Goal: Task Accomplishment & Management: Manage account settings

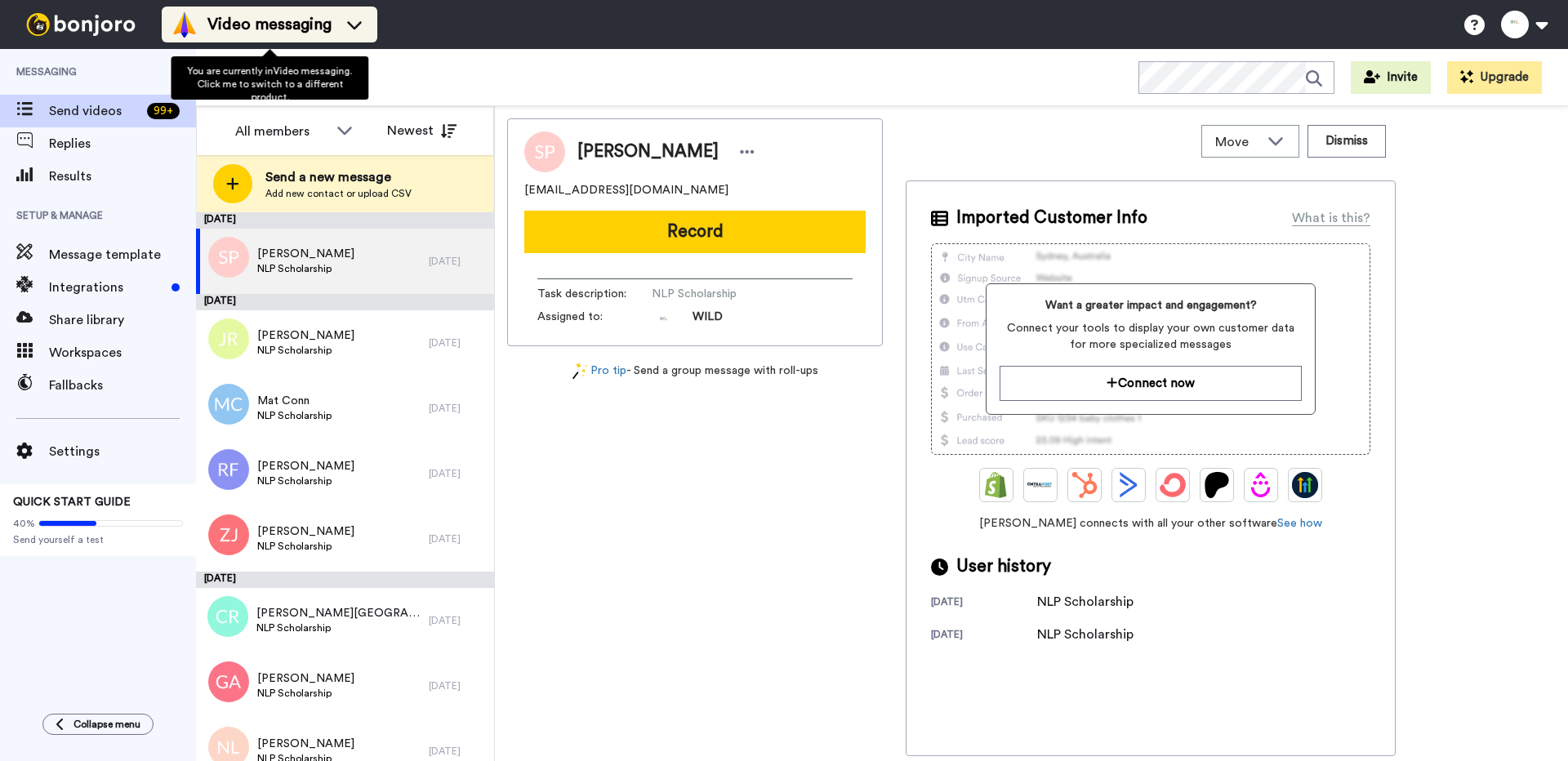
click at [318, 38] on li "Video messaging" at bounding box center [270, 25] width 215 height 36
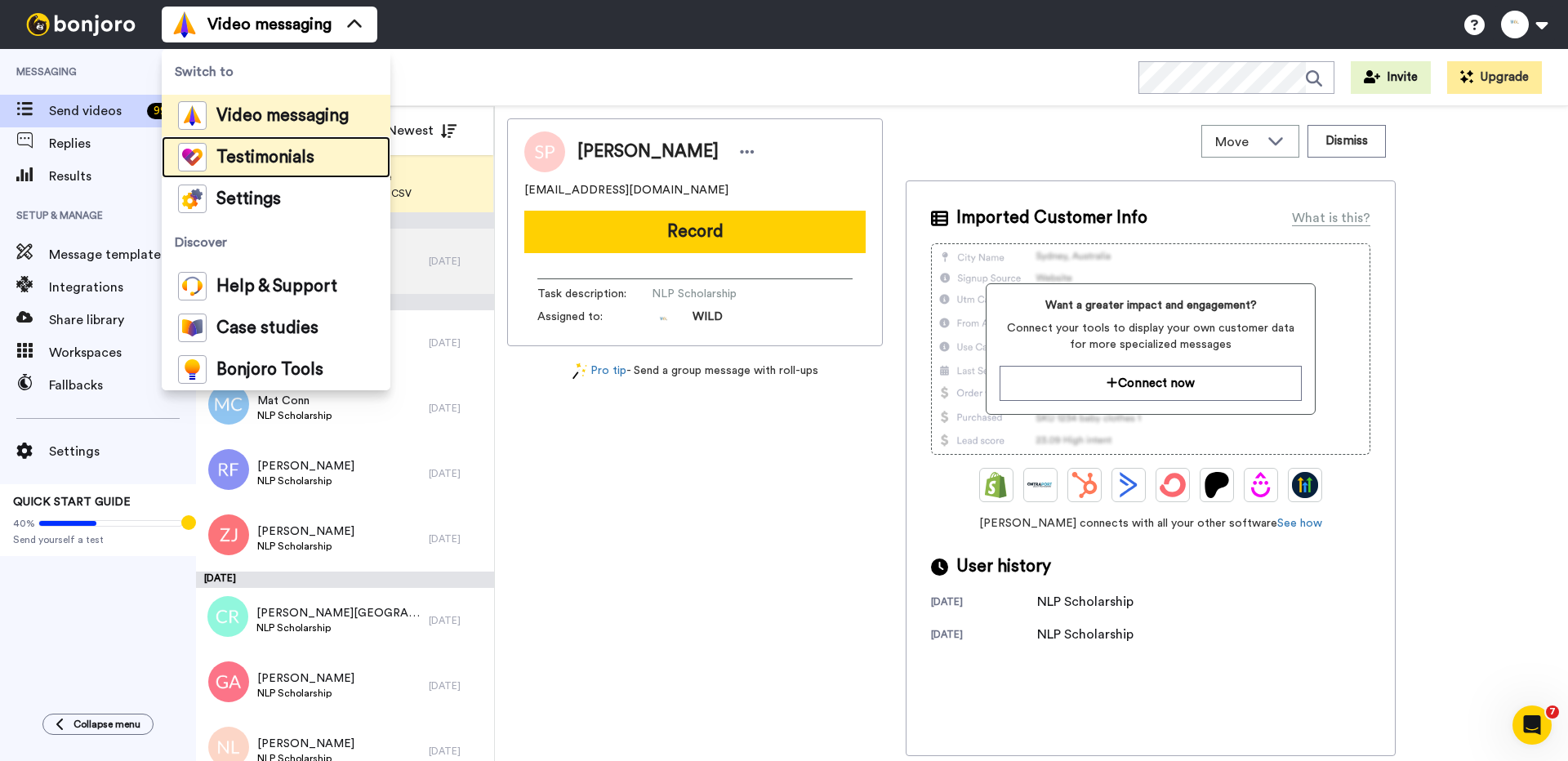
click at [302, 149] on span "Testimonials" at bounding box center [265, 157] width 98 height 16
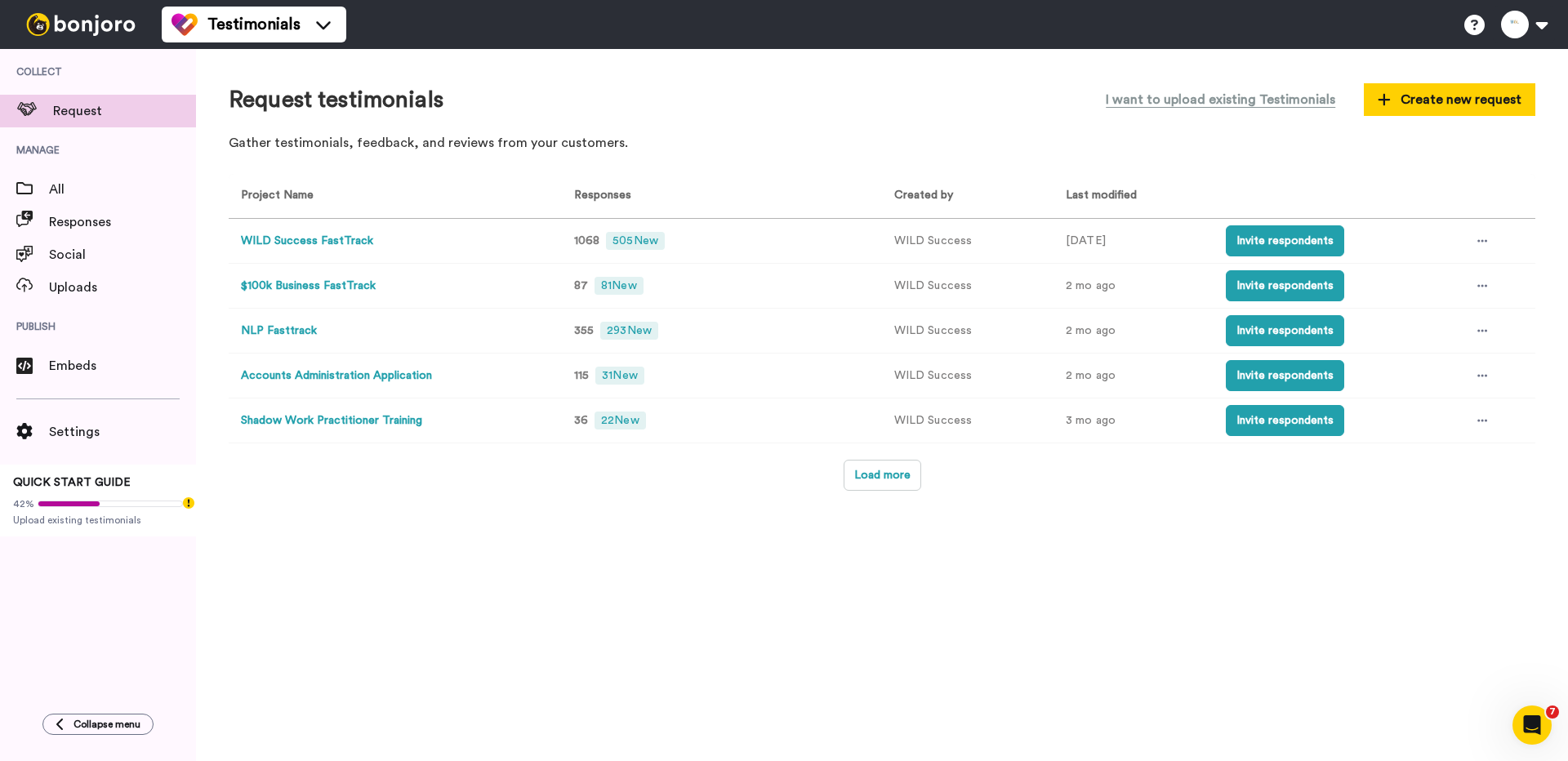
click at [339, 373] on button "Accounts Administration Application" at bounding box center [337, 377] width 191 height 17
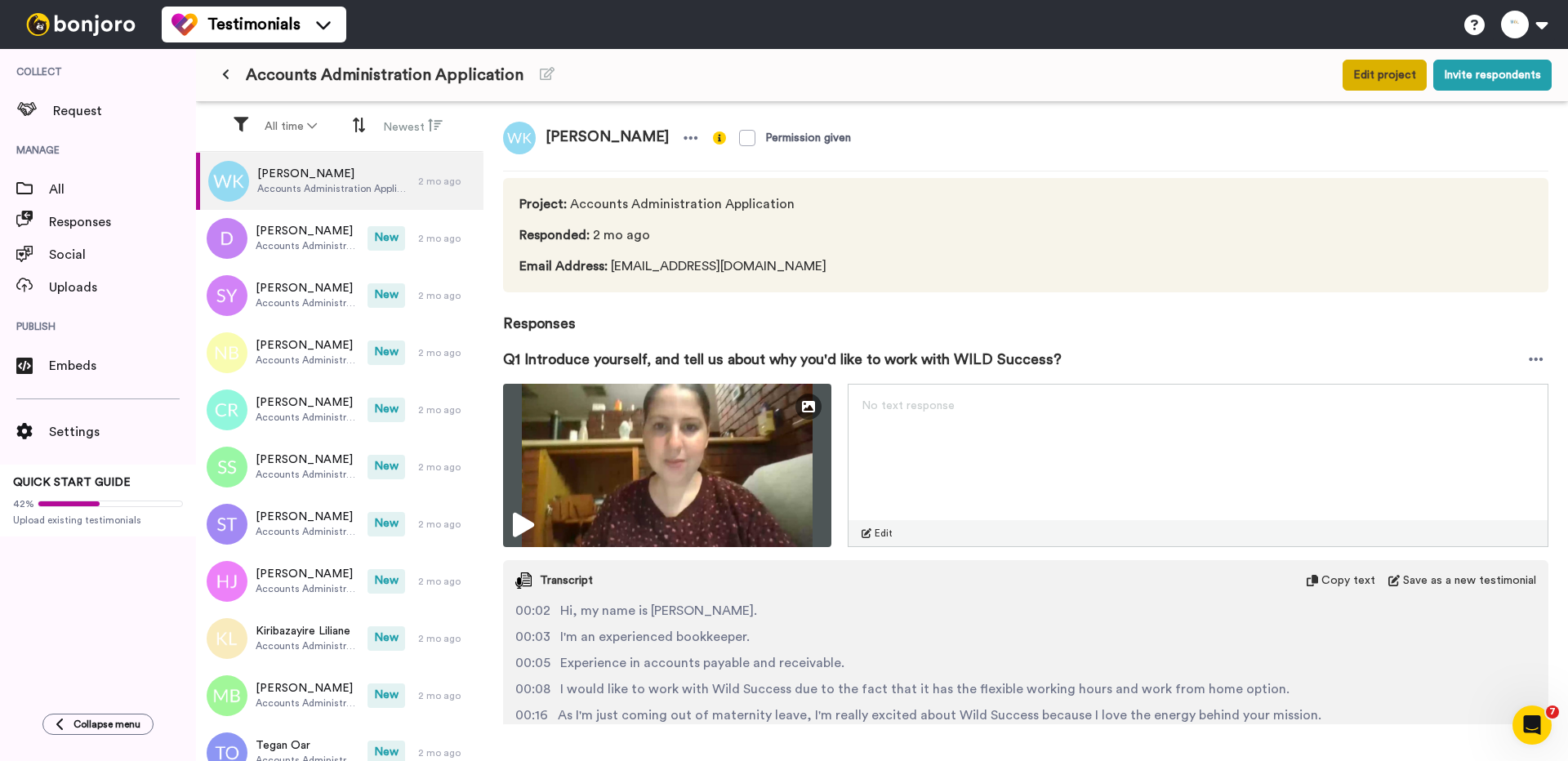
click at [1400, 76] on button "Edit project" at bounding box center [1384, 75] width 84 height 31
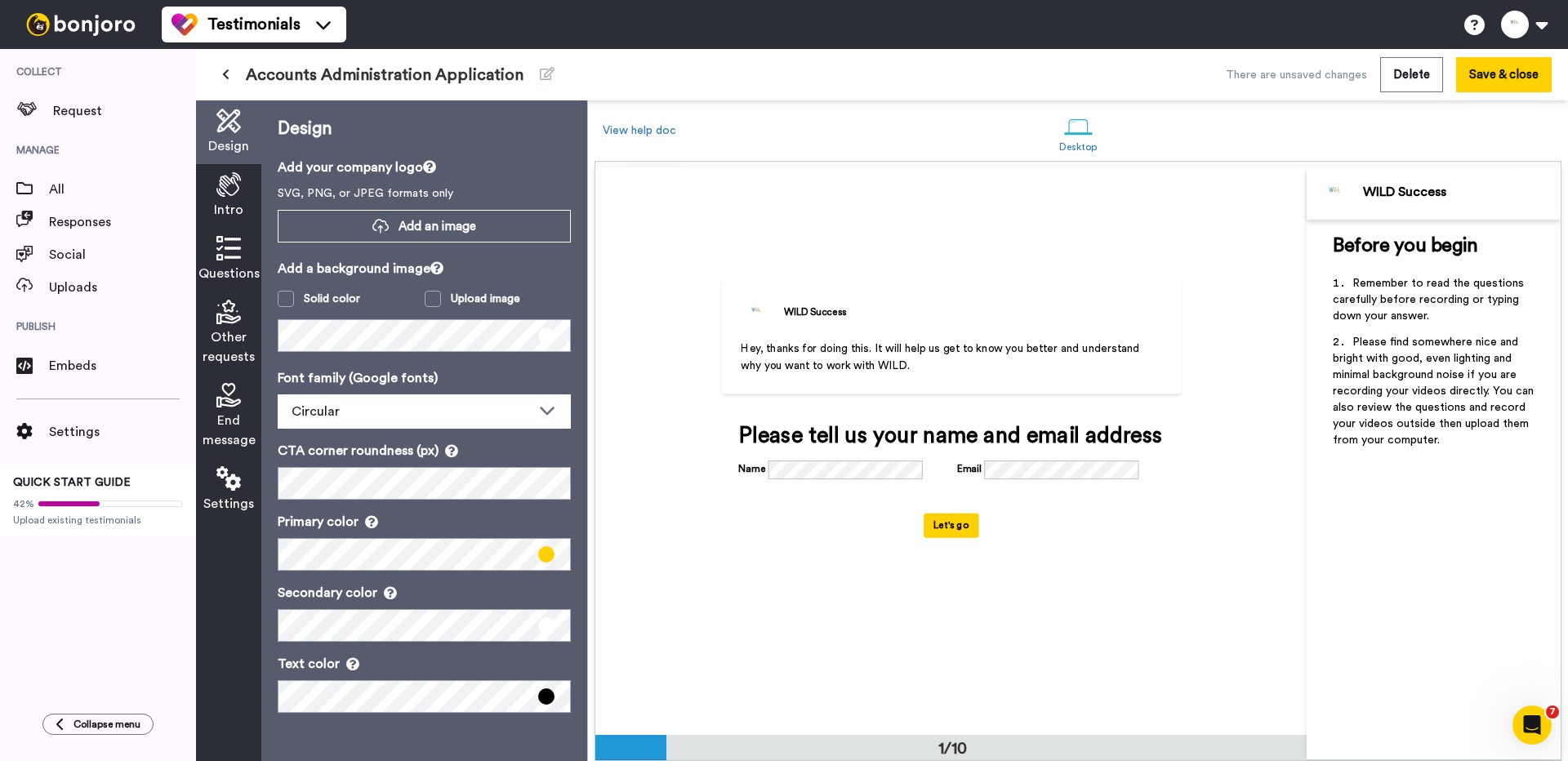
click at [248, 183] on div "Intro" at bounding box center [228, 196] width 65 height 64
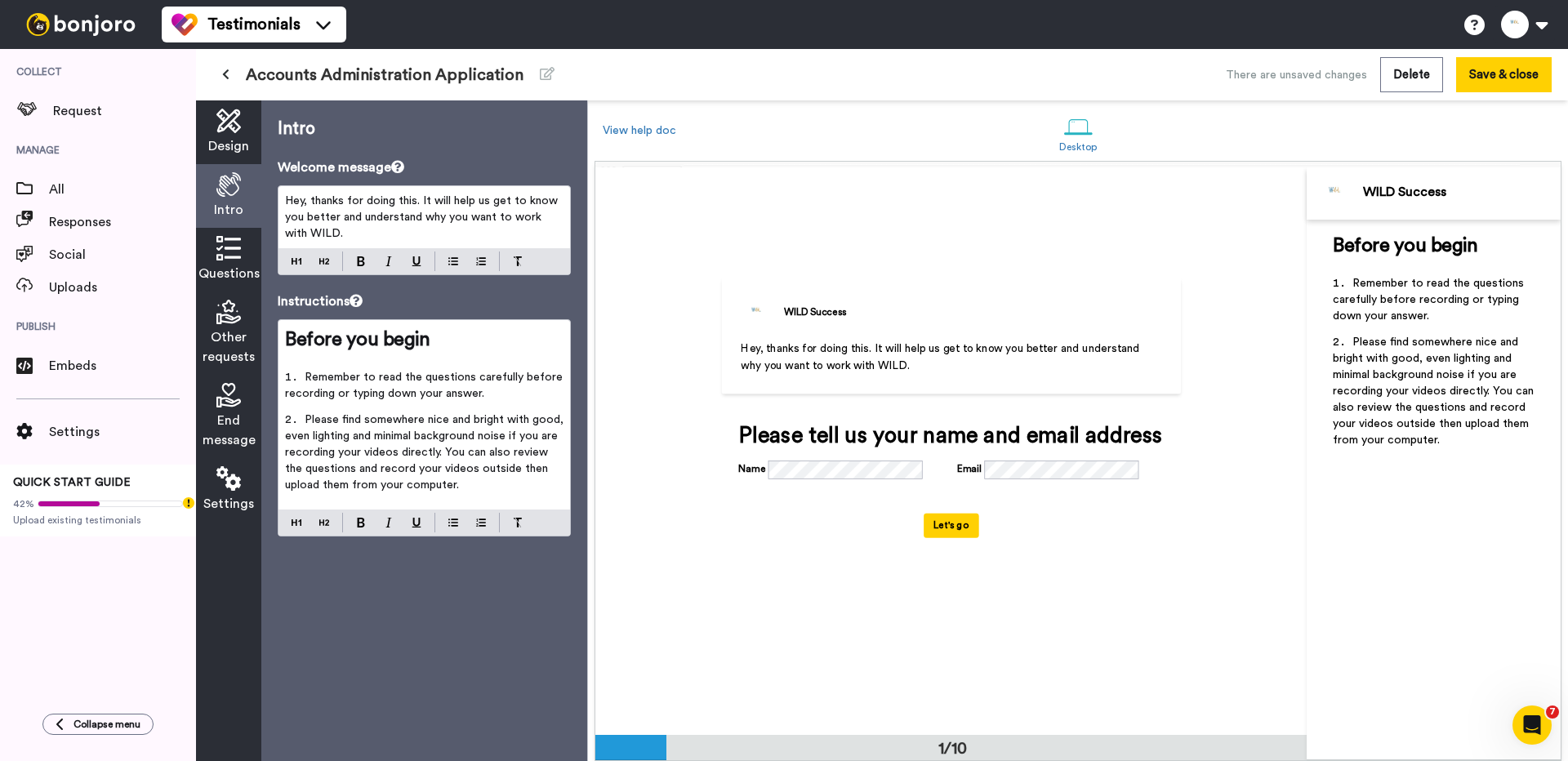
click at [241, 247] on div "Questions" at bounding box center [228, 259] width 65 height 64
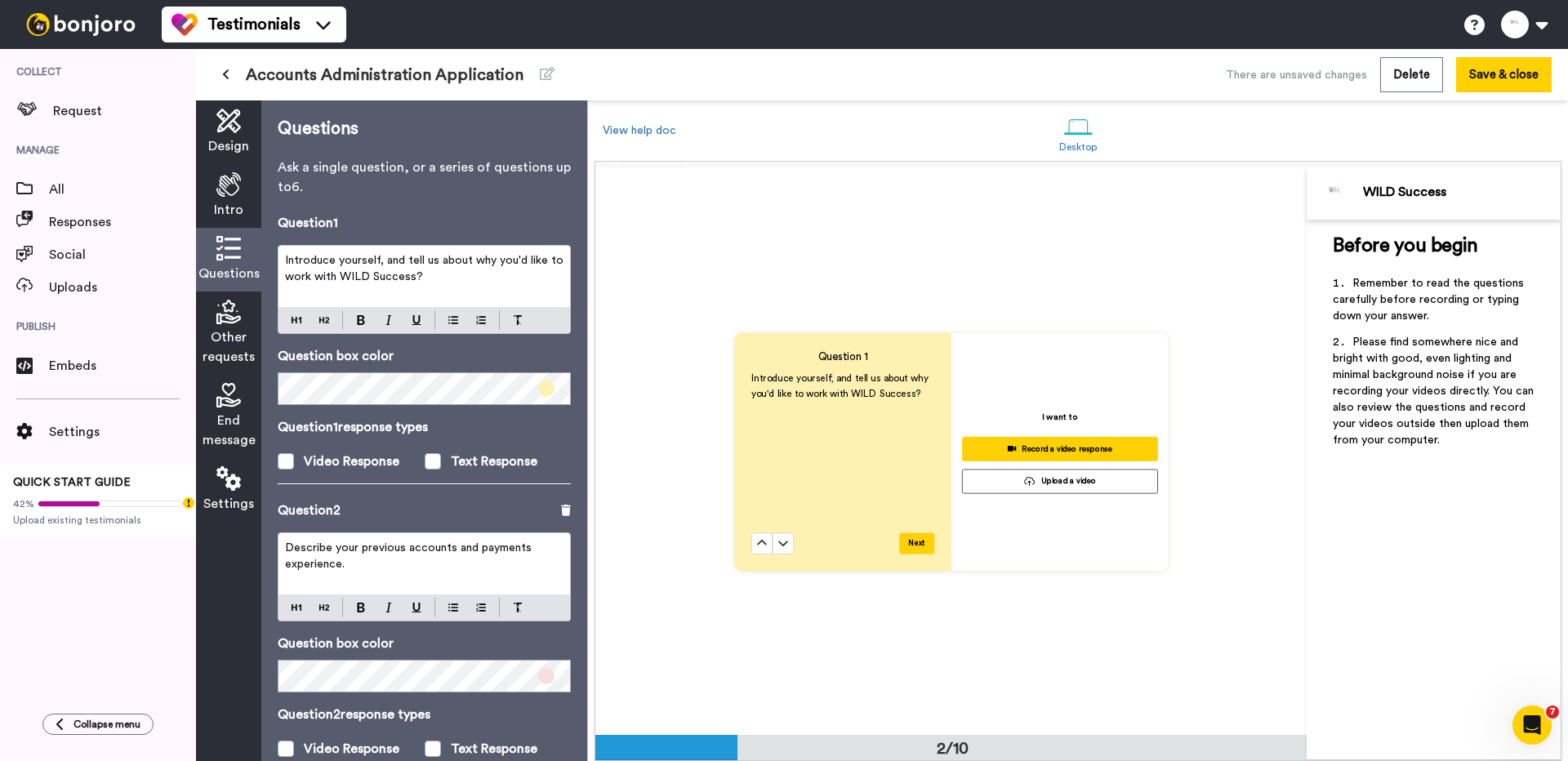
click at [302, 263] on span "Introduce yourself, and tell us about why you'd like to work with WILD Success?" at bounding box center [426, 269] width 282 height 28
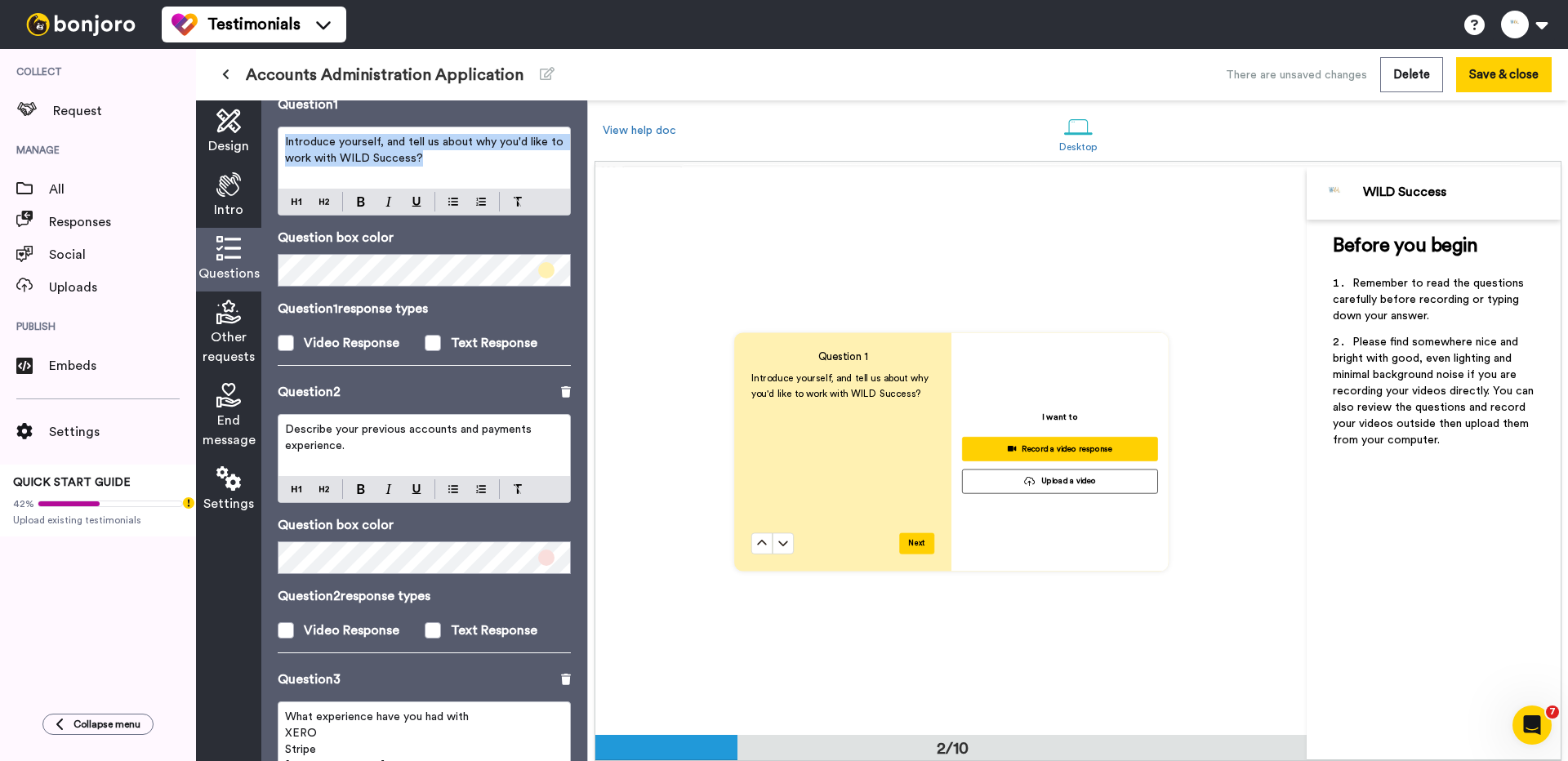
scroll to position [175, 0]
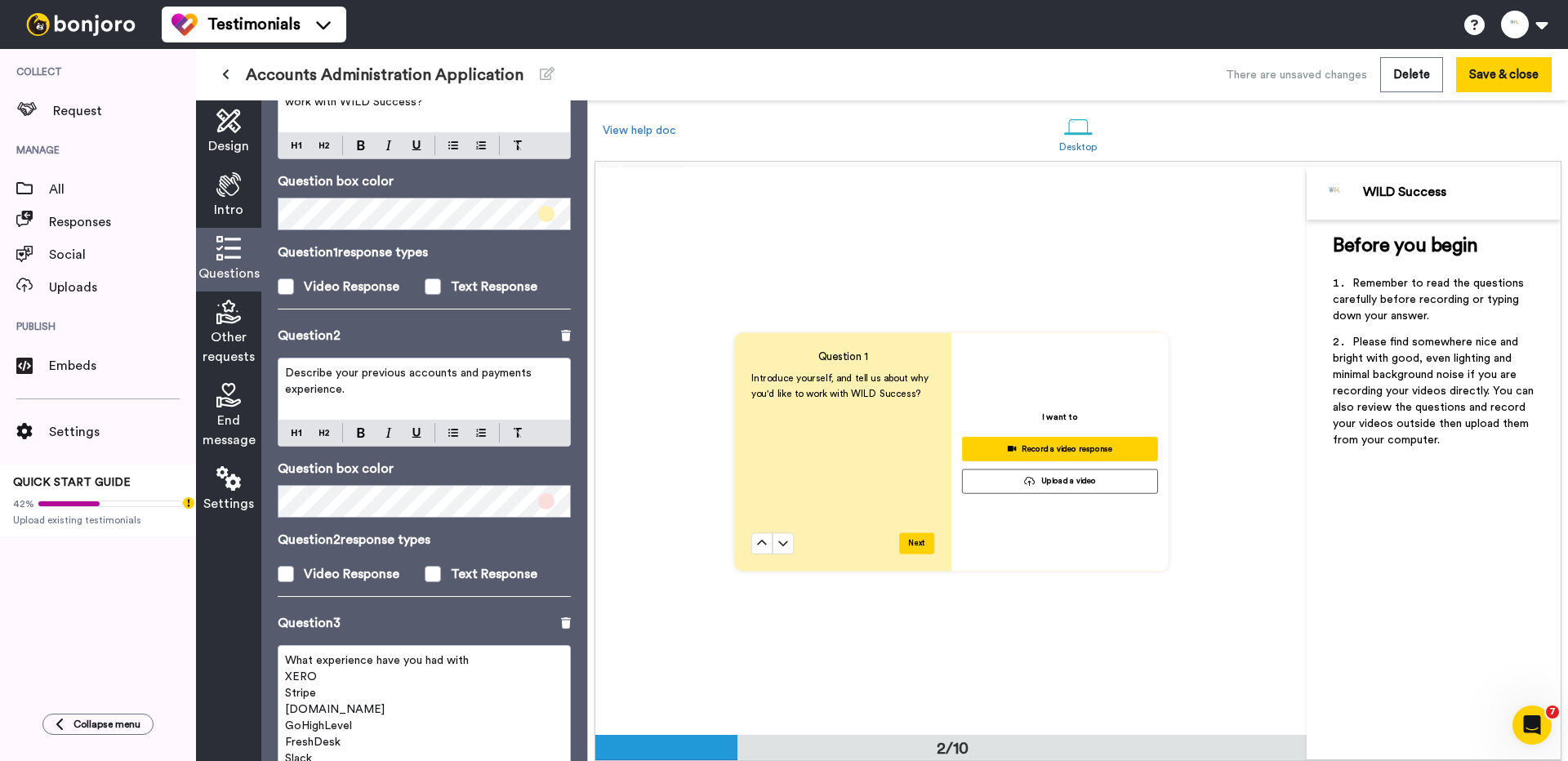
click at [345, 389] on p "Describe your previous accounts and payments experience." at bounding box center [424, 382] width 278 height 33
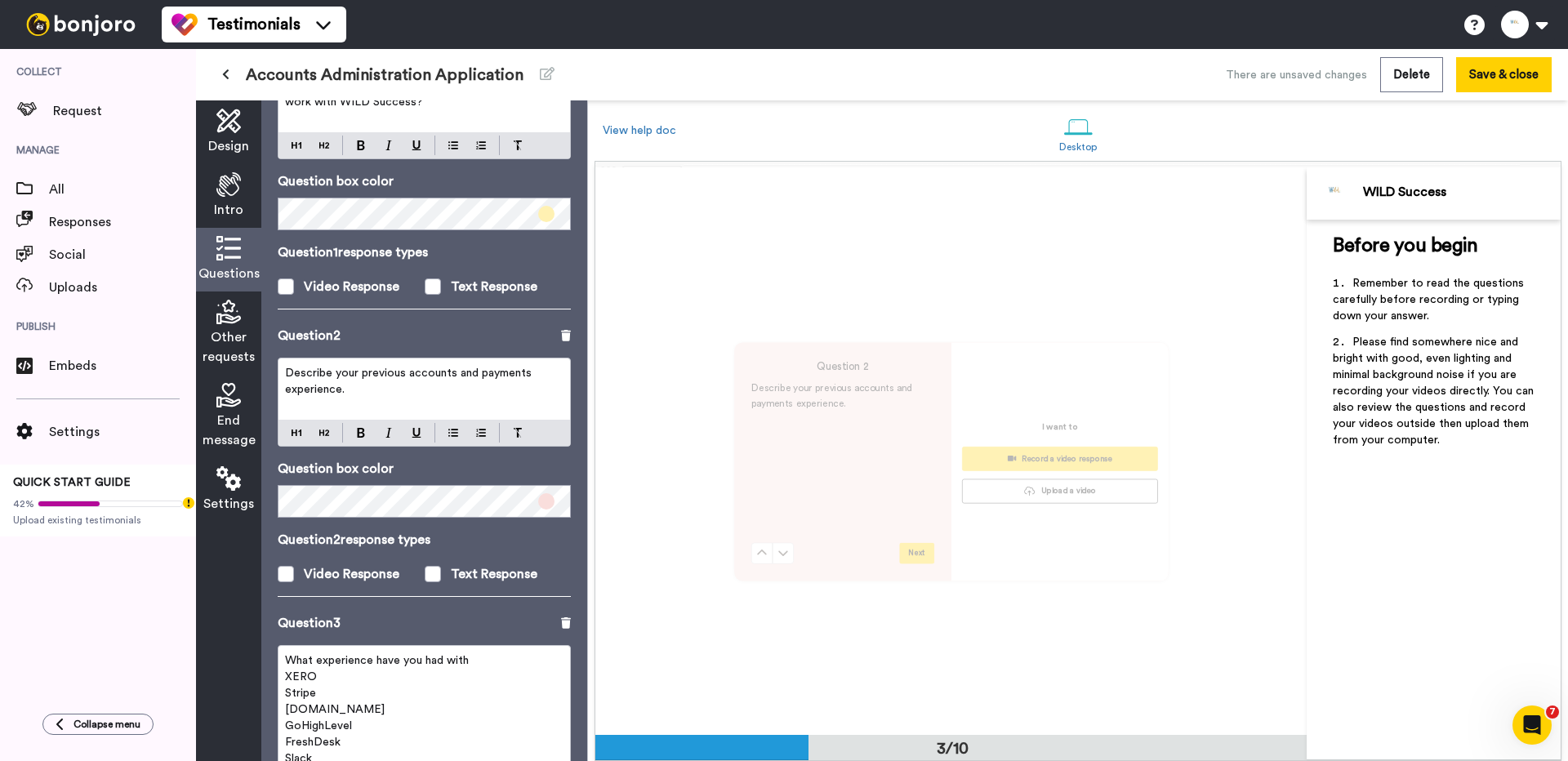
click at [345, 389] on p "Describe your previous accounts and payments experience." at bounding box center [424, 382] width 278 height 33
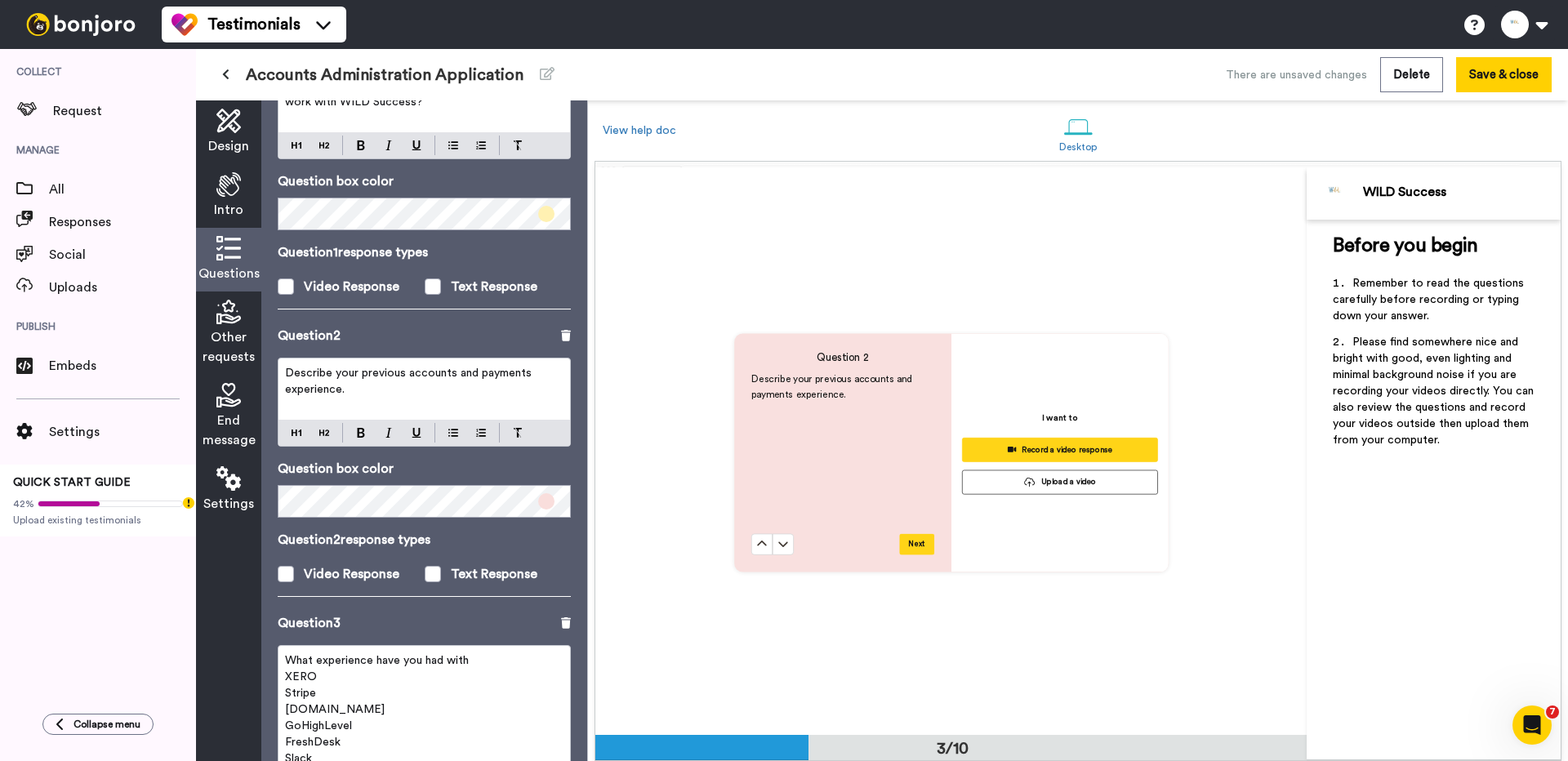
scroll to position [1136, 0]
click at [345, 389] on p "Describe your previous accounts and payments experience." at bounding box center [424, 382] width 278 height 33
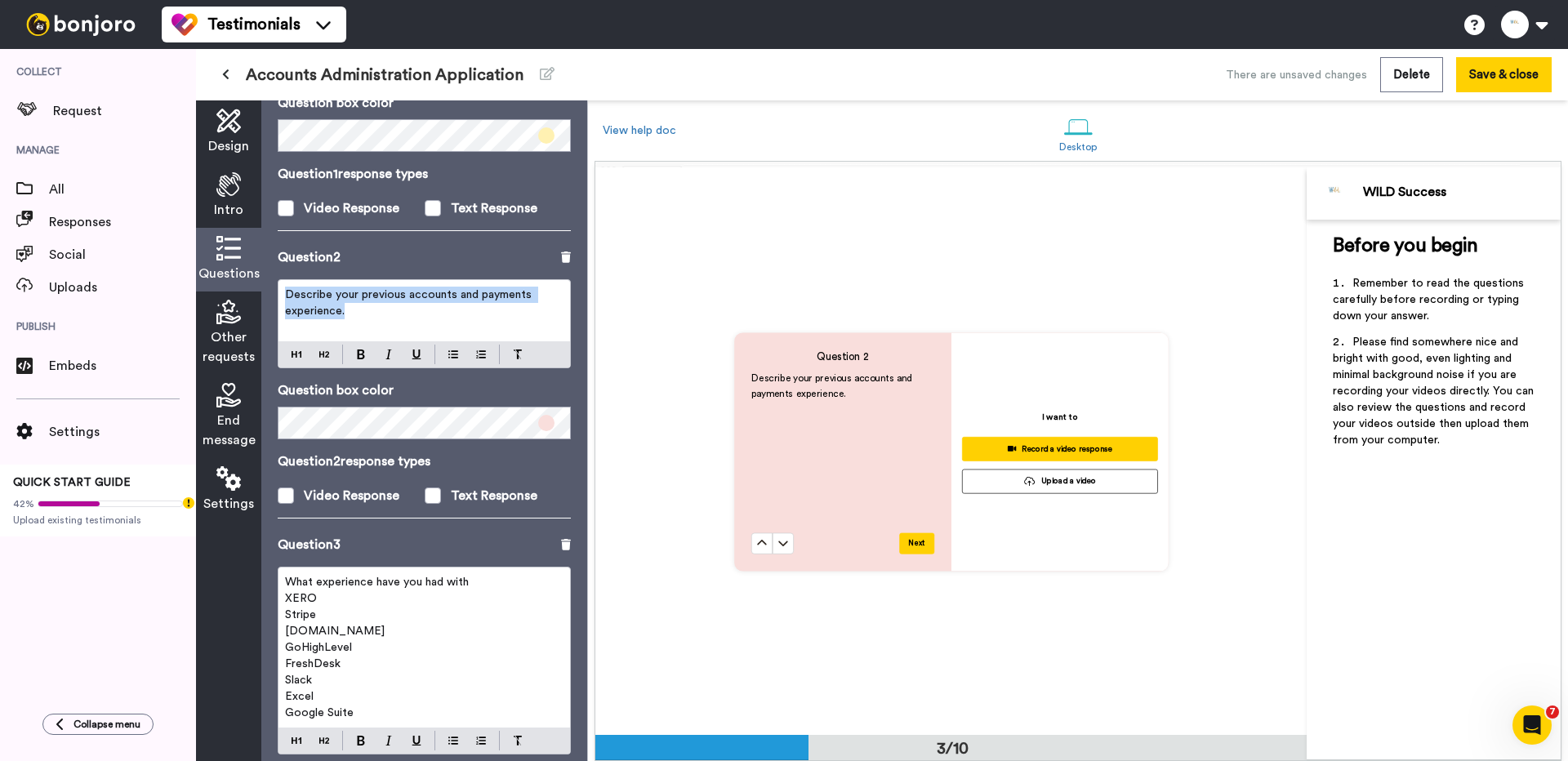
scroll to position [346, 0]
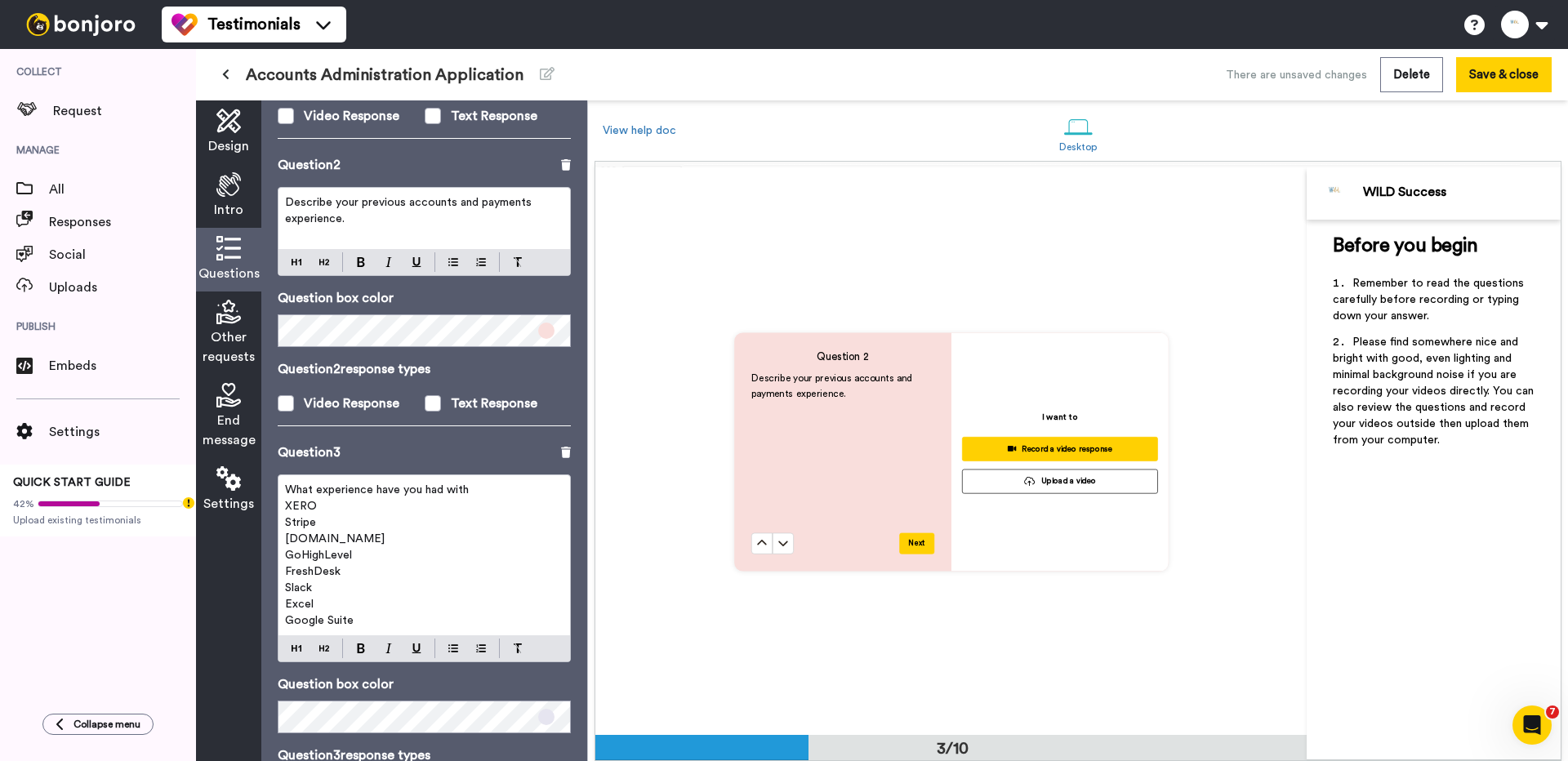
click at [351, 528] on p "Stripe" at bounding box center [424, 522] width 278 height 16
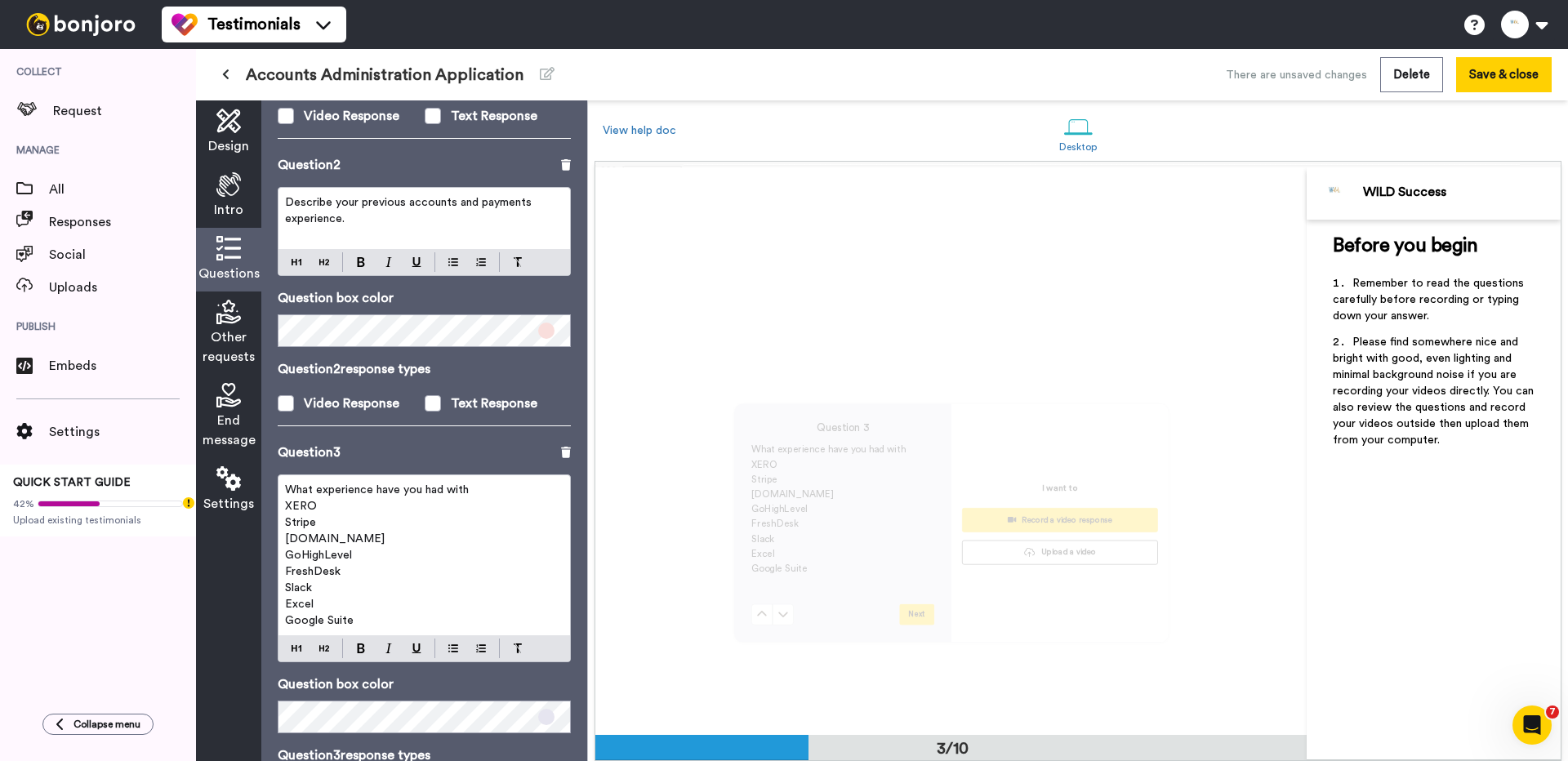
click at [351, 528] on p "Stripe" at bounding box center [424, 522] width 278 height 16
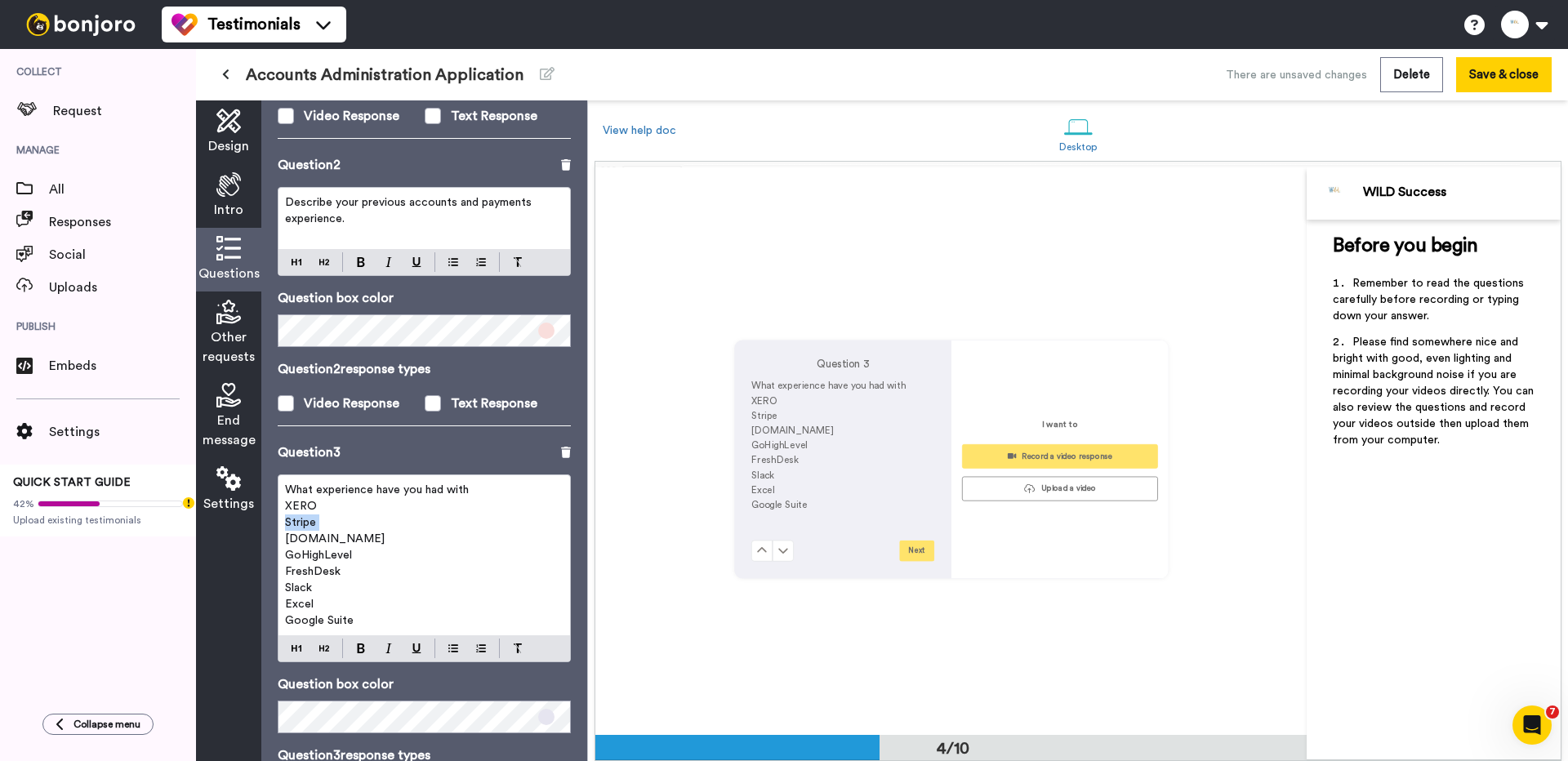
click at [351, 528] on p "Stripe" at bounding box center [424, 522] width 278 height 16
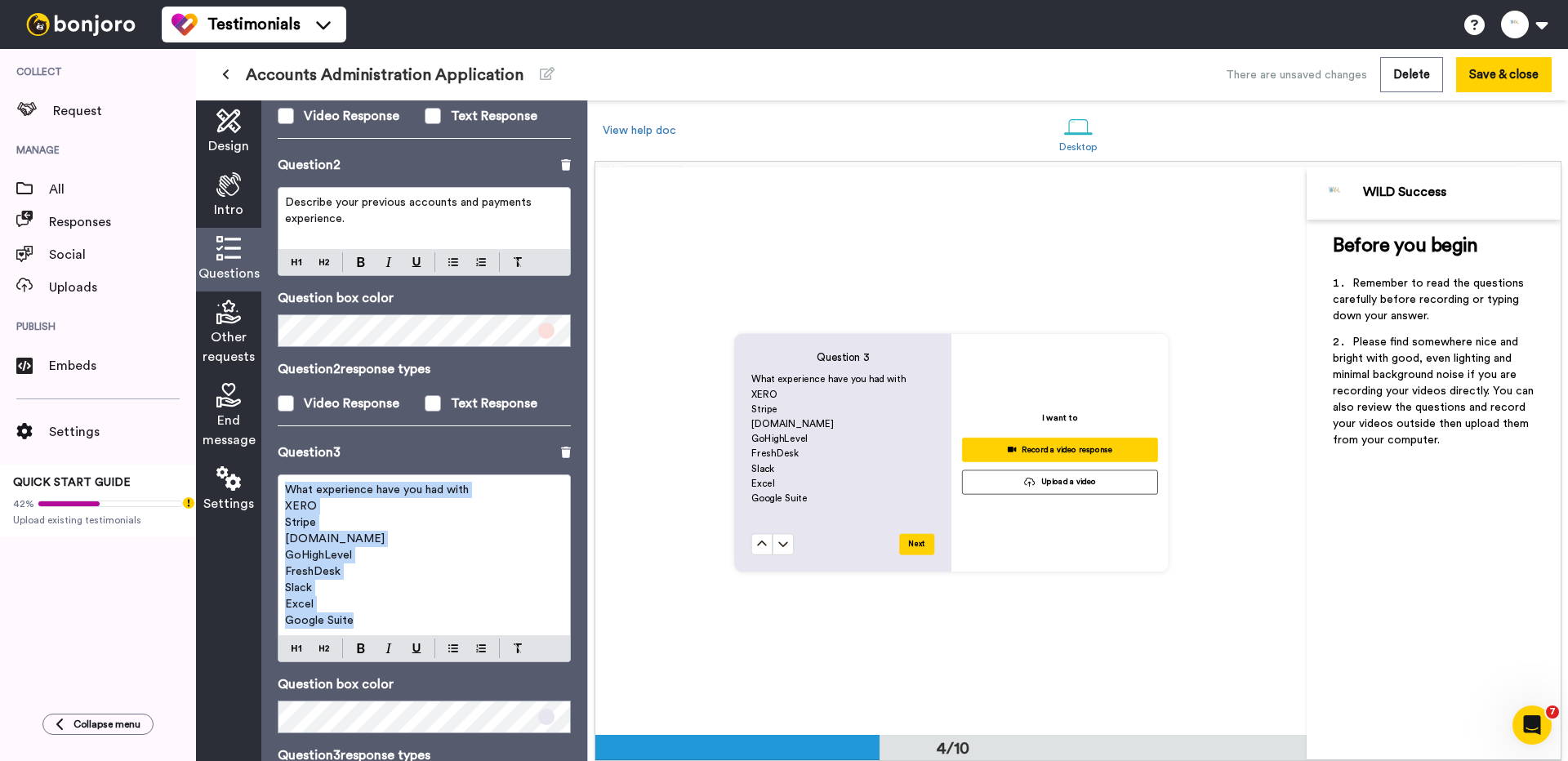
drag, startPoint x: 357, startPoint y: 622, endPoint x: 271, endPoint y: 481, distance: 165.2
click at [271, 481] on div "Questions Ask a single question, or a series of questions up to 6 . Question 1 …" at bounding box center [424, 431] width 326 height 661
click at [339, 525] on p "Stripe" at bounding box center [424, 522] width 278 height 16
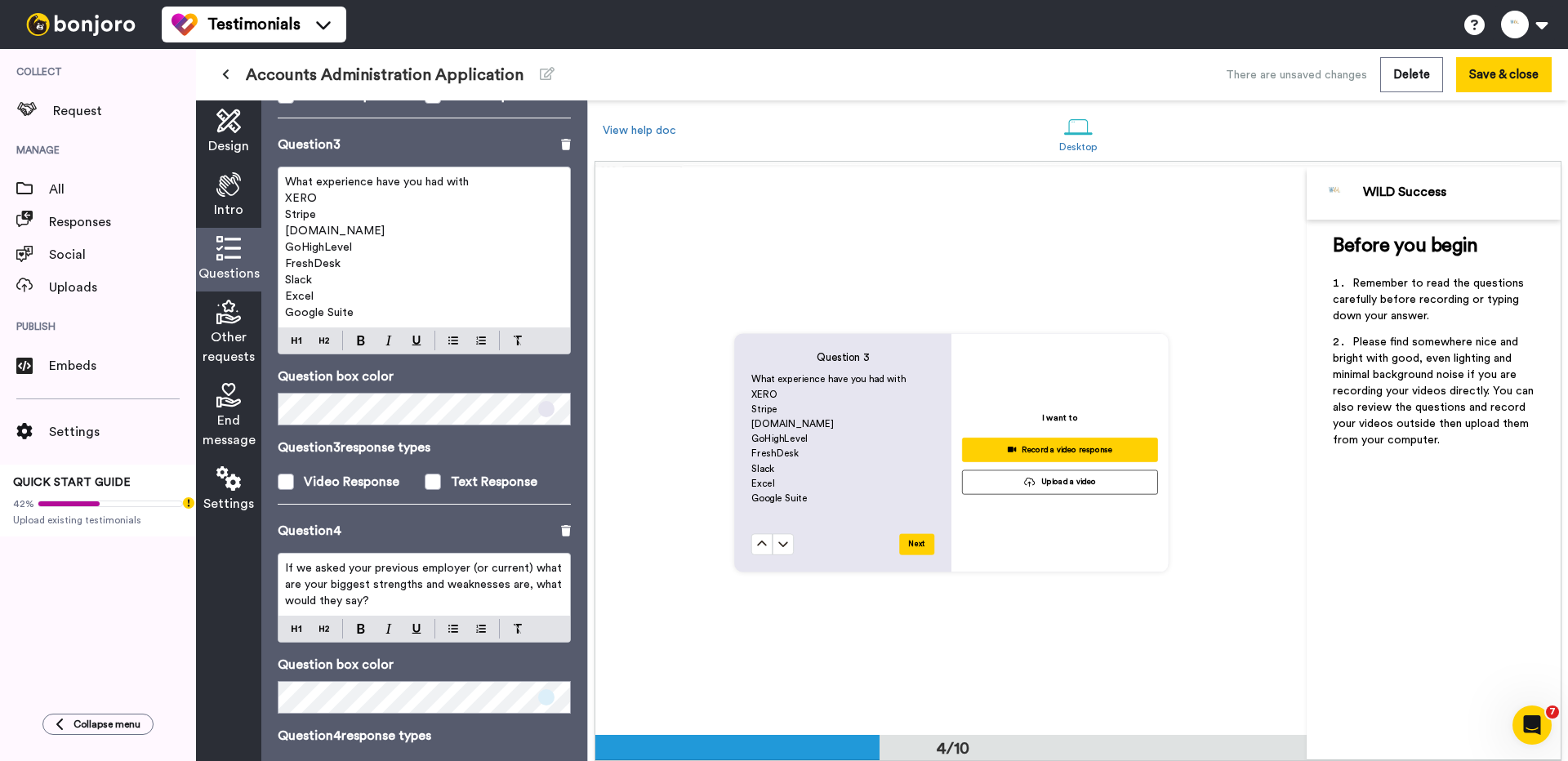
scroll to position [808, 0]
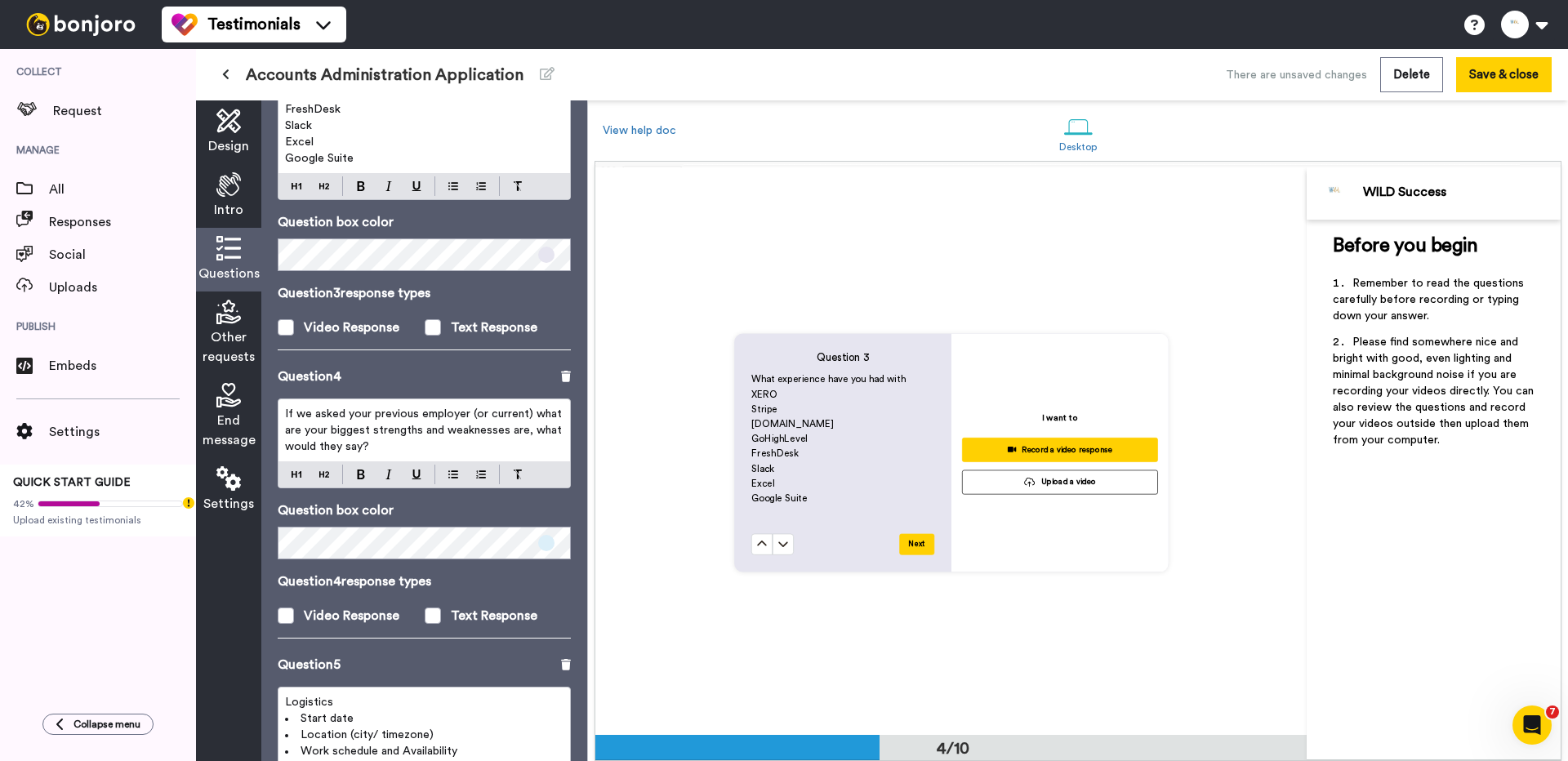
click at [375, 425] on span "If we asked your previous employer (or current) what are your biggest strengths…" at bounding box center [425, 430] width 280 height 44
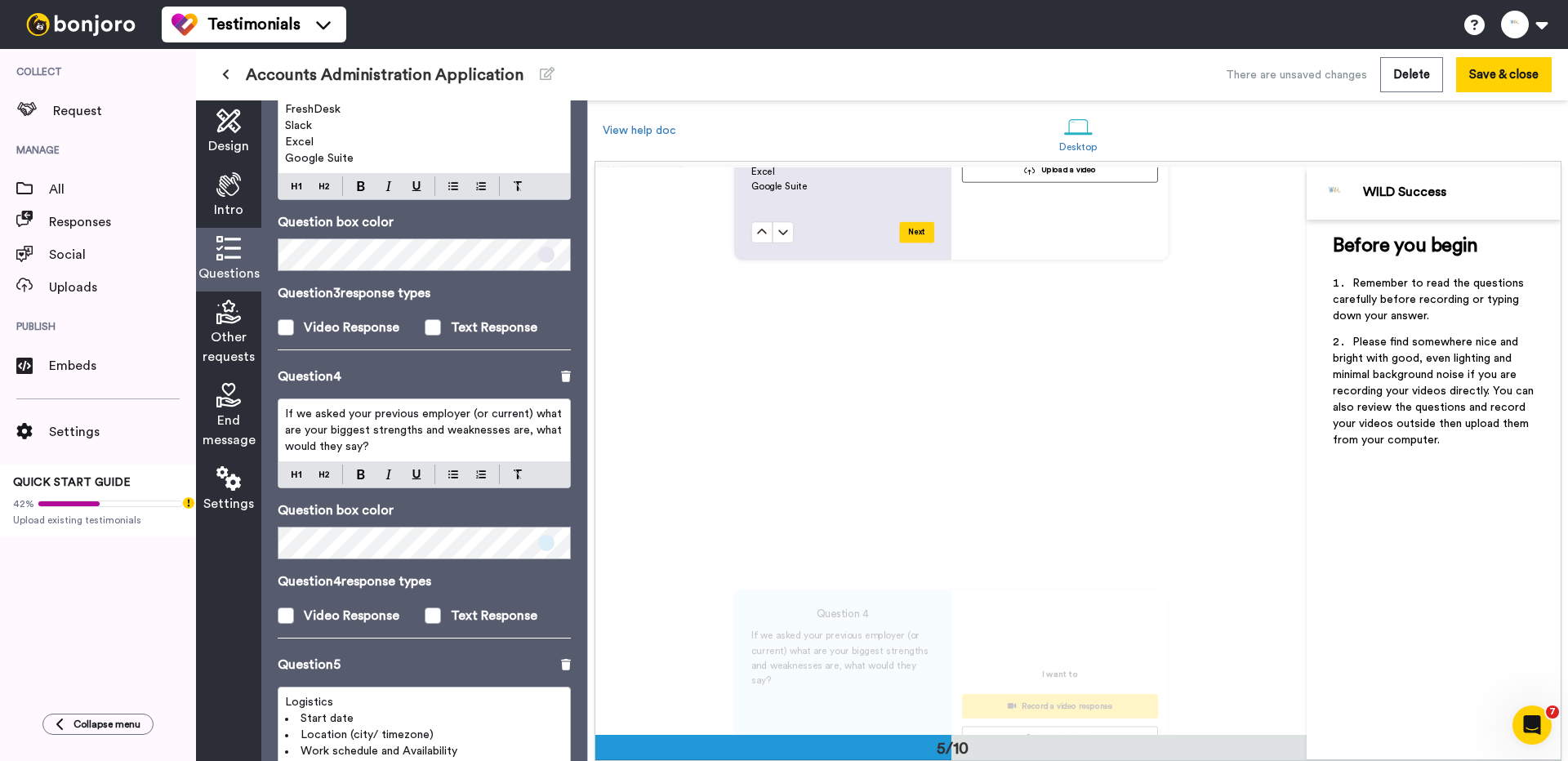
click at [375, 425] on span "If we asked your previous employer (or current) what are your biggest strengths…" at bounding box center [425, 430] width 280 height 44
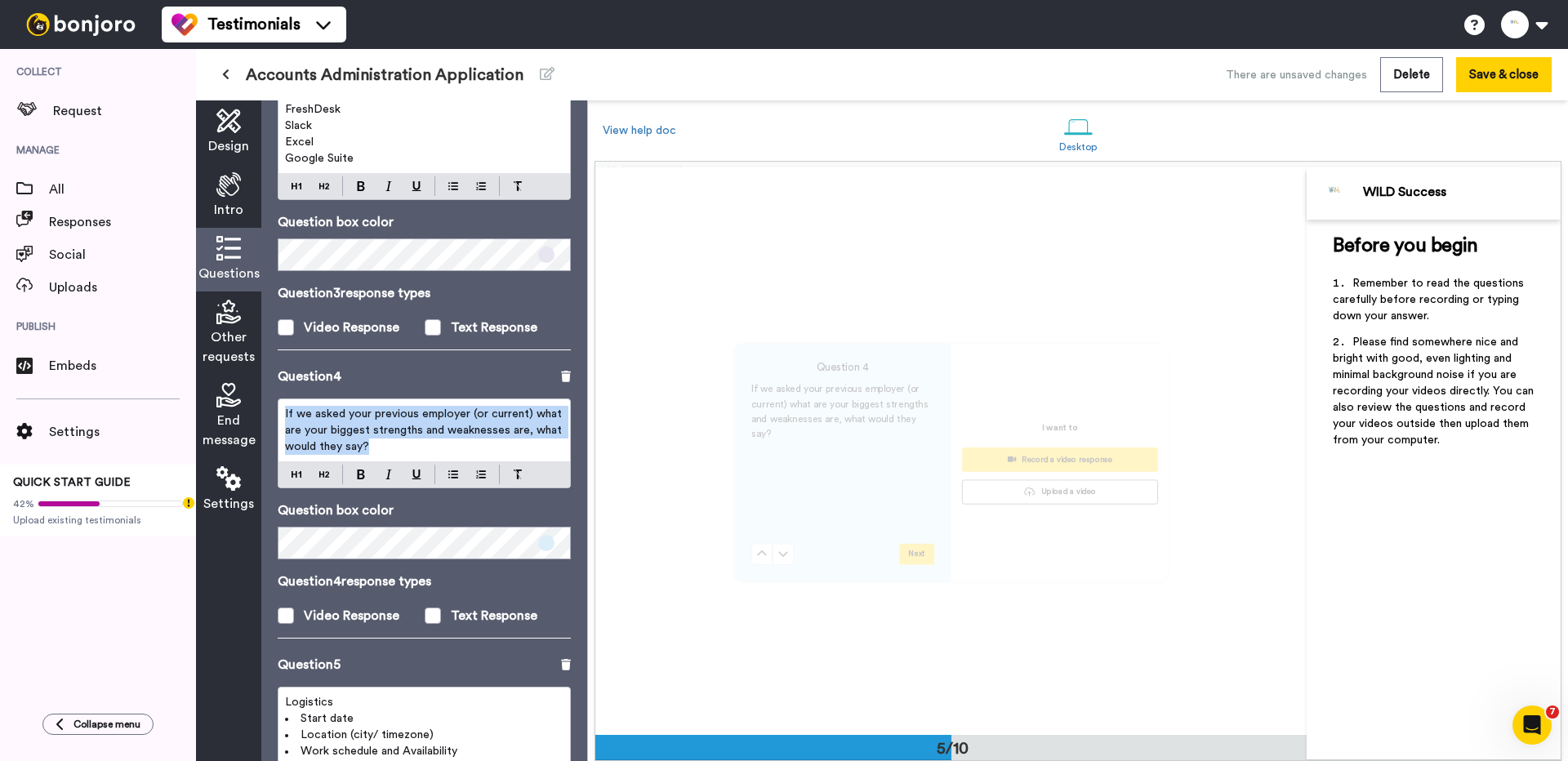
click at [375, 425] on span "If we asked your previous employer (or current) what are your biggest strengths…" at bounding box center [425, 430] width 280 height 44
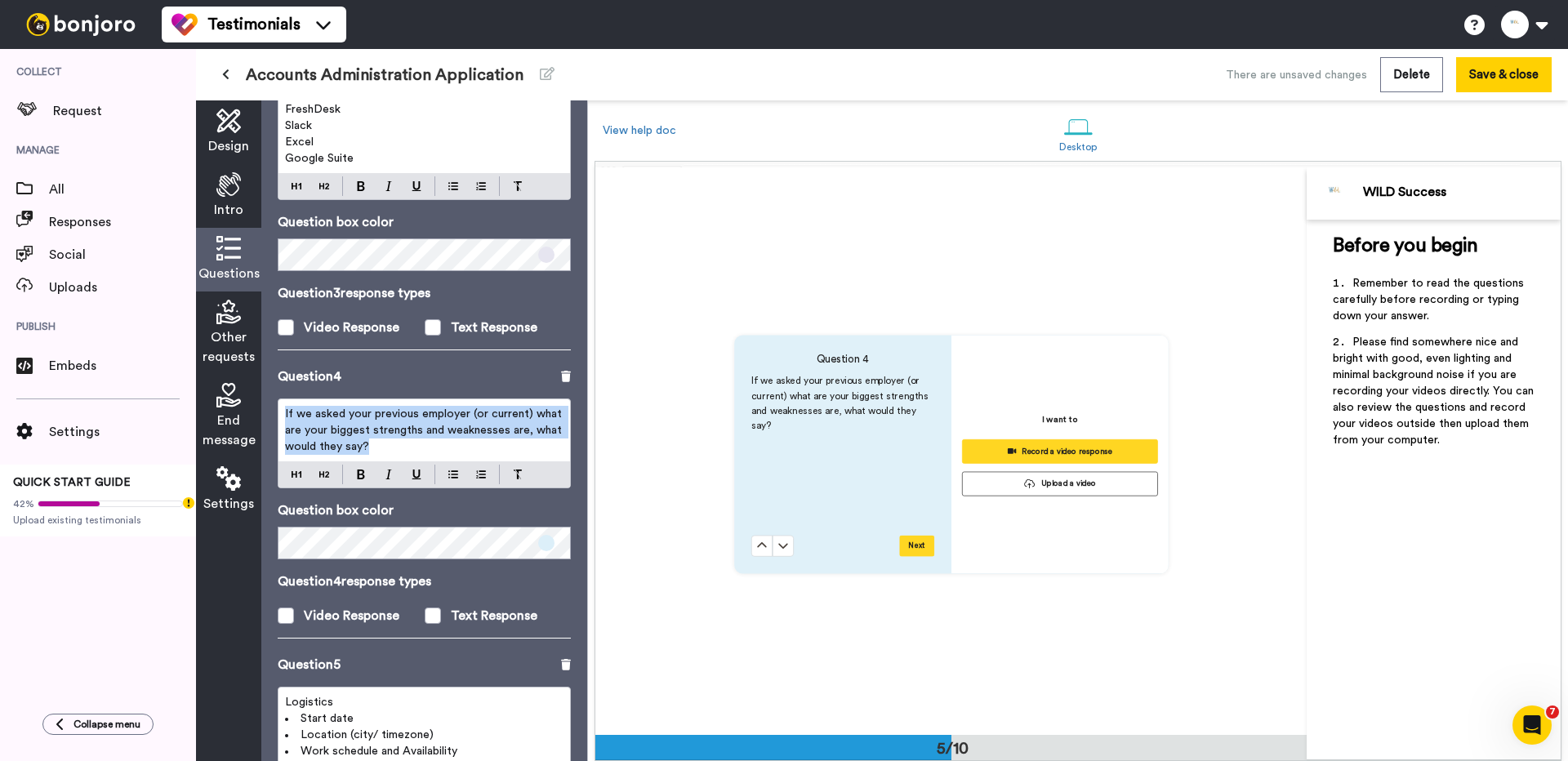
scroll to position [2270, 0]
click at [398, 415] on span "If we asked your previous employer (or current) what are your biggest strengths…" at bounding box center [425, 430] width 280 height 44
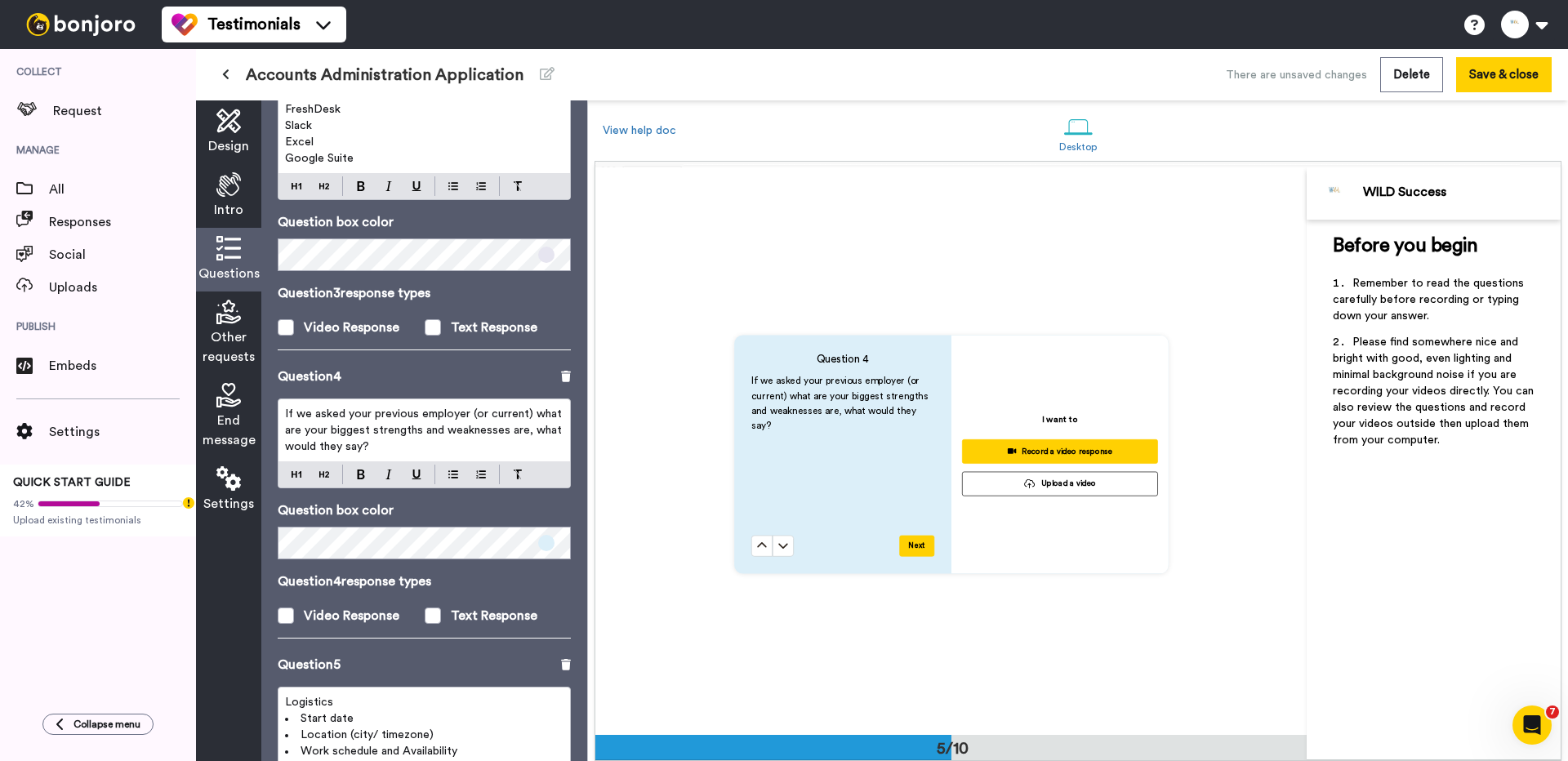
click at [389, 433] on span "If we asked your previous employer (or current) what are your biggest strengths…" at bounding box center [425, 430] width 280 height 44
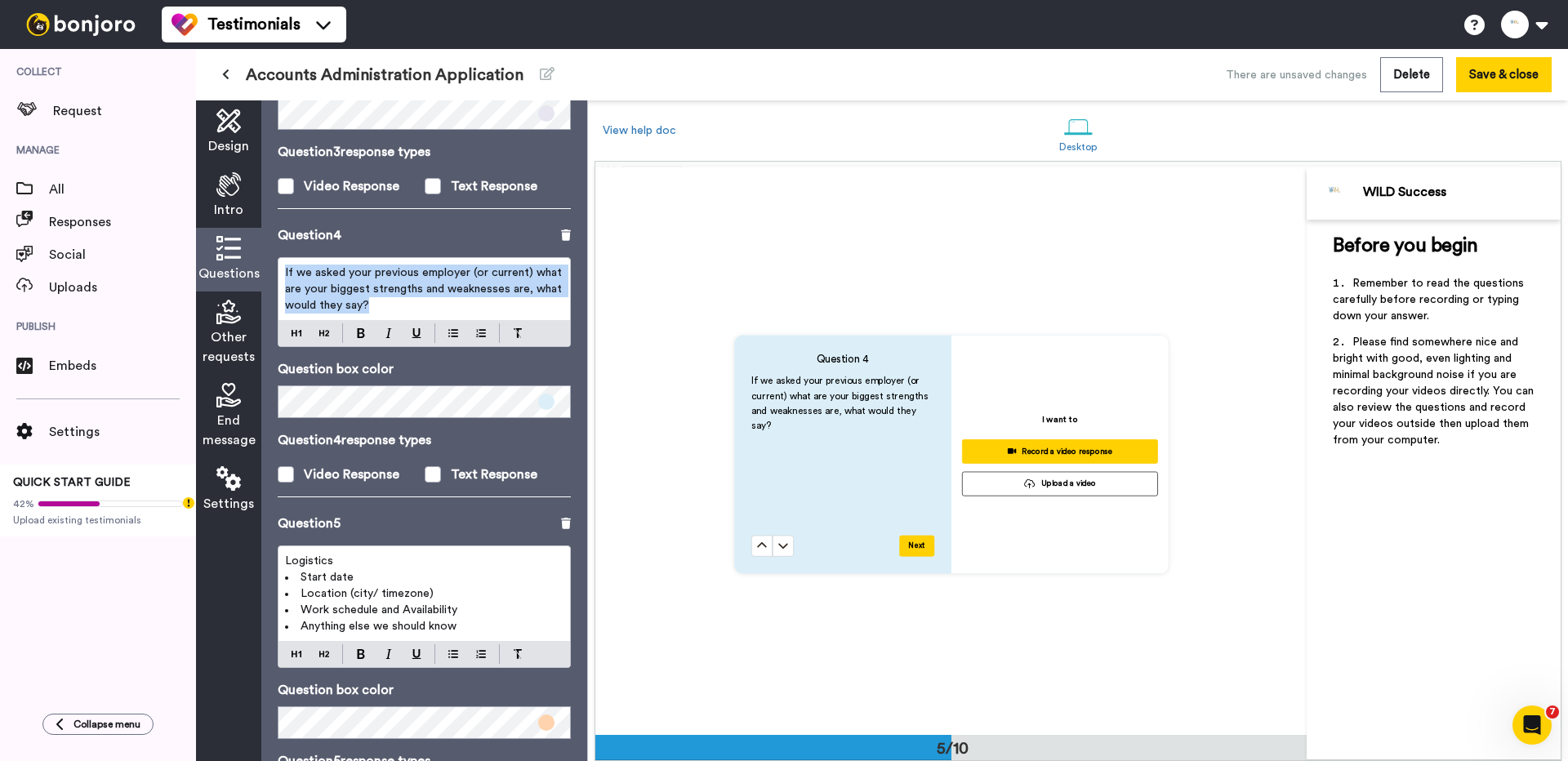
scroll to position [985, 0]
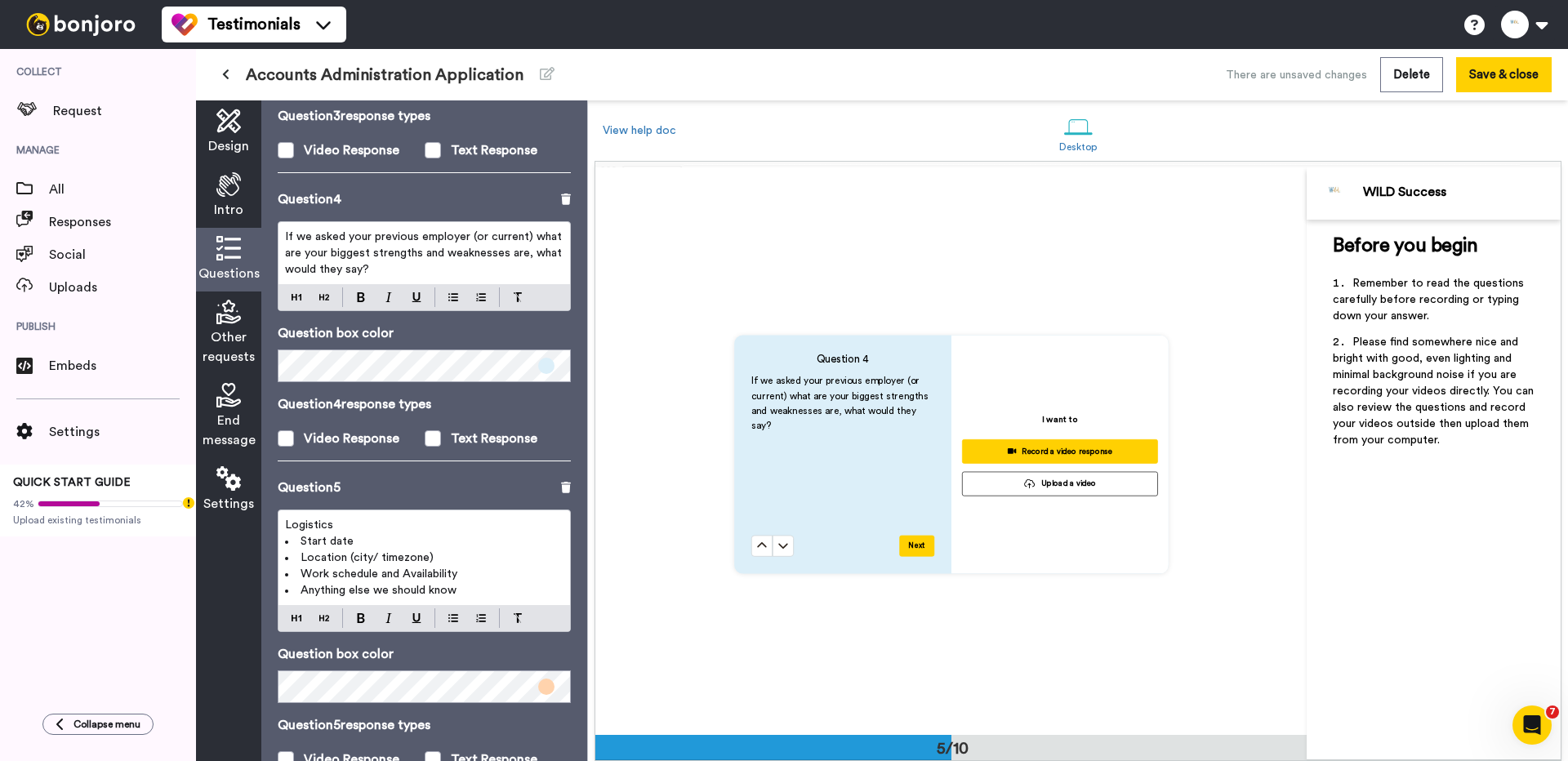
click at [352, 552] on span "Location (city/ timezone)" at bounding box center [367, 558] width 134 height 11
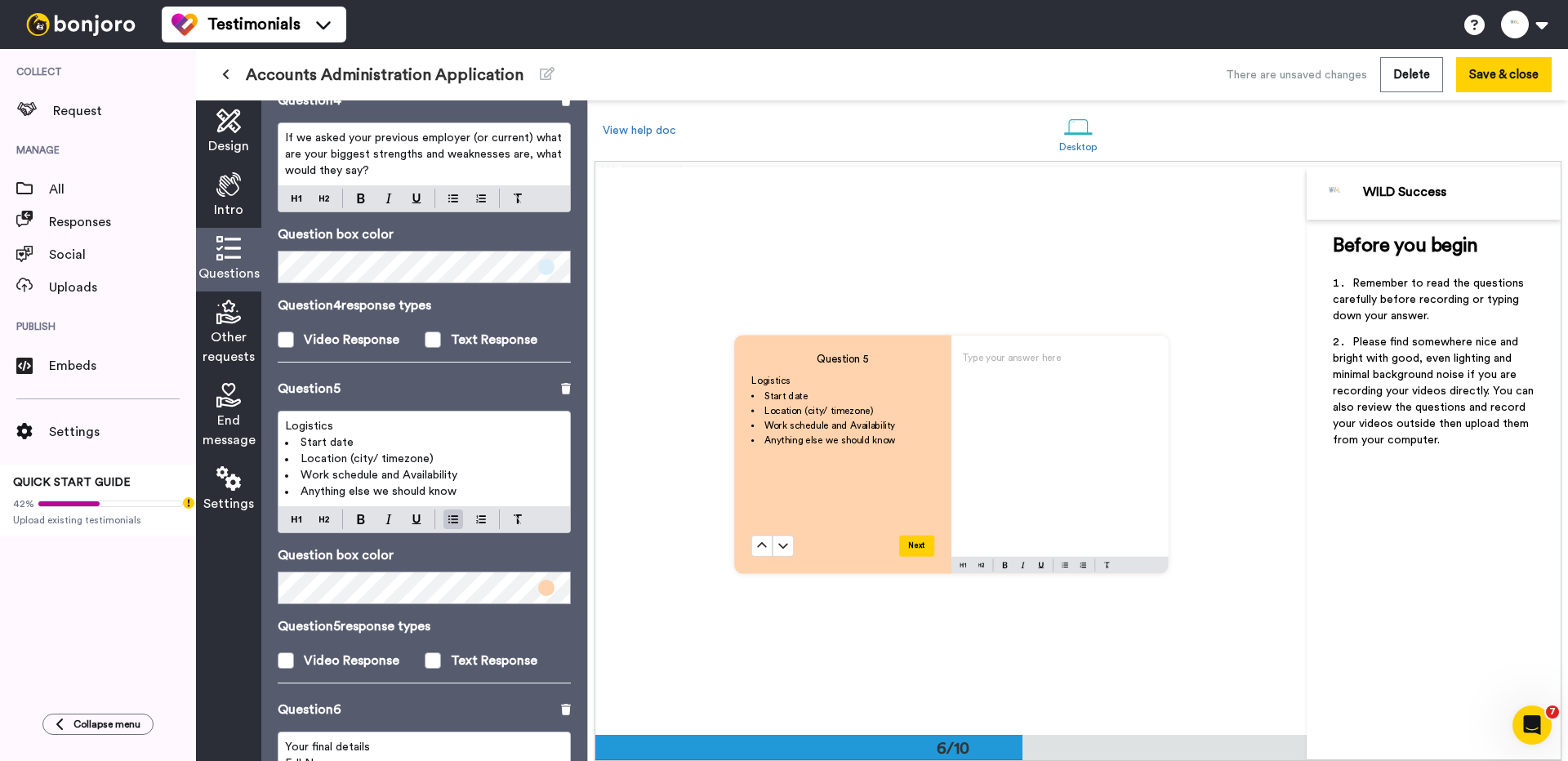
scroll to position [1113, 0]
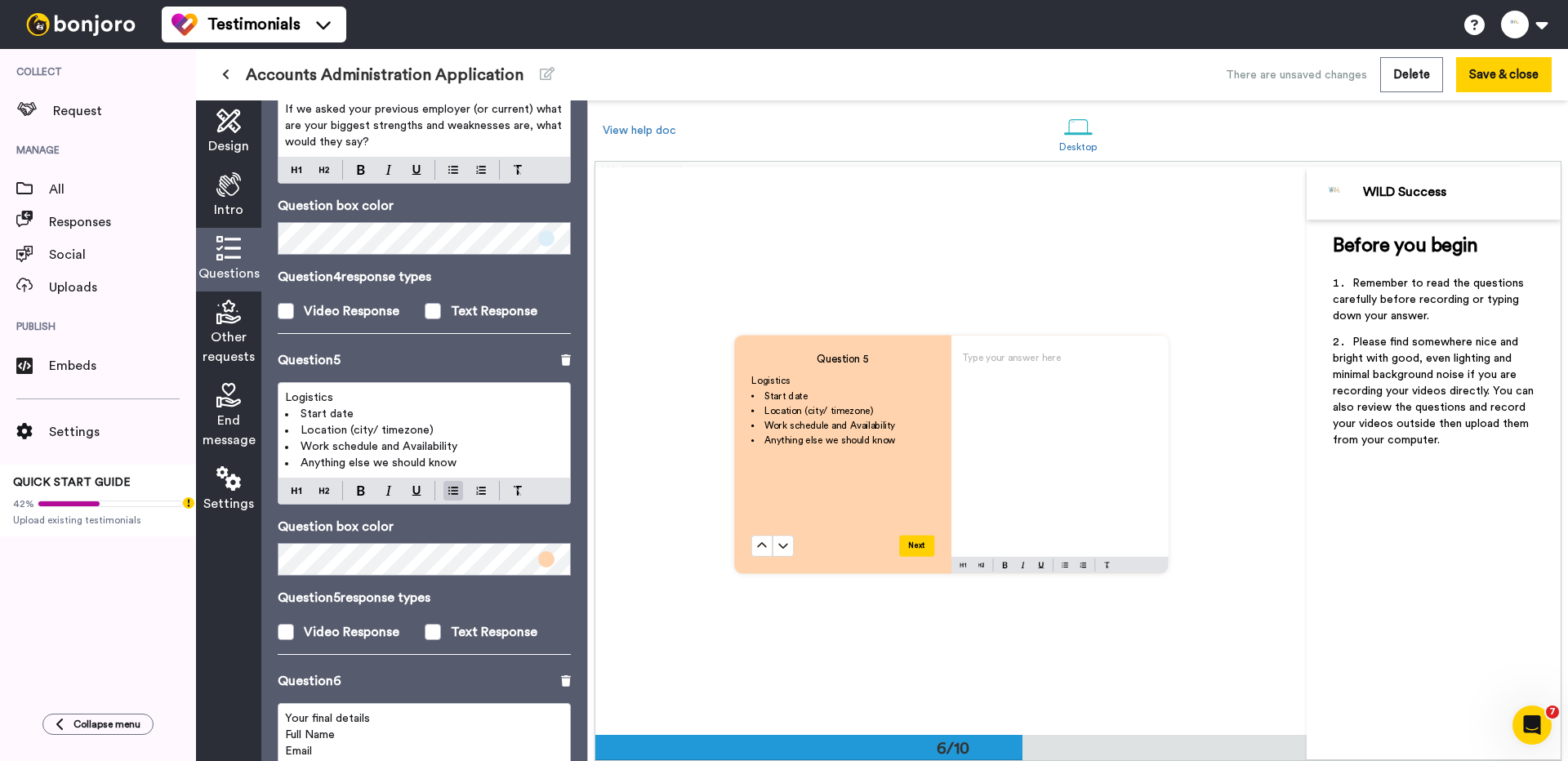
click at [308, 413] on span "Start date" at bounding box center [327, 414] width 53 height 11
drag, startPoint x: 305, startPoint y: 429, endPoint x: 435, endPoint y: 429, distance: 130.0
click at [435, 429] on li "Location (city/ timezone)" at bounding box center [424, 430] width 278 height 16
drag, startPoint x: 299, startPoint y: 446, endPoint x: 479, endPoint y: 446, distance: 180.0
click at [479, 446] on li "Work schedule and Availability" at bounding box center [424, 446] width 278 height 16
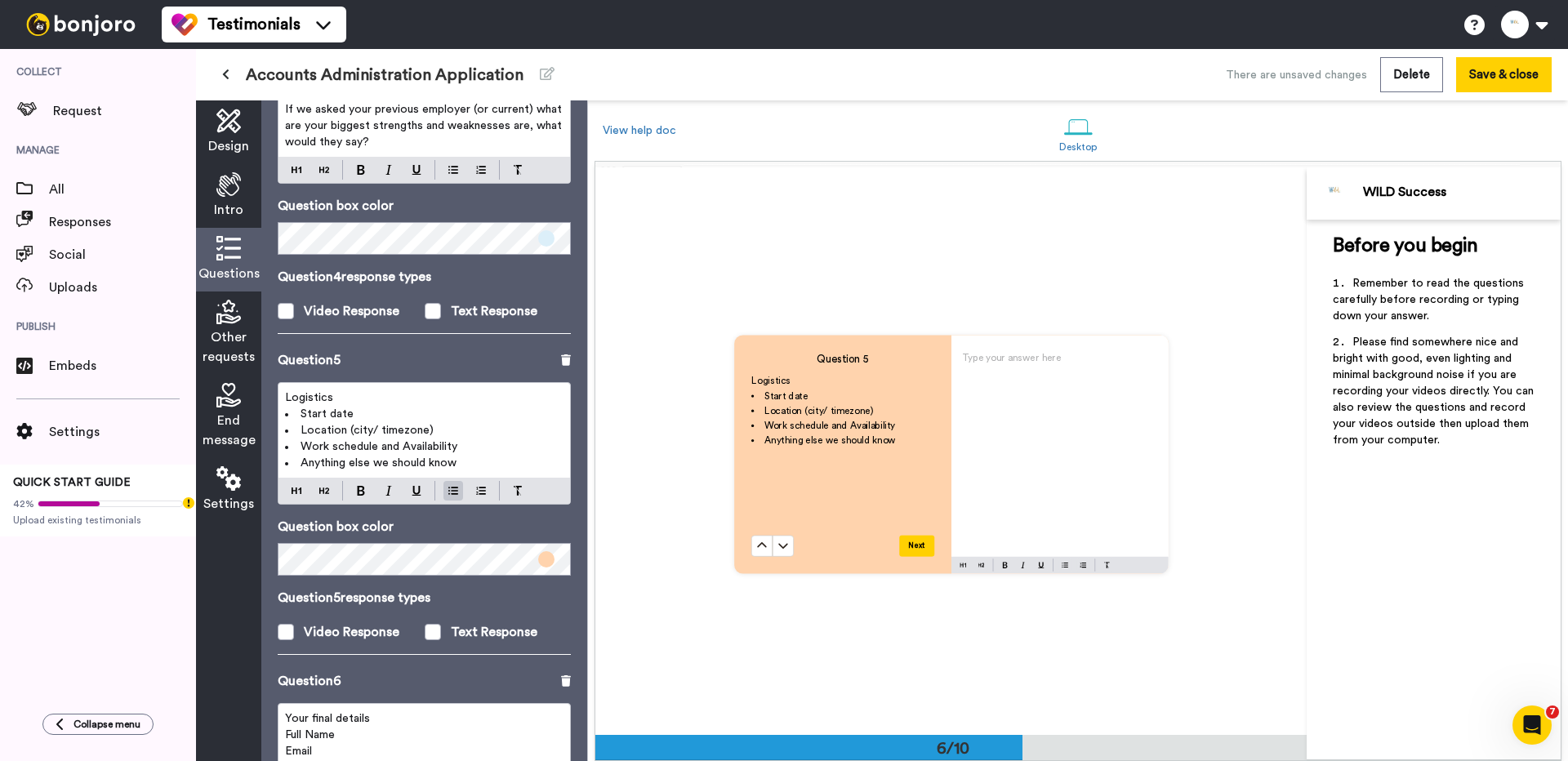
click at [367, 461] on span "Anything else we should know" at bounding box center [378, 463] width 156 height 11
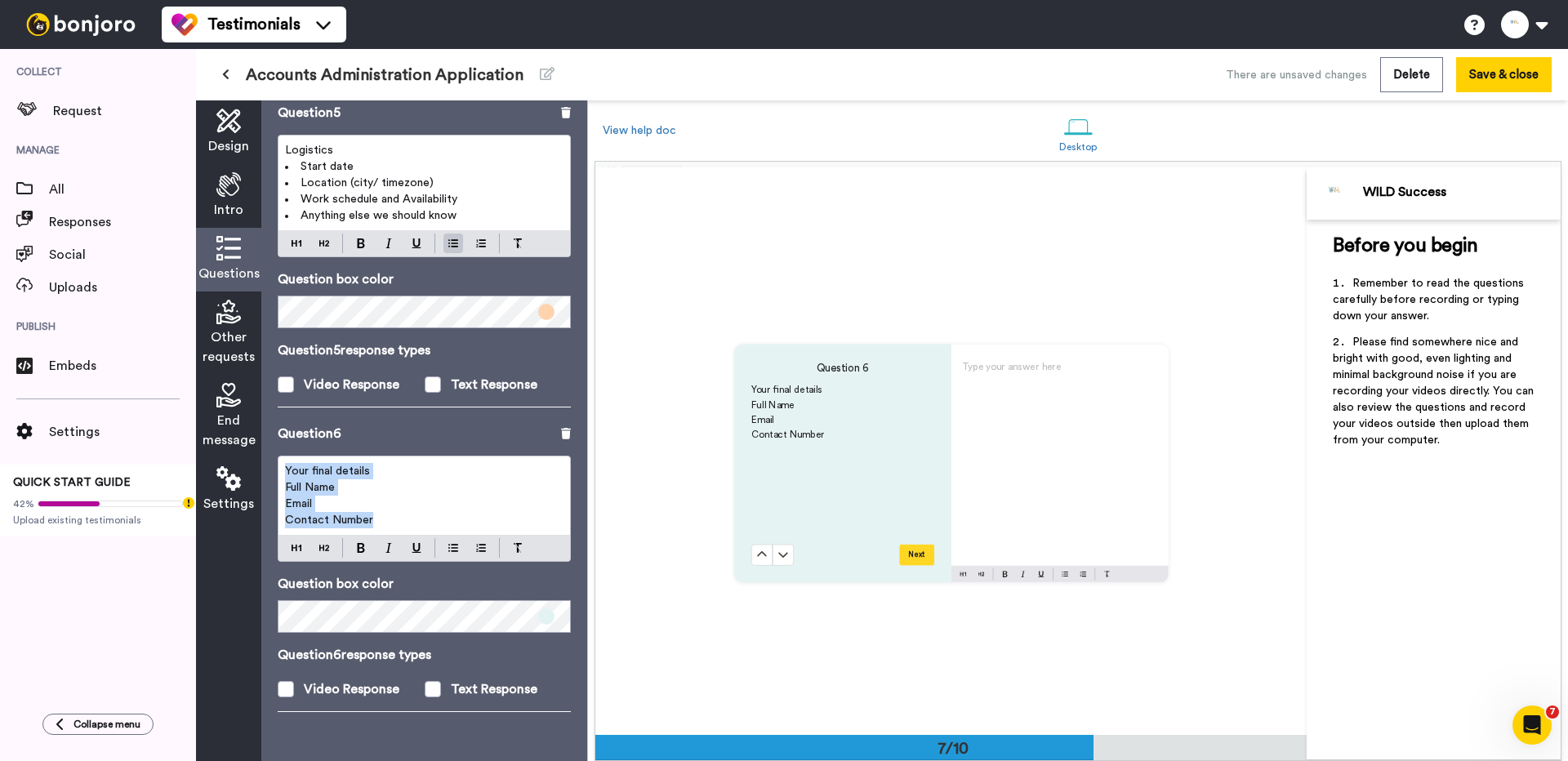
scroll to position [3406, 0]
drag, startPoint x: 283, startPoint y: 470, endPoint x: 394, endPoint y: 511, distance: 118.3
click at [394, 512] on div "Your final details Full Name Email Contact Number" at bounding box center [424, 496] width 291 height 78
click at [351, 483] on p "Full Name" at bounding box center [424, 487] width 278 height 16
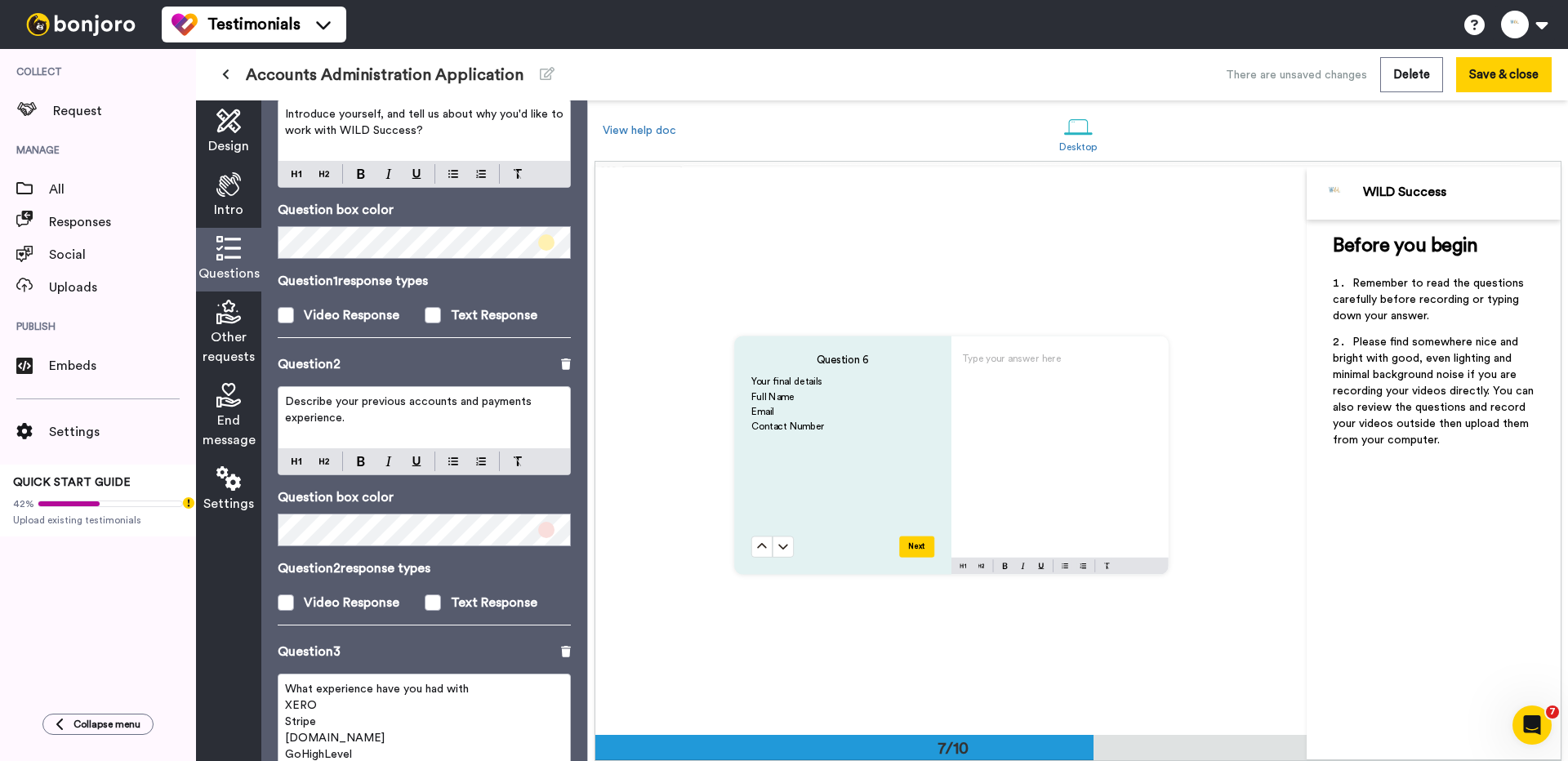
scroll to position [0, 0]
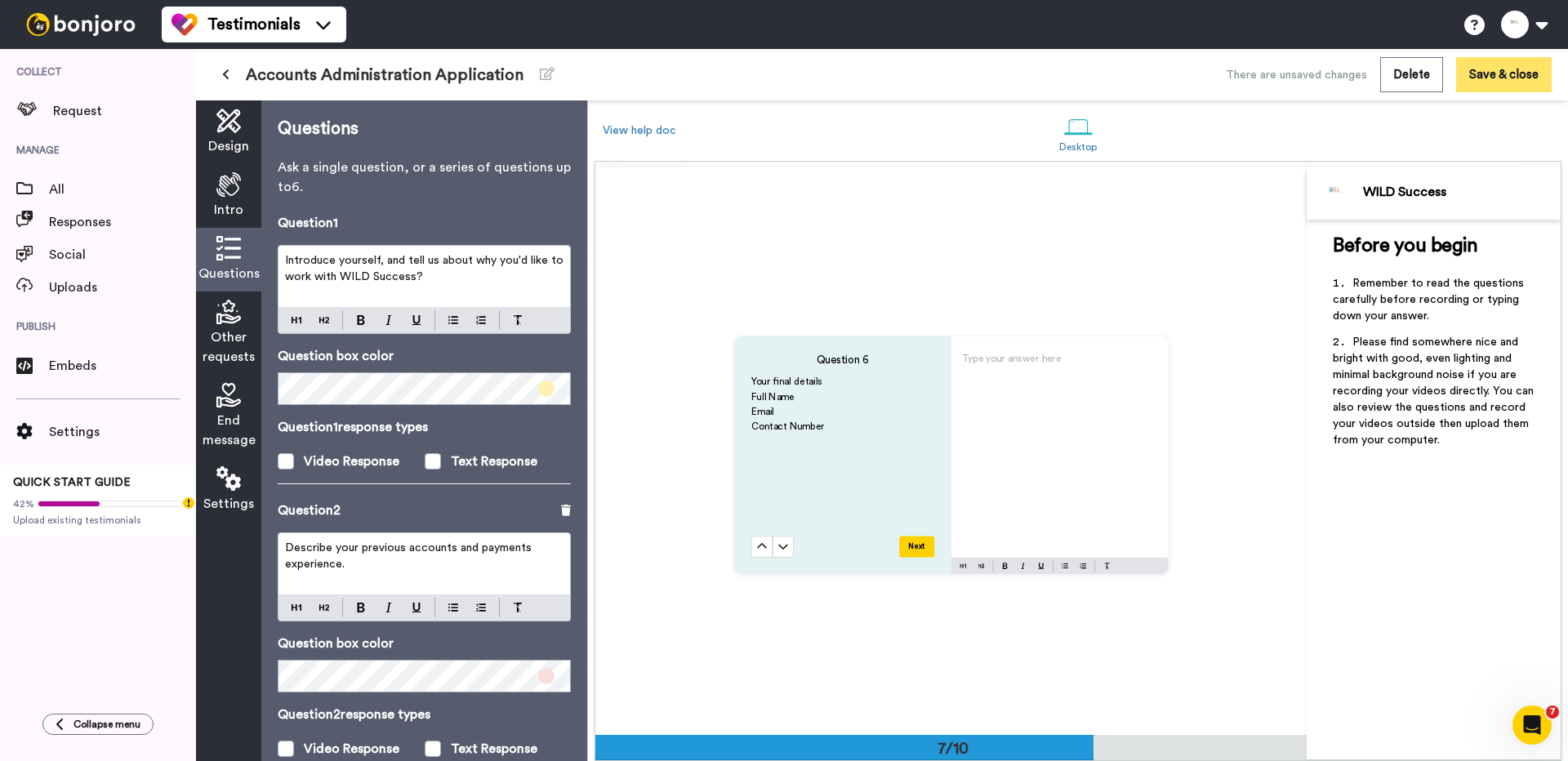
click at [1506, 73] on button "Save & close" at bounding box center [1503, 74] width 96 height 35
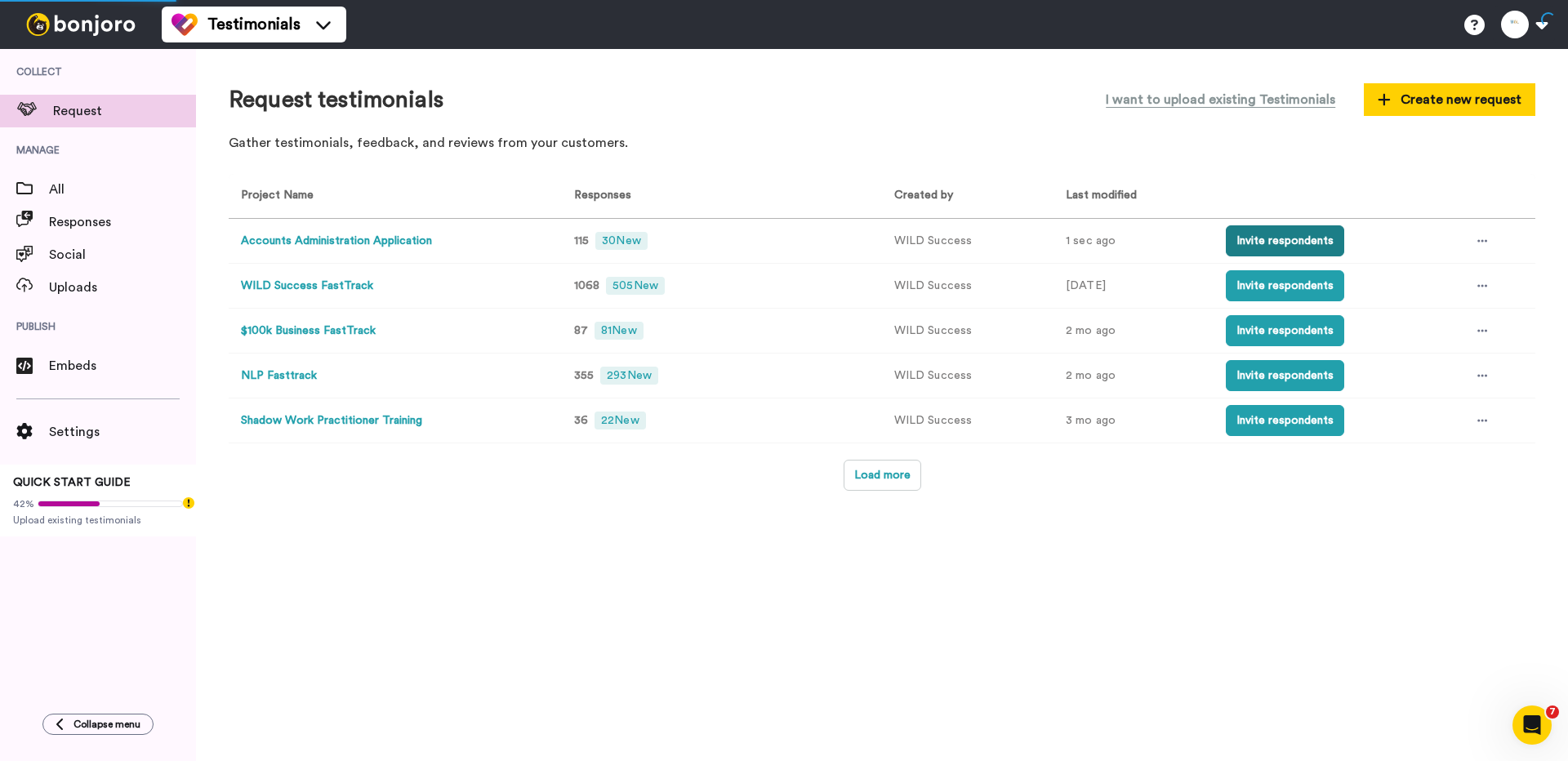
click at [1285, 241] on button "Invite respondents" at bounding box center [1285, 241] width 118 height 31
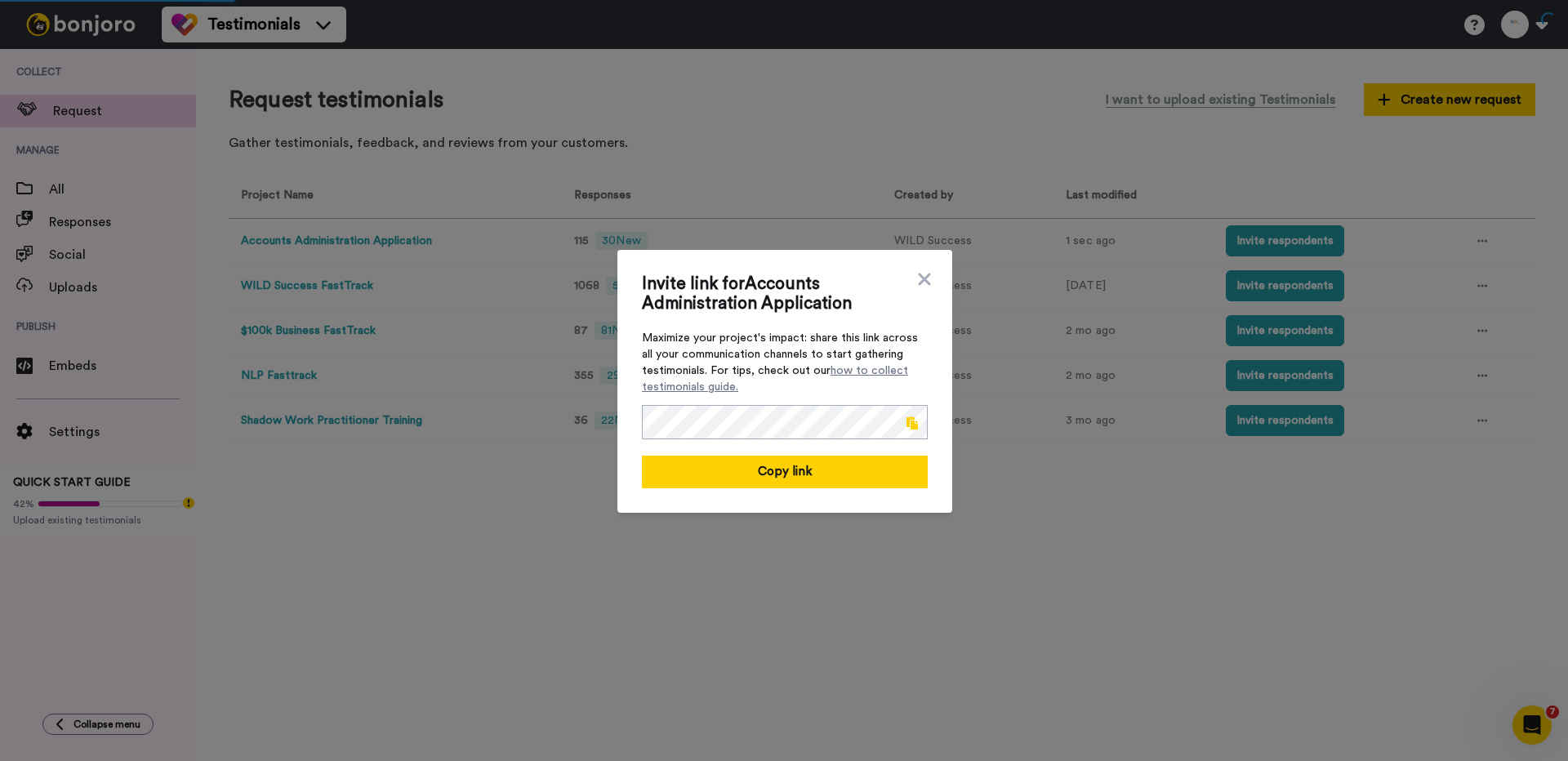
click at [914, 419] on span at bounding box center [912, 422] width 11 height 13
click at [923, 281] on icon at bounding box center [924, 279] width 12 height 12
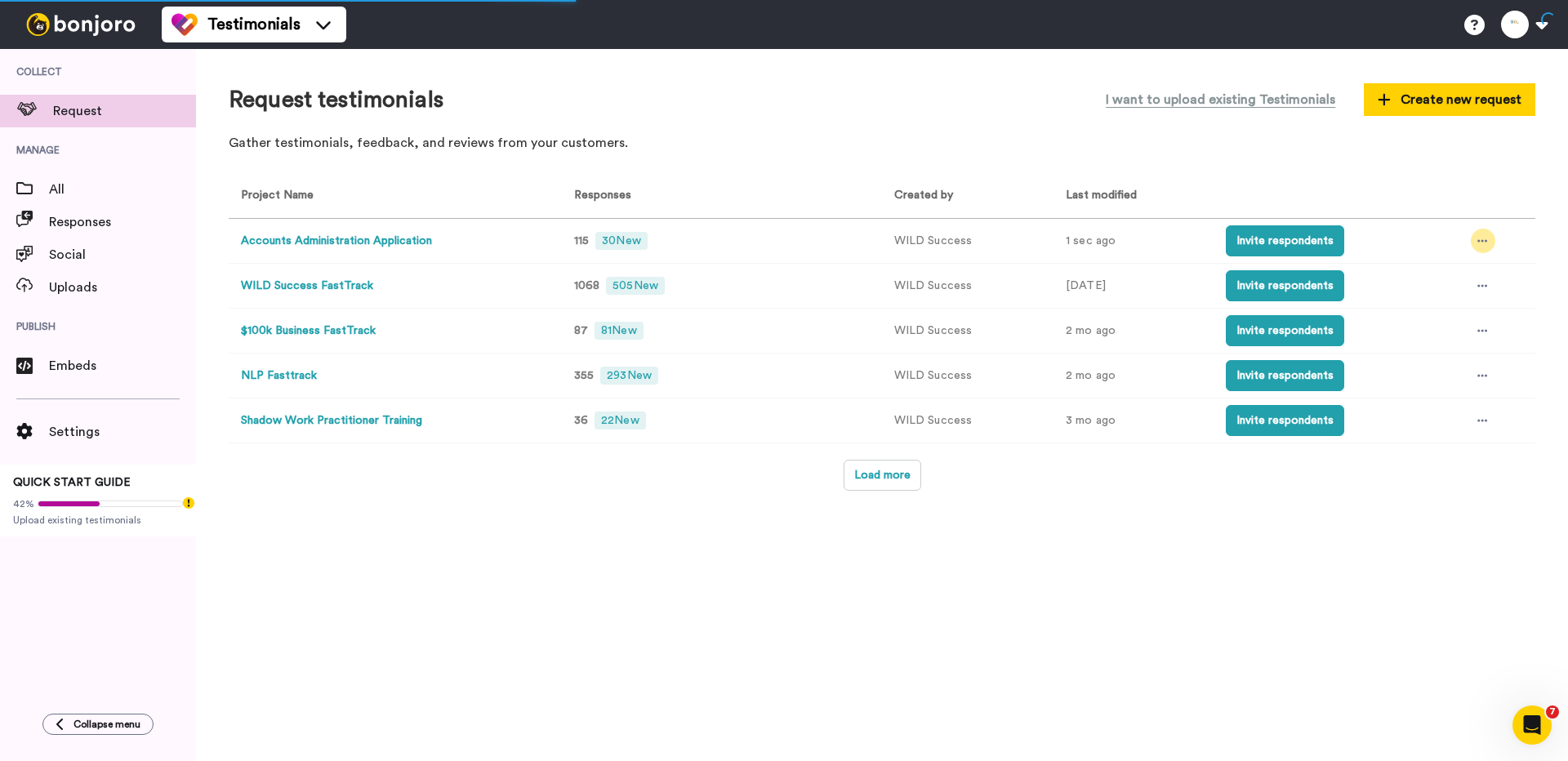
click at [1472, 236] on div at bounding box center [1483, 240] width 24 height 24
click at [990, 542] on div "Request testimonials I want to upload existing Testimonials Create new request …" at bounding box center [881, 405] width 1372 height 713
click at [364, 241] on button "Accounts Administration Application" at bounding box center [337, 241] width 191 height 17
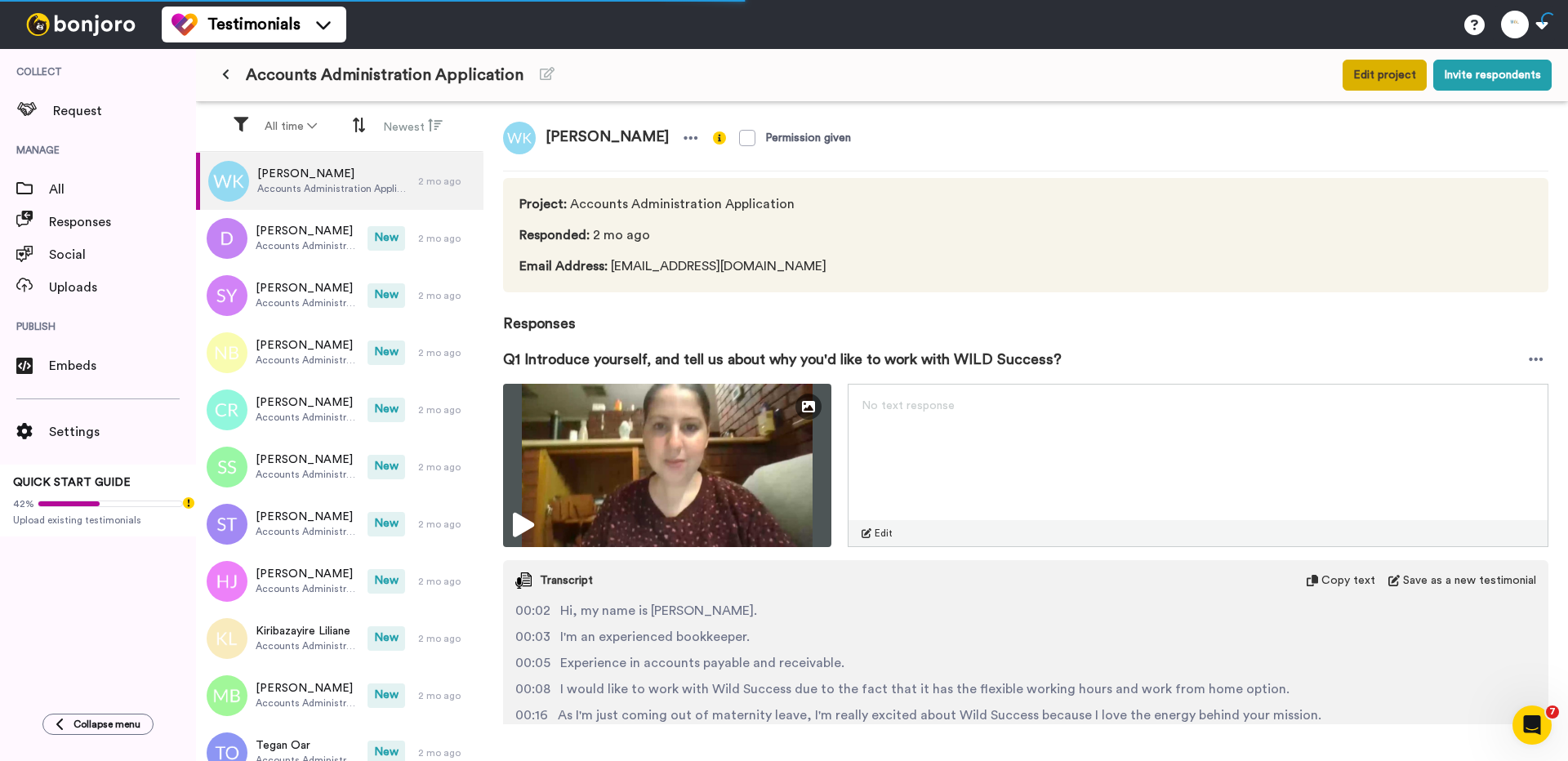
click at [1387, 78] on button "Edit project" at bounding box center [1384, 75] width 84 height 31
click at [228, 76] on icon at bounding box center [226, 74] width 8 height 11
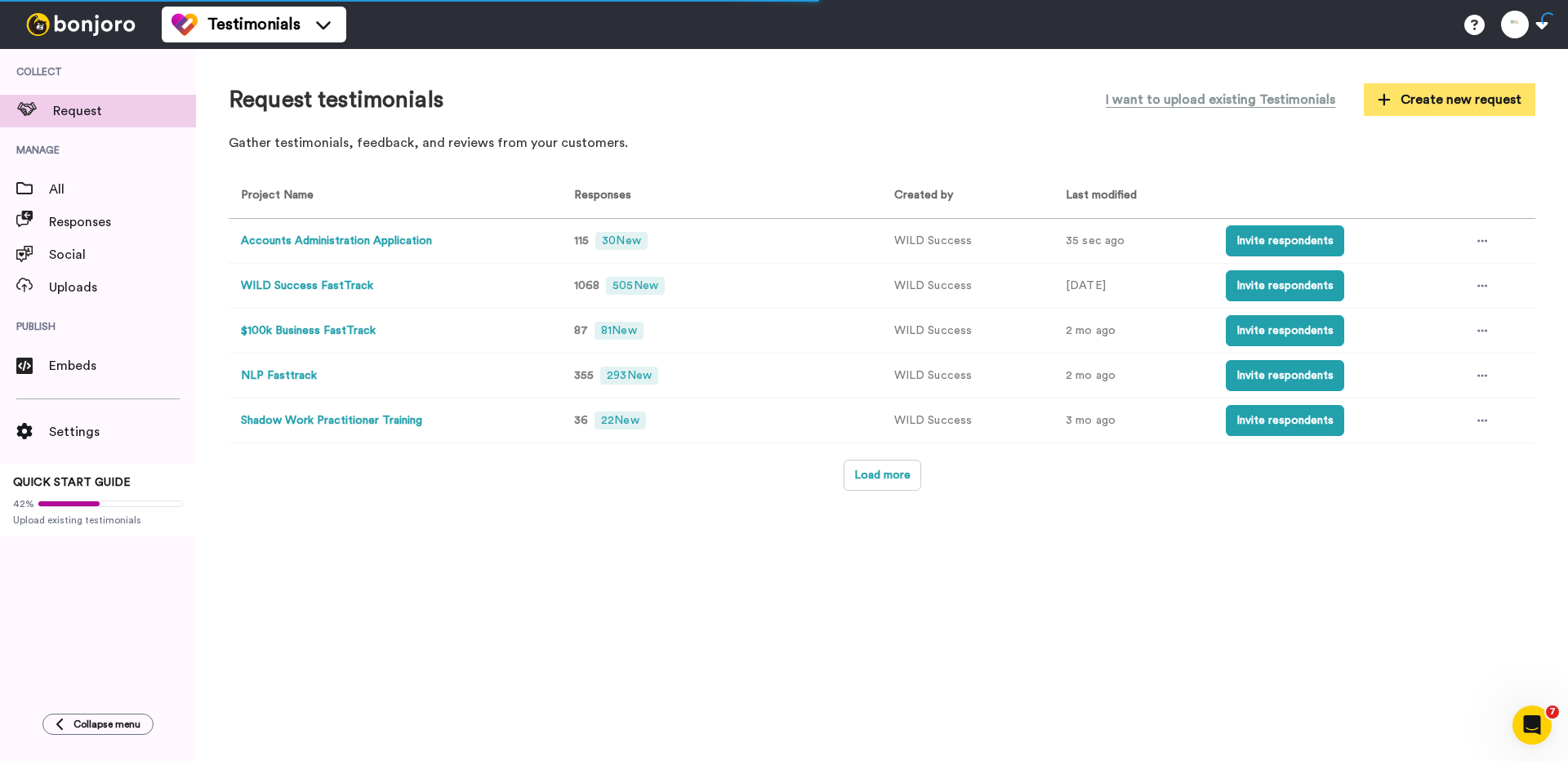
click at [1467, 101] on span "Create new request" at bounding box center [1449, 99] width 144 height 20
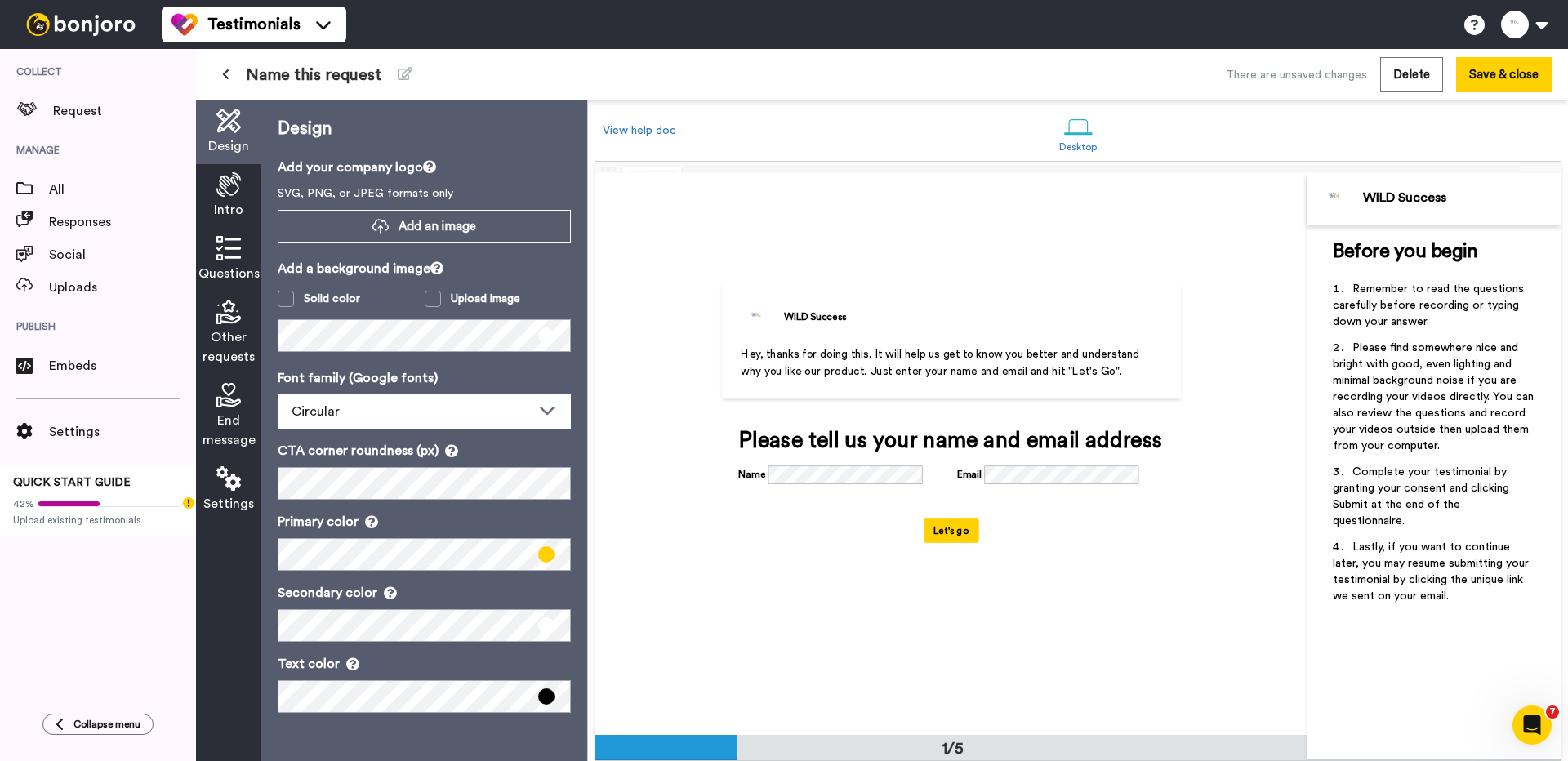
click at [226, 185] on icon at bounding box center [228, 184] width 24 height 24
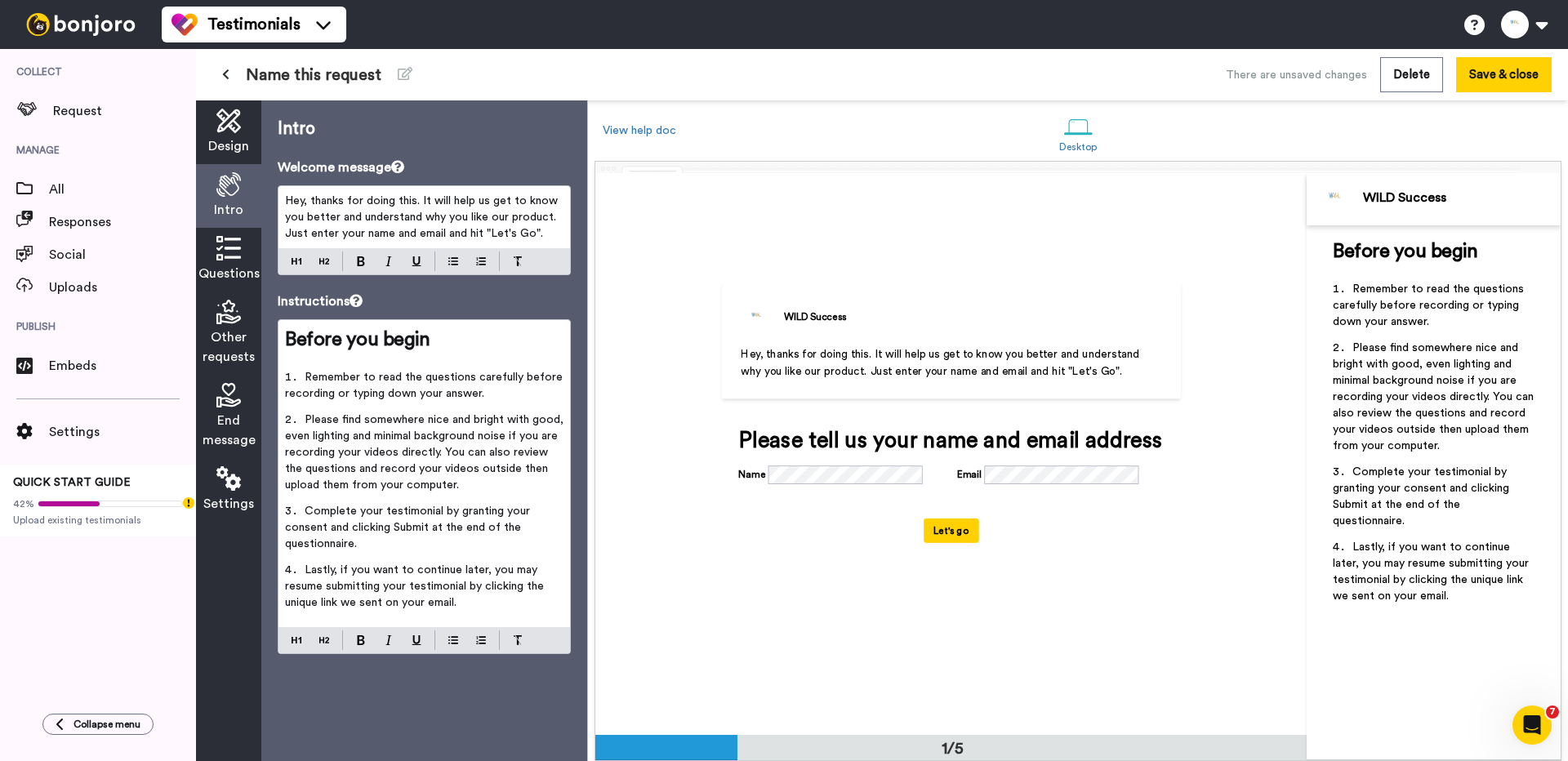
click at [420, 210] on span "Hey, thanks for doing this. It will help us get to know you better and understa…" at bounding box center [423, 217] width 276 height 44
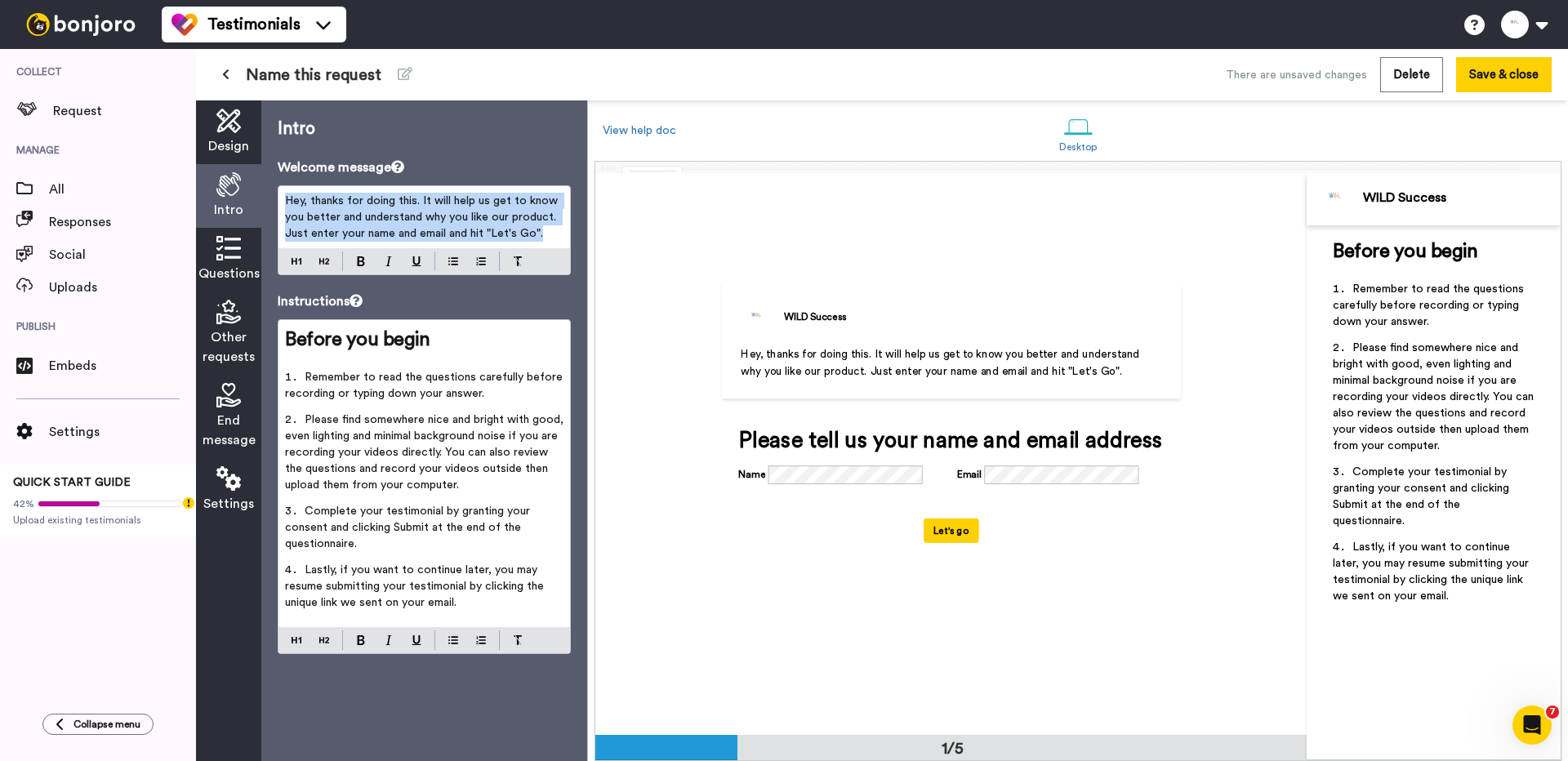
click at [420, 210] on span "Hey, thanks for doing this. It will help us get to know you better and understa…" at bounding box center [423, 217] width 276 height 44
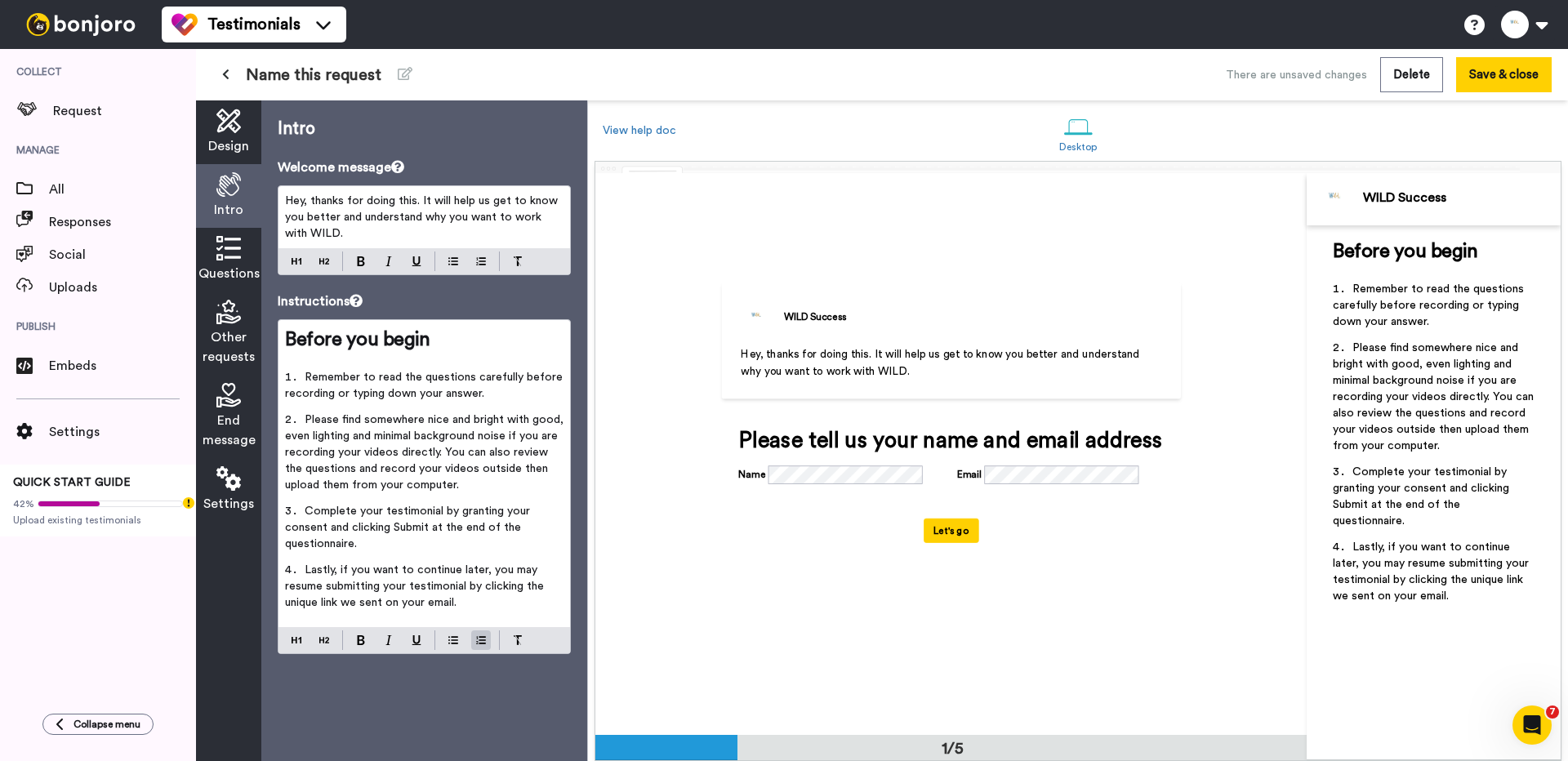
click at [432, 577] on span "Lastly, if you want to continue later, you may resume submitting your testimoni…" at bounding box center [416, 586] width 262 height 44
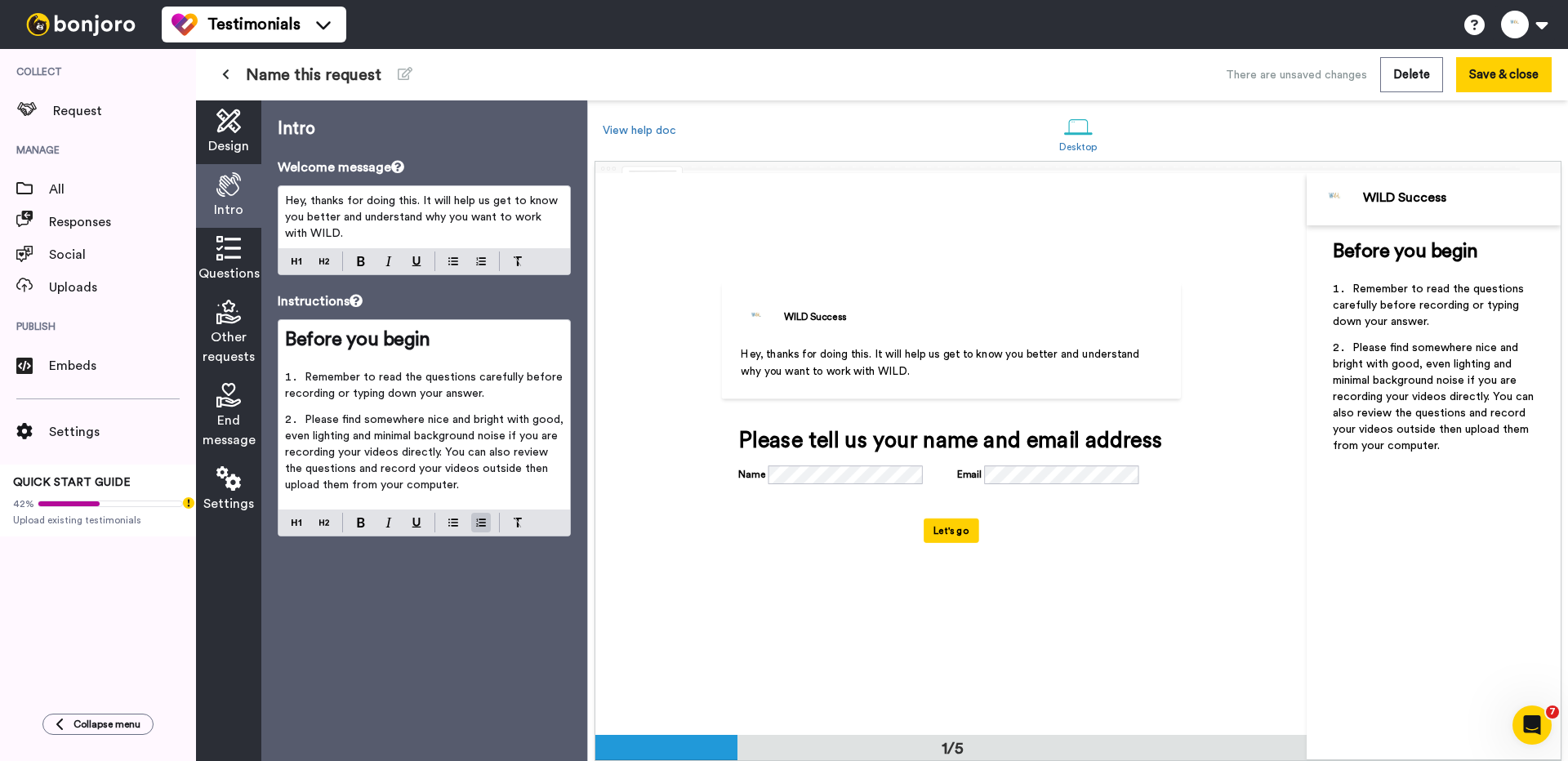
click at [220, 256] on icon at bounding box center [228, 248] width 24 height 24
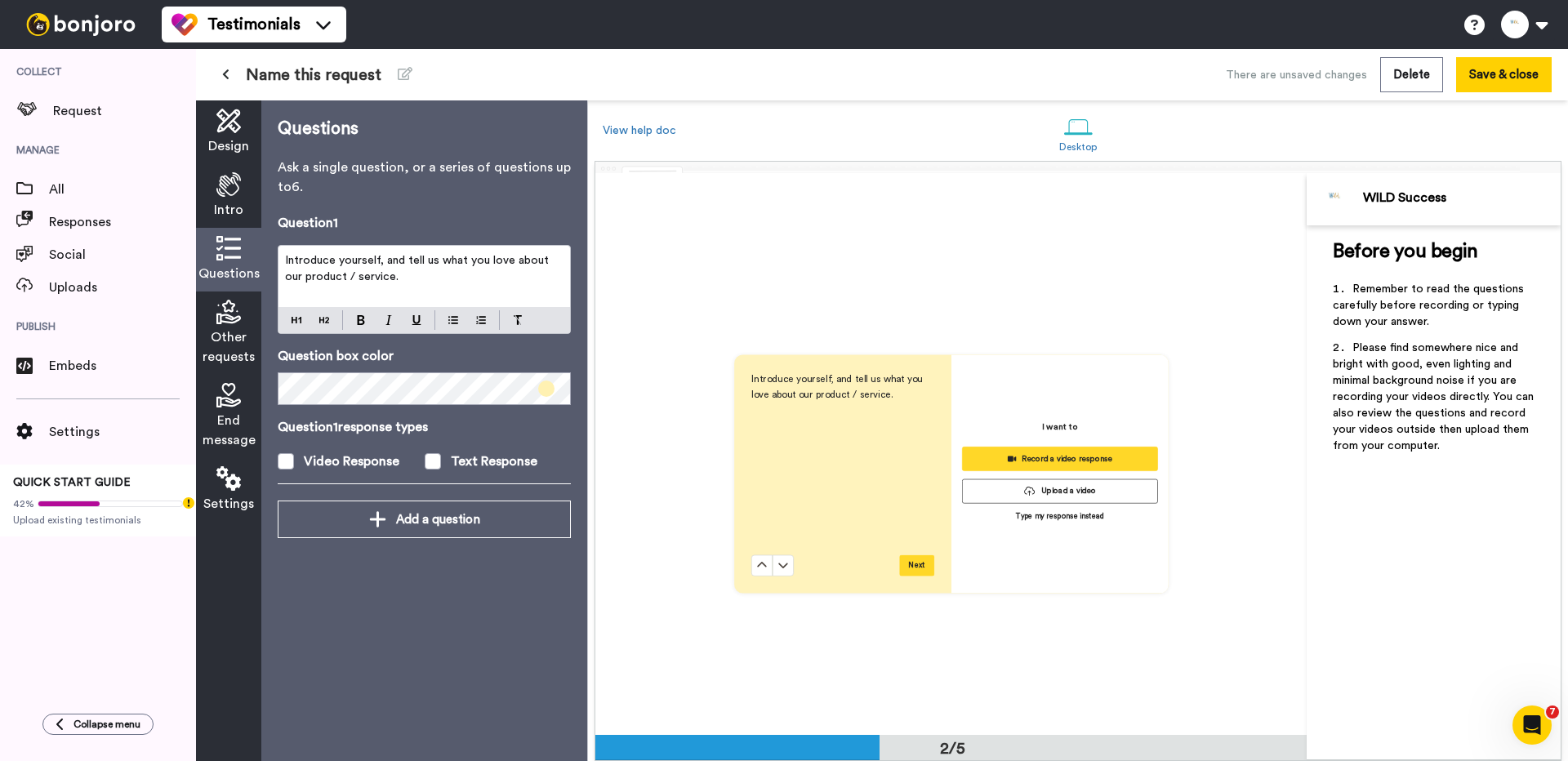
scroll to position [563, 0]
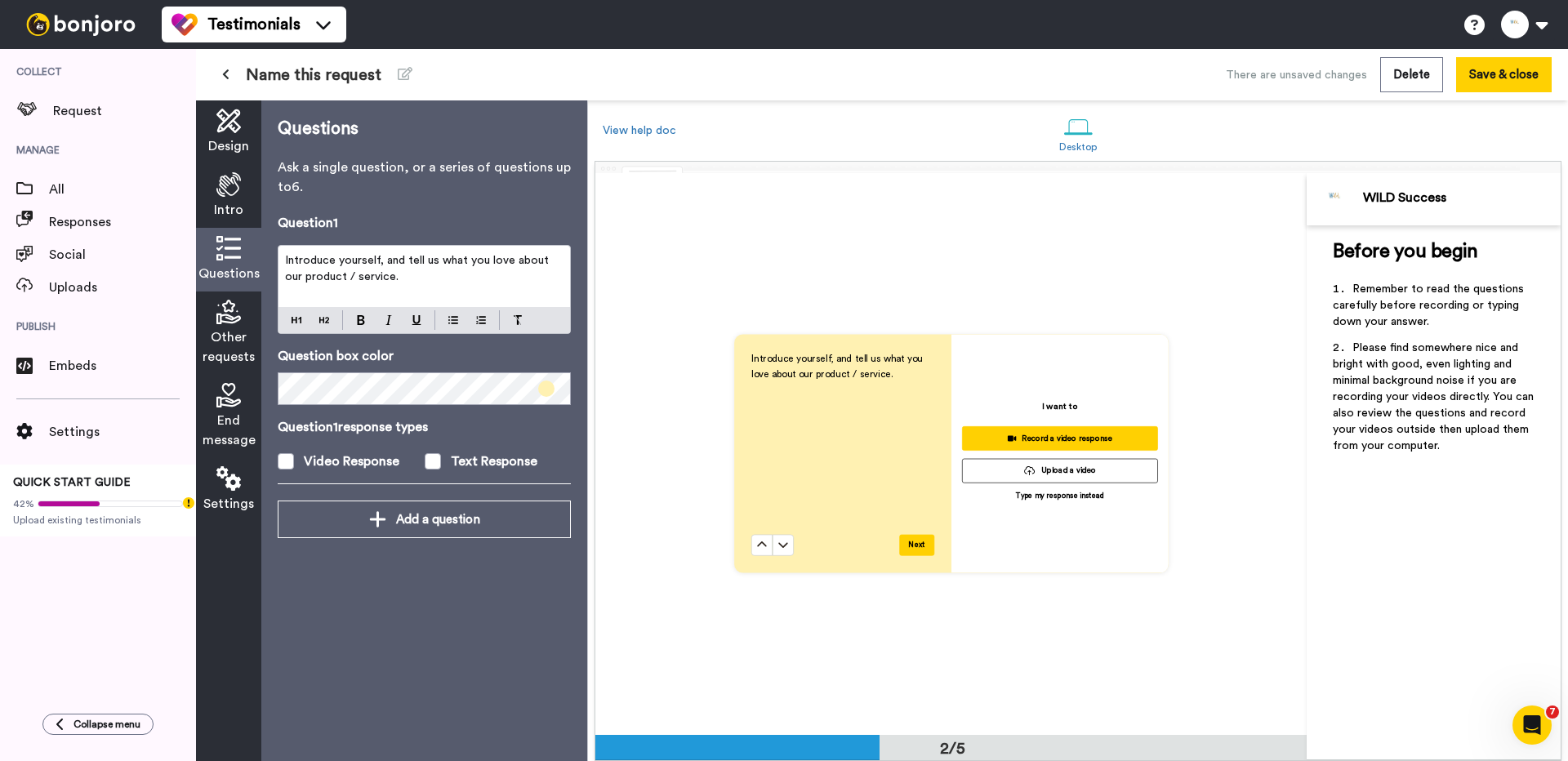
click at [393, 290] on div "Introduce yourself, and tell us what you love about our product / service." at bounding box center [424, 276] width 291 height 61
click at [393, 290] on div "Introduce yourself, and tell us what you love about our product / service." at bounding box center [424, 276] width 291 height 61
click at [461, 463] on div "Text Response" at bounding box center [494, 461] width 86 height 20
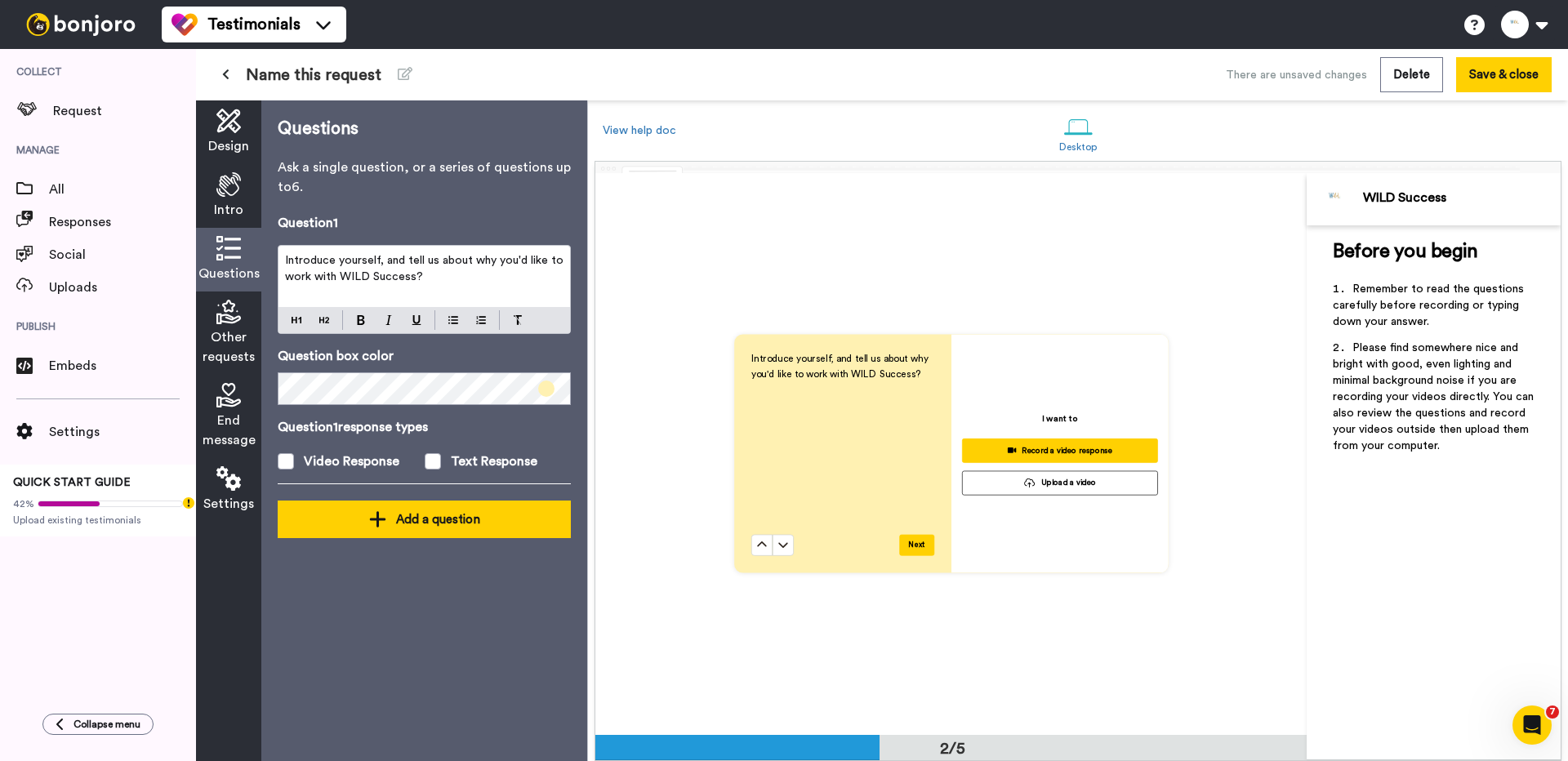
click at [375, 512] on icon at bounding box center [377, 519] width 17 height 20
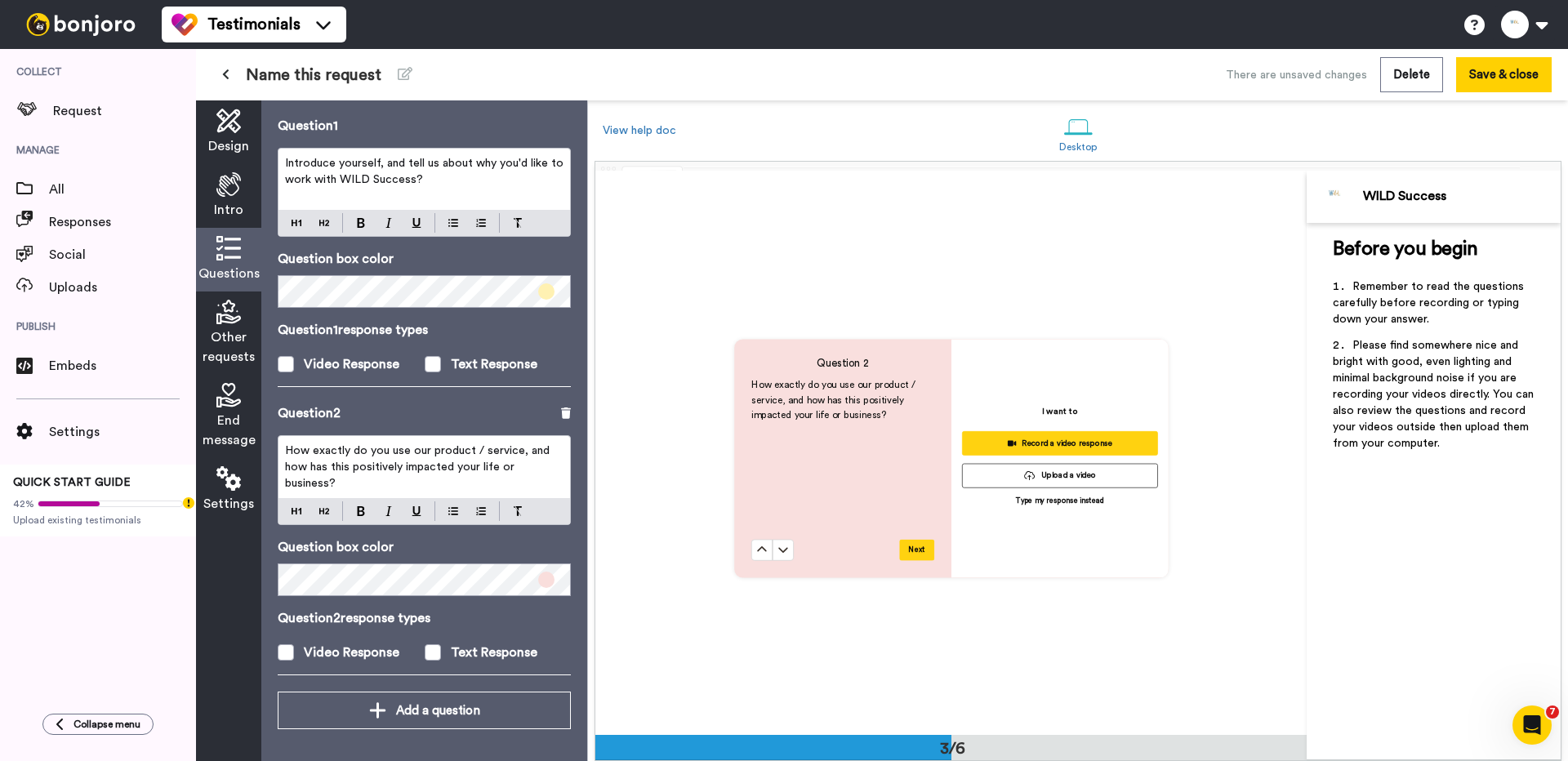
scroll to position [1125, 0]
click at [405, 474] on span "How exactly do you use our product / service, and how has this positively impac…" at bounding box center [419, 467] width 268 height 44
click at [405, 473] on span "How exactly do you use our product / service, and how has this positively impac…" at bounding box center [419, 467] width 268 height 44
paste div
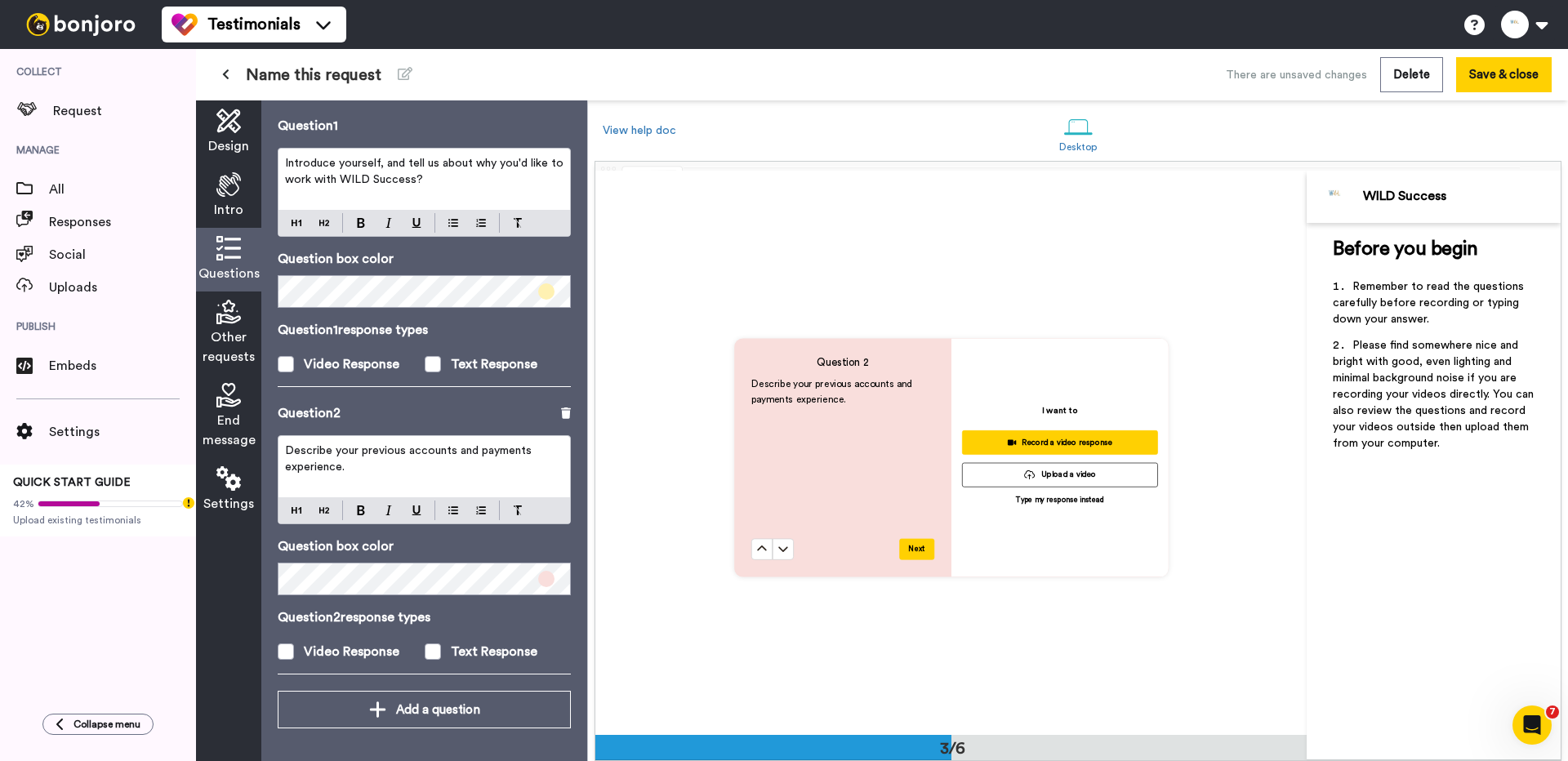
click at [420, 452] on span "Describe your previous accounts and payments experience." at bounding box center [410, 459] width 250 height 28
click at [476, 455] on span "Describe your previous Business Coaching and and payments experience." at bounding box center [420, 459] width 271 height 28
drag, startPoint x: 423, startPoint y: 466, endPoint x: 300, endPoint y: 467, distance: 123.0
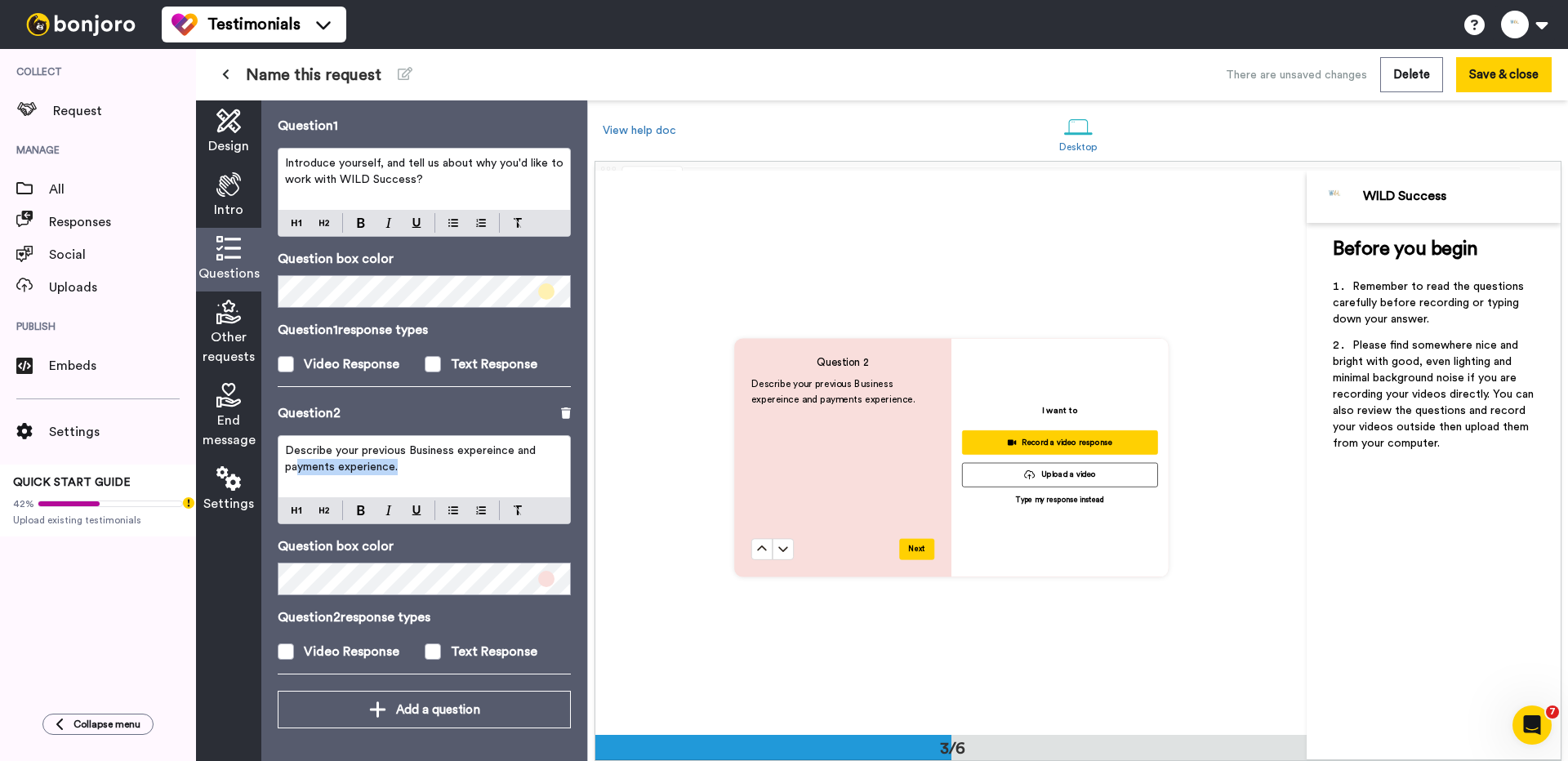
click at [300, 467] on p "Describe your previous Business expereince and payments experience." at bounding box center [424, 459] width 278 height 33
click at [447, 646] on label "Text Response" at bounding box center [498, 652] width 147 height 20
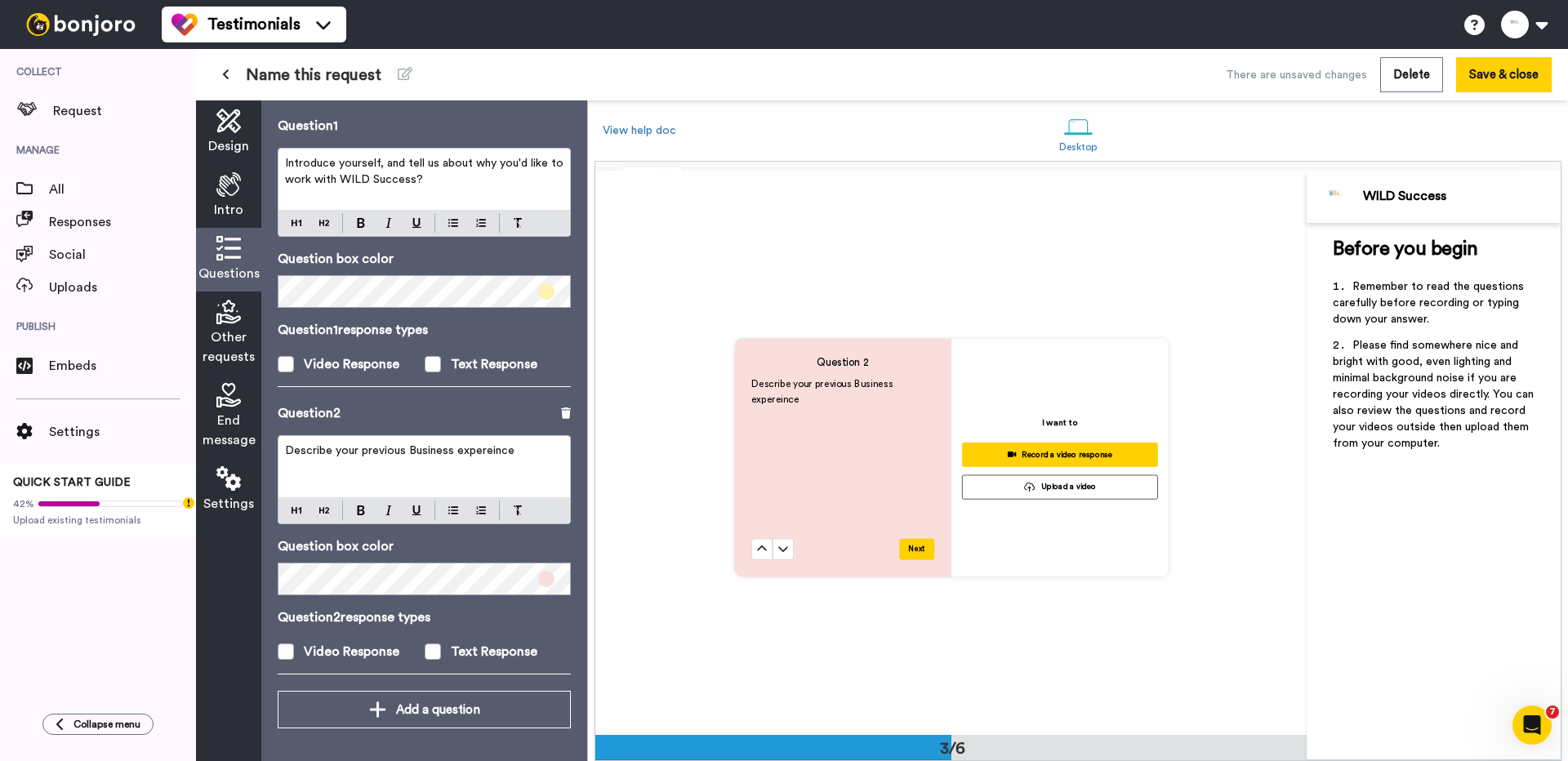
click at [303, 451] on span "Describe your previous Business expereince" at bounding box center [400, 451] width 229 height 11
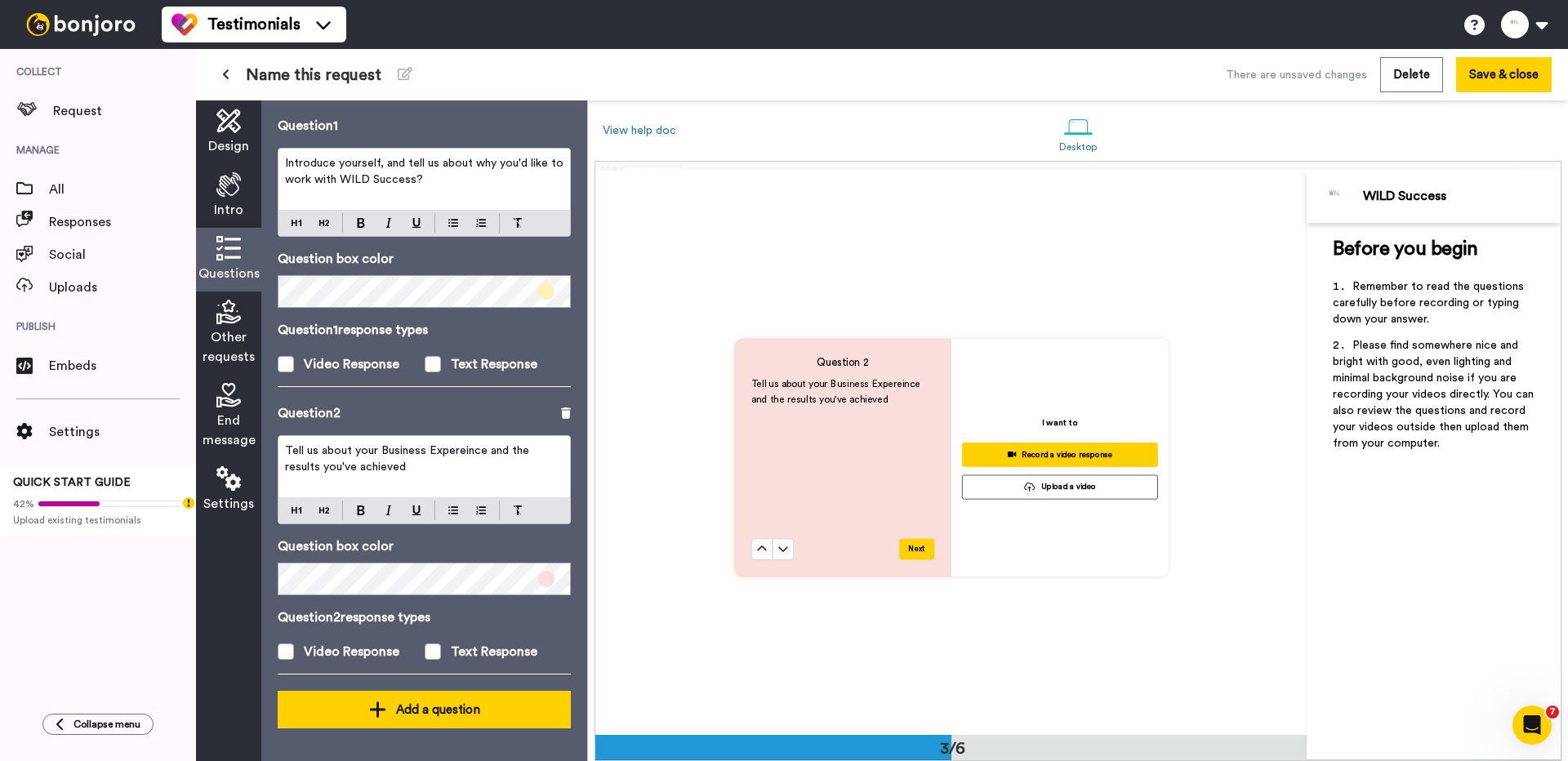
click at [398, 701] on div "Add a question" at bounding box center [424, 709] width 267 height 20
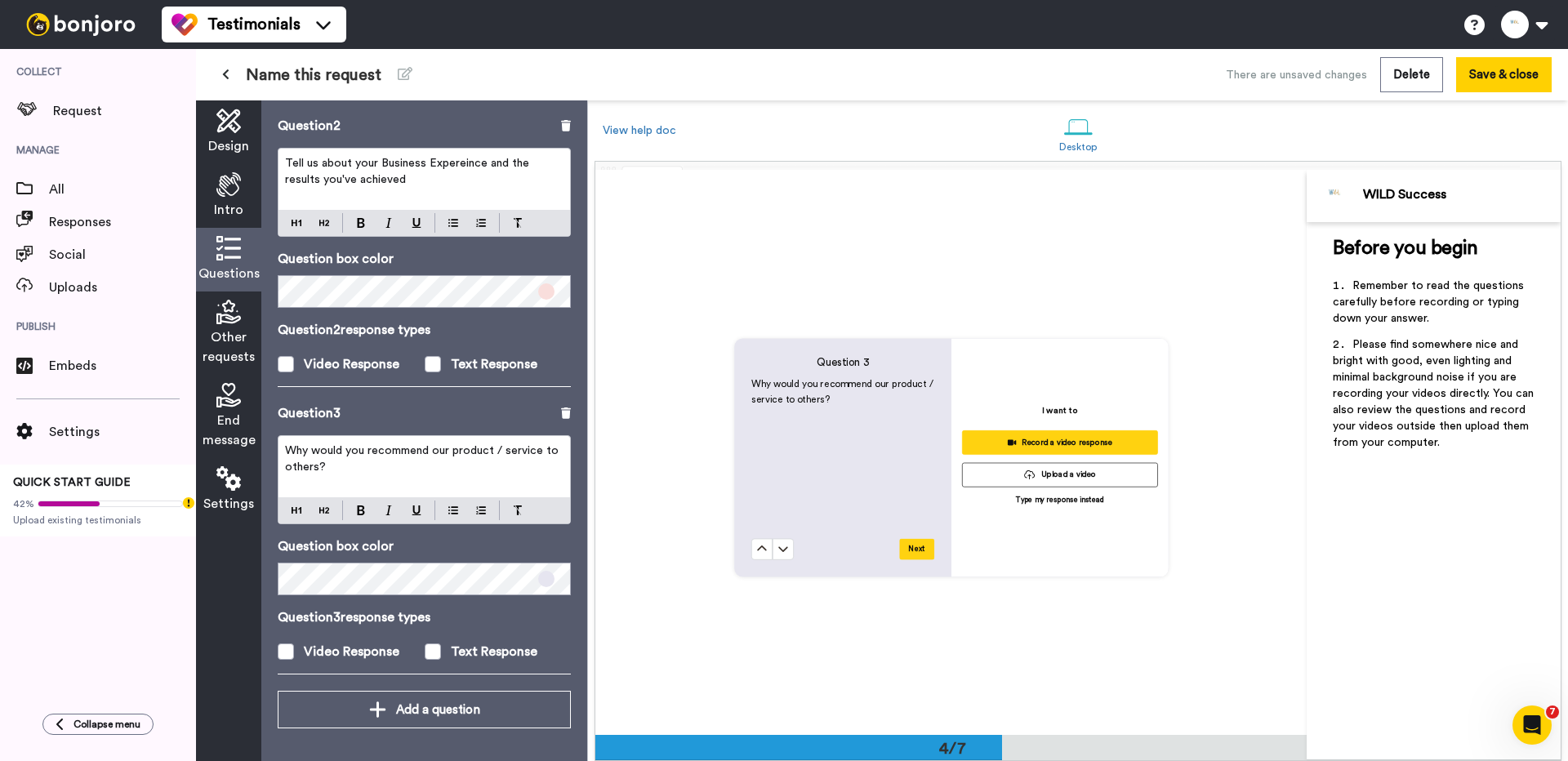
scroll to position [1693, 0]
click at [427, 468] on p "Why would you recommend our product / service to others?" at bounding box center [424, 459] width 278 height 33
click at [488, 453] on span "Tell us about your coaching experinece, approach to supporting clients who are" at bounding box center [423, 459] width 277 height 28
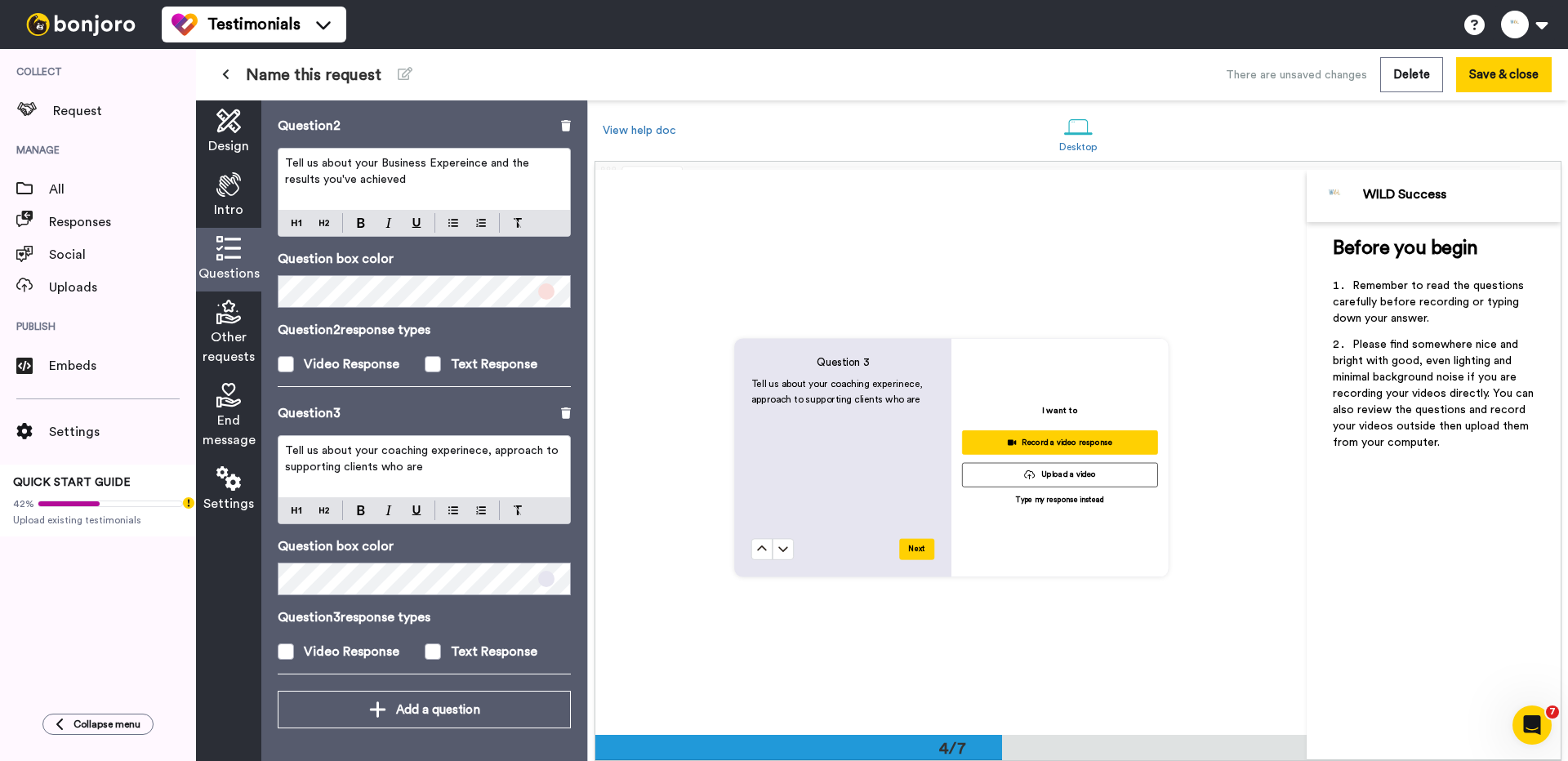
click at [438, 472] on p "Tell us about your coaching experinece, approach to supporting clients who are" at bounding box center [424, 459] width 278 height 33
click at [458, 643] on div "Text Response" at bounding box center [494, 652] width 86 height 20
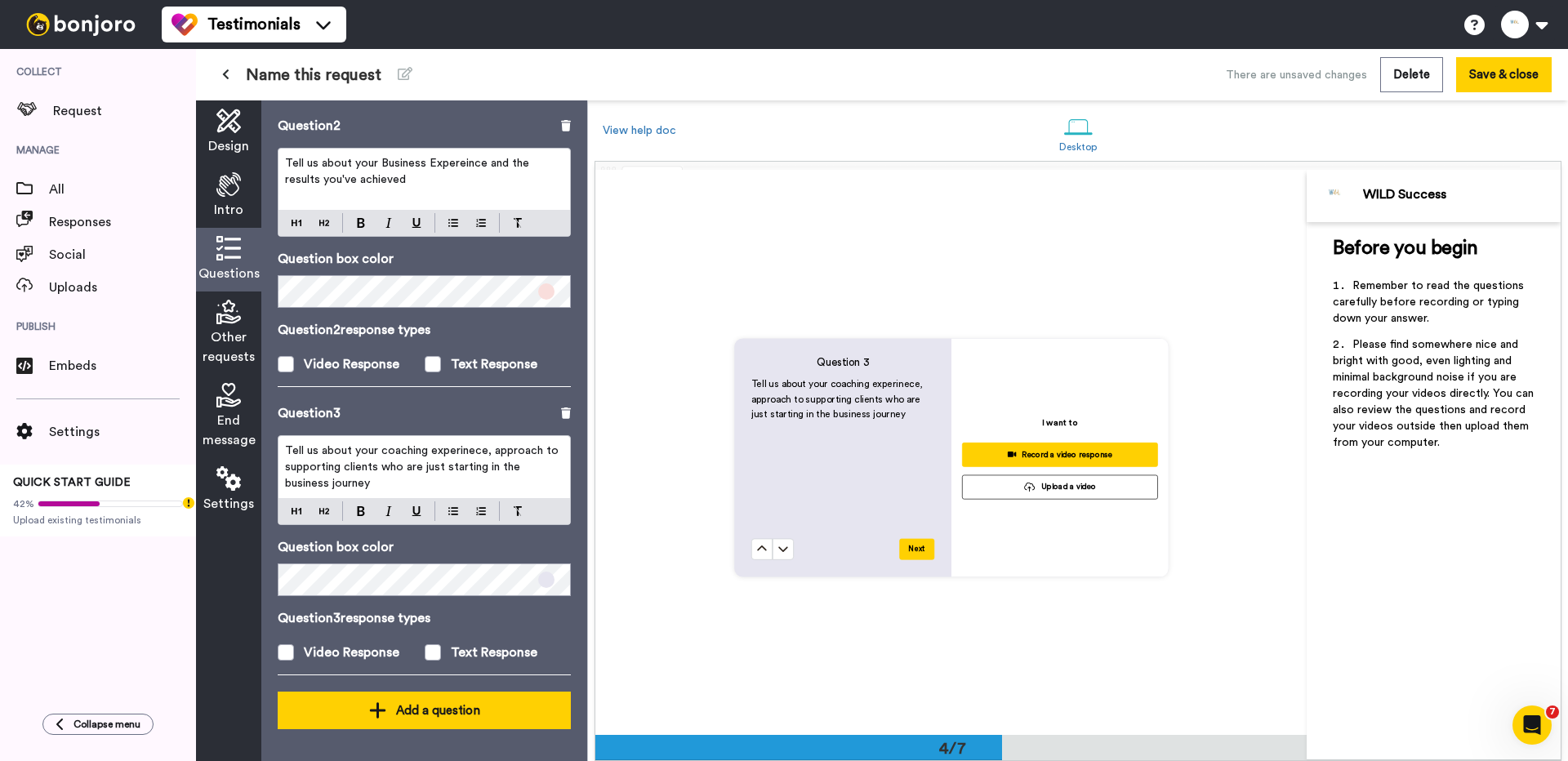
click at [420, 714] on div "Add a question" at bounding box center [424, 710] width 267 height 20
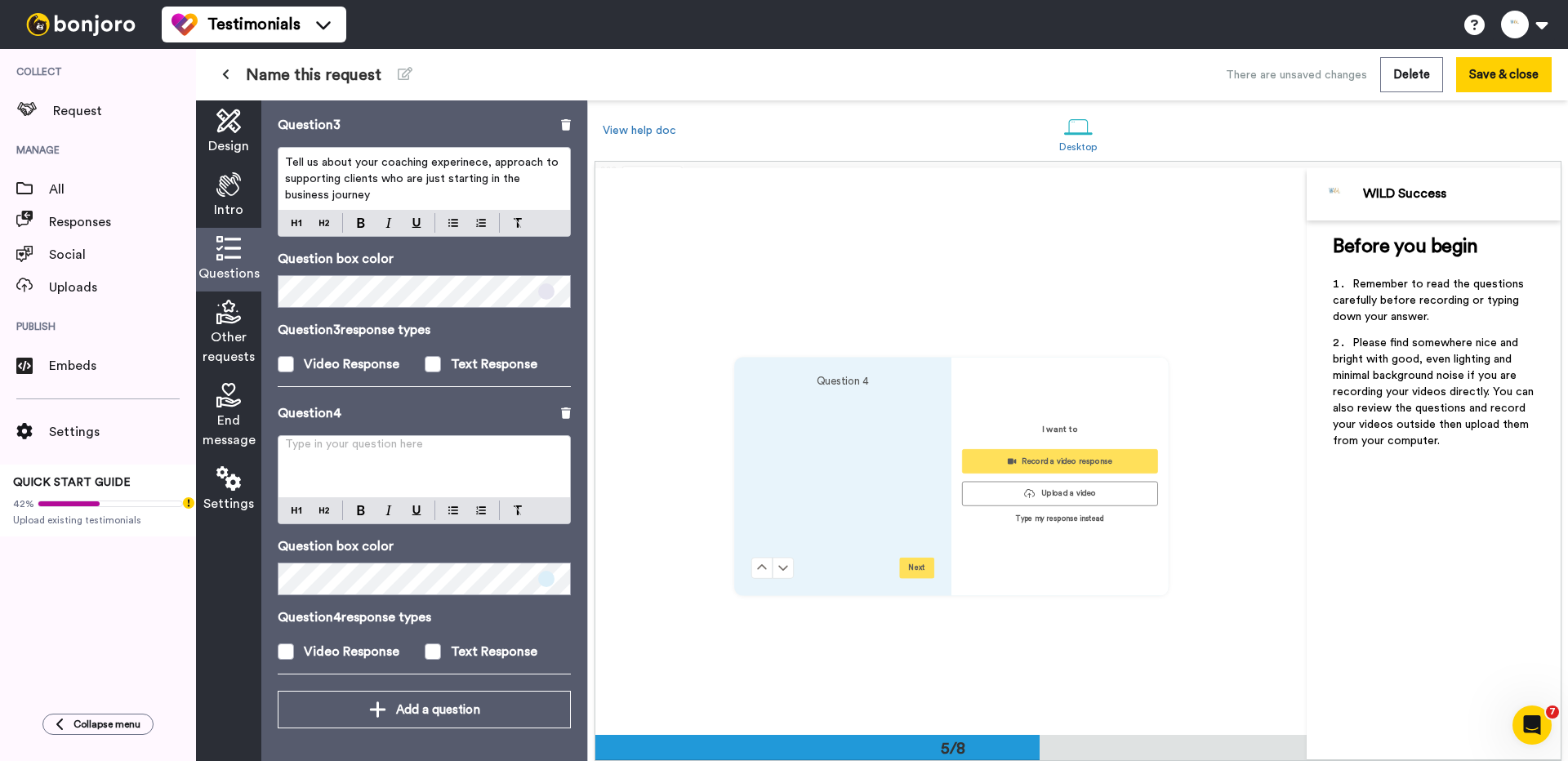
scroll to position [2261, 0]
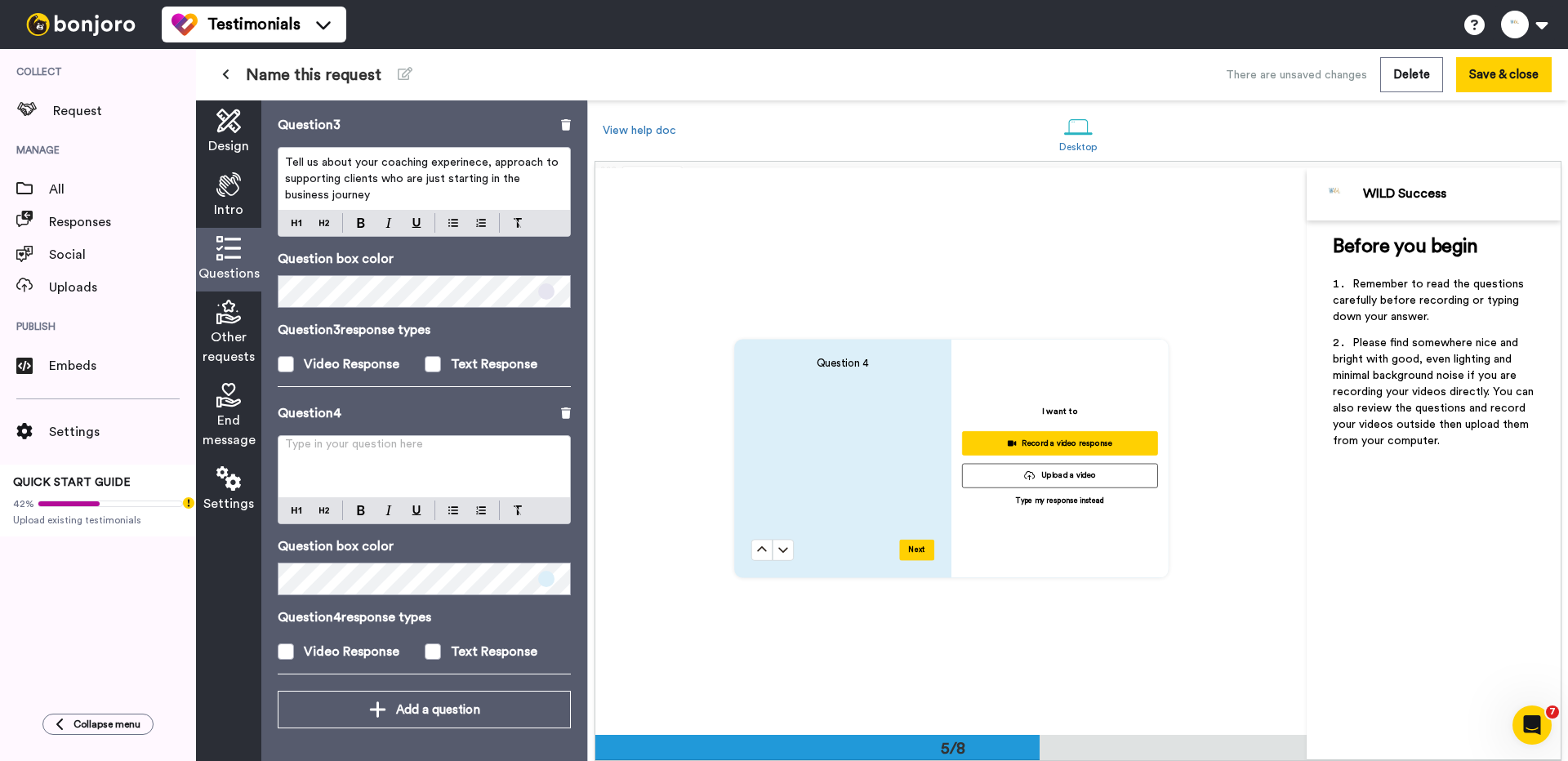
click at [371, 473] on div "Type in your question here ﻿" at bounding box center [424, 466] width 291 height 61
click at [436, 658] on span at bounding box center [432, 652] width 16 height 16
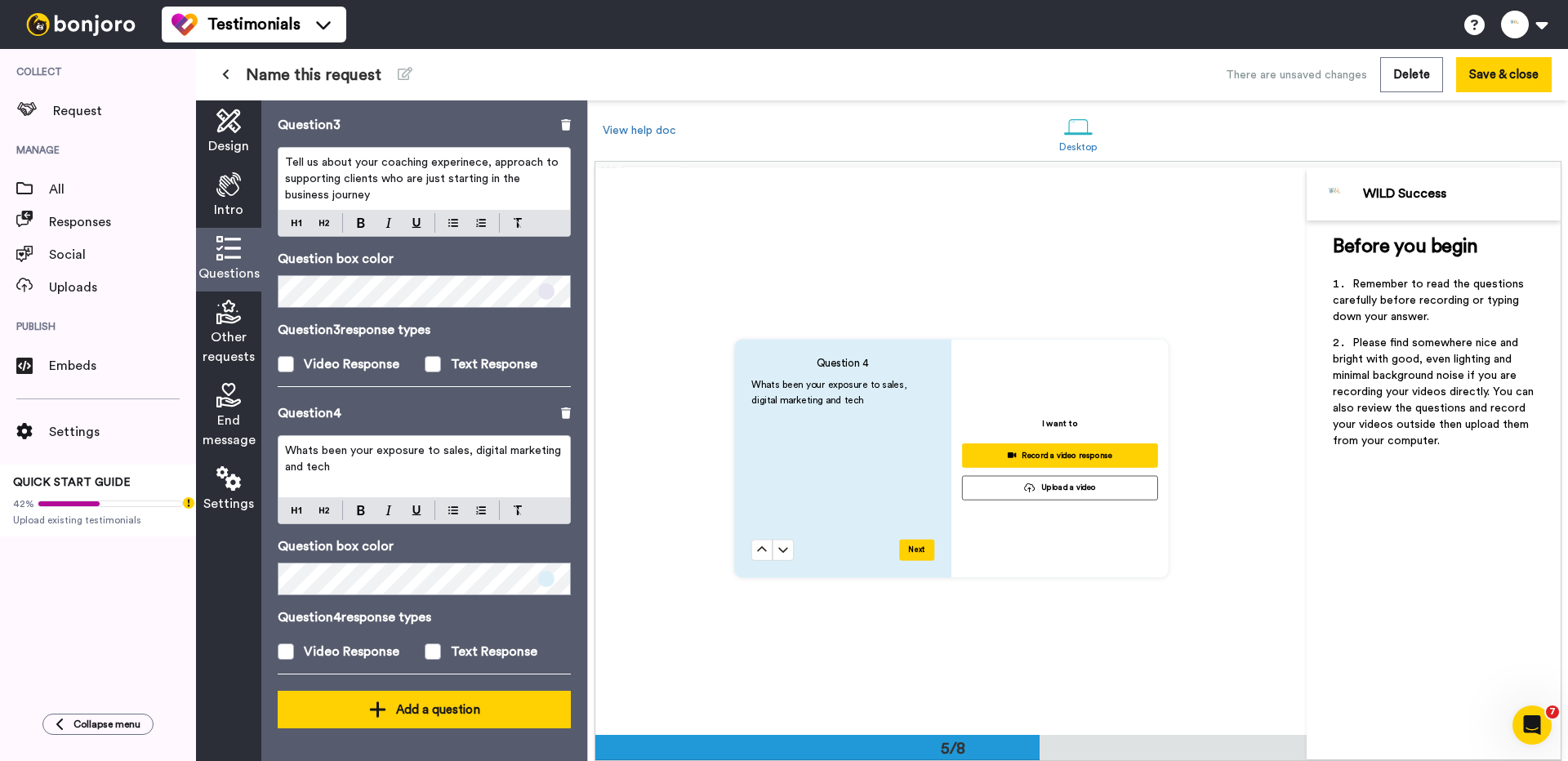
click at [416, 702] on div "Add a question" at bounding box center [424, 709] width 267 height 20
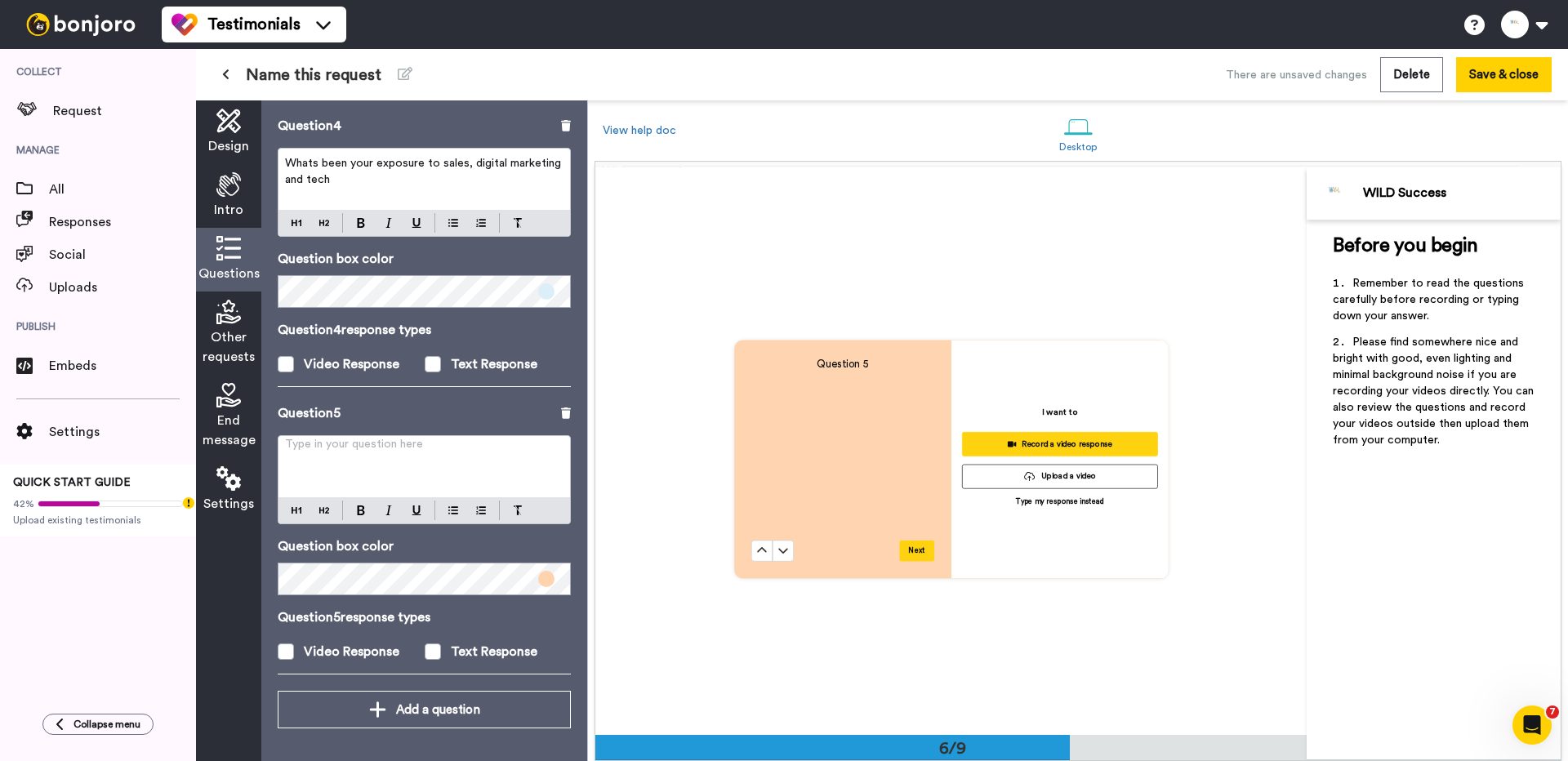
scroll to position [2831, 0]
click at [384, 455] on p "Type in your question here ﻿" at bounding box center [424, 451] width 278 height 16
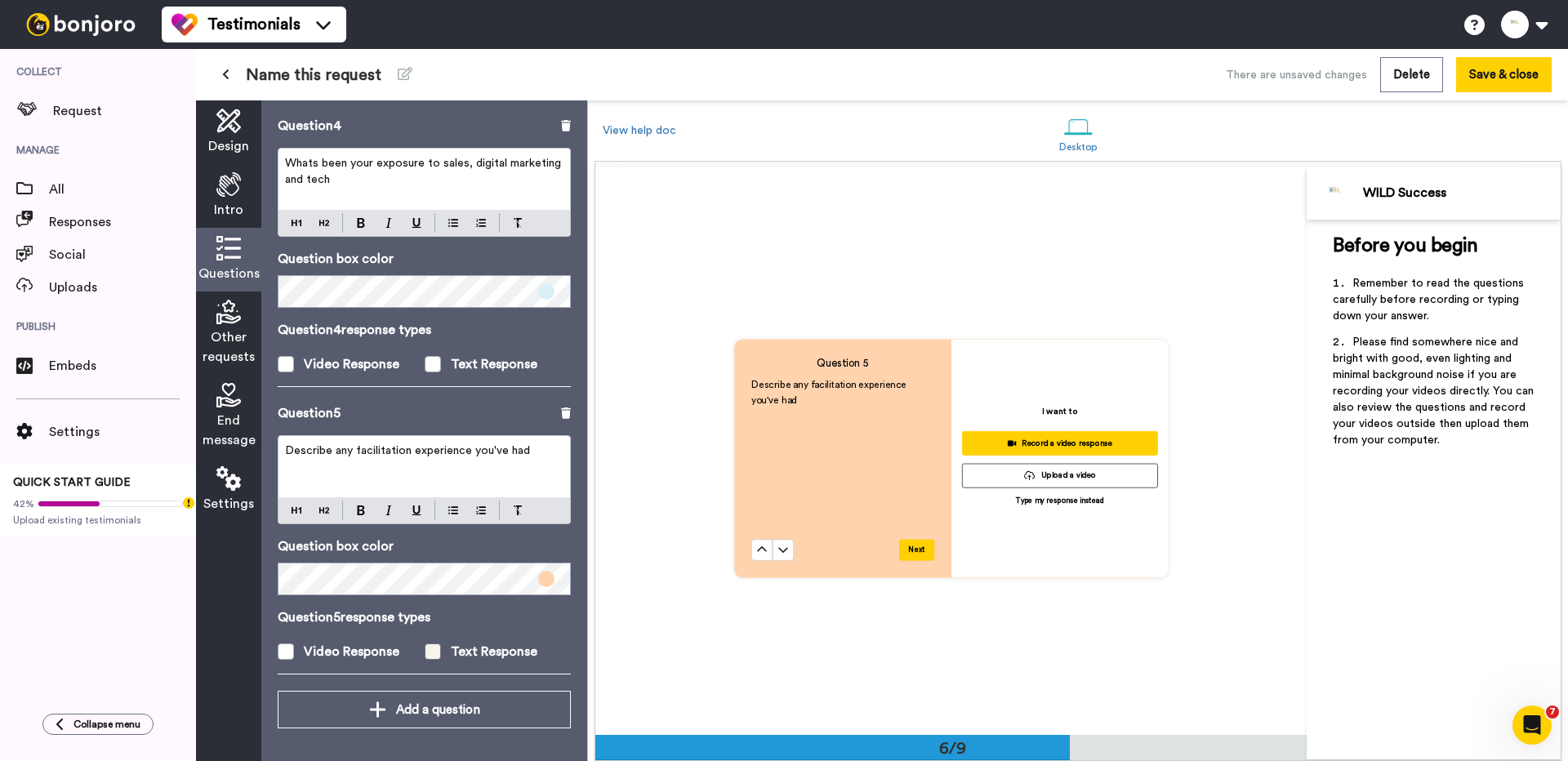
click at [432, 653] on span at bounding box center [432, 652] width 16 height 16
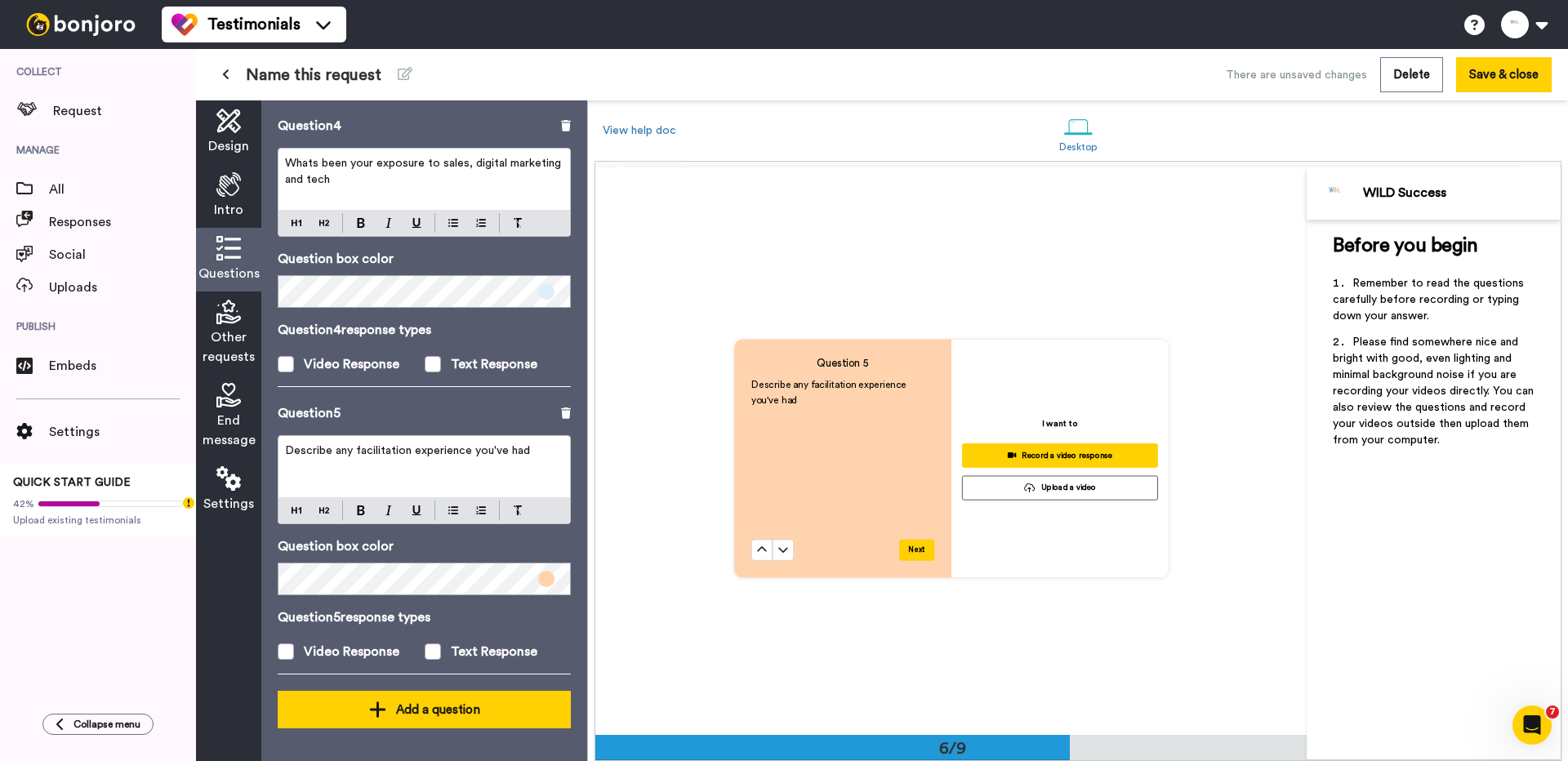
click at [408, 701] on div "Add a question" at bounding box center [424, 709] width 267 height 20
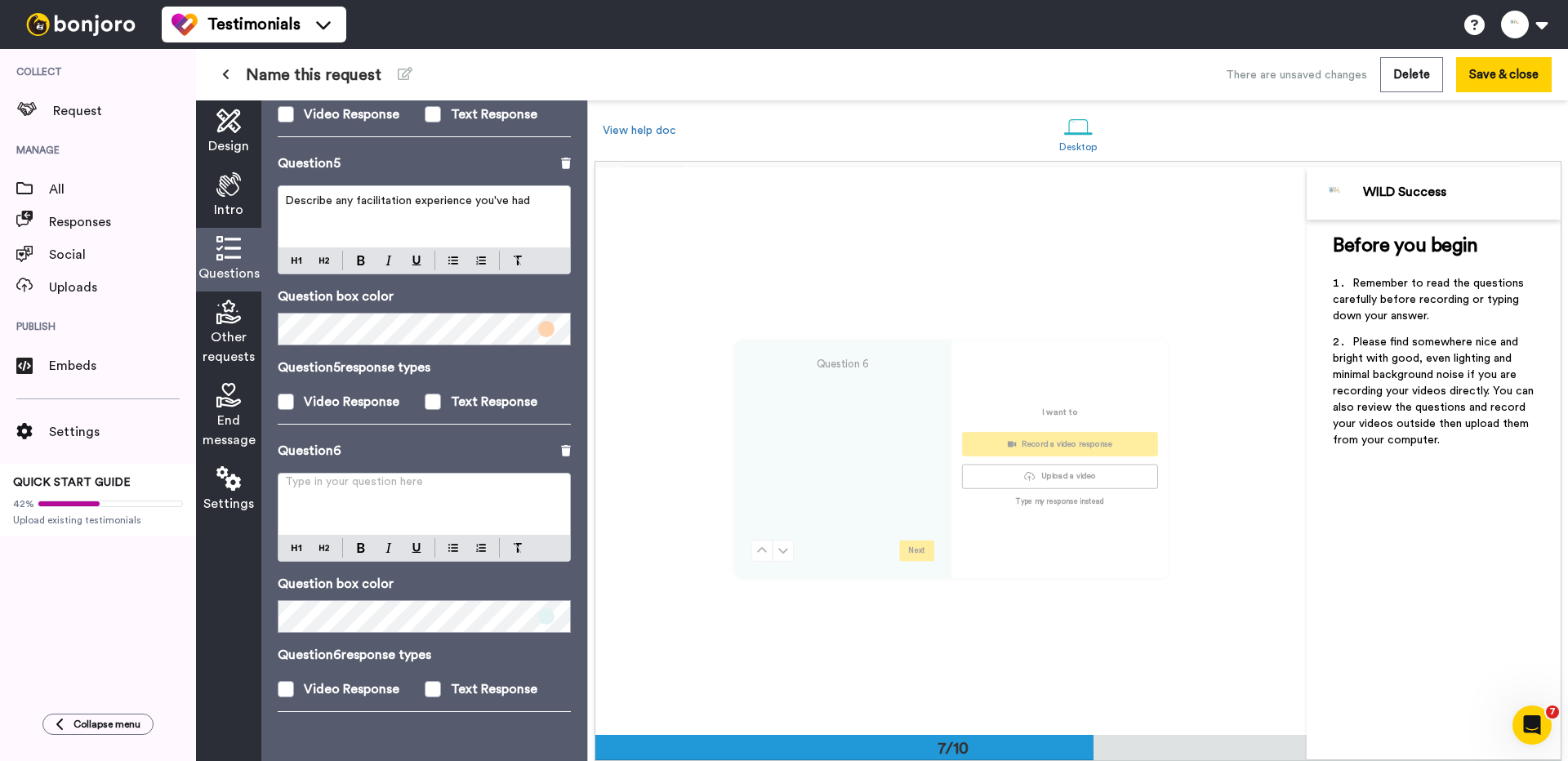
scroll to position [3403, 0]
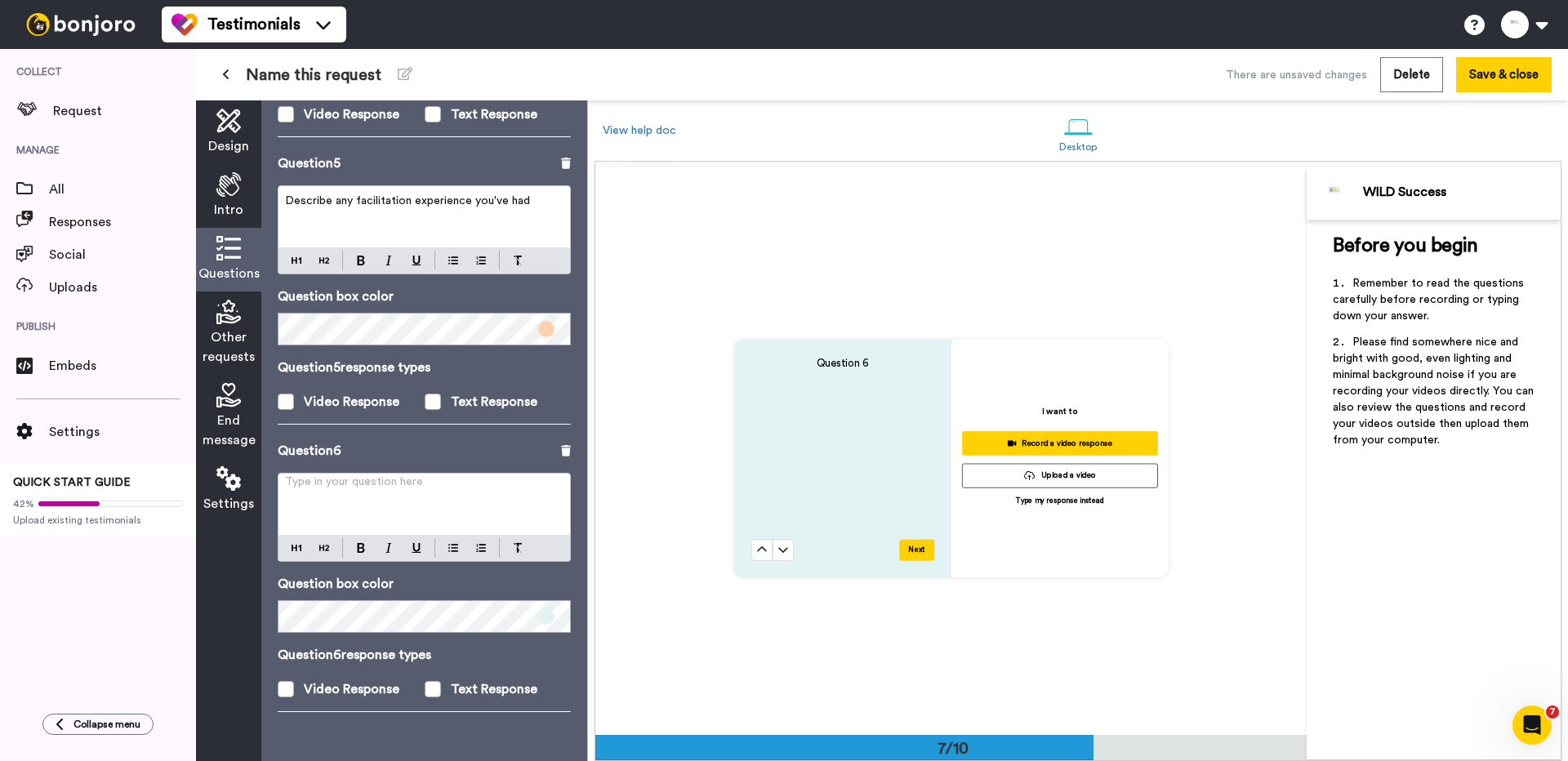
click at [402, 509] on div "Type in your question here ﻿" at bounding box center [424, 504] width 291 height 61
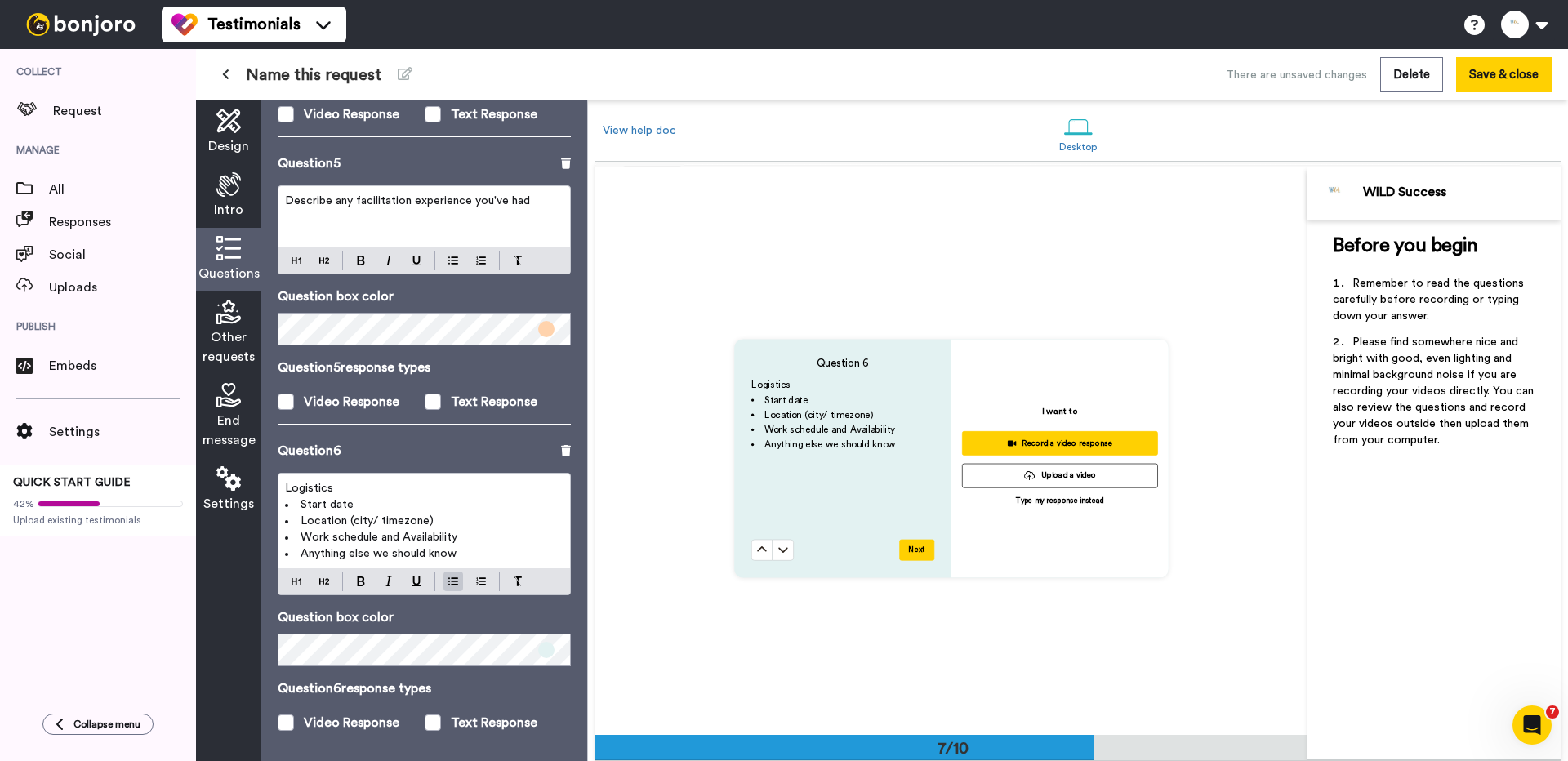
scroll to position [1244, 0]
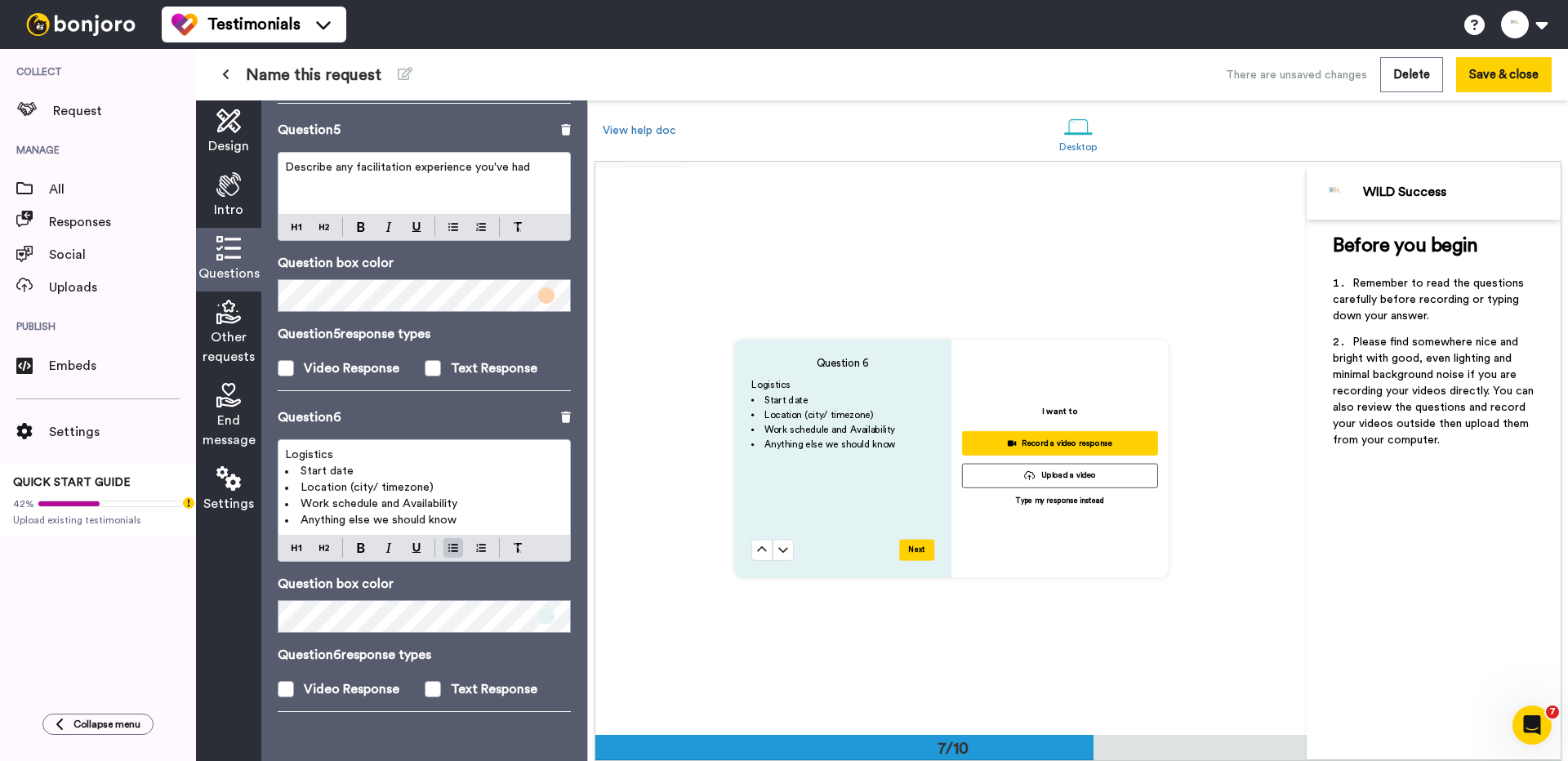
click at [314, 450] on span "Logistics" at bounding box center [309, 454] width 48 height 11
click at [463, 521] on li "Anything else we should know" at bounding box center [424, 520] width 278 height 16
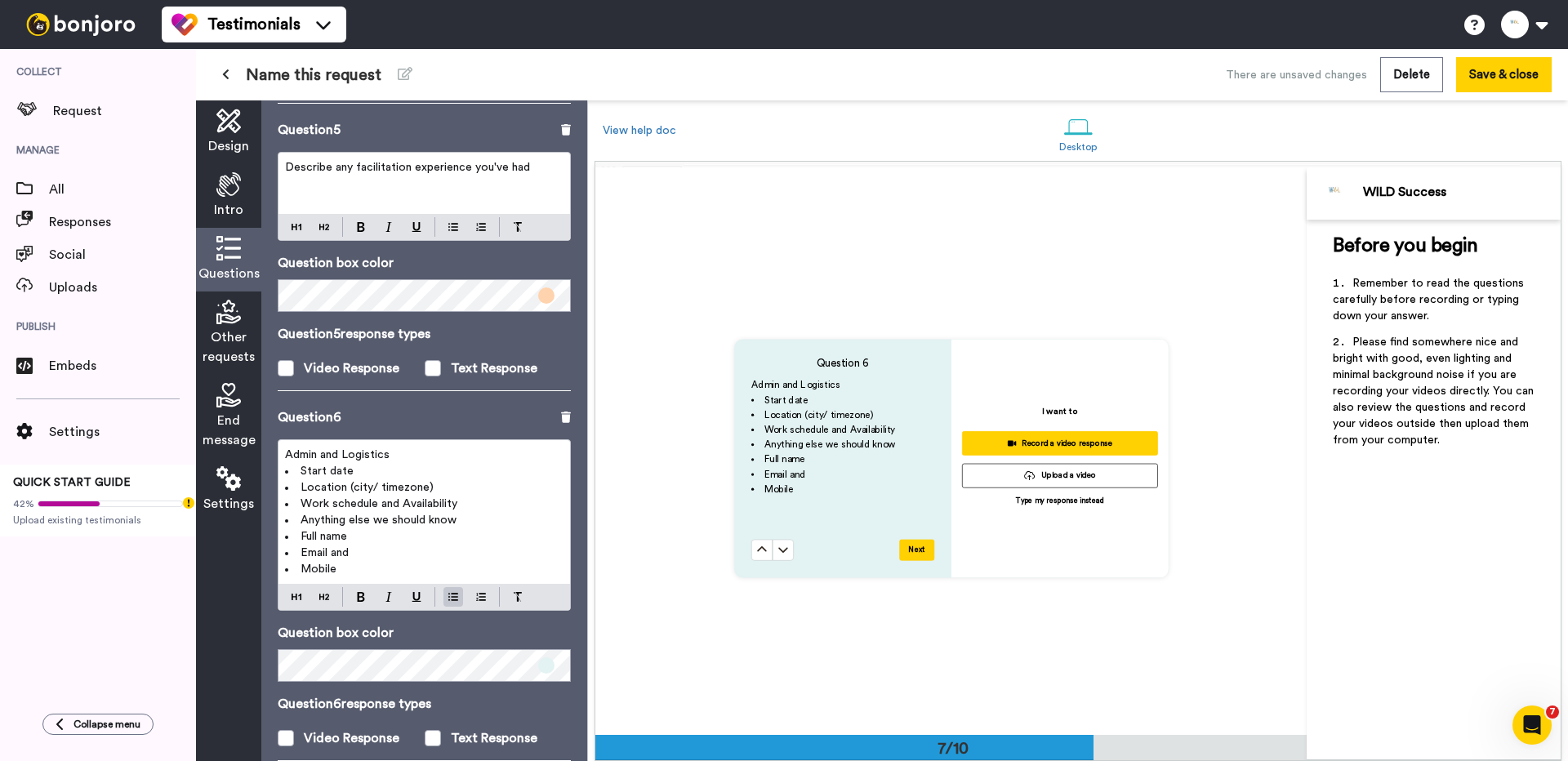
click at [342, 553] on span "Email and" at bounding box center [325, 552] width 48 height 11
click at [321, 739] on div "Video Response" at bounding box center [352, 739] width 96 height 20
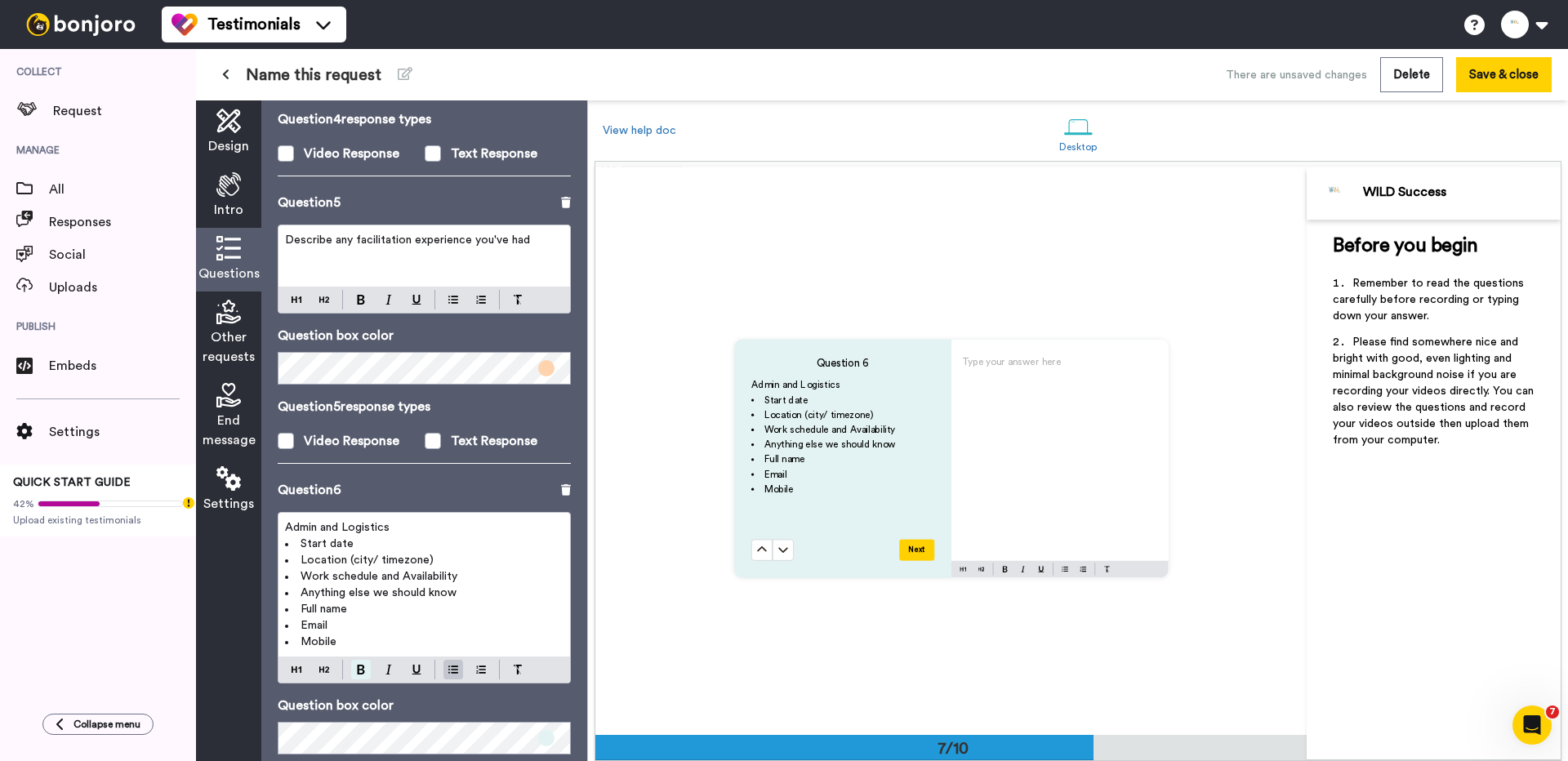
scroll to position [1159, 0]
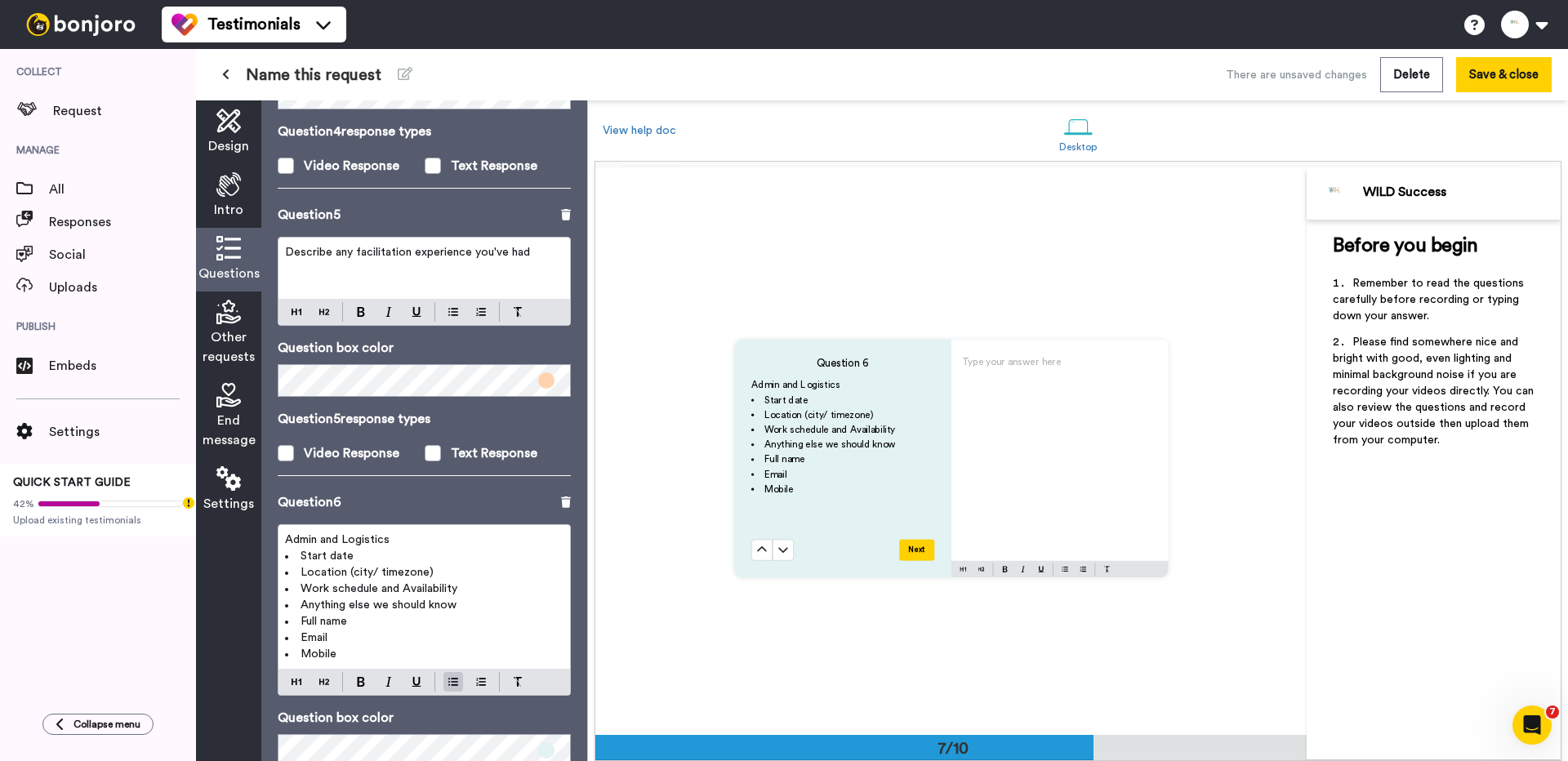
click at [233, 331] on span "Other requests" at bounding box center [228, 346] width 53 height 39
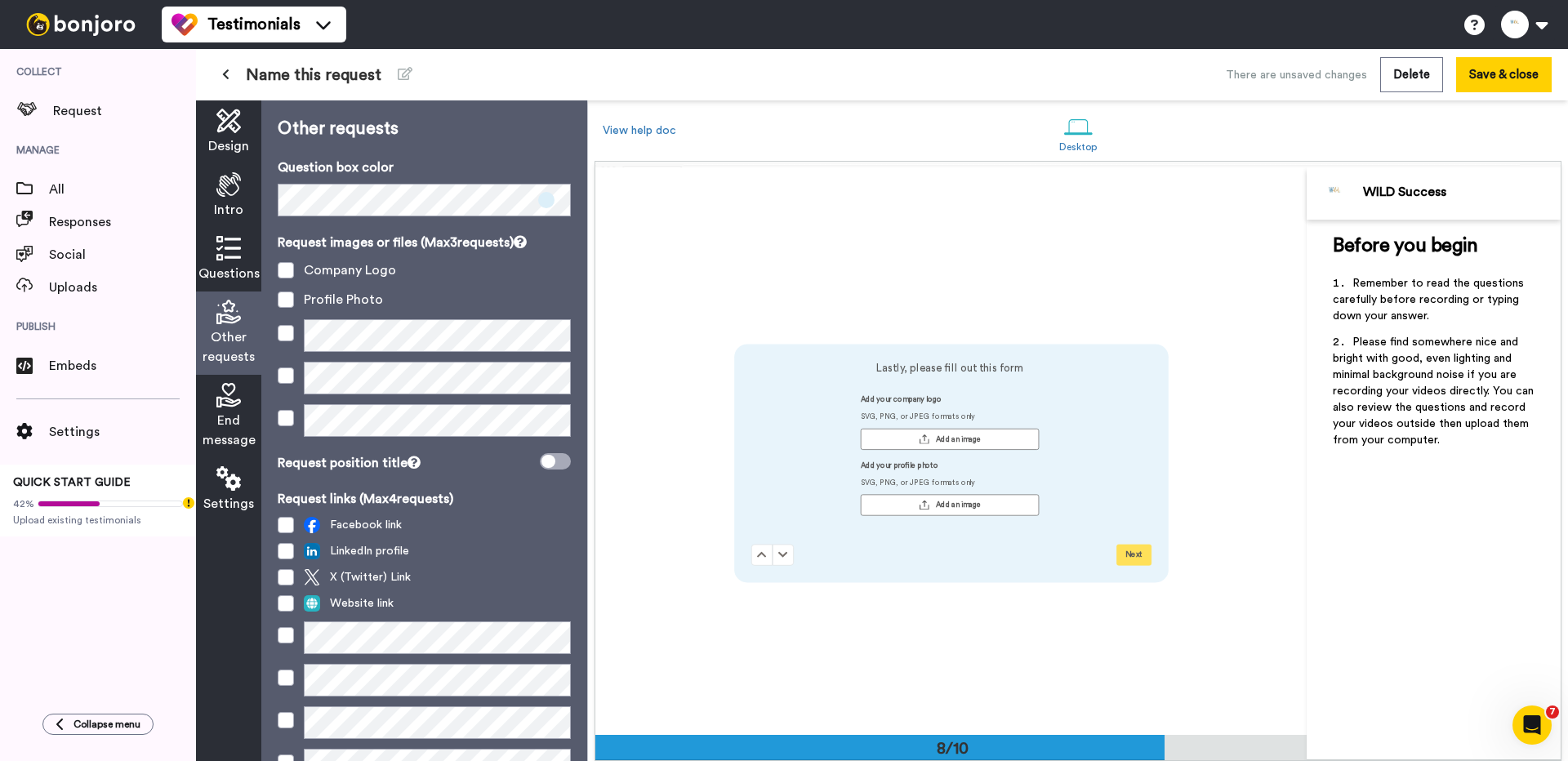
scroll to position [3974, 0]
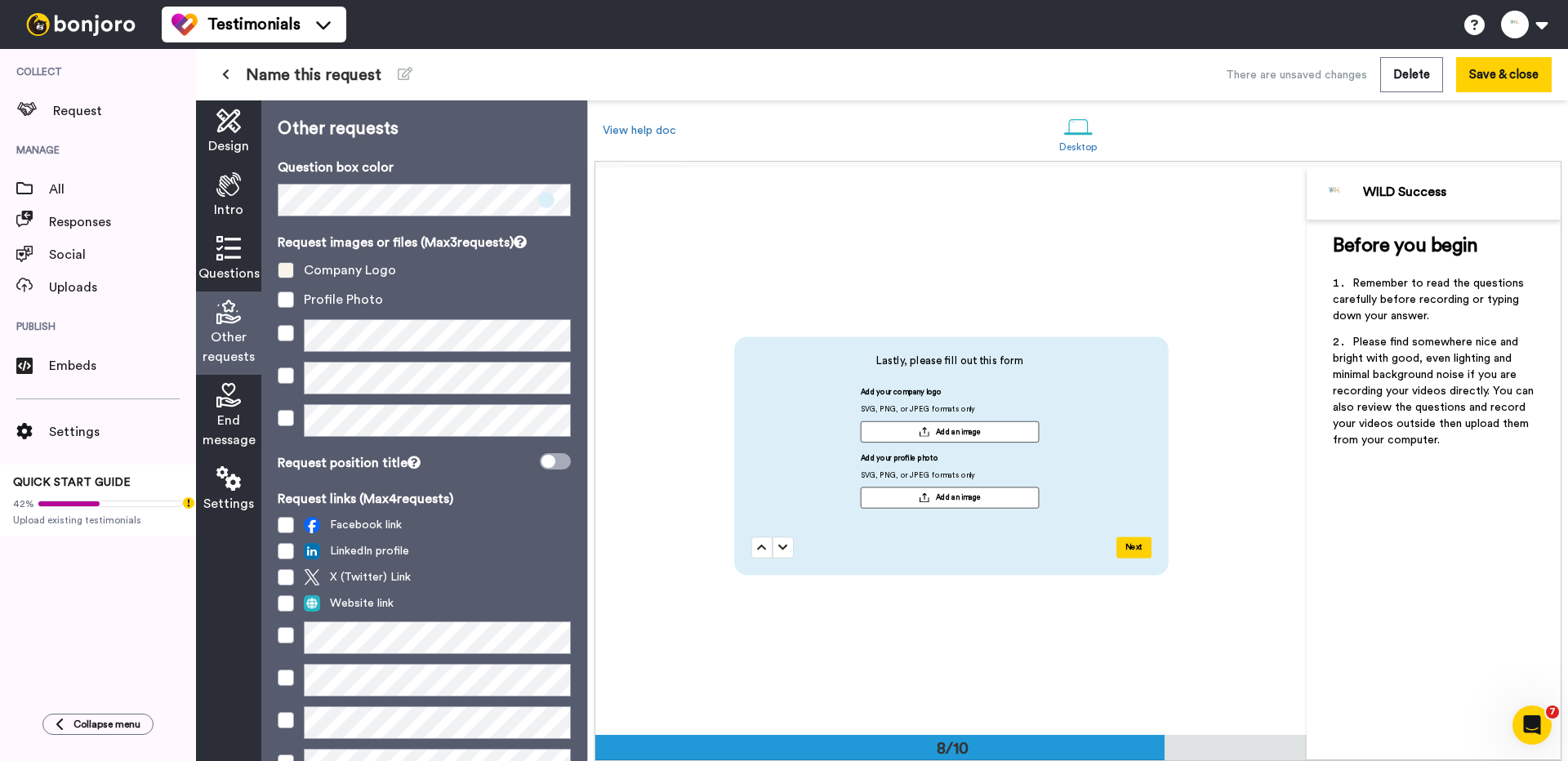
click at [287, 269] on span at bounding box center [285, 270] width 16 height 16
click at [287, 297] on span at bounding box center [285, 299] width 16 height 16
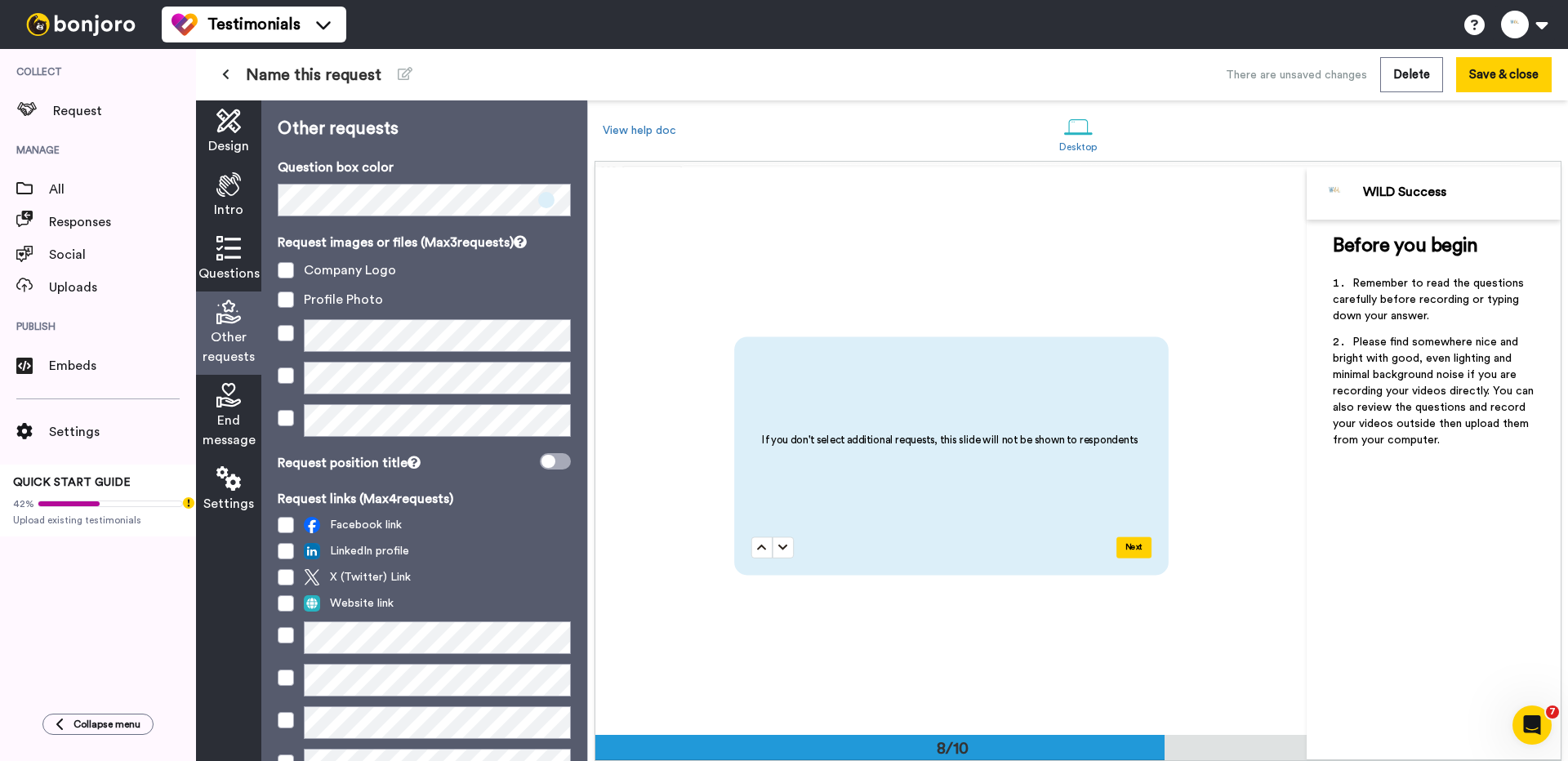
scroll to position [79, 0]
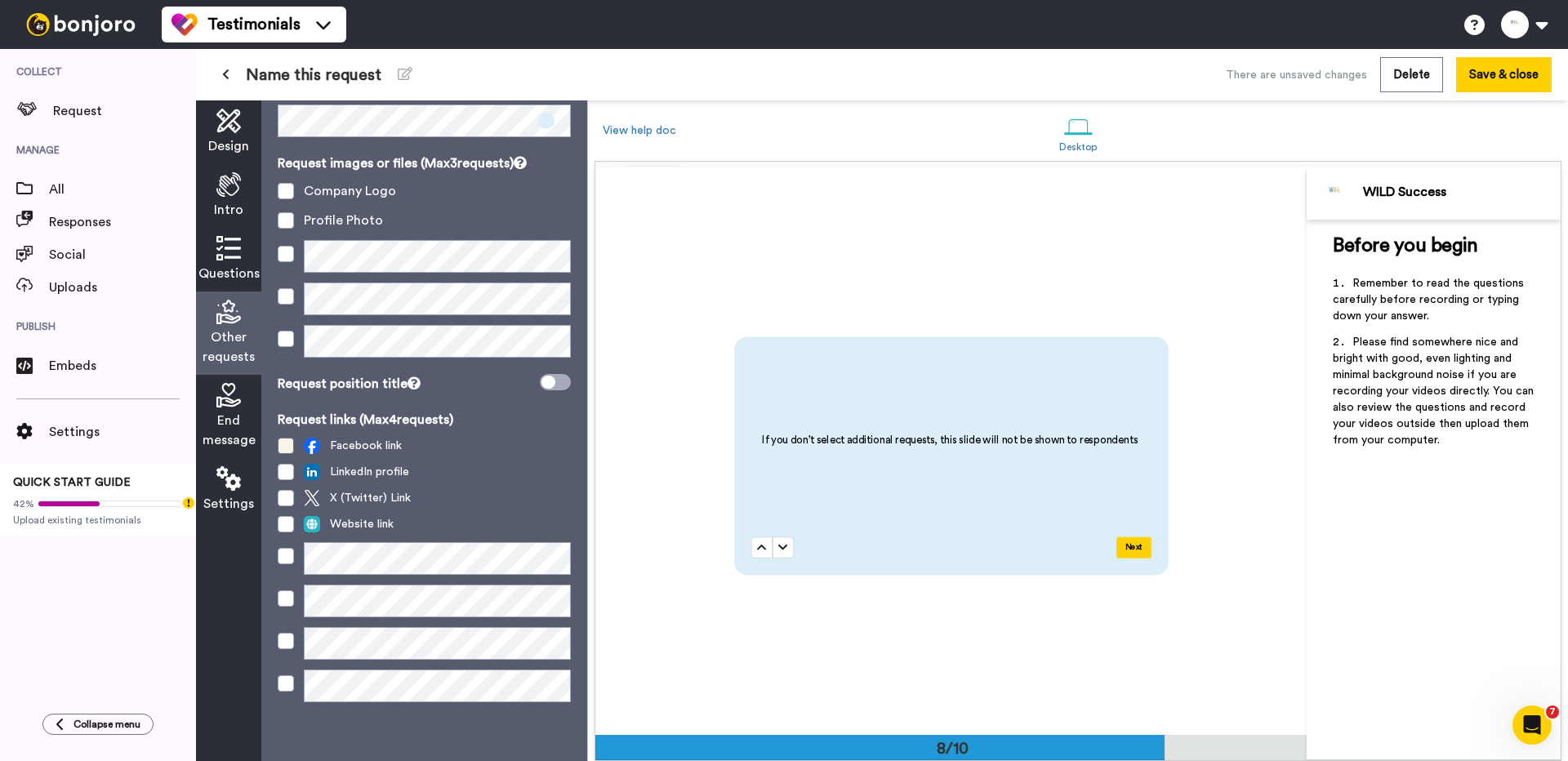
click at [286, 447] on span at bounding box center [285, 446] width 16 height 16
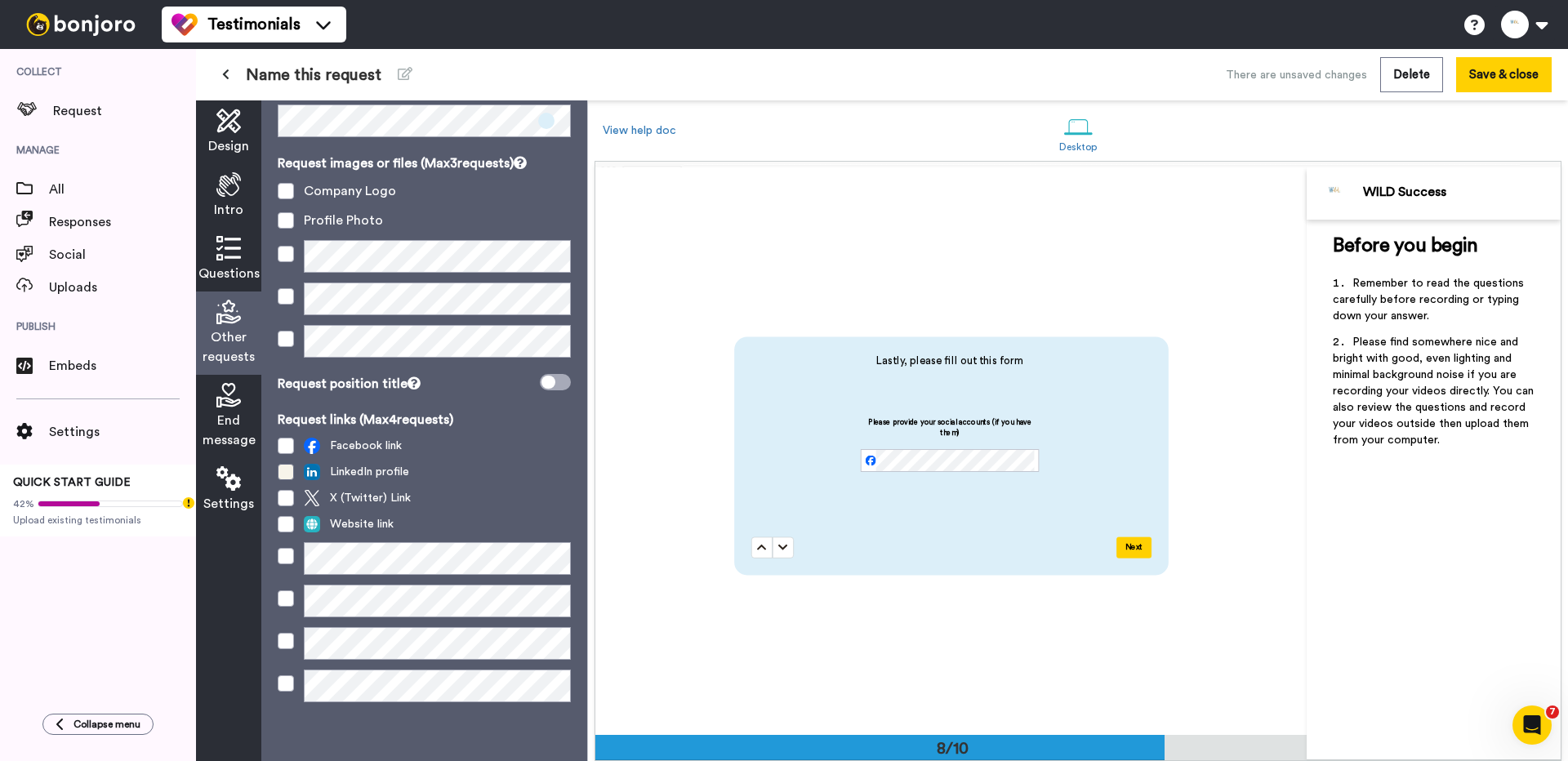
click at [286, 475] on span at bounding box center [285, 471] width 16 height 16
click at [287, 527] on span at bounding box center [285, 524] width 16 height 16
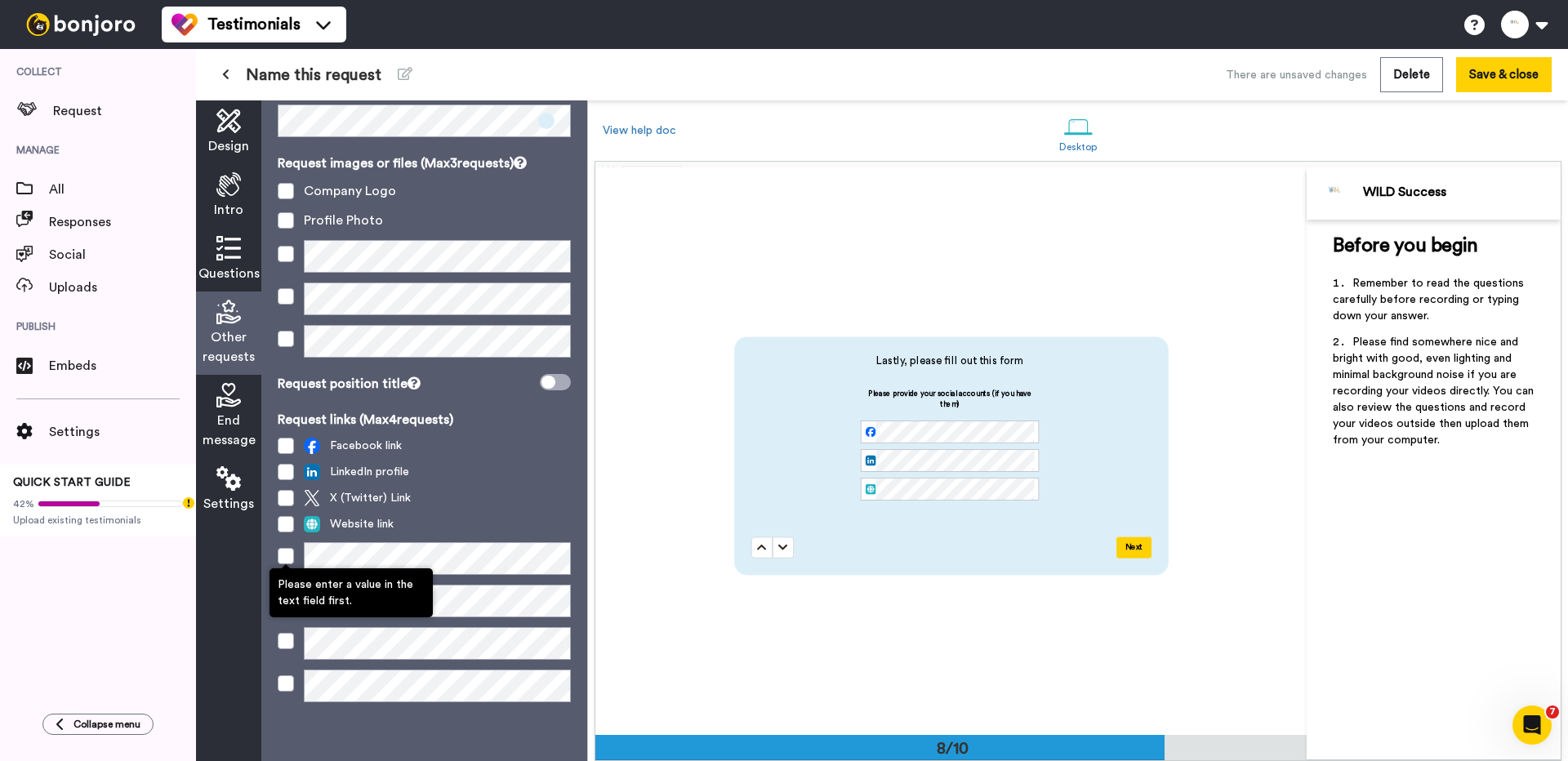
click at [287, 557] on span at bounding box center [285, 556] width 16 height 16
click at [284, 563] on span at bounding box center [285, 558] width 16 height 16
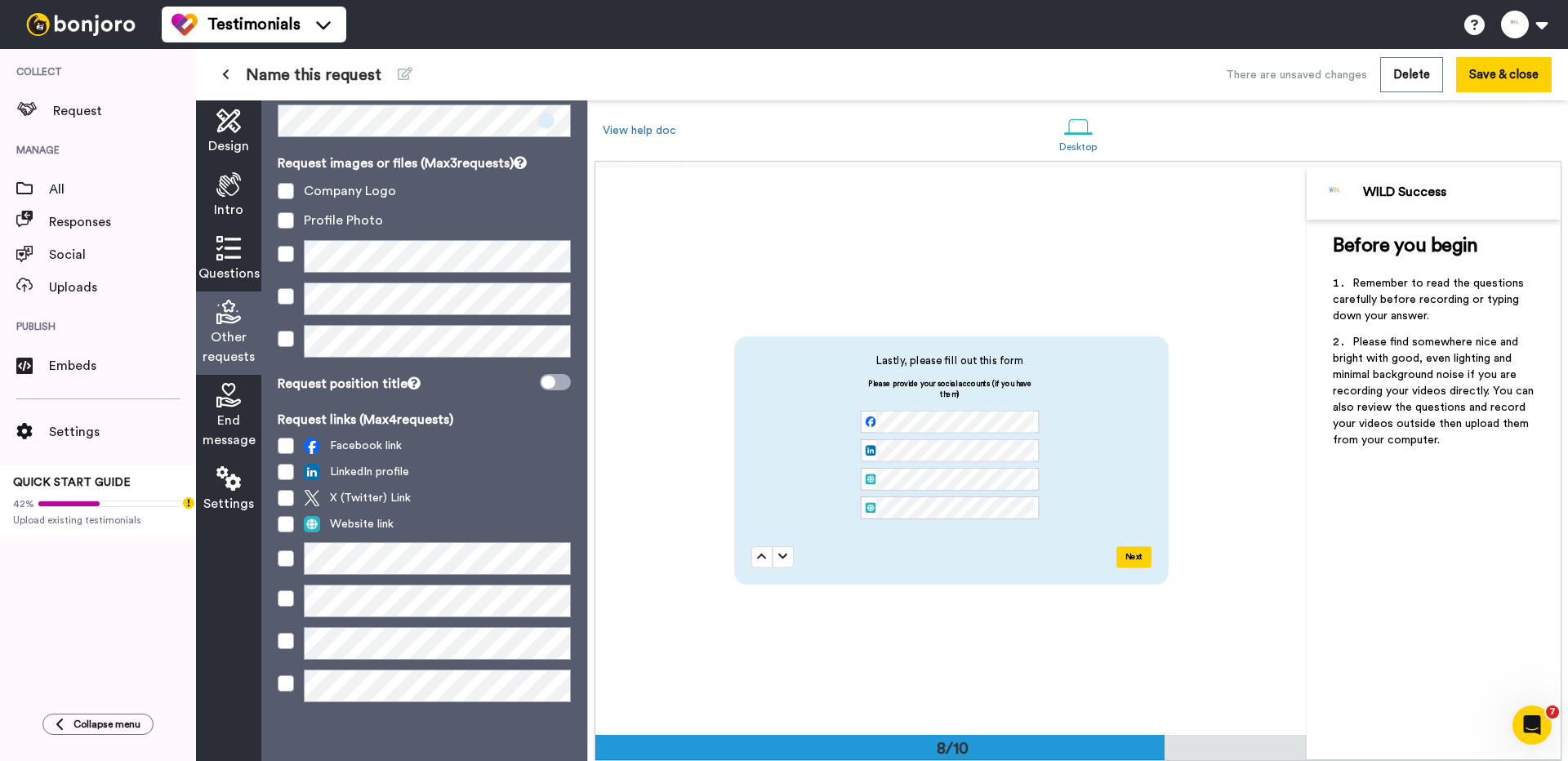
click at [243, 412] on span "End message" at bounding box center [229, 430] width 53 height 39
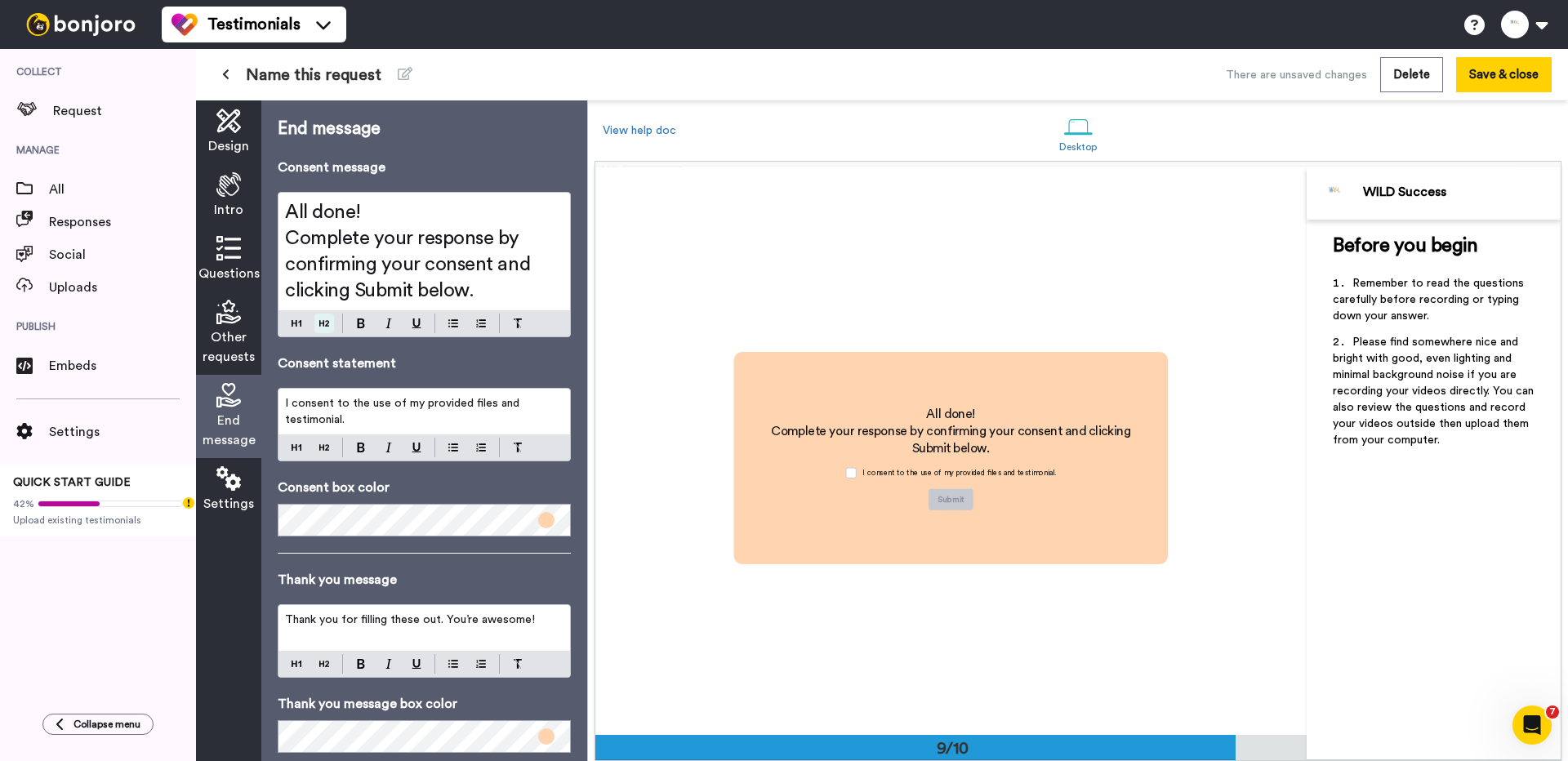
scroll to position [4541, 0]
click at [233, 333] on span "Other requests" at bounding box center [228, 346] width 53 height 39
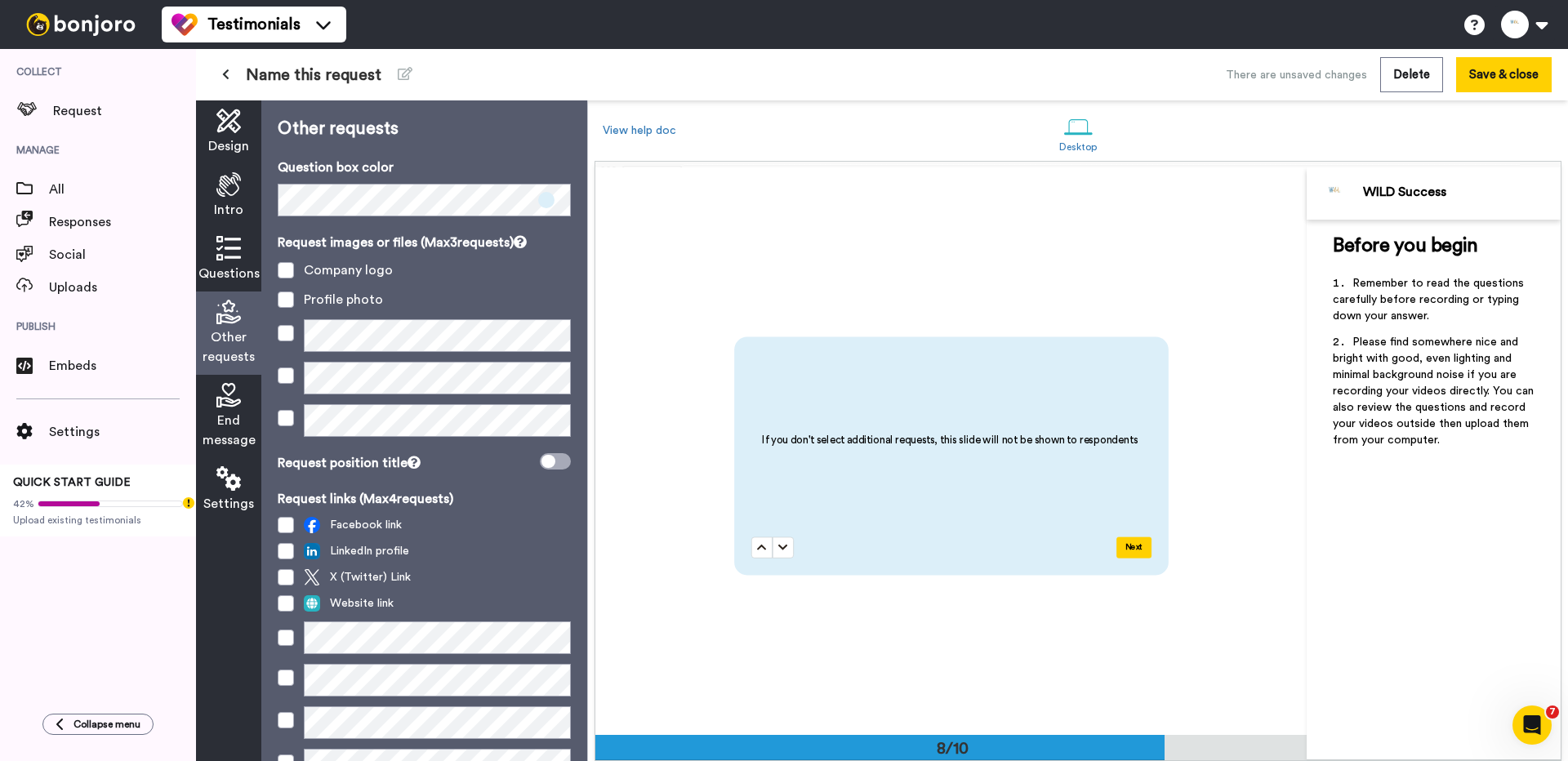
scroll to position [79, 0]
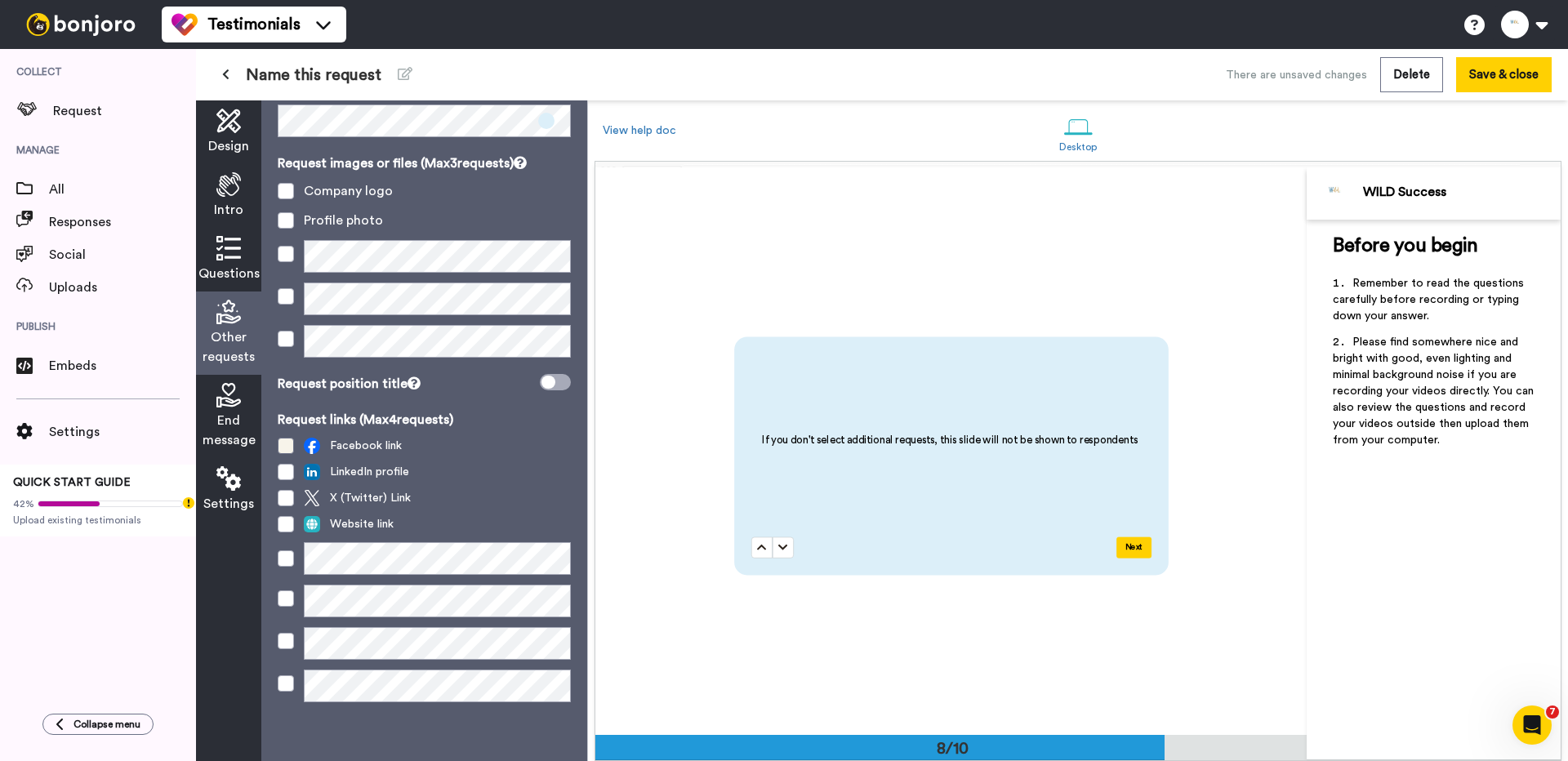
click at [286, 442] on span at bounding box center [285, 446] width 16 height 16
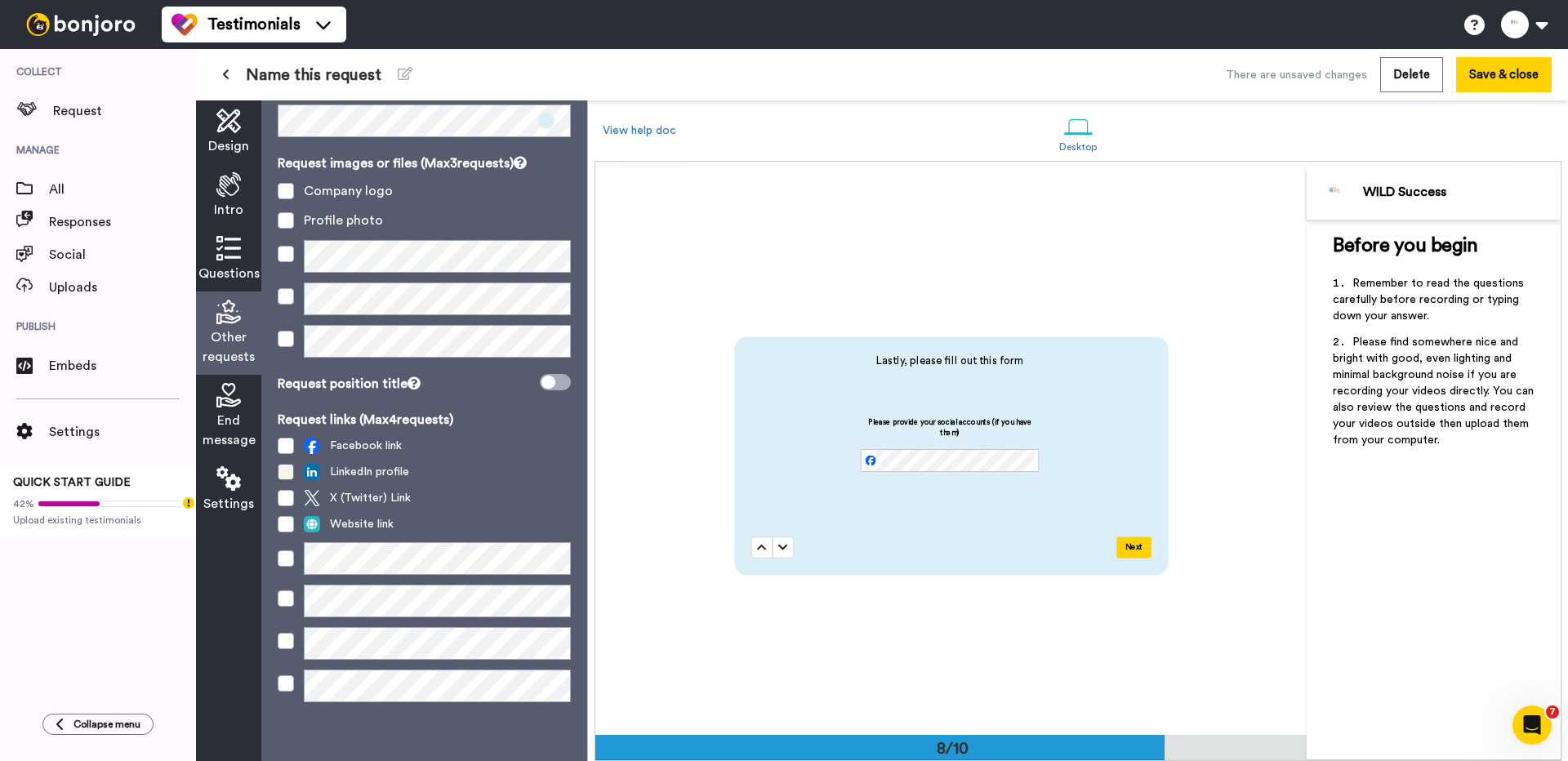
click at [287, 475] on span at bounding box center [285, 471] width 16 height 16
click at [282, 551] on span at bounding box center [285, 558] width 16 height 16
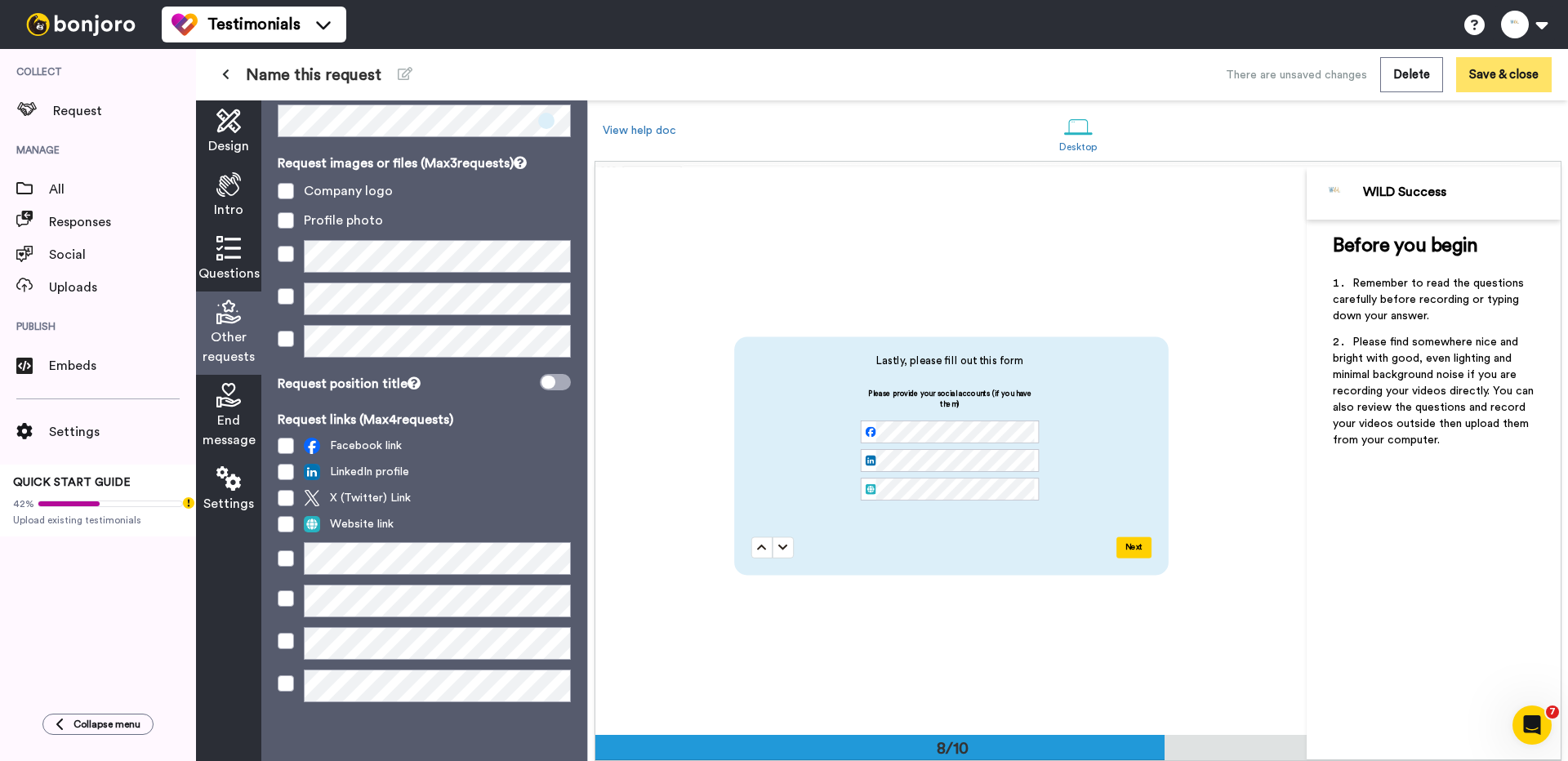
click at [1499, 78] on button "Save & close" at bounding box center [1503, 74] width 96 height 35
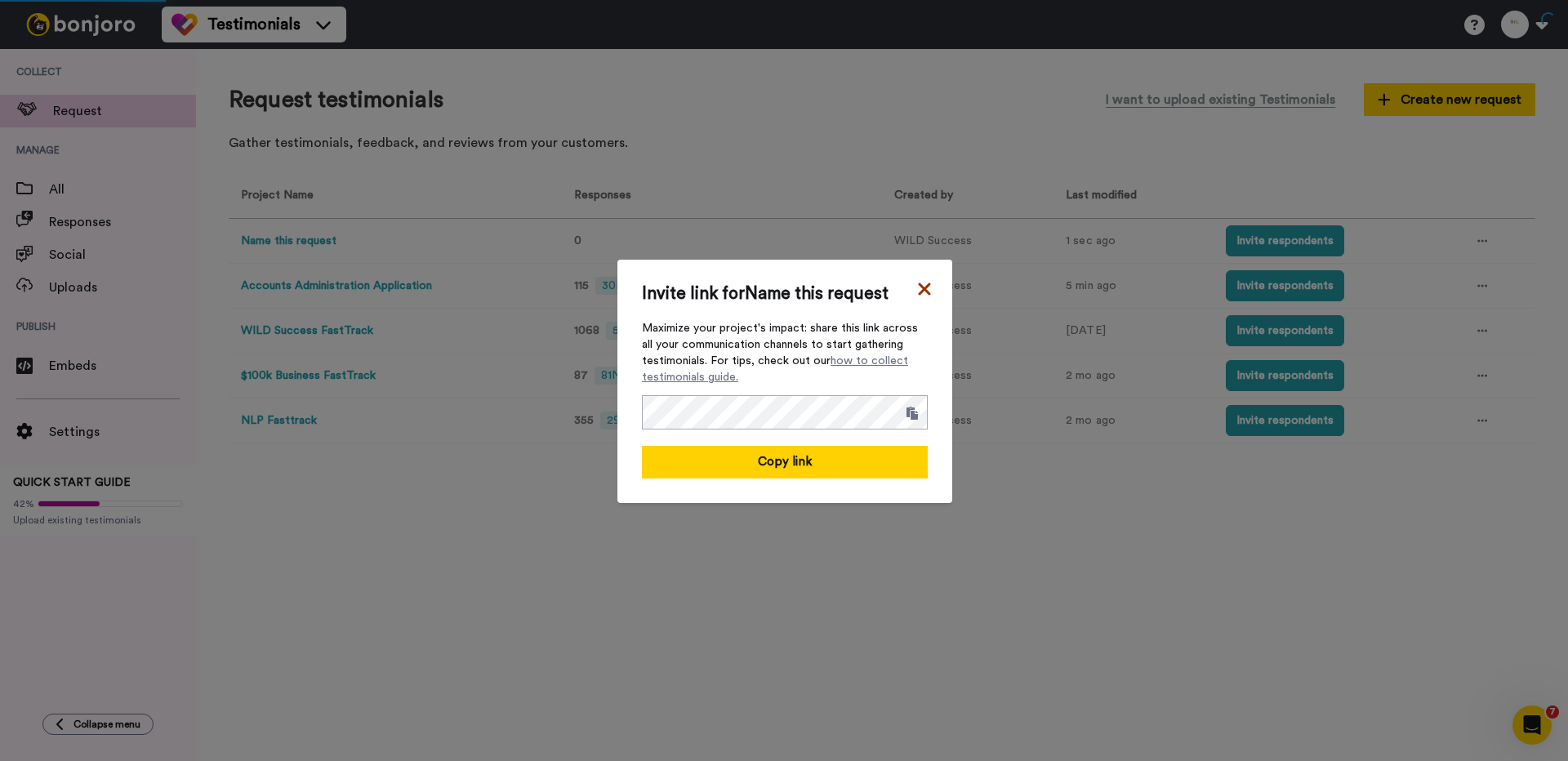
click at [927, 293] on icon at bounding box center [924, 289] width 12 height 12
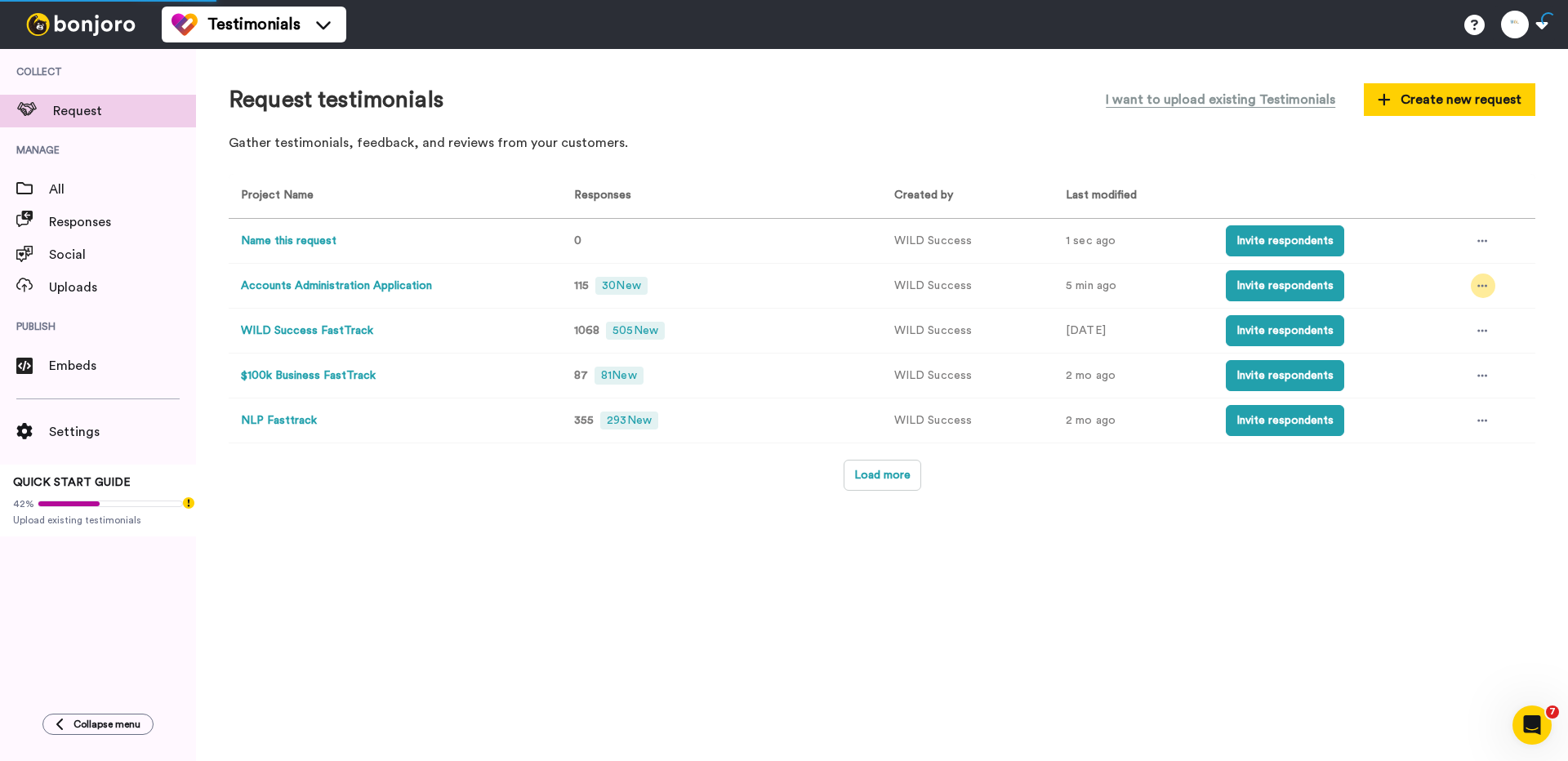
click at [1478, 283] on icon at bounding box center [1482, 285] width 9 height 11
click at [1441, 400] on span "Edit project" at bounding box center [1446, 405] width 63 height 11
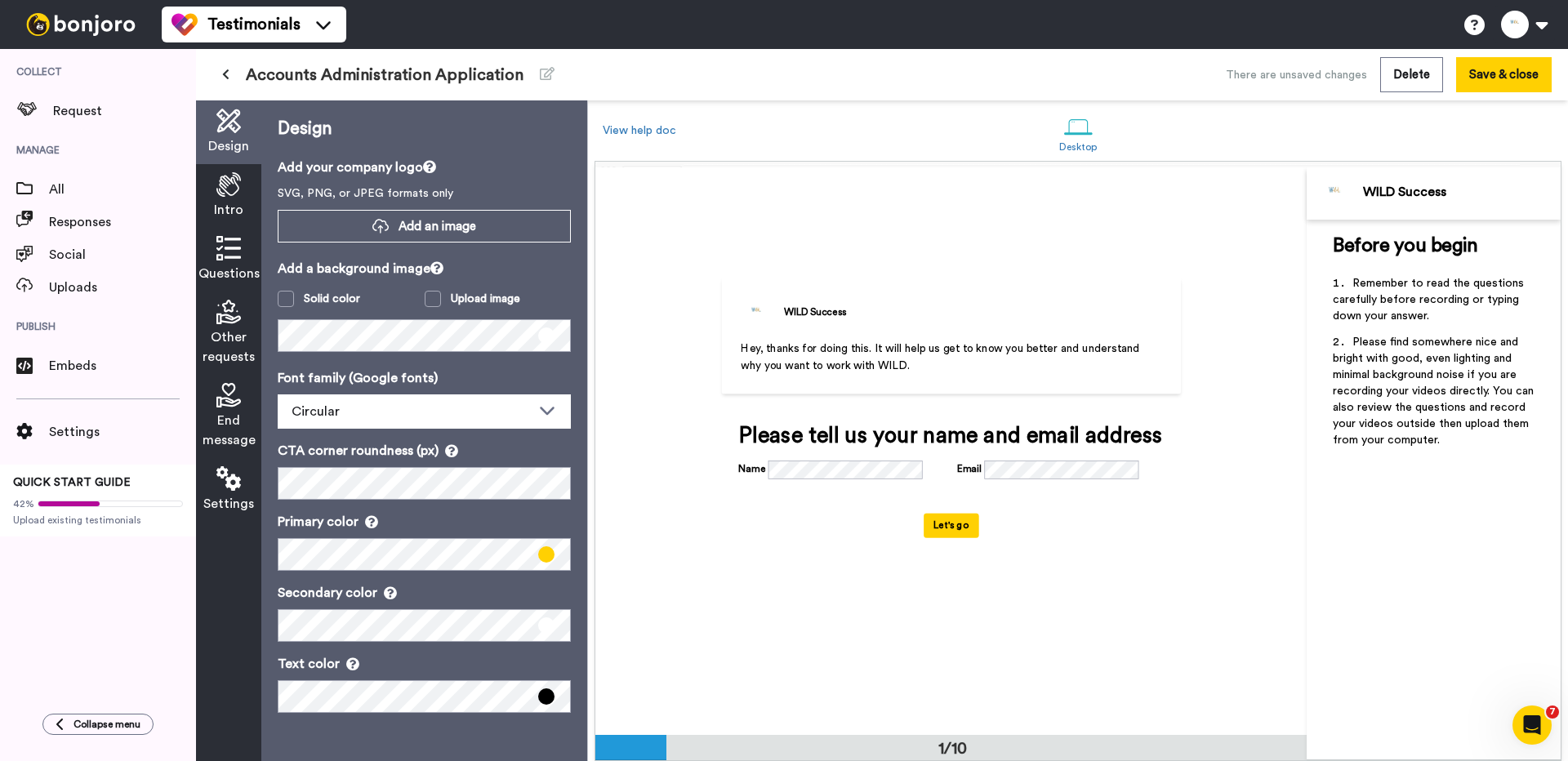
click at [229, 481] on icon at bounding box center [228, 478] width 24 height 24
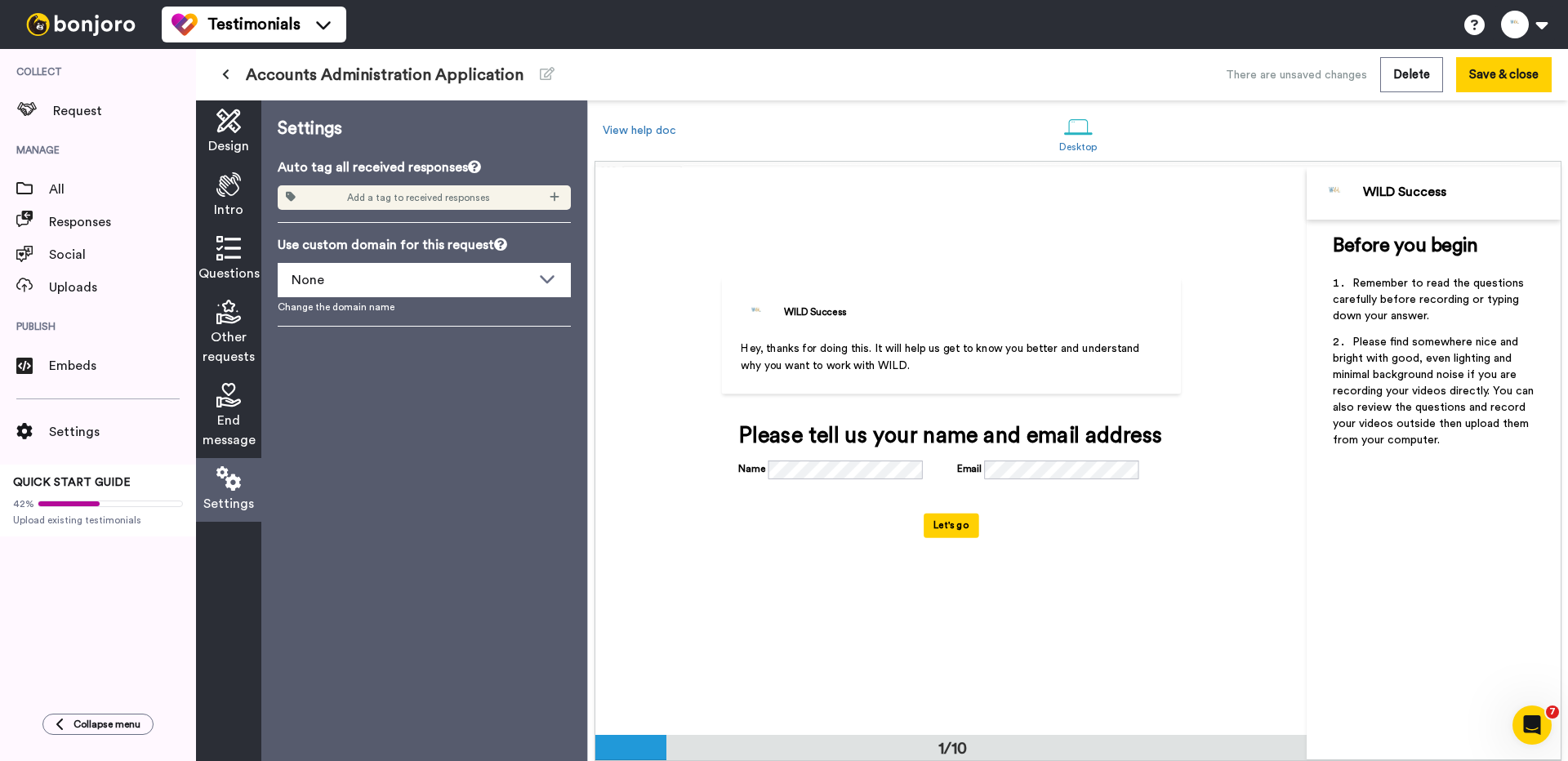
click at [220, 426] on span "End message" at bounding box center [229, 430] width 53 height 39
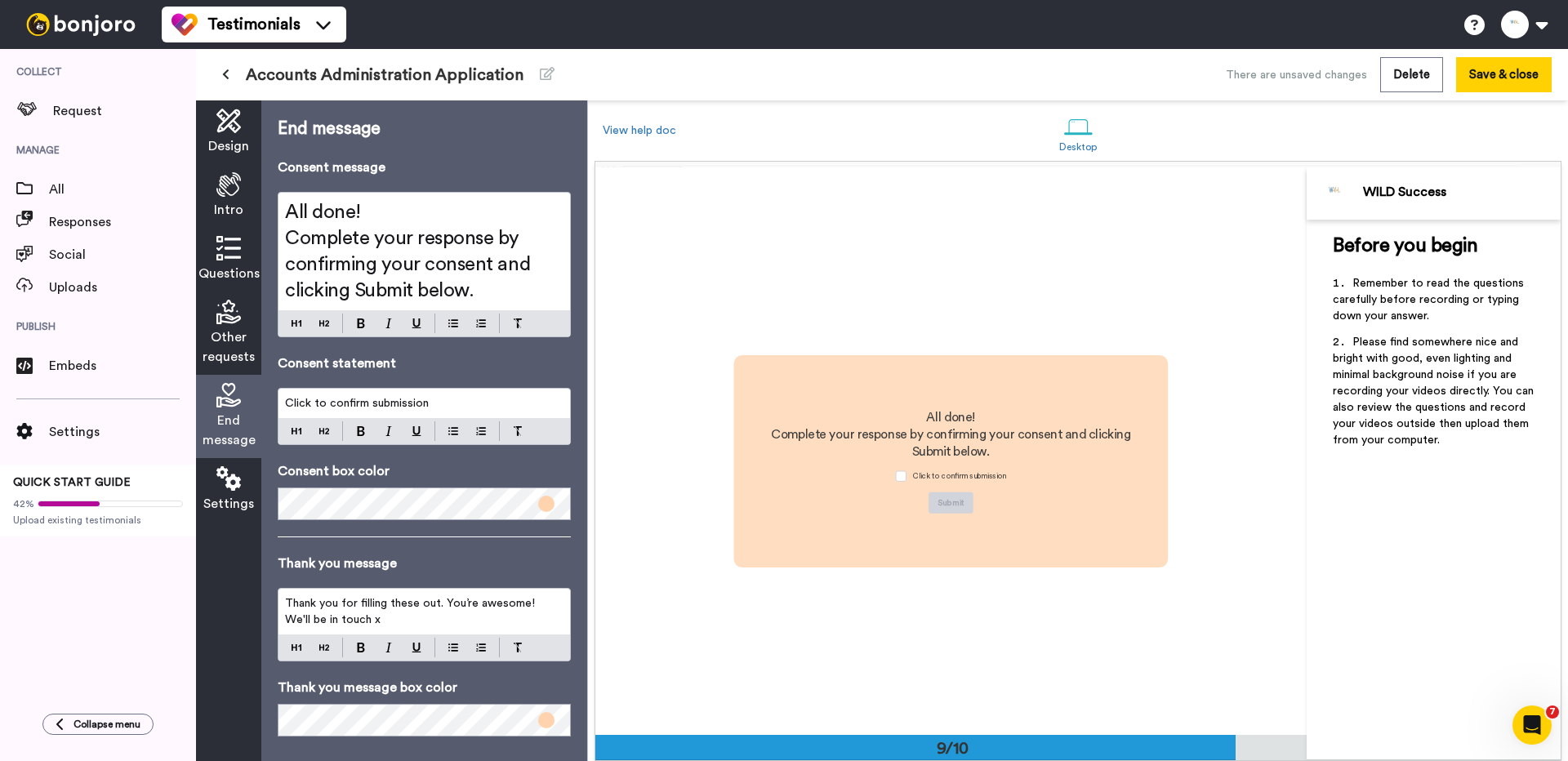
scroll to position [4540, 0]
click at [391, 282] on span "Complete your response by confirming your consent and clicking Submit below." at bounding box center [410, 264] width 250 height 72
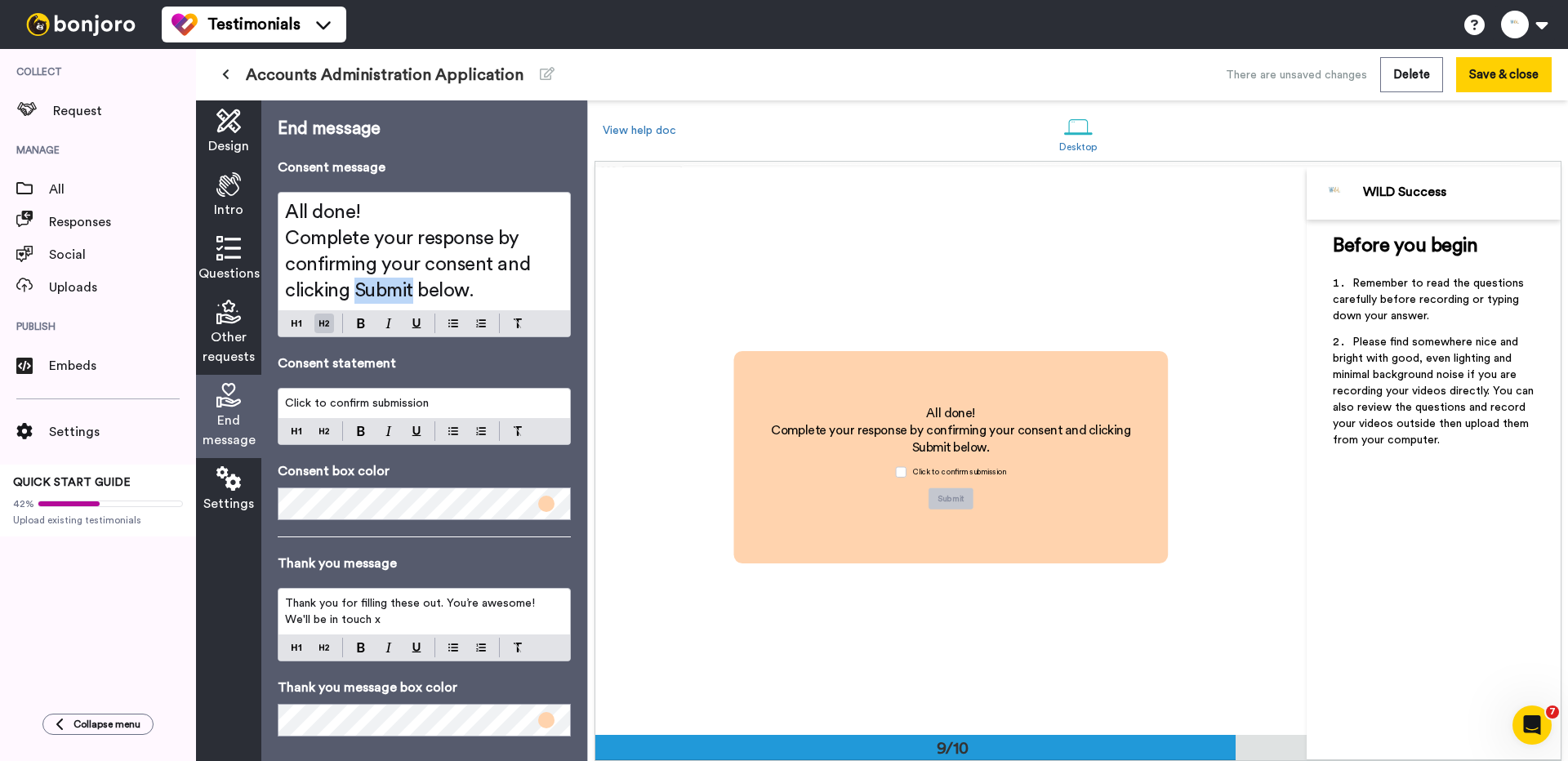
click at [391, 282] on span "Complete your response by confirming your consent and clicking Submit below." at bounding box center [410, 264] width 250 height 72
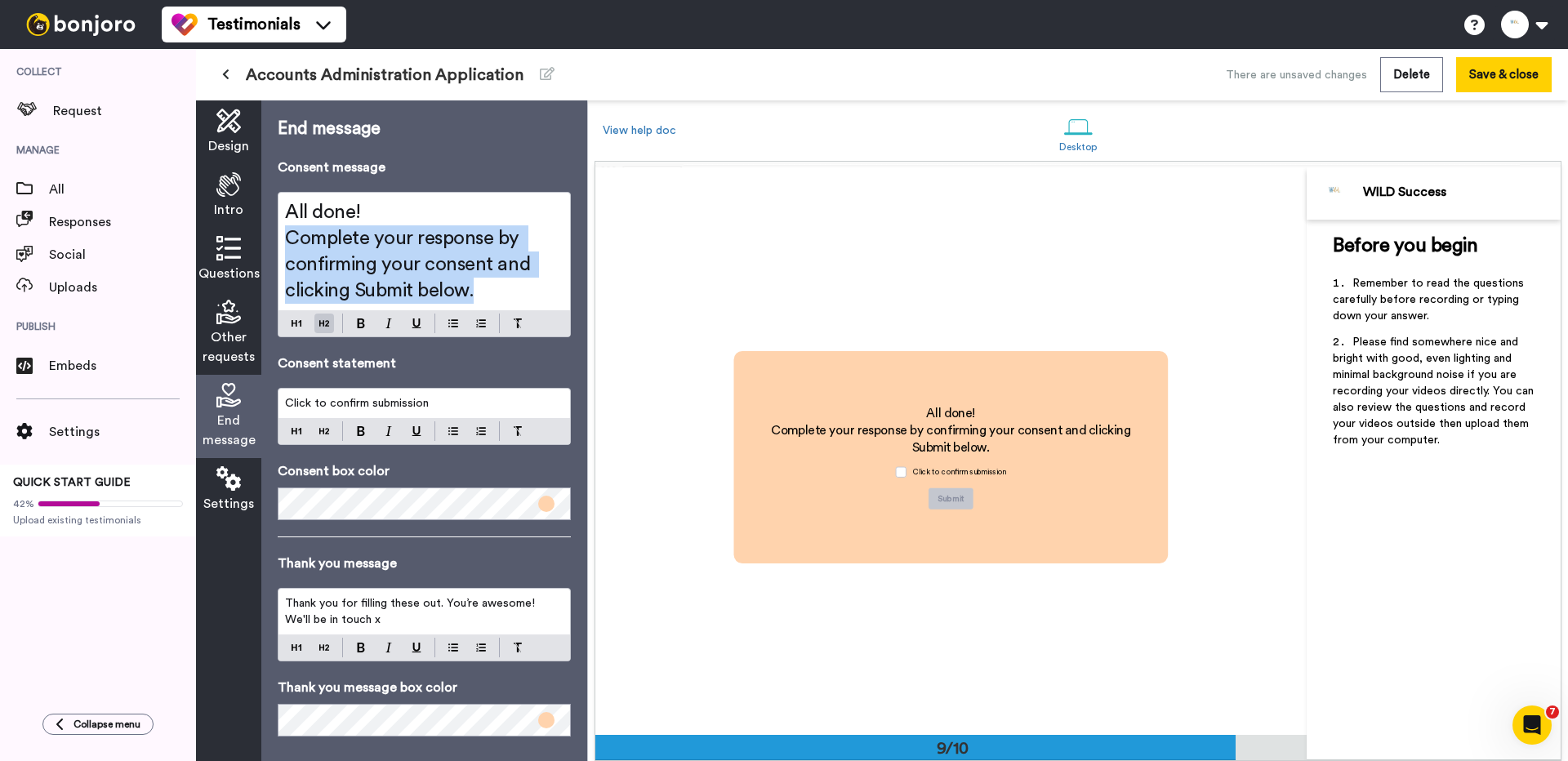
click at [391, 282] on span "Complete your response by confirming your consent and clicking Submit below." at bounding box center [410, 264] width 250 height 72
copy div "All done! Complete your response by confirming your consent and clicking Submit…"
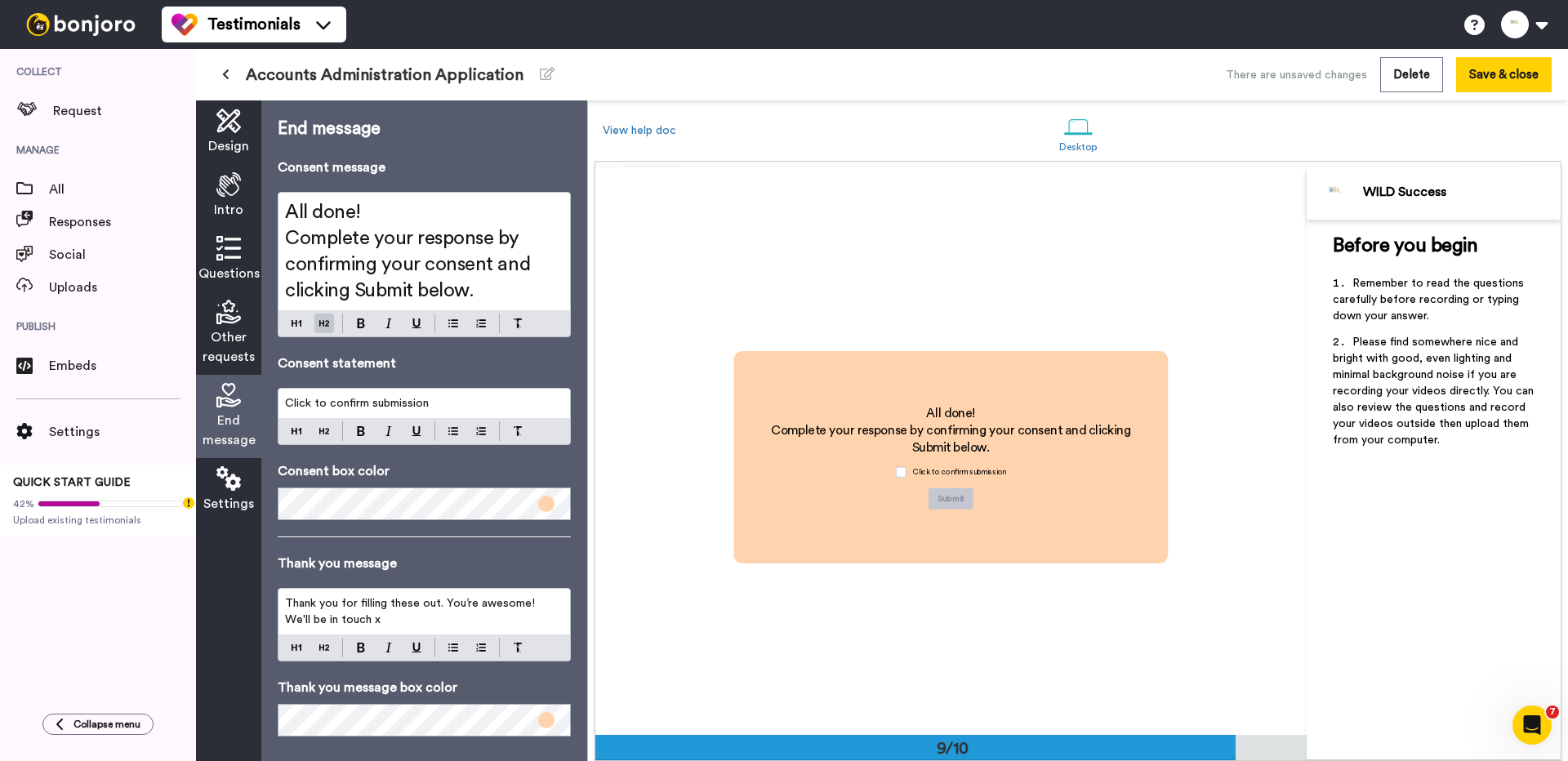
click at [437, 254] on span "Complete your response by confirming your consent and clicking Submit below." at bounding box center [410, 264] width 250 height 72
click at [395, 279] on span "Complete your response by confirming your consent and clicking Submit below." at bounding box center [410, 264] width 250 height 72
drag, startPoint x: 528, startPoint y: 267, endPoint x: 288, endPoint y: 270, distance: 240.0
click at [288, 270] on span "Complete your response by confirming your consent and clicking Submit below." at bounding box center [410, 264] width 250 height 72
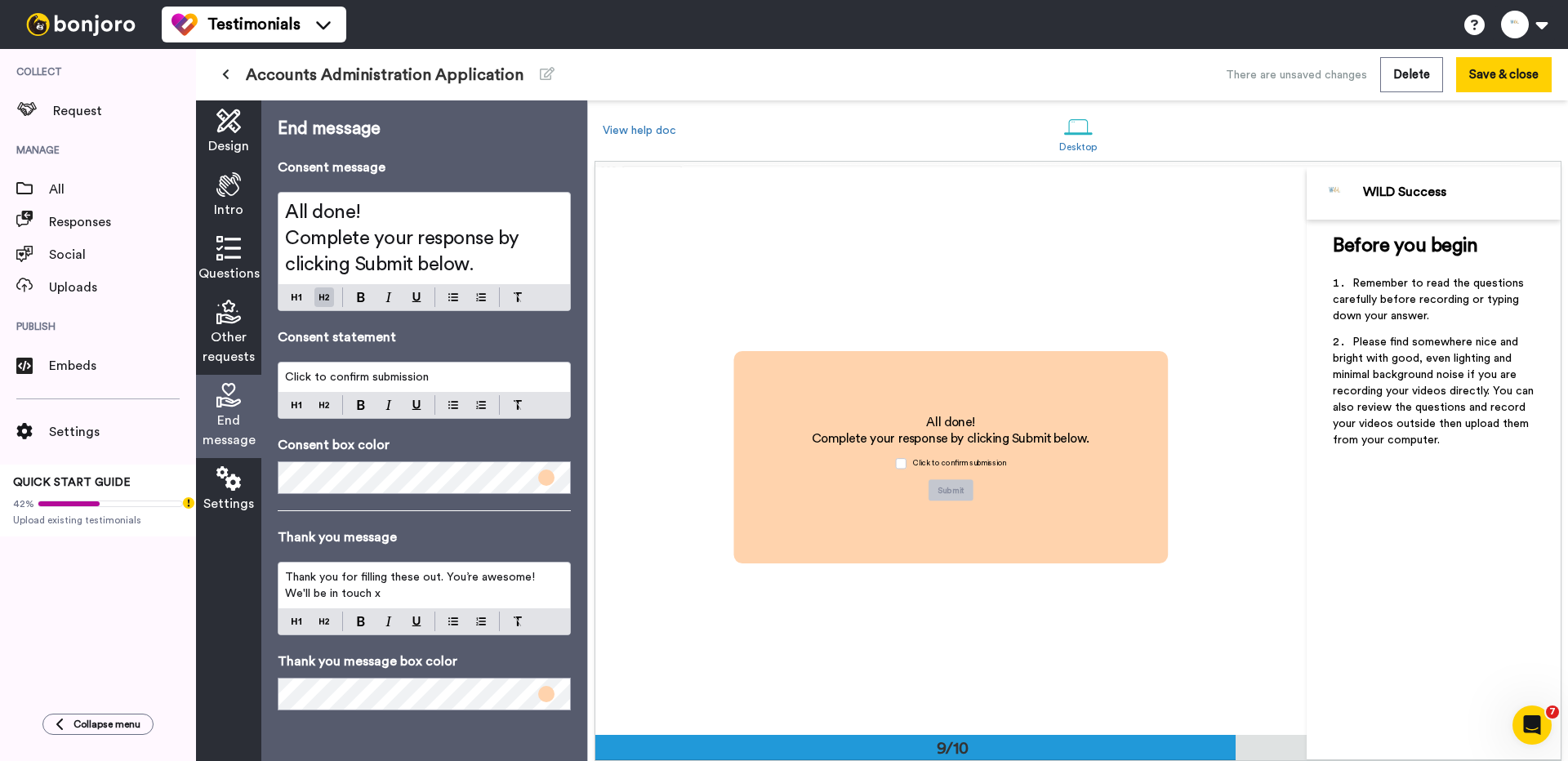
click at [364, 256] on span "Complete your response by clicking Submit below." at bounding box center [405, 251] width 240 height 46
click at [514, 223] on h2 "All done!" at bounding box center [424, 212] width 278 height 26
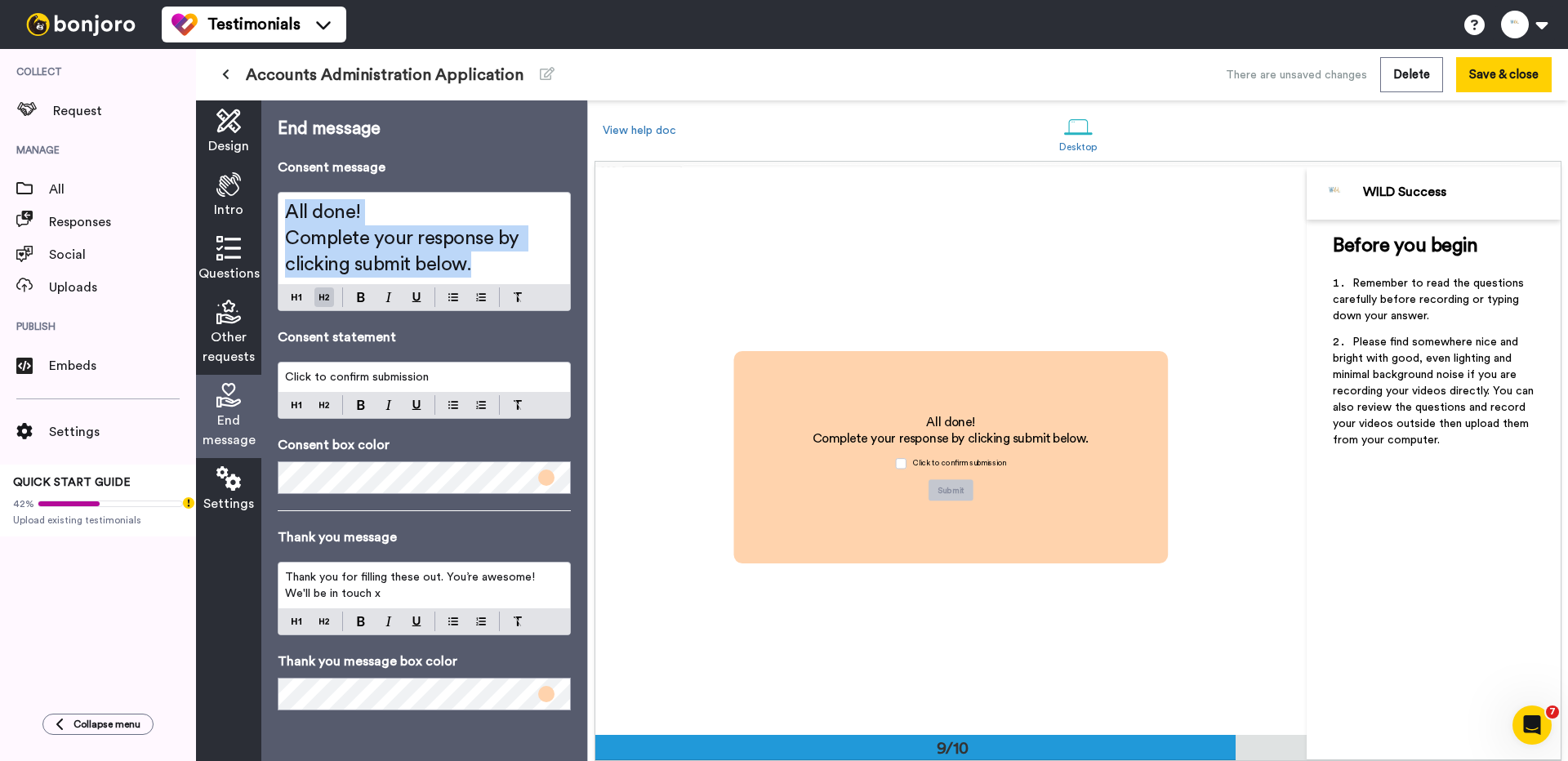
copy div "All done! Complete your response by clicking submit below."
click at [1500, 71] on button "Save & close" at bounding box center [1503, 74] width 96 height 35
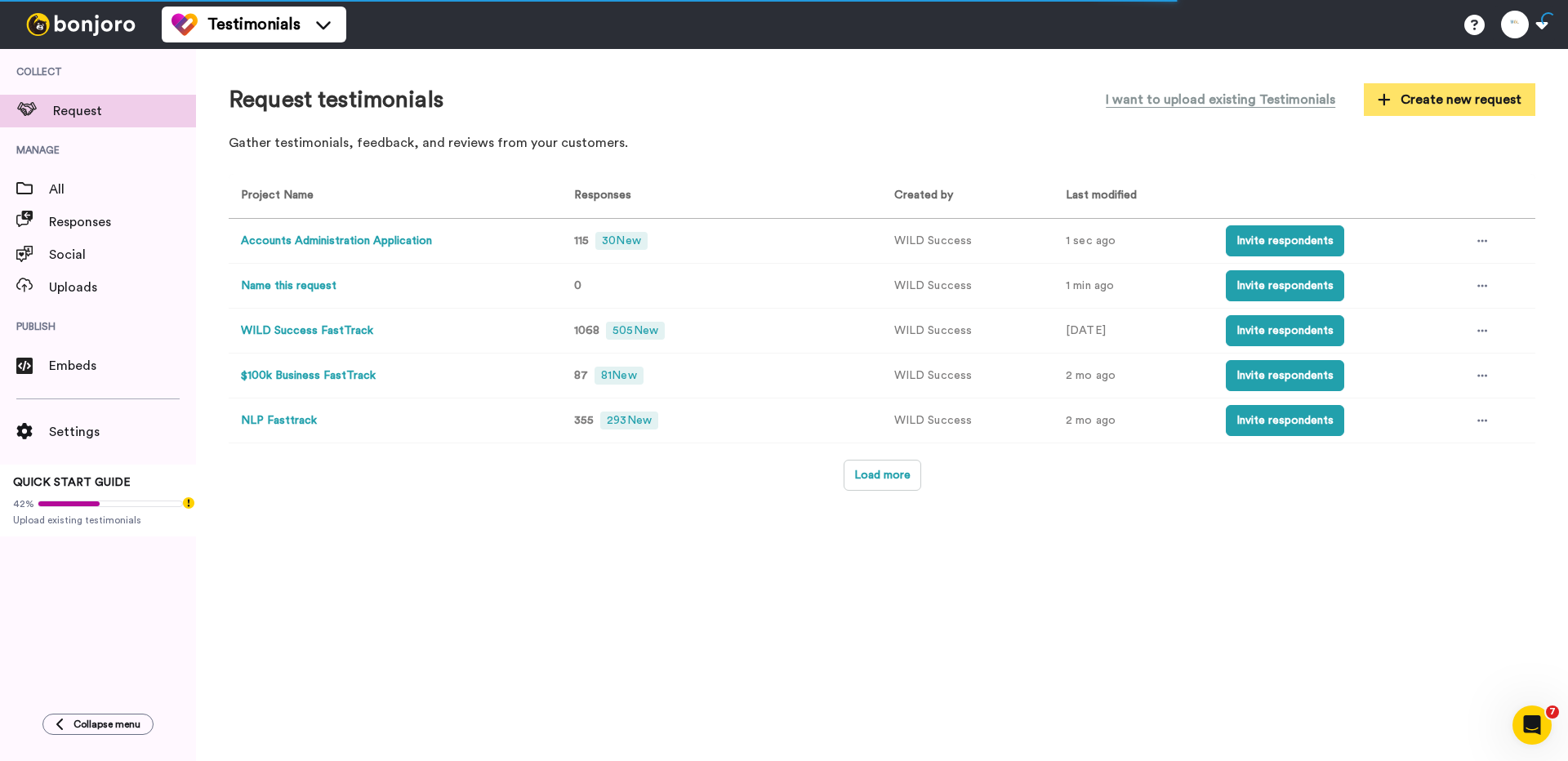
click at [1447, 103] on span "Create new request" at bounding box center [1449, 99] width 144 height 20
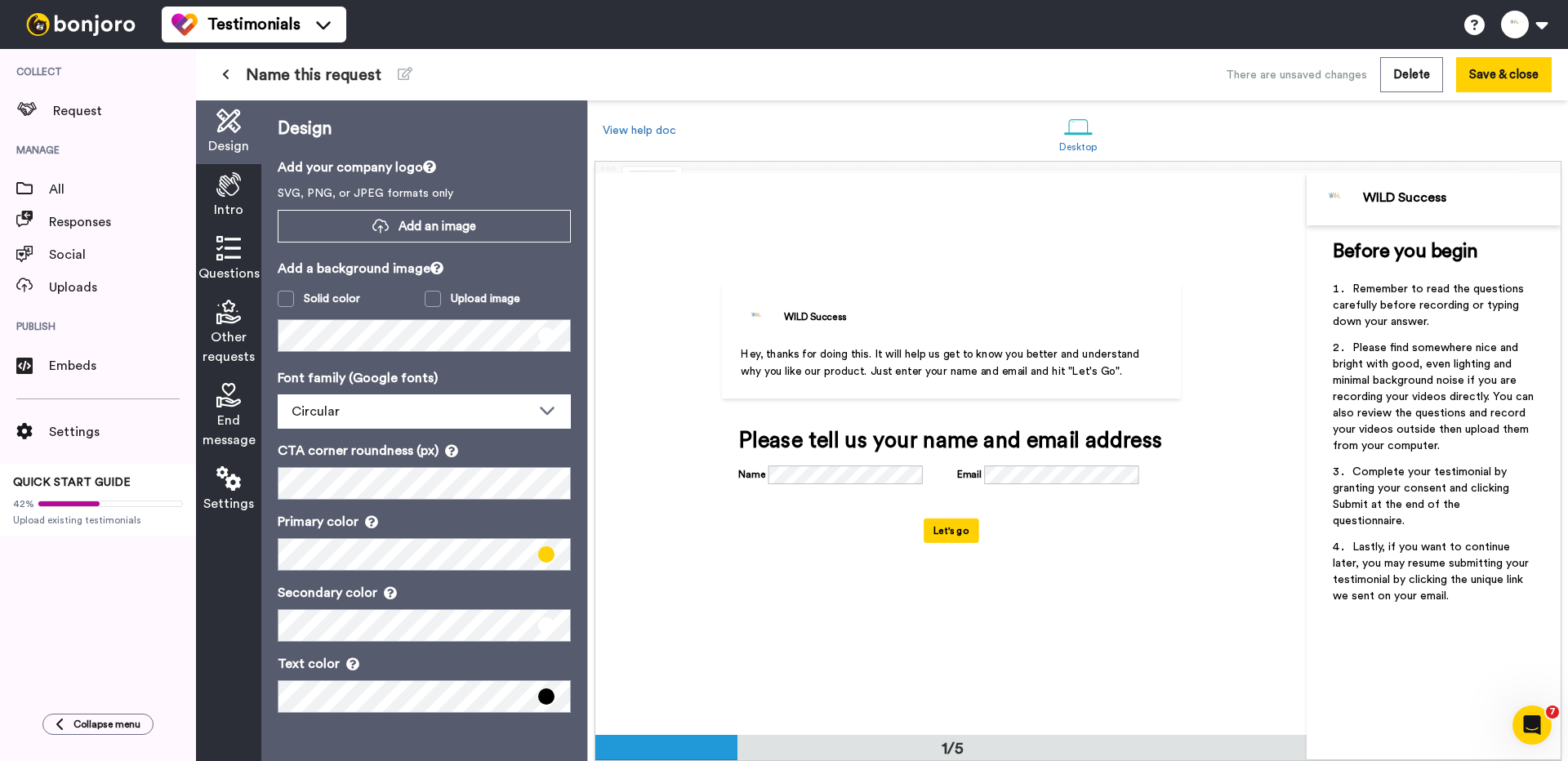
click at [321, 79] on span "Name this request" at bounding box center [313, 75] width 135 height 23
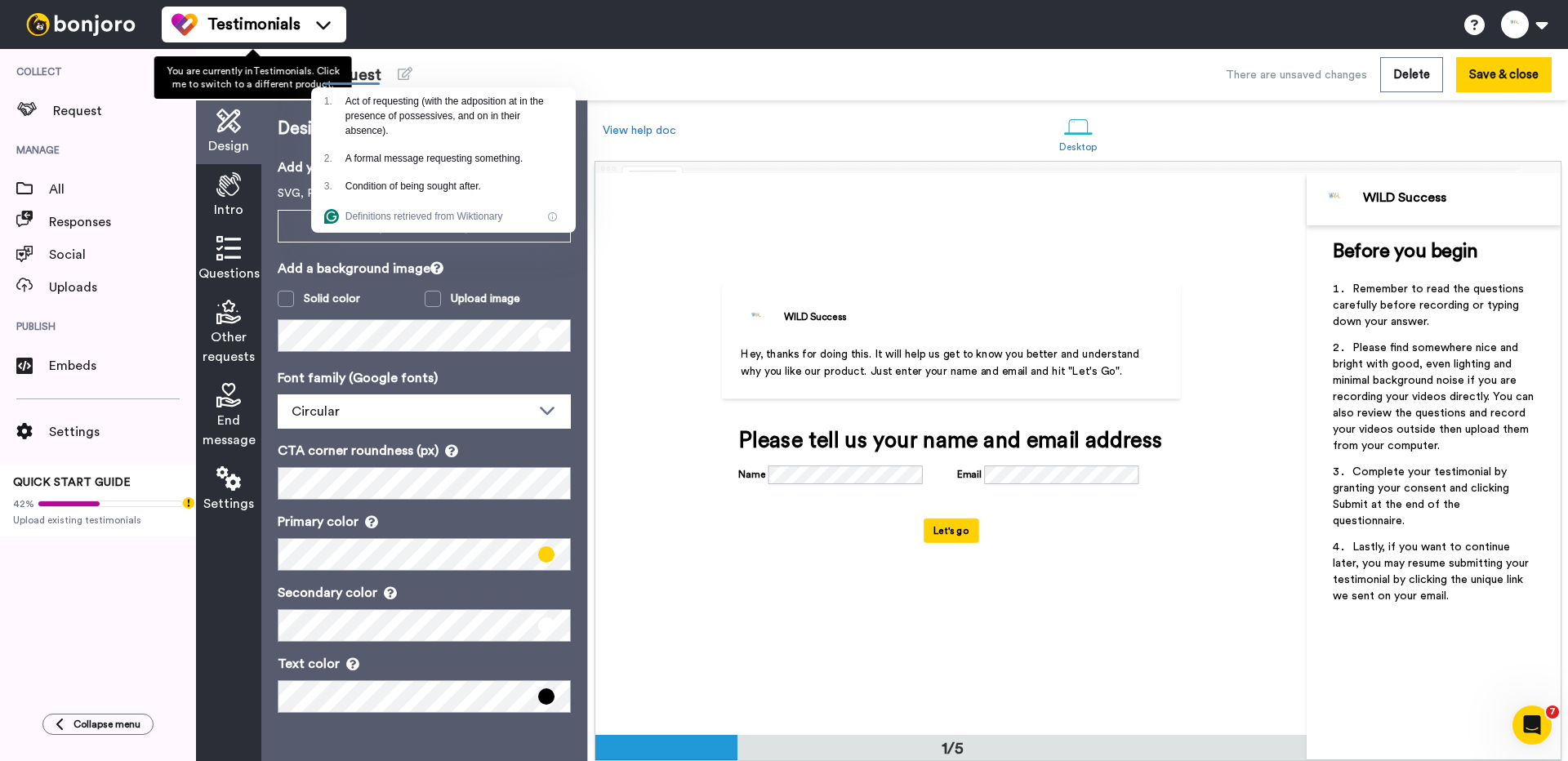
click at [212, 72] on span "You are currently in Testimonials . Click me to switch to a different product." at bounding box center [252, 78] width 172 height 23
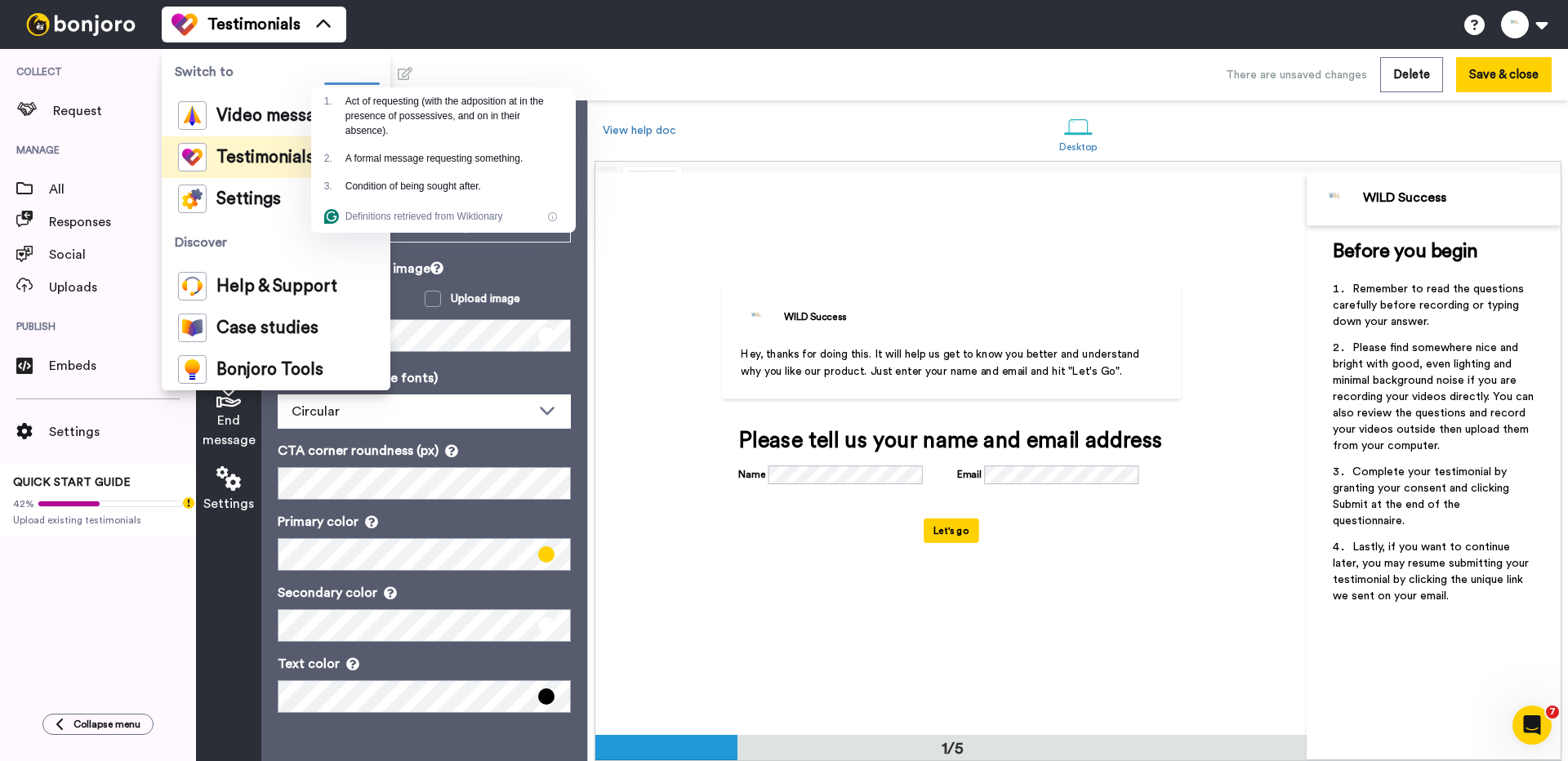
click at [460, 30] on div "Testimonials Switch to Video messaging Testimonials Settings Discover Help & Su…" at bounding box center [865, 24] width 1406 height 49
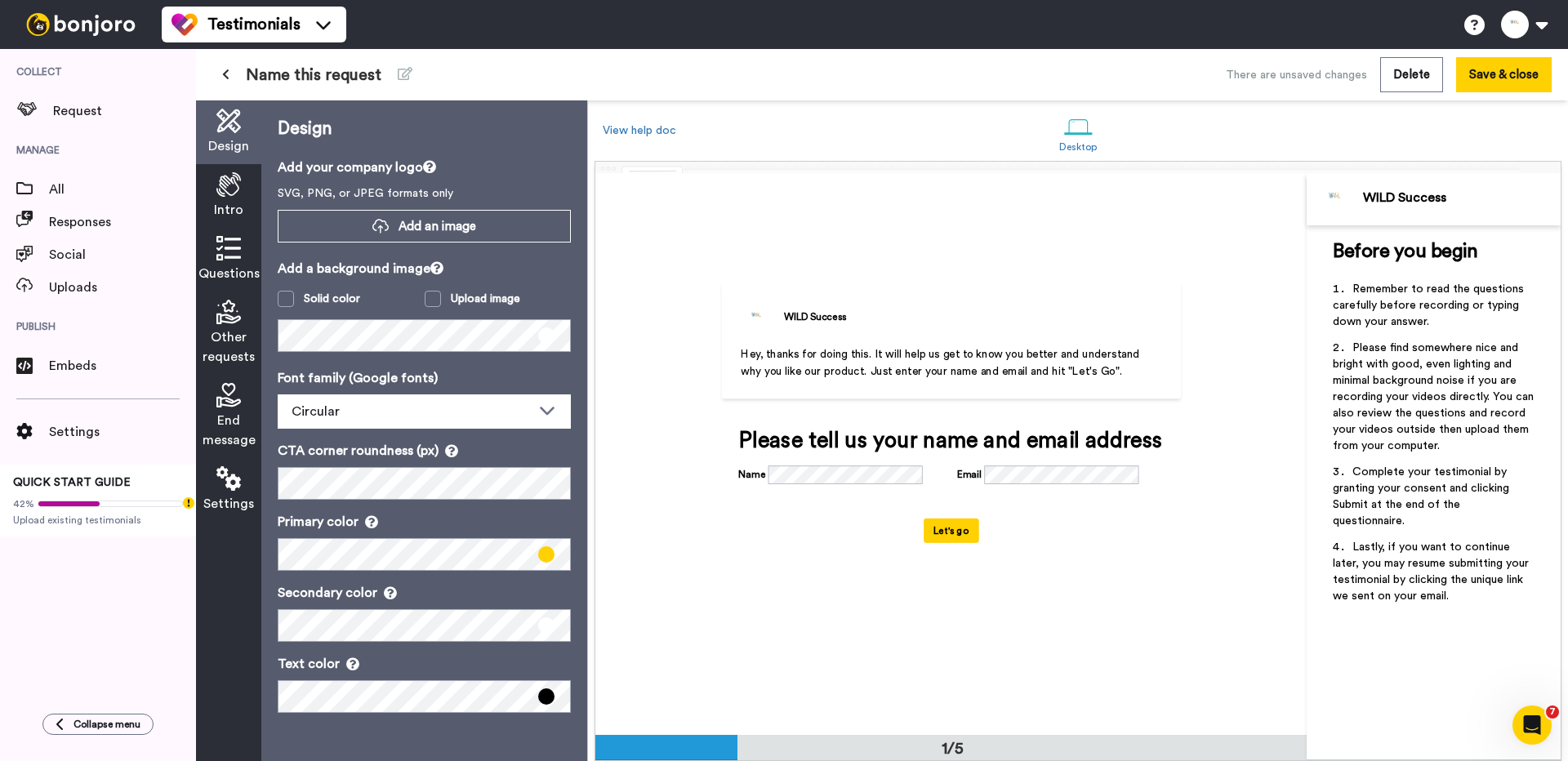
click at [217, 76] on button at bounding box center [225, 75] width 27 height 29
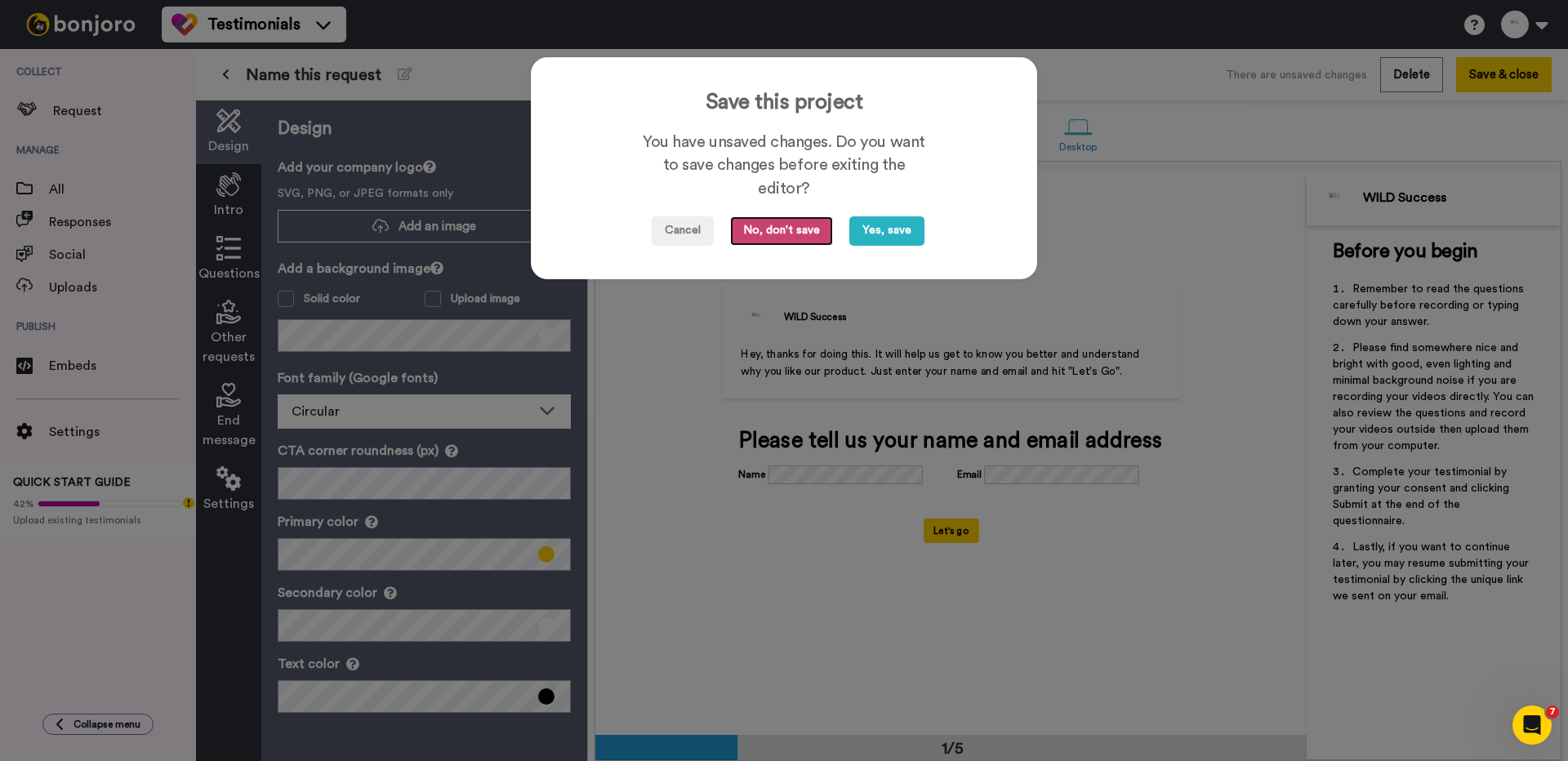
click at [781, 233] on button "No, don't save" at bounding box center [781, 231] width 103 height 29
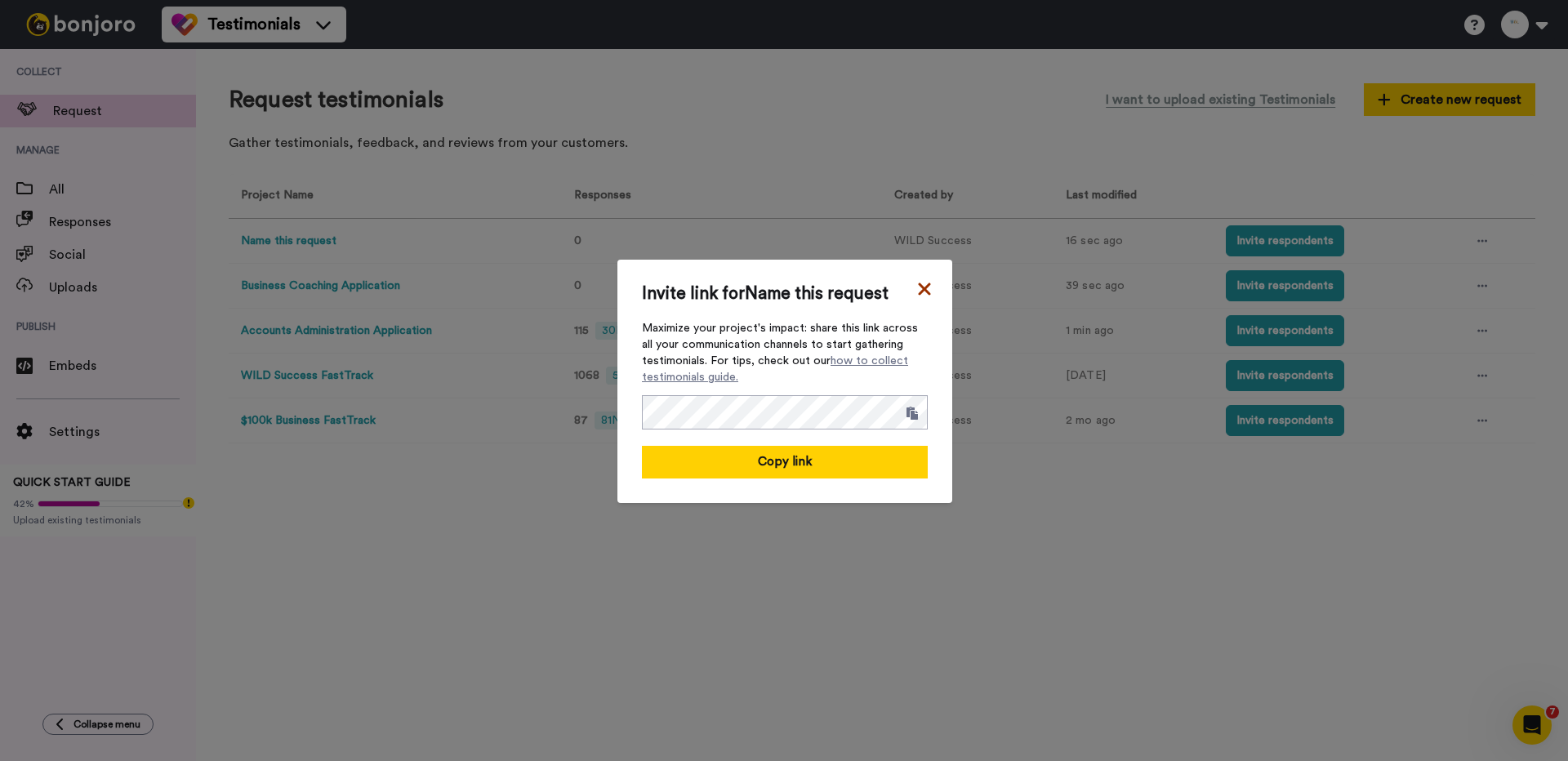
click at [921, 292] on icon at bounding box center [924, 289] width 12 height 12
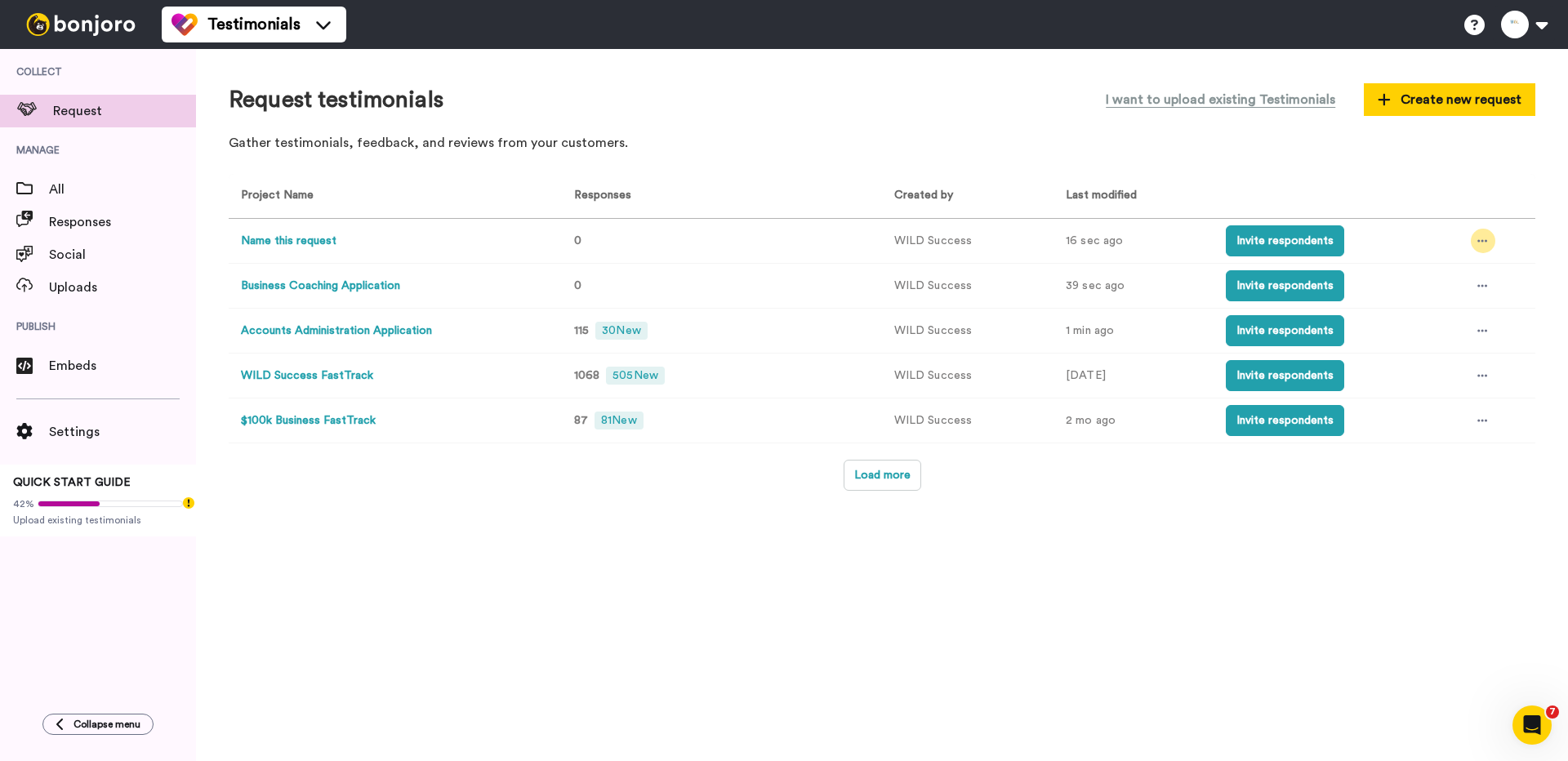
click at [1474, 237] on div at bounding box center [1483, 240] width 24 height 24
click at [1434, 389] on span "Delete" at bounding box center [1429, 390] width 36 height 11
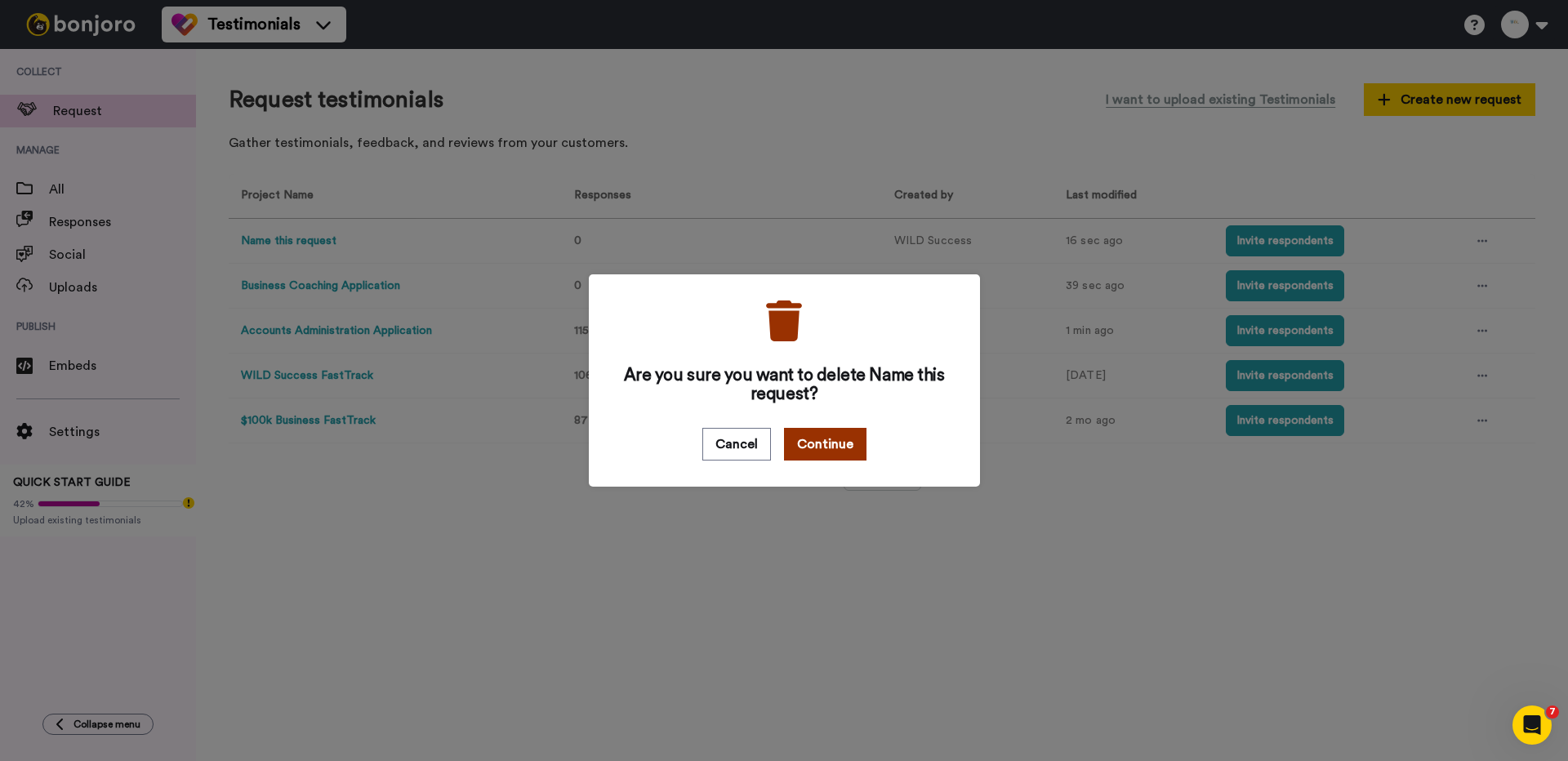
click at [821, 444] on button "Continue" at bounding box center [825, 445] width 83 height 33
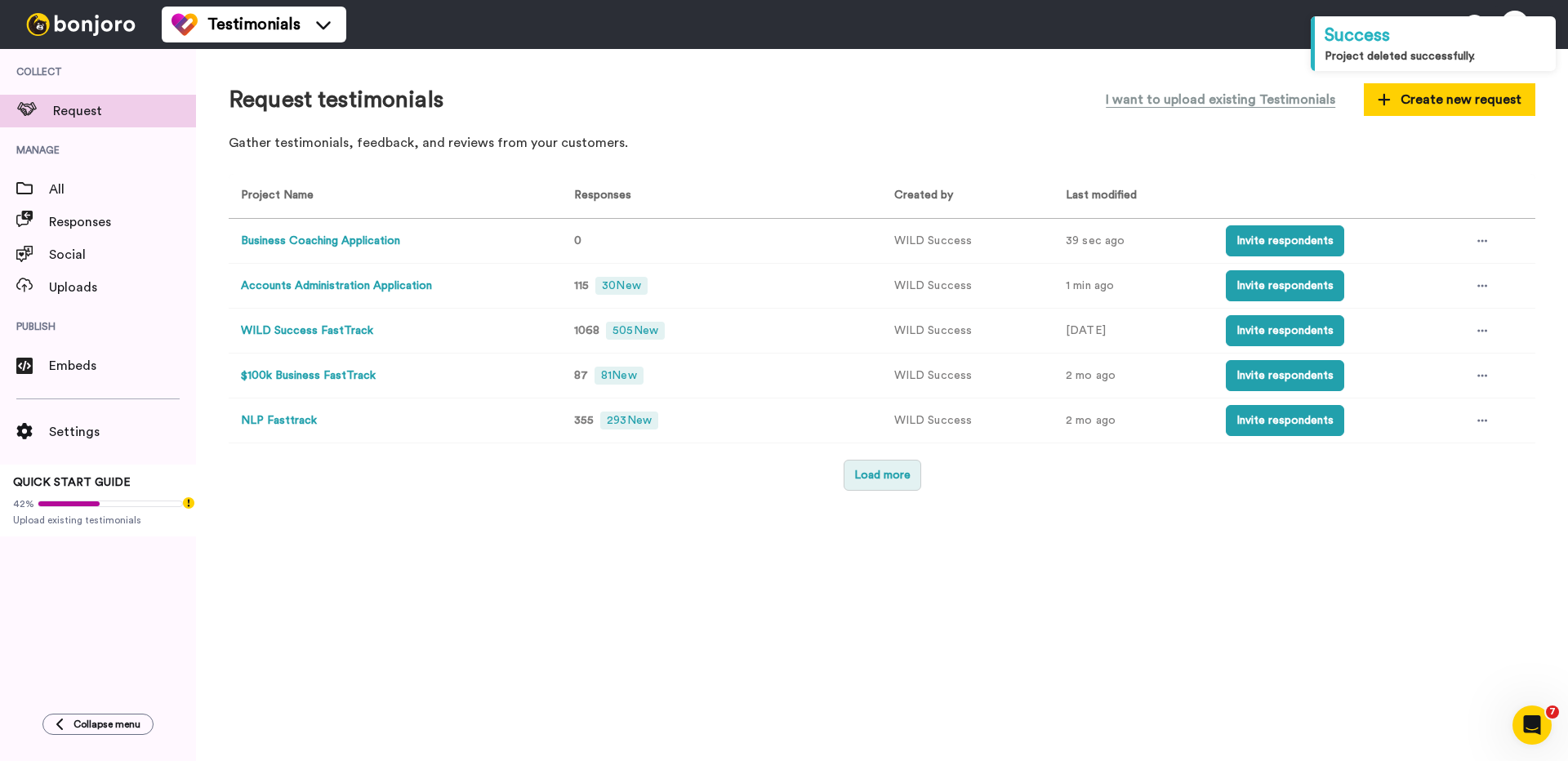
click at [906, 478] on button "Load more" at bounding box center [882, 476] width 78 height 31
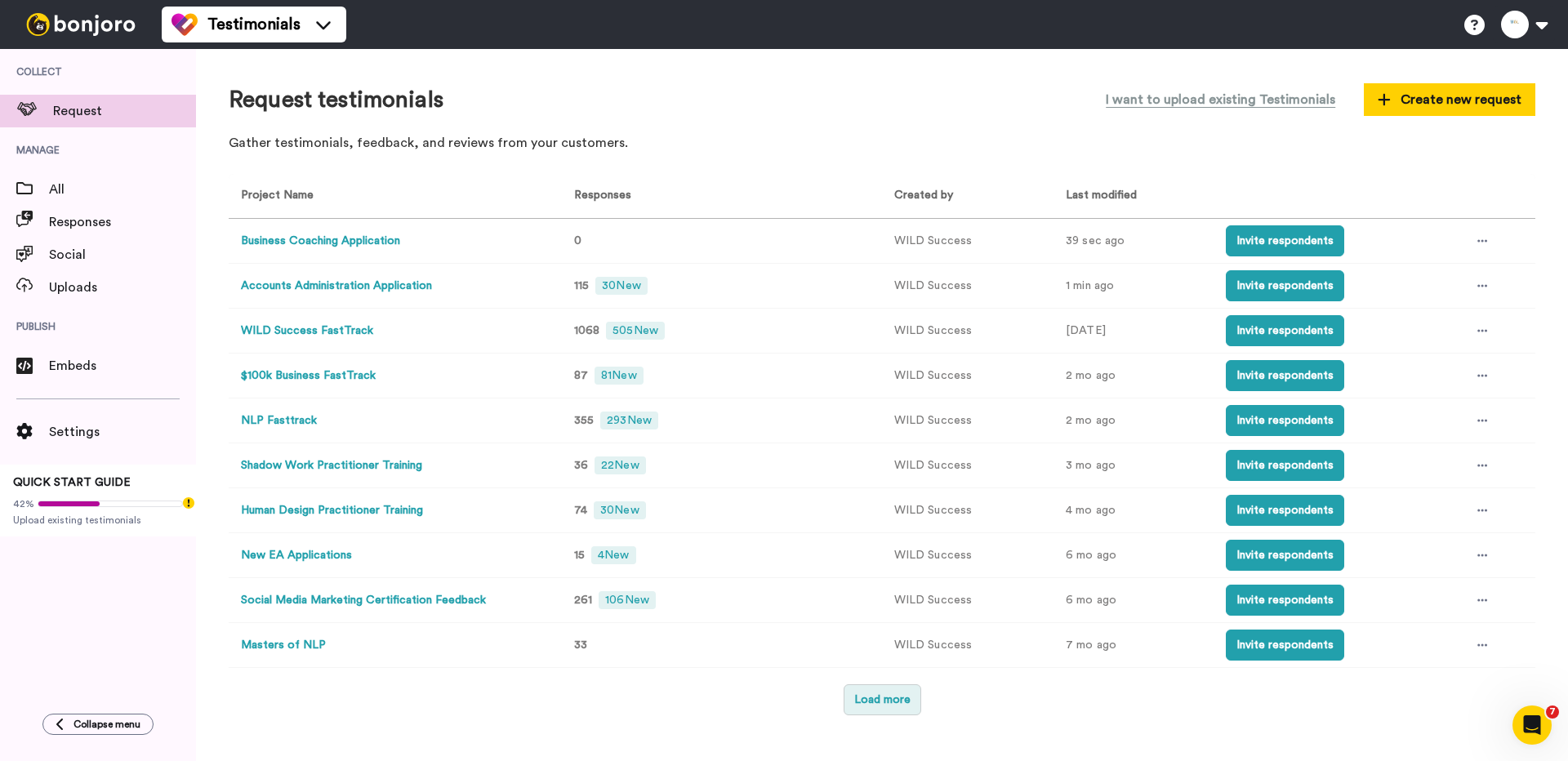
click at [867, 693] on button "Load more" at bounding box center [882, 700] width 78 height 31
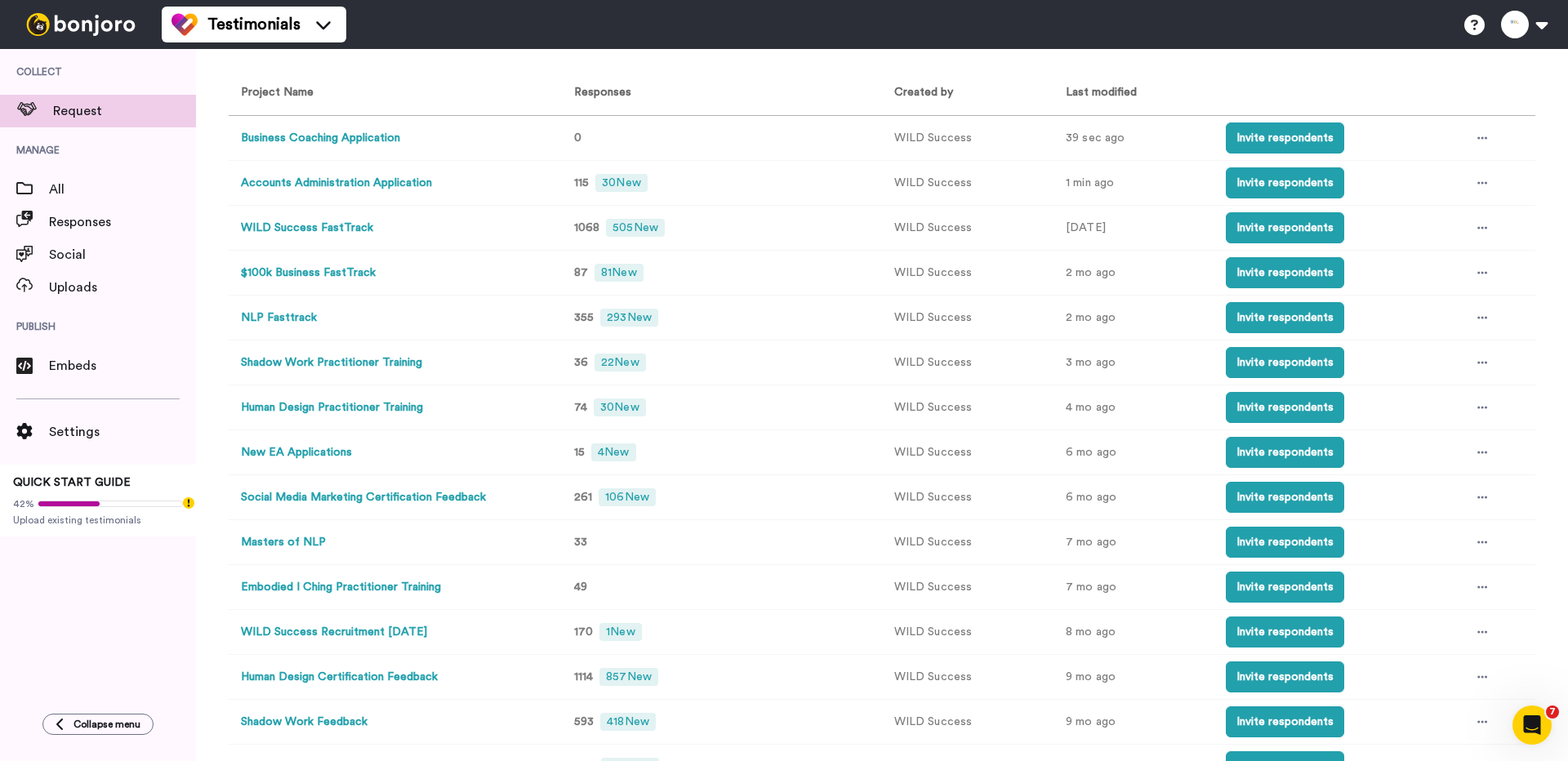
scroll to position [179, 0]
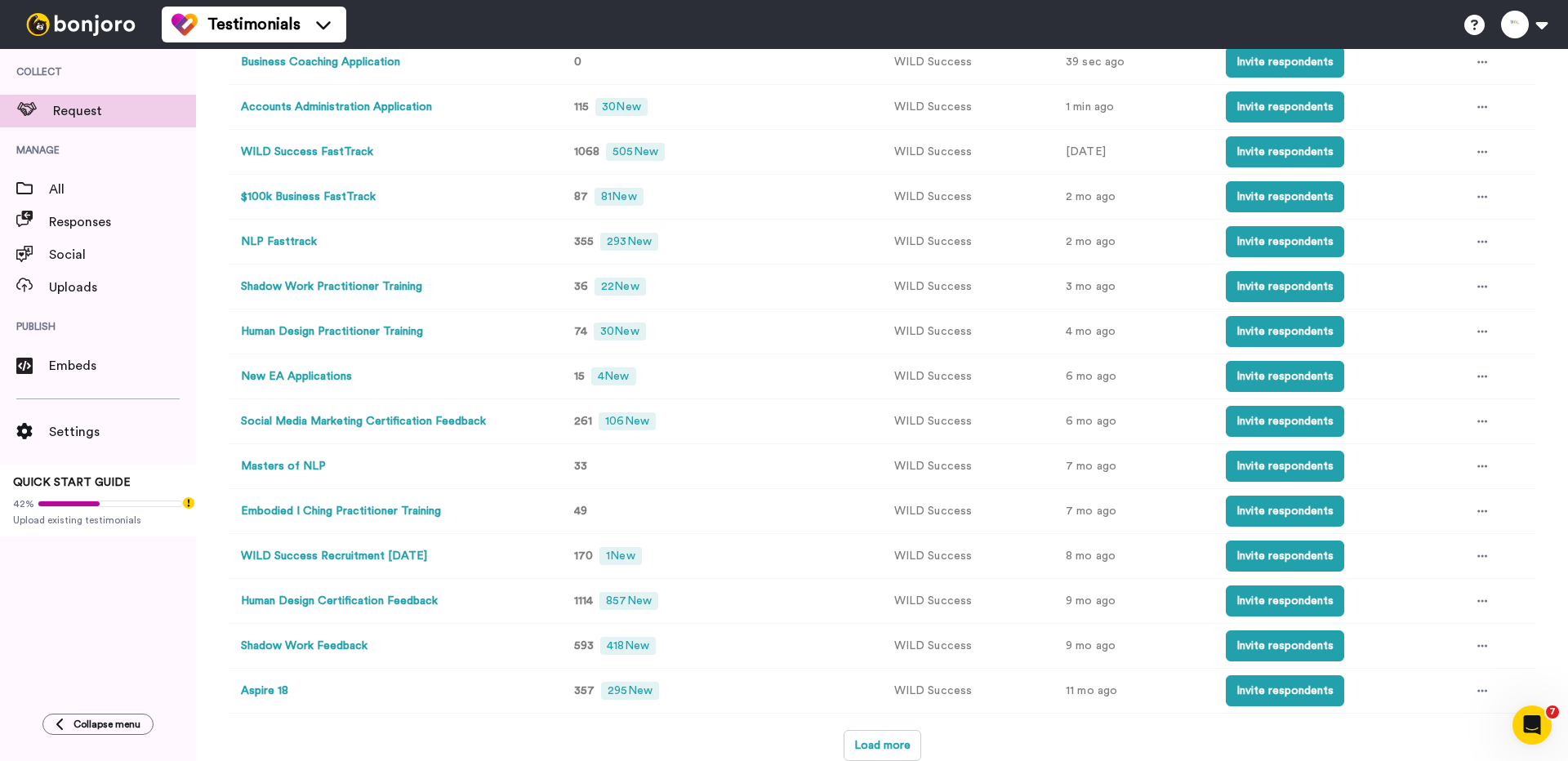
click at [400, 555] on button "WILD Success Recruitment January 2025" at bounding box center [334, 557] width 186 height 17
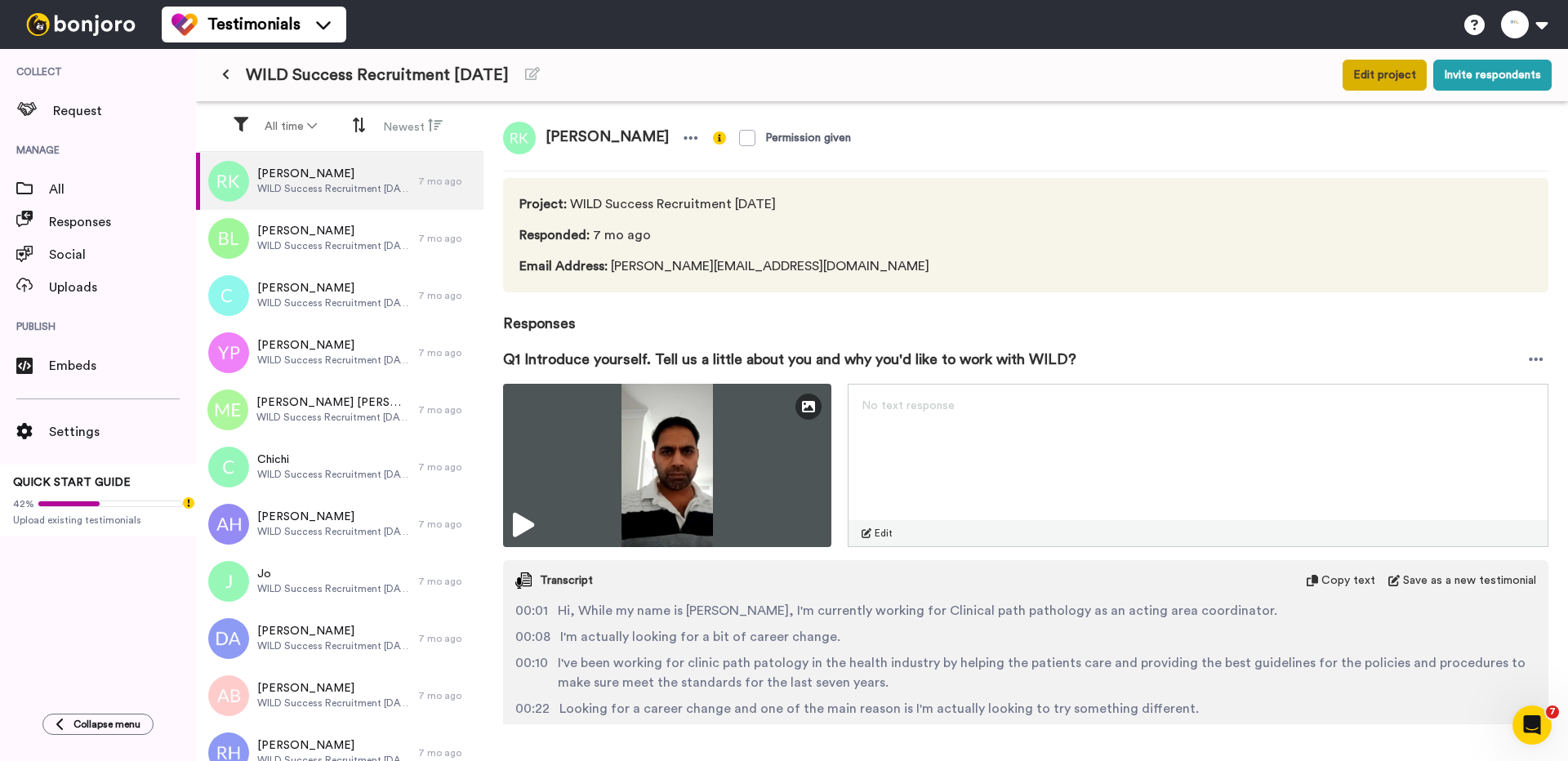
click at [1391, 78] on button "Edit project" at bounding box center [1384, 75] width 84 height 31
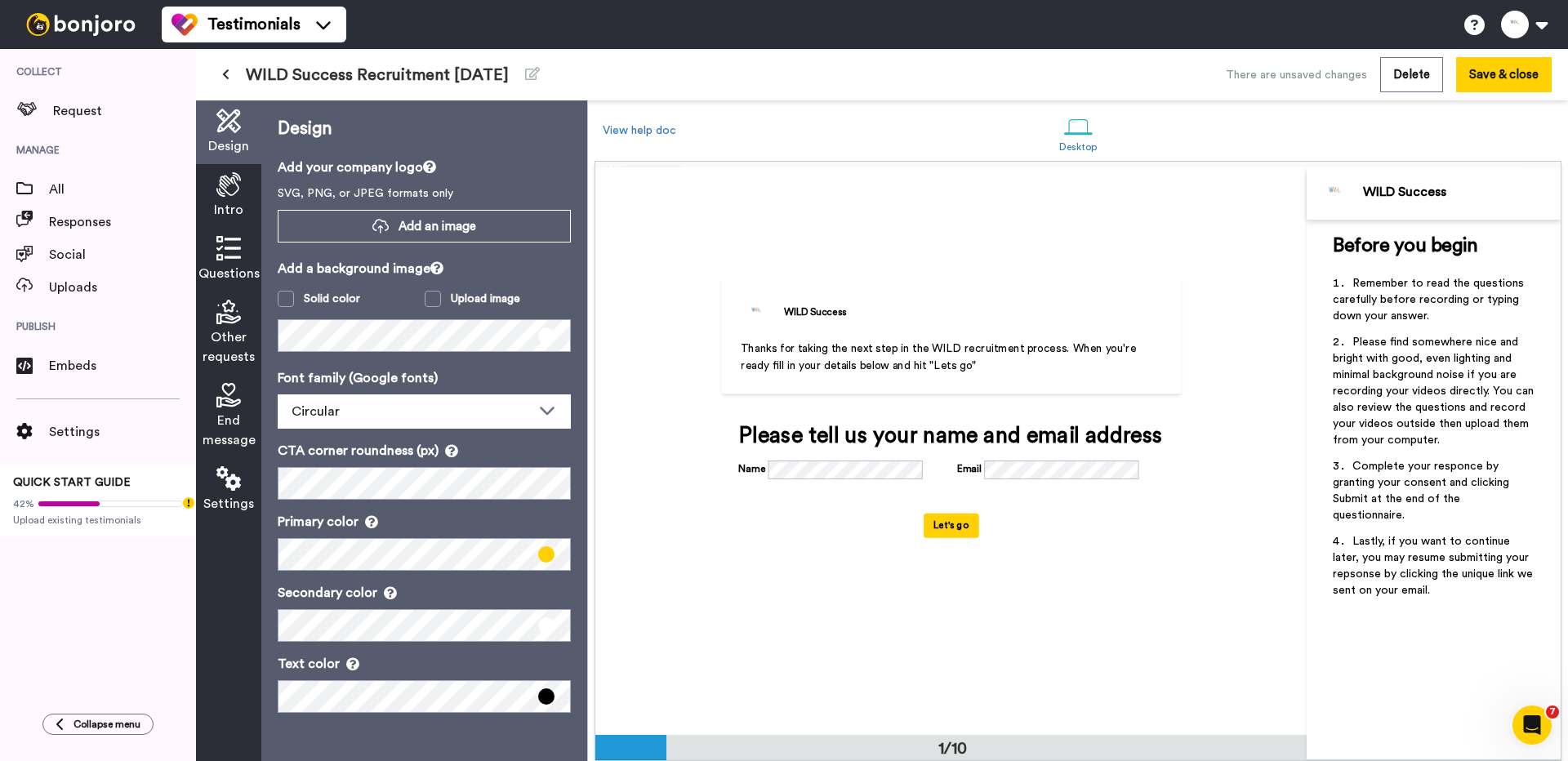
click at [224, 198] on div "Intro" at bounding box center [228, 196] width 65 height 64
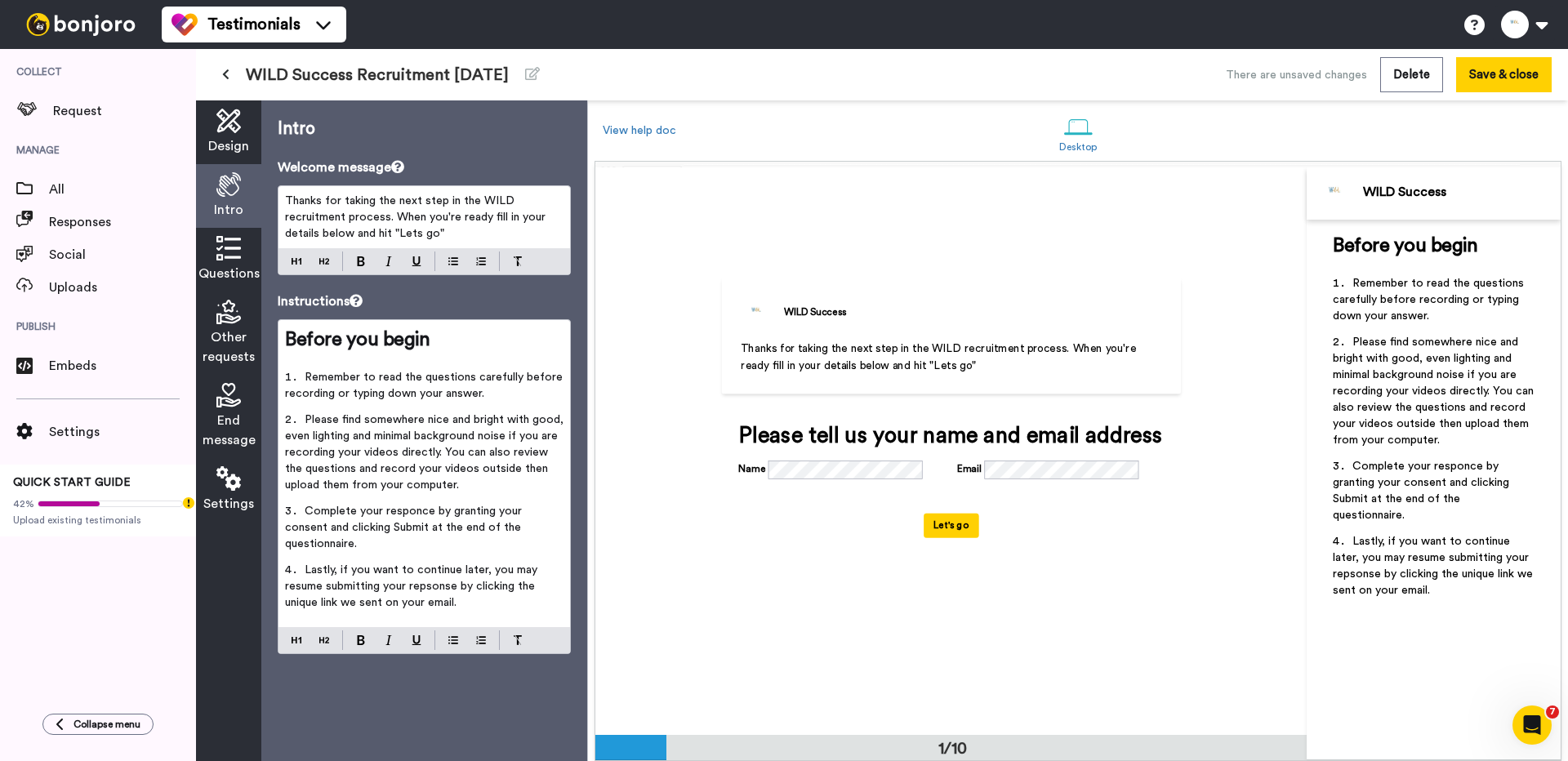
click at [222, 247] on icon at bounding box center [228, 248] width 24 height 24
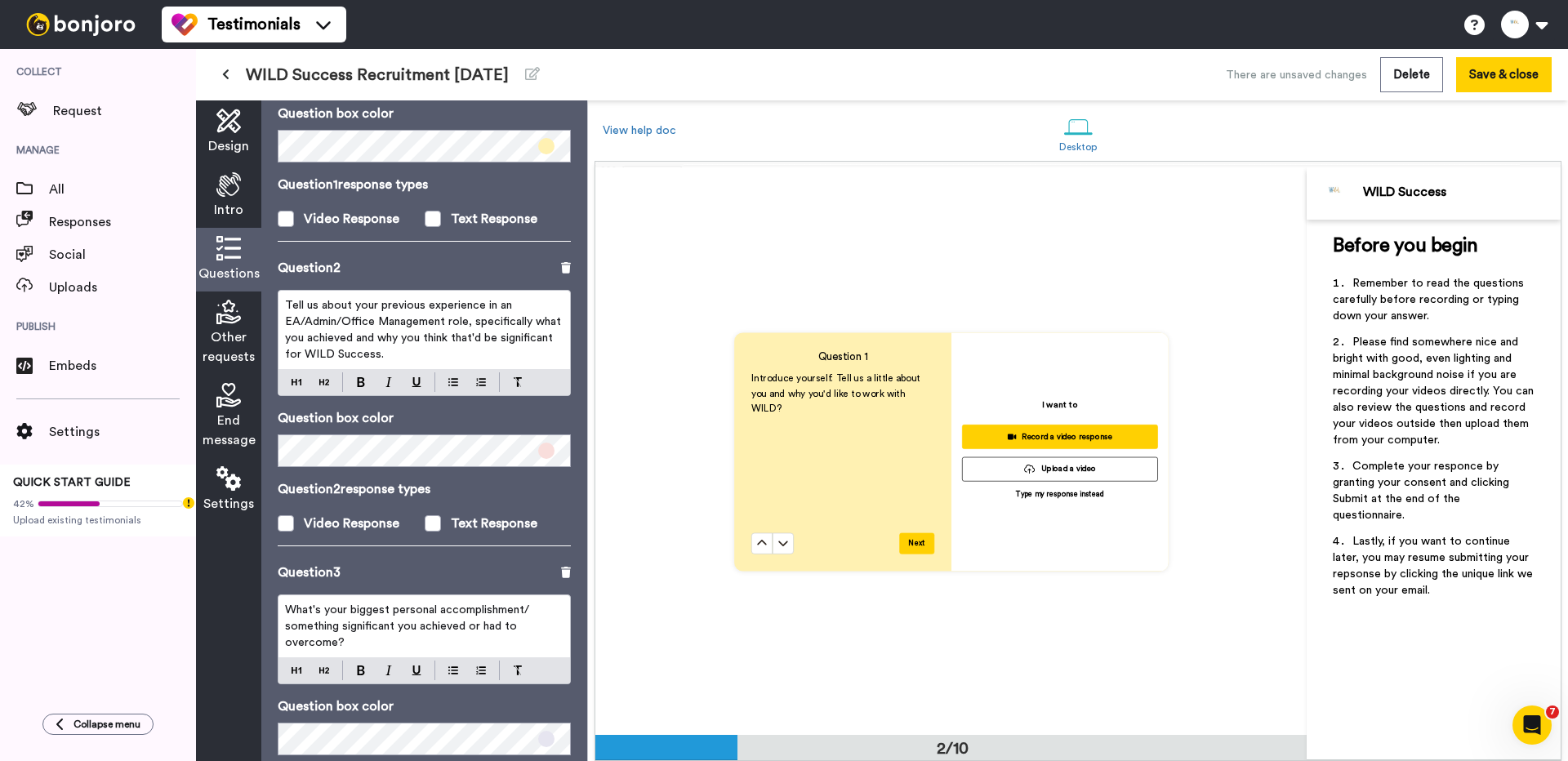
scroll to position [438, 0]
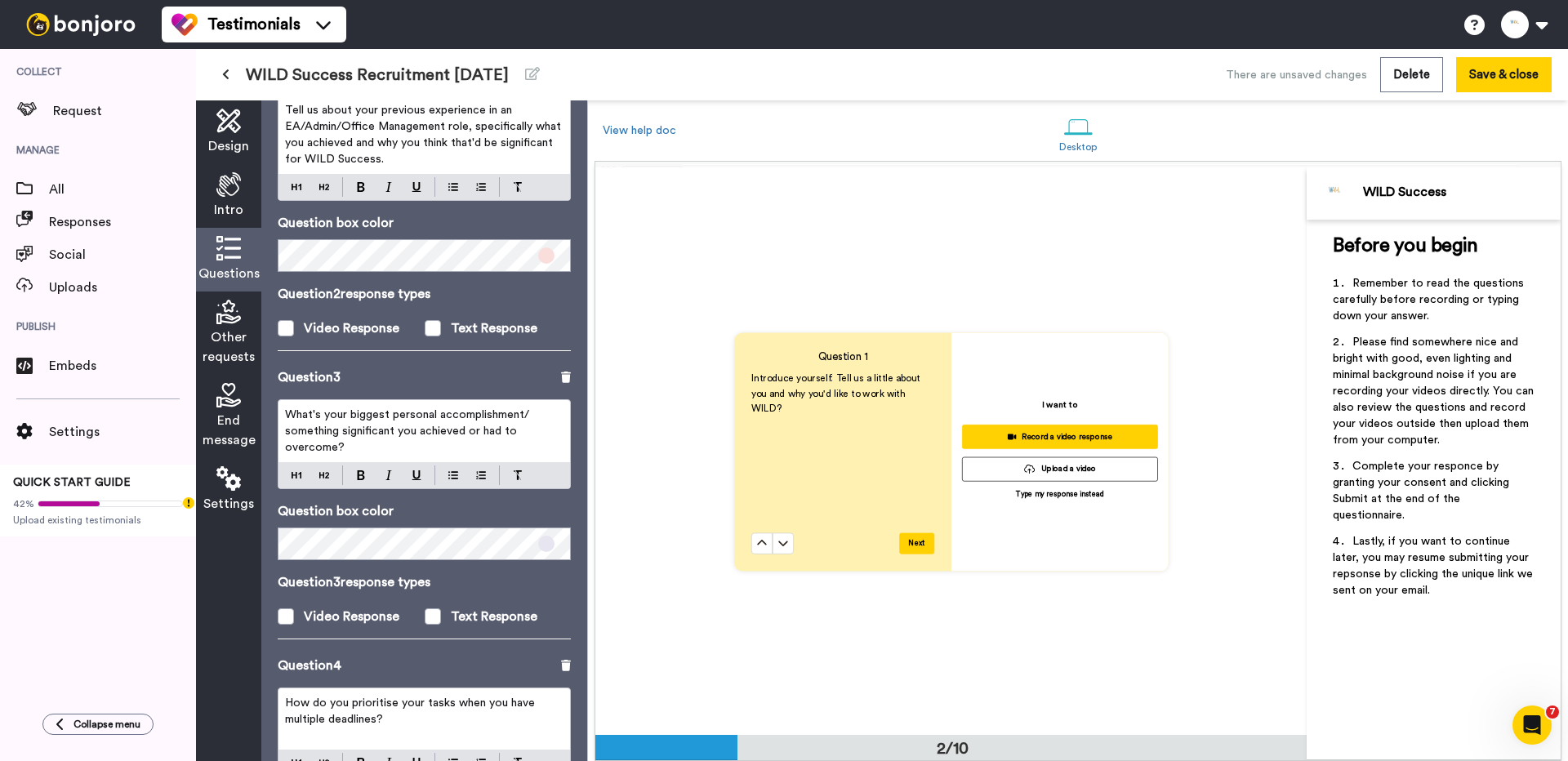
click at [221, 79] on button at bounding box center [225, 75] width 27 height 29
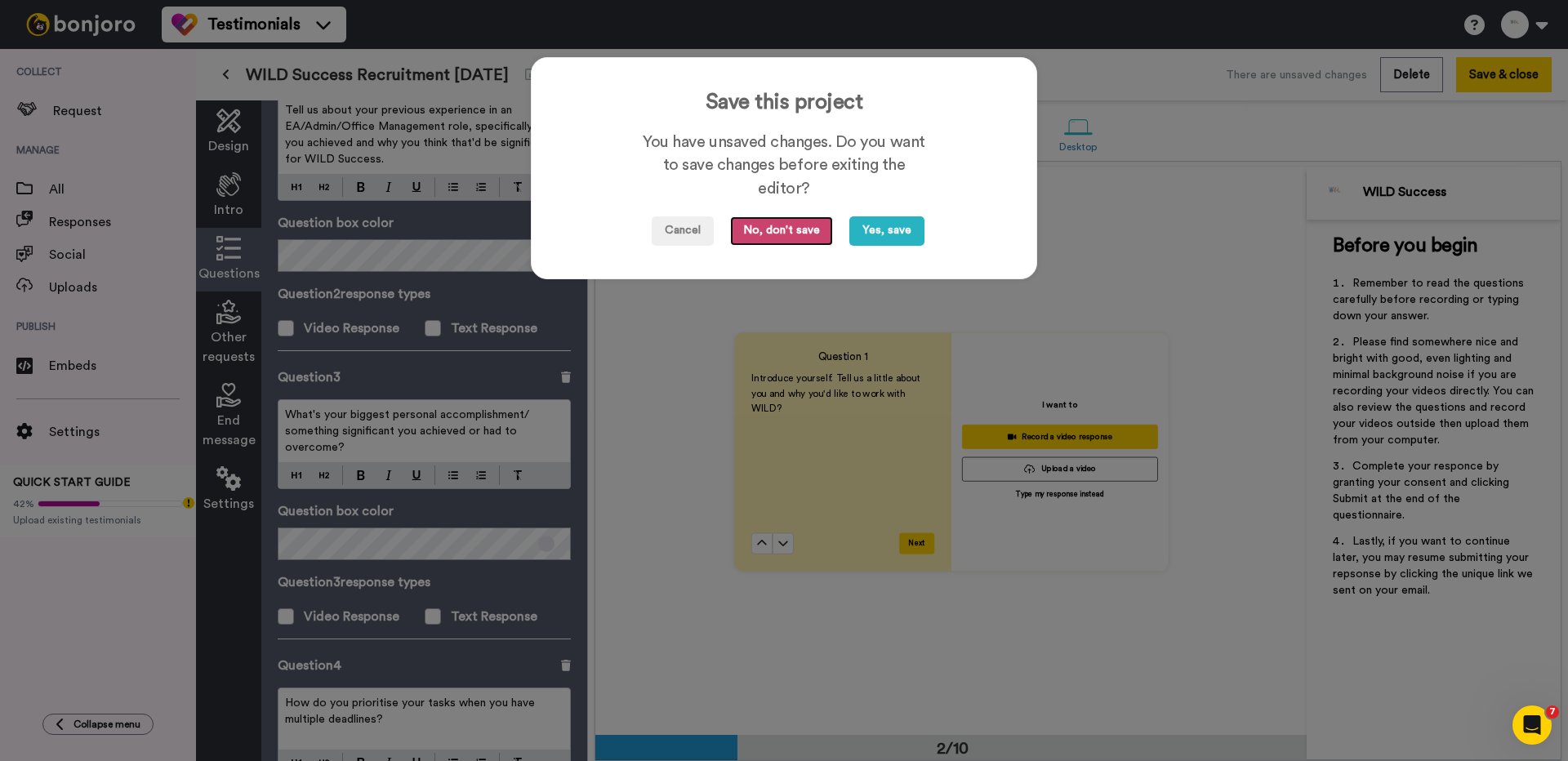
click at [797, 233] on button "No, don't save" at bounding box center [781, 231] width 103 height 29
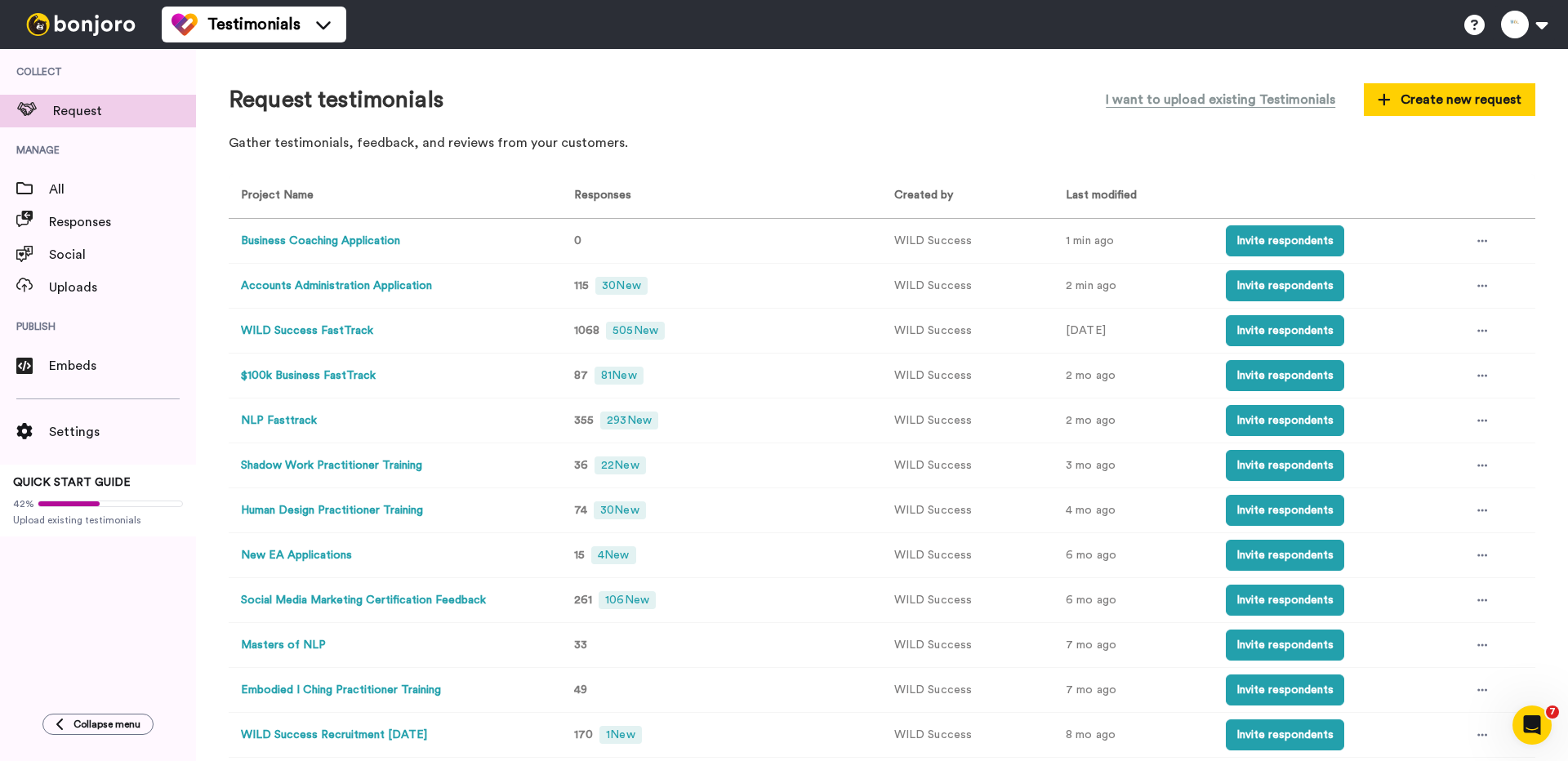
scroll to position [179, 0]
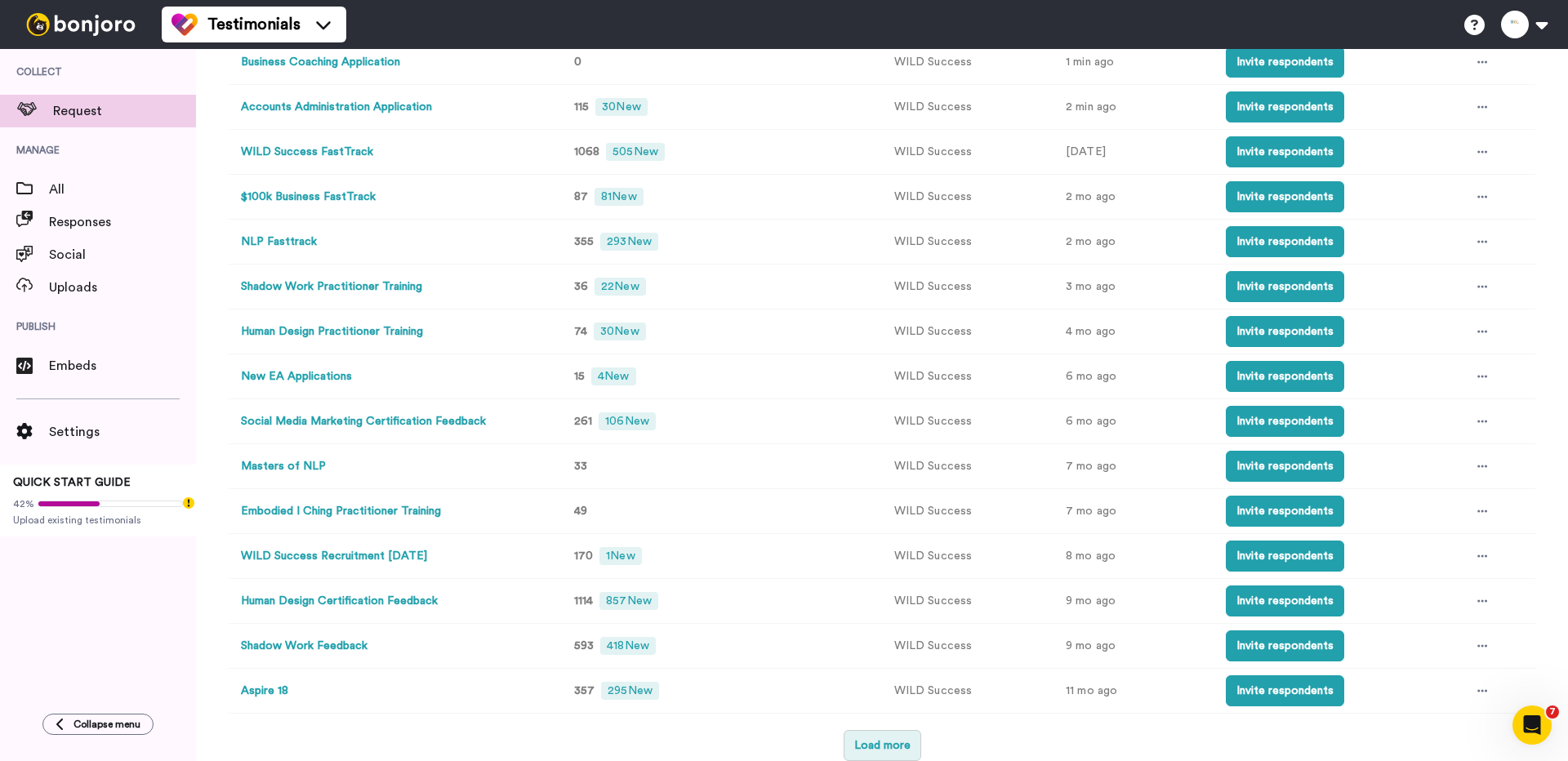
click at [891, 741] on button "Load more" at bounding box center [882, 745] width 78 height 31
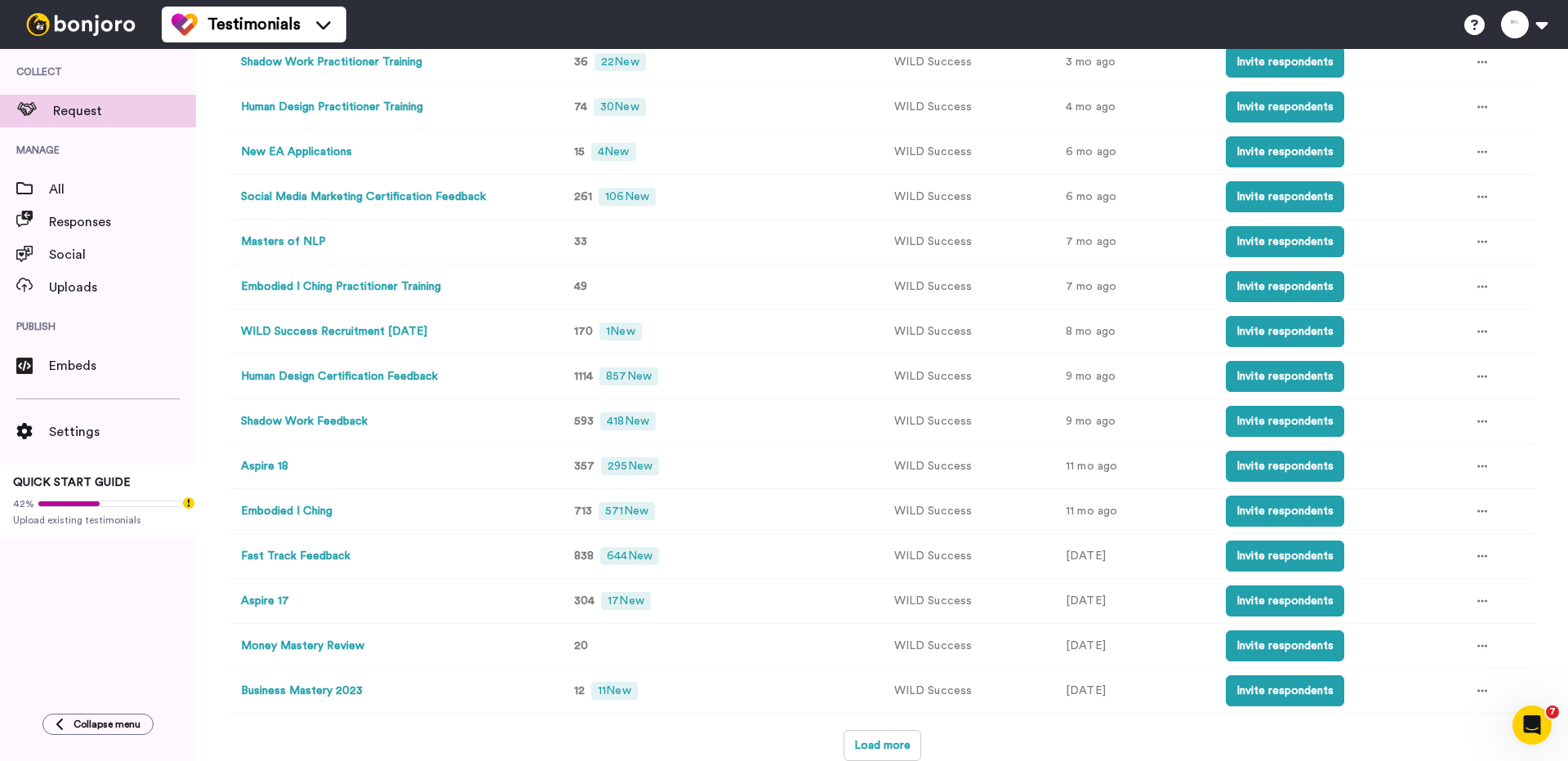
scroll to position [0, 0]
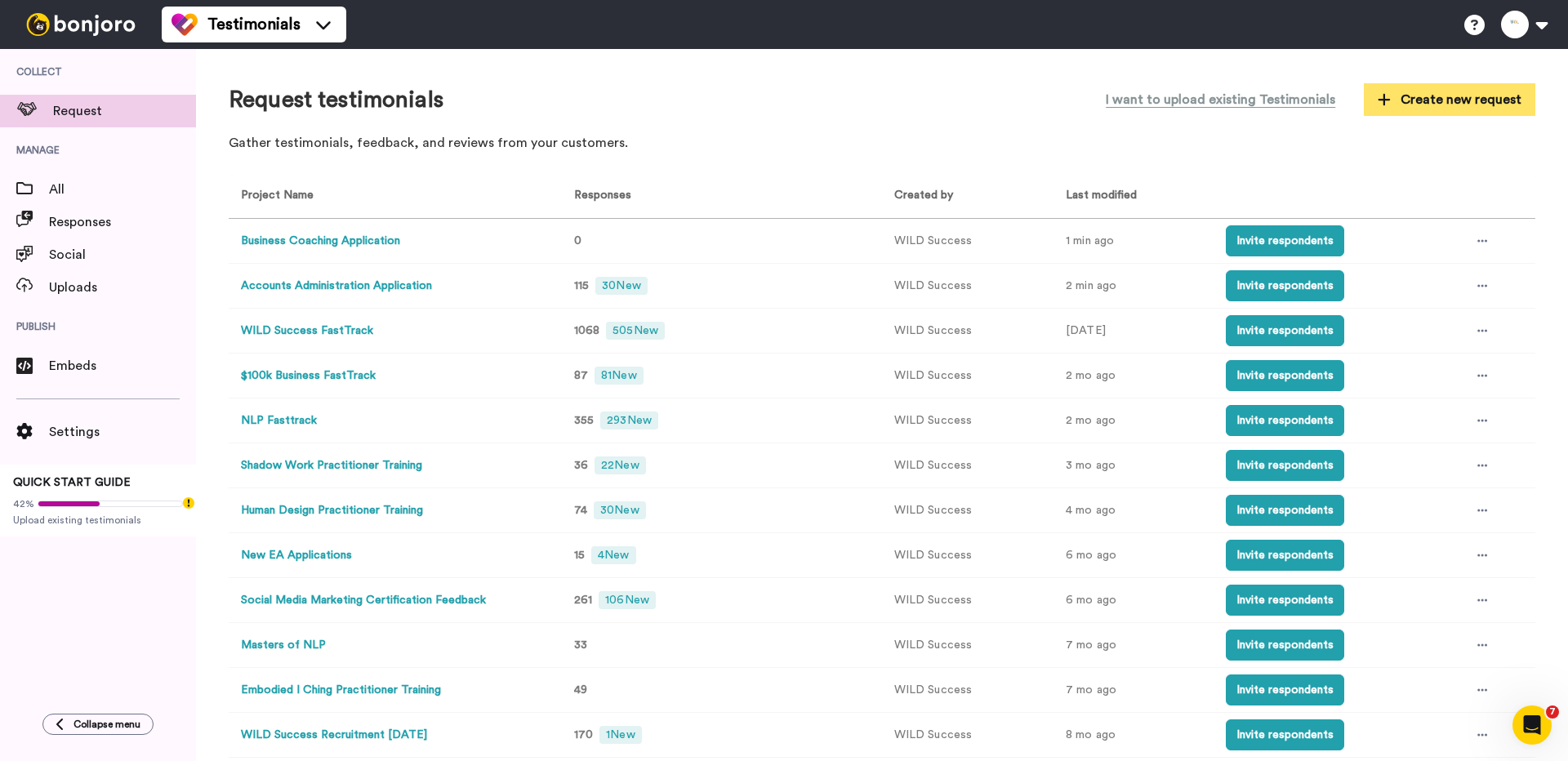
click at [1459, 93] on span "Create new request" at bounding box center [1449, 99] width 144 height 20
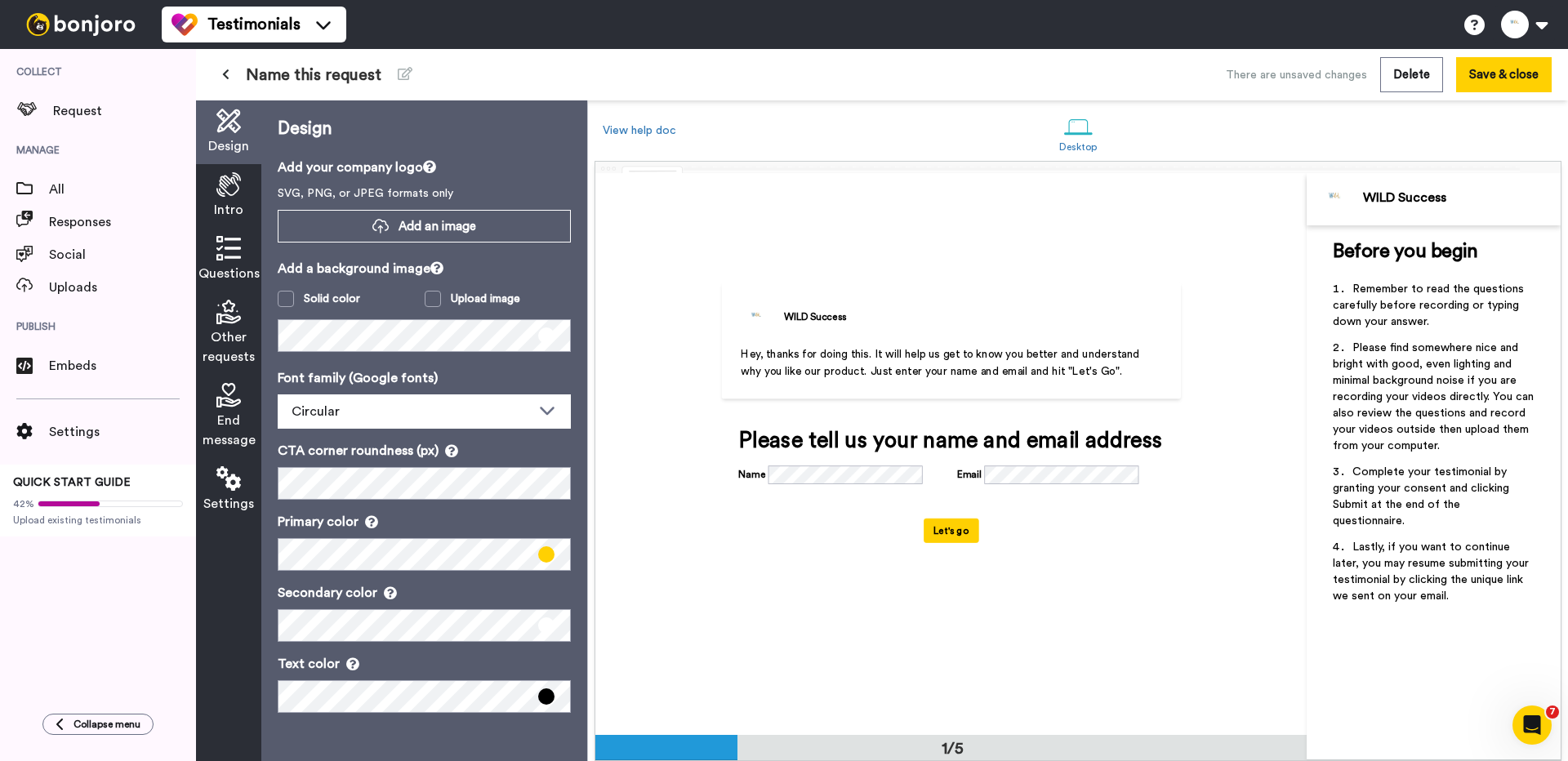
click at [238, 71] on button at bounding box center [225, 75] width 27 height 29
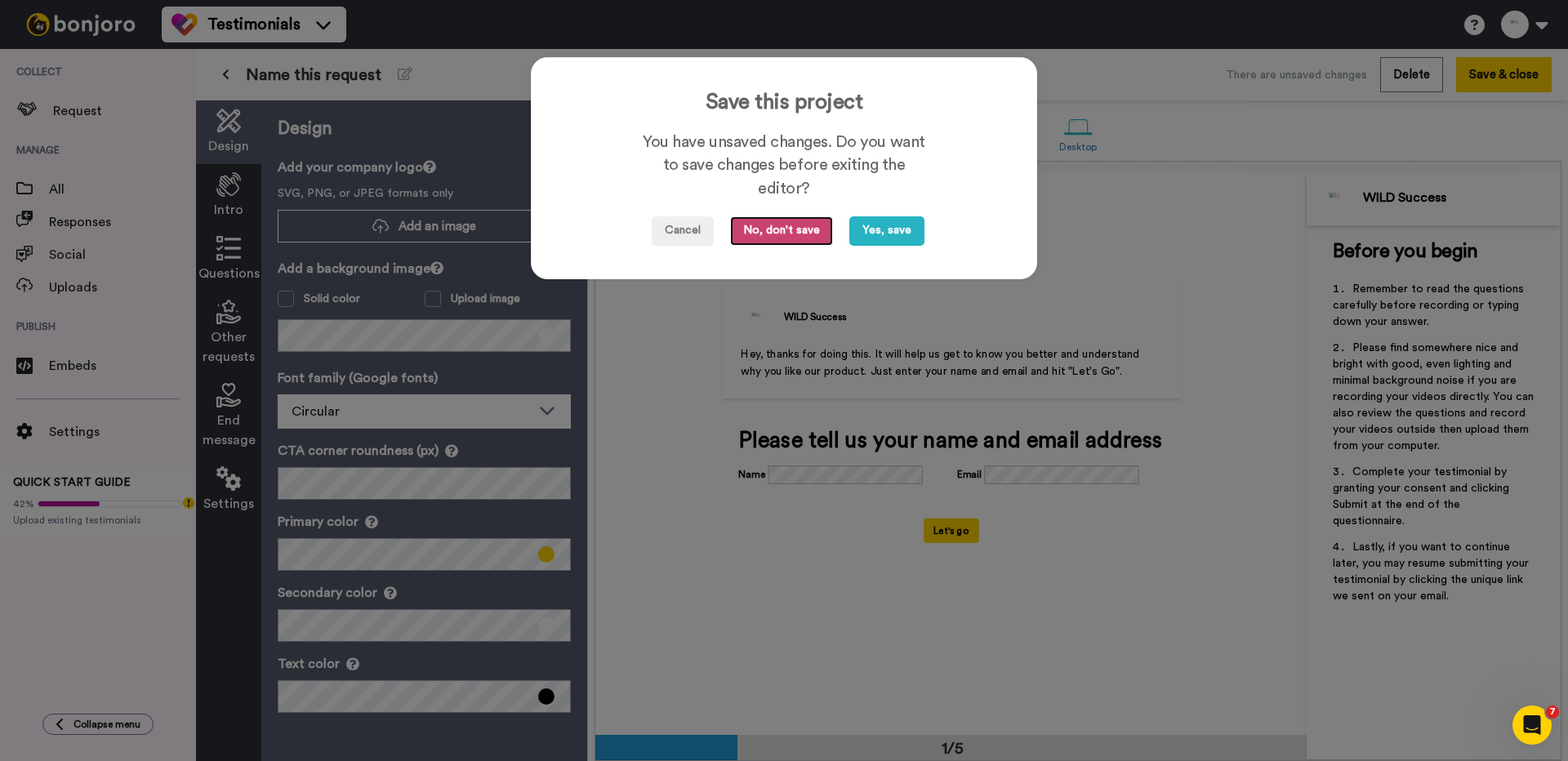
click at [794, 238] on button "No, don't save" at bounding box center [781, 231] width 103 height 29
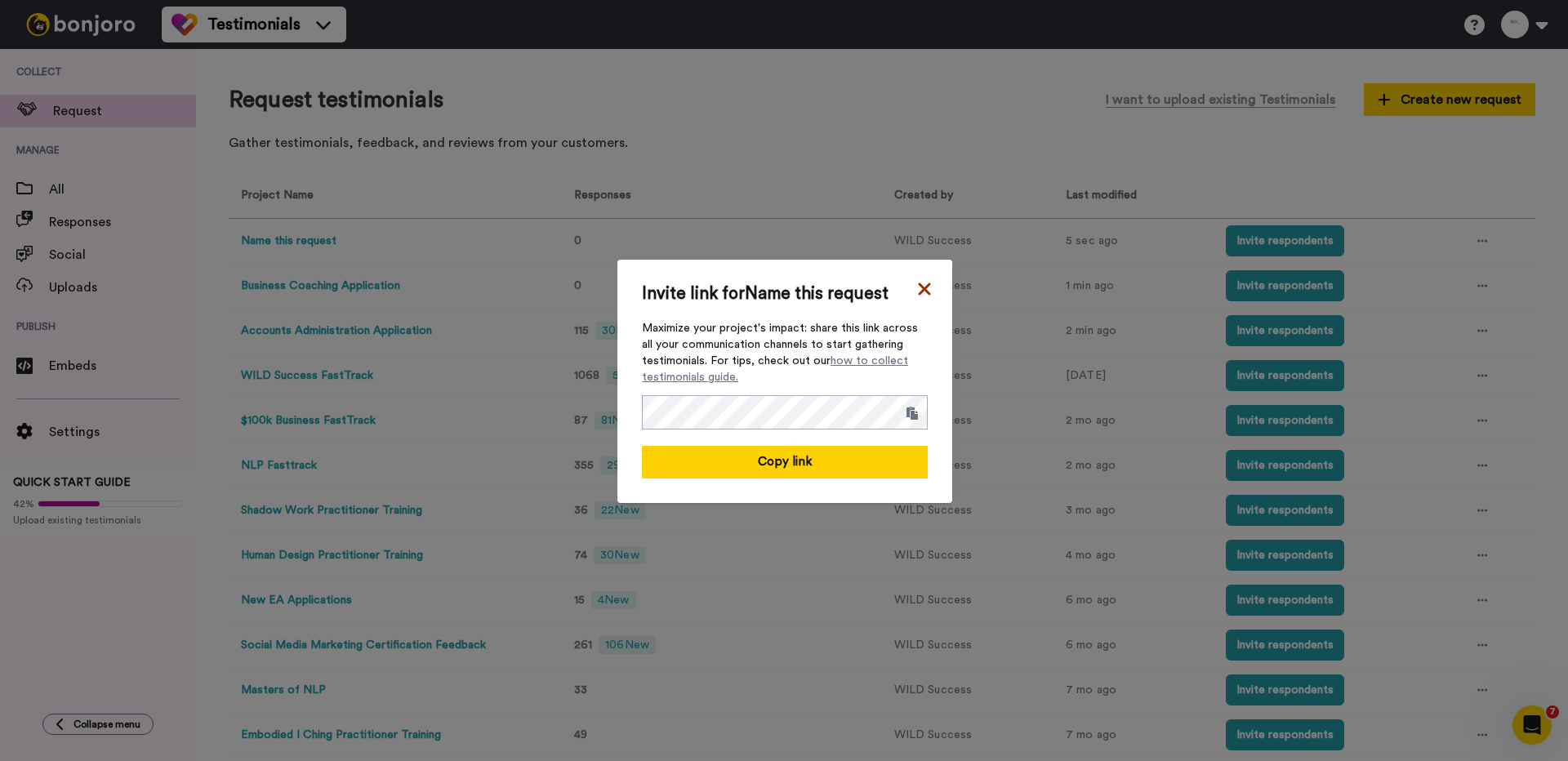
click at [923, 289] on icon at bounding box center [924, 289] width 12 height 12
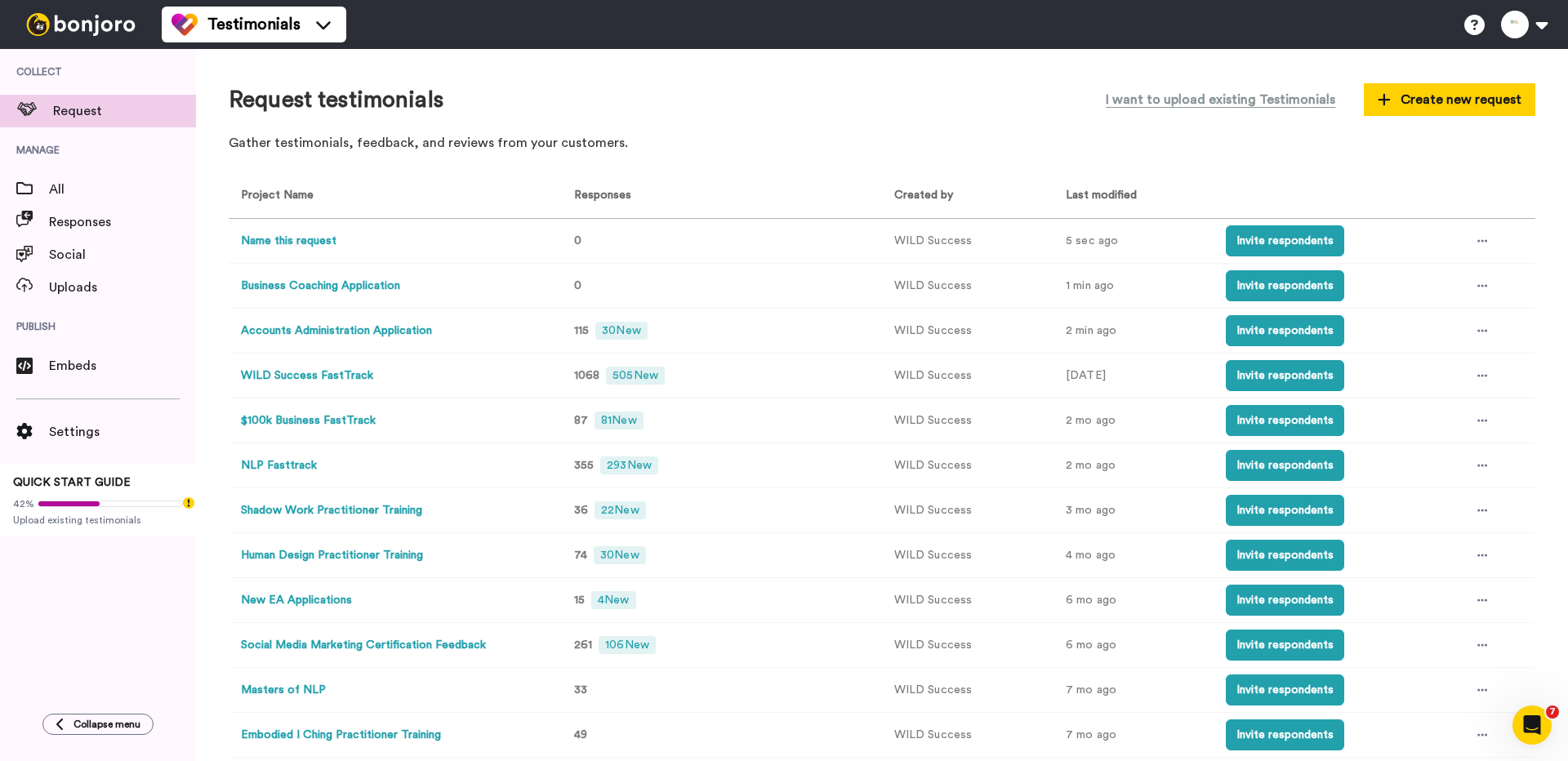
click at [362, 333] on button "Accounts Administration Application" at bounding box center [337, 331] width 191 height 17
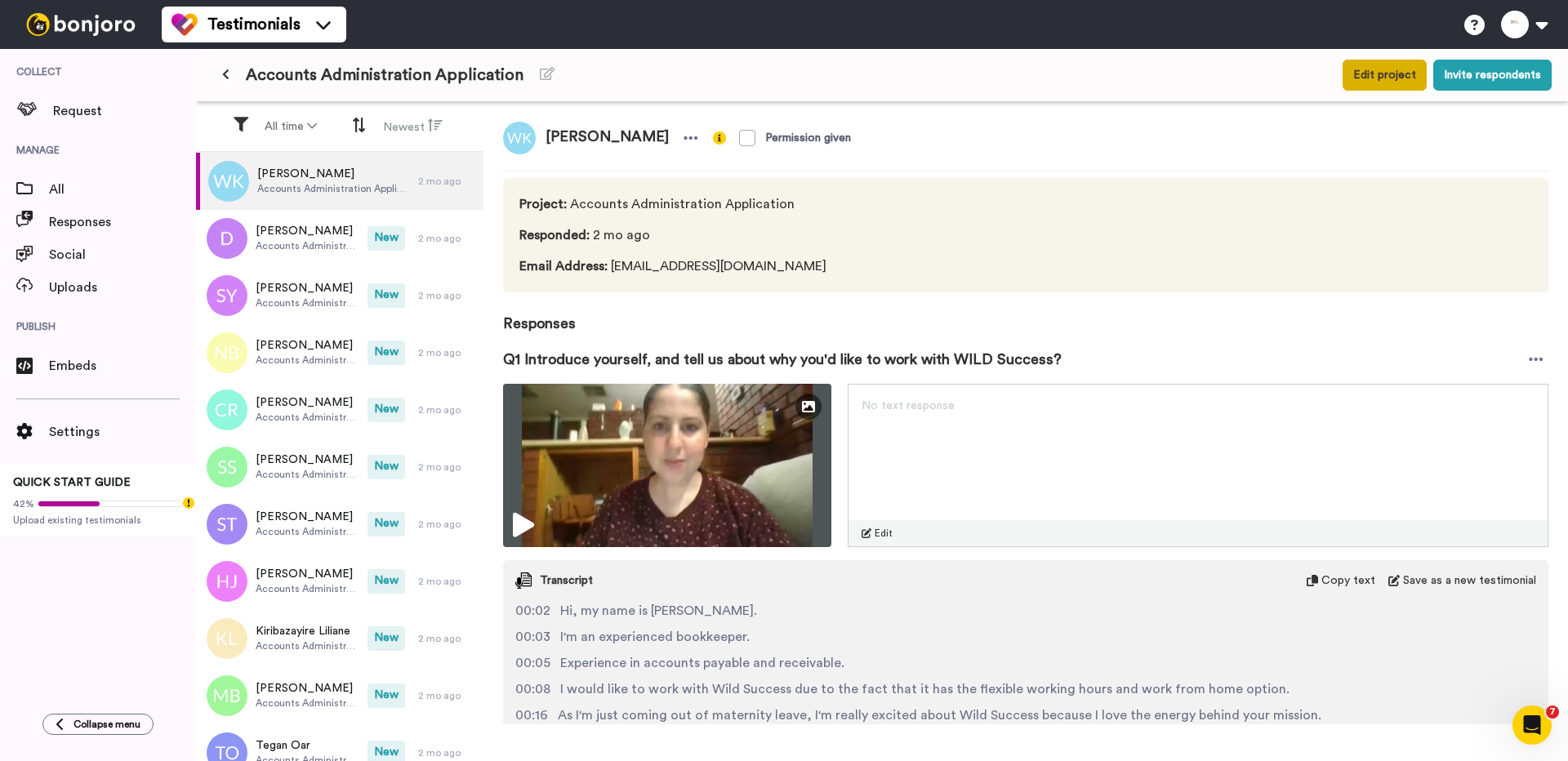
click at [1416, 71] on button "Edit project" at bounding box center [1384, 75] width 84 height 31
click at [229, 78] on button at bounding box center [225, 75] width 27 height 29
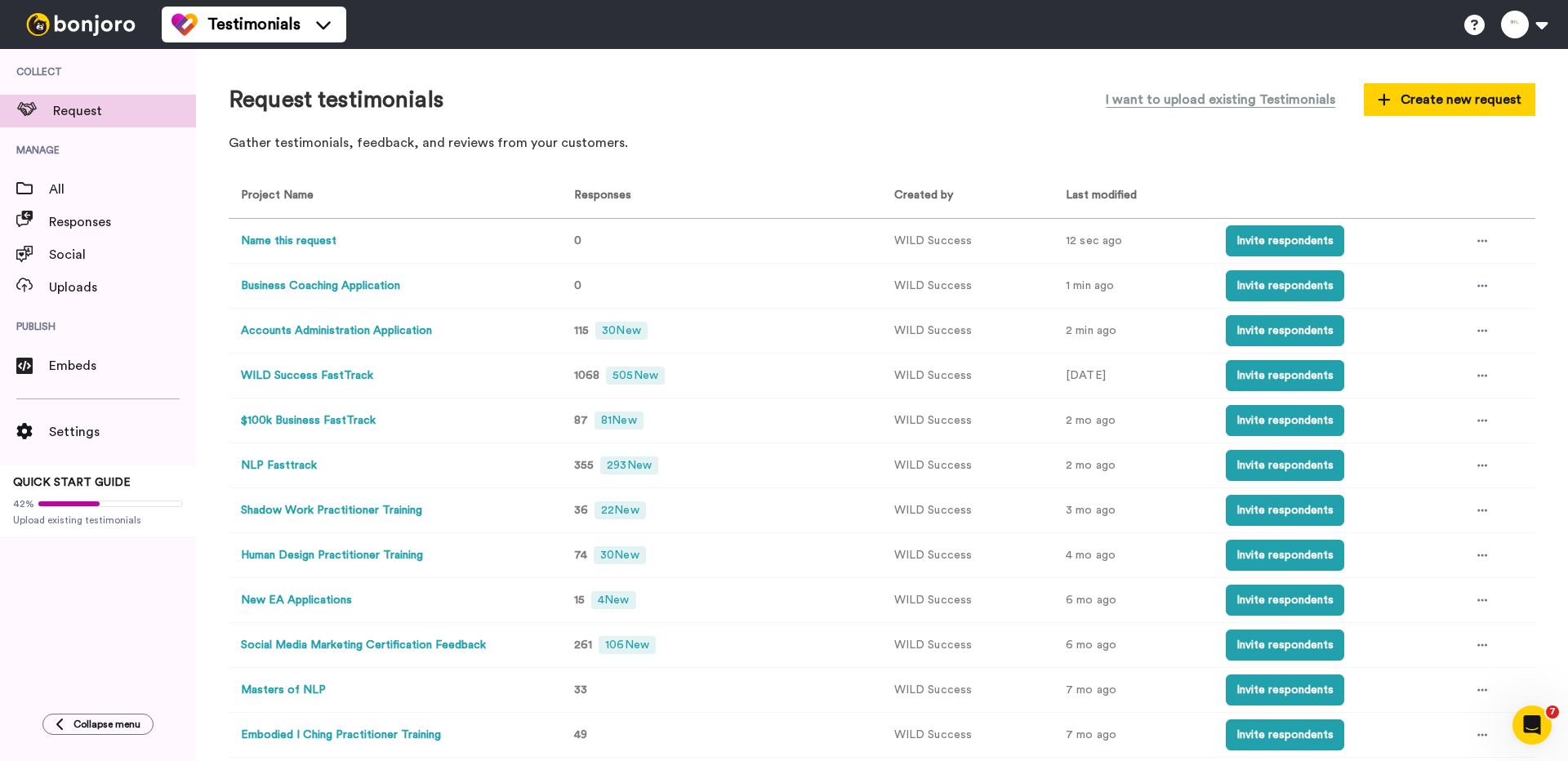
click at [299, 243] on button "Name this request" at bounding box center [289, 241] width 96 height 17
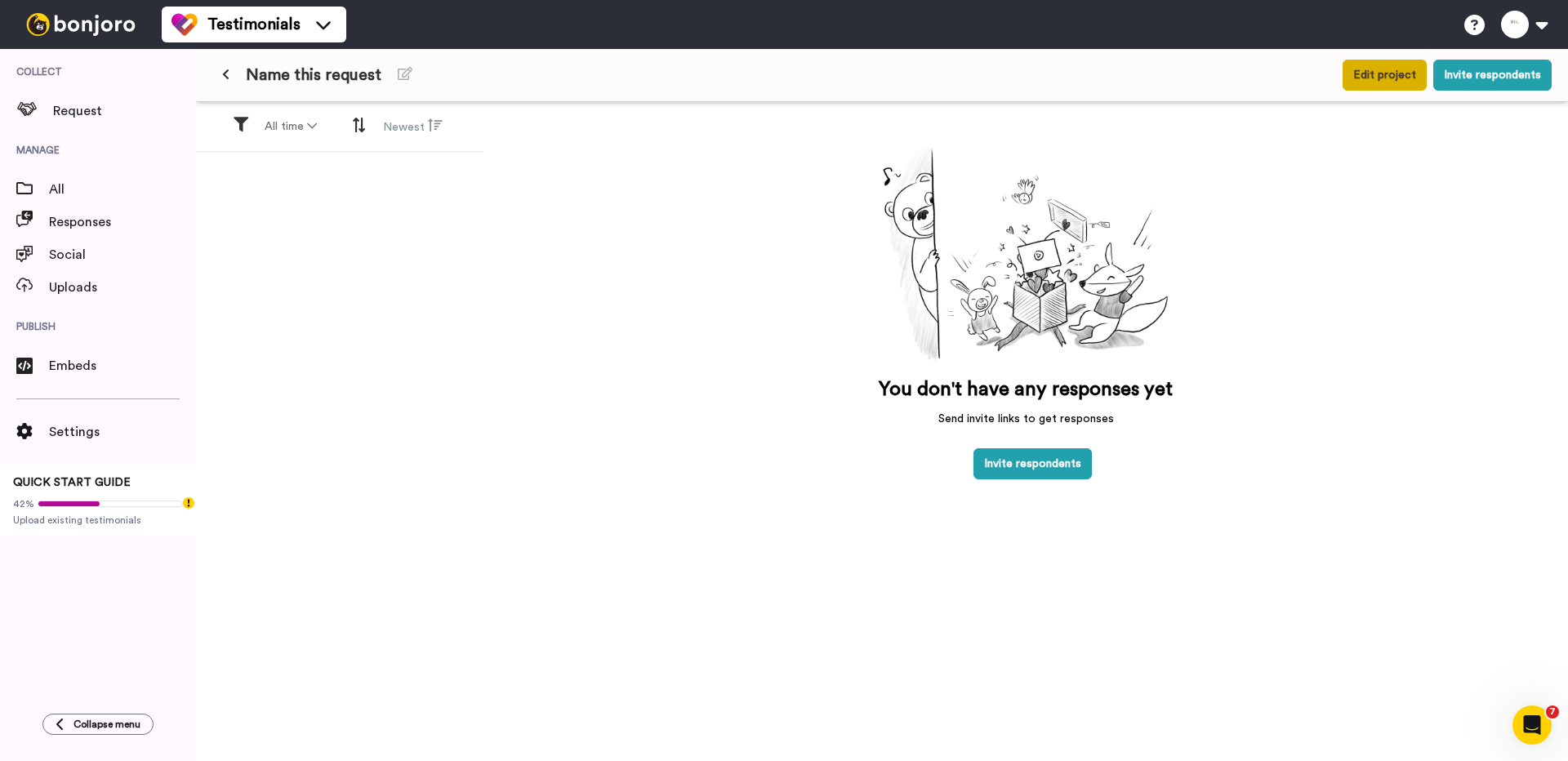
click at [1366, 78] on button "Edit project" at bounding box center [1384, 75] width 84 height 31
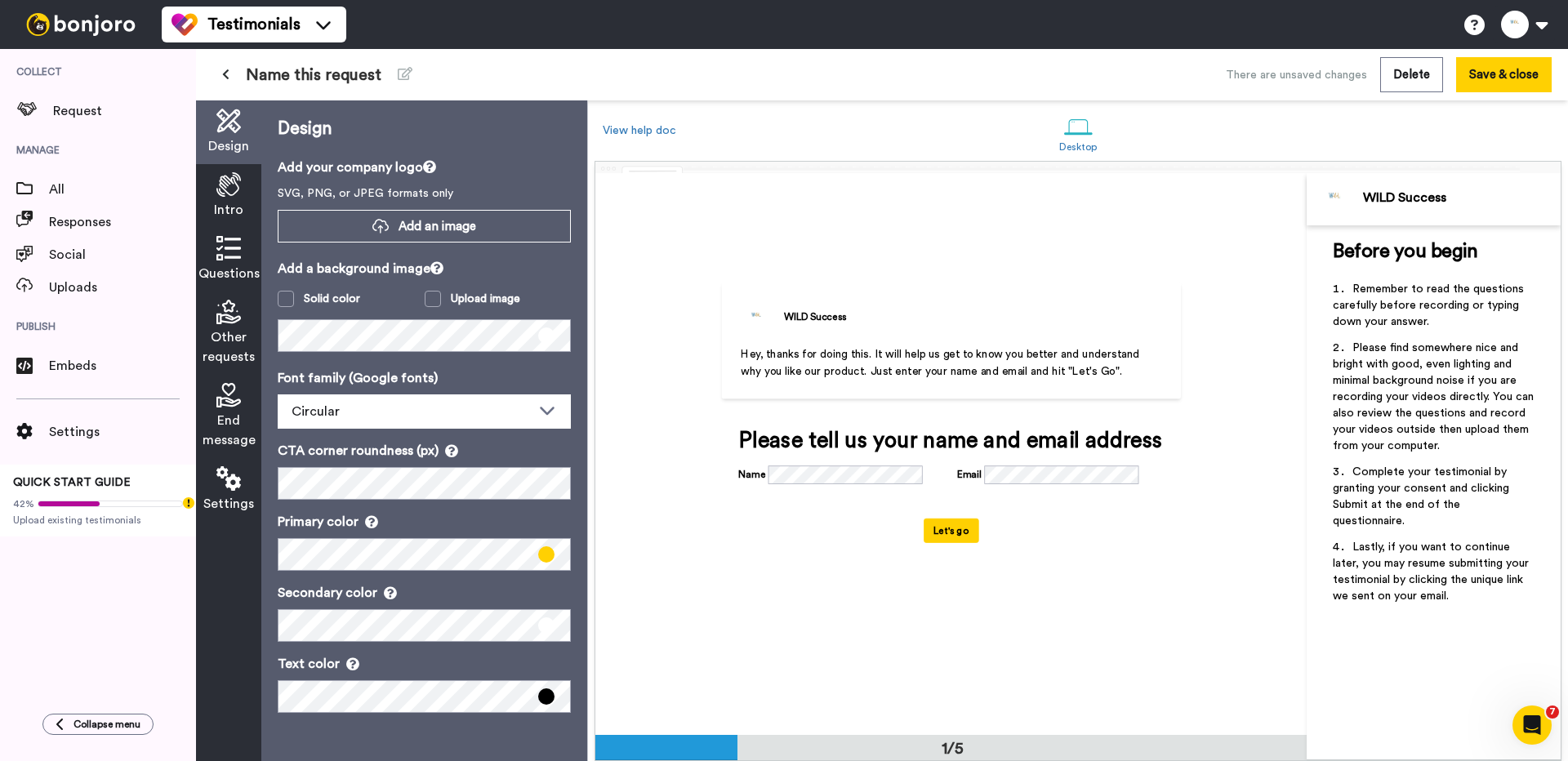
click at [299, 79] on span "Name this request" at bounding box center [313, 75] width 135 height 23
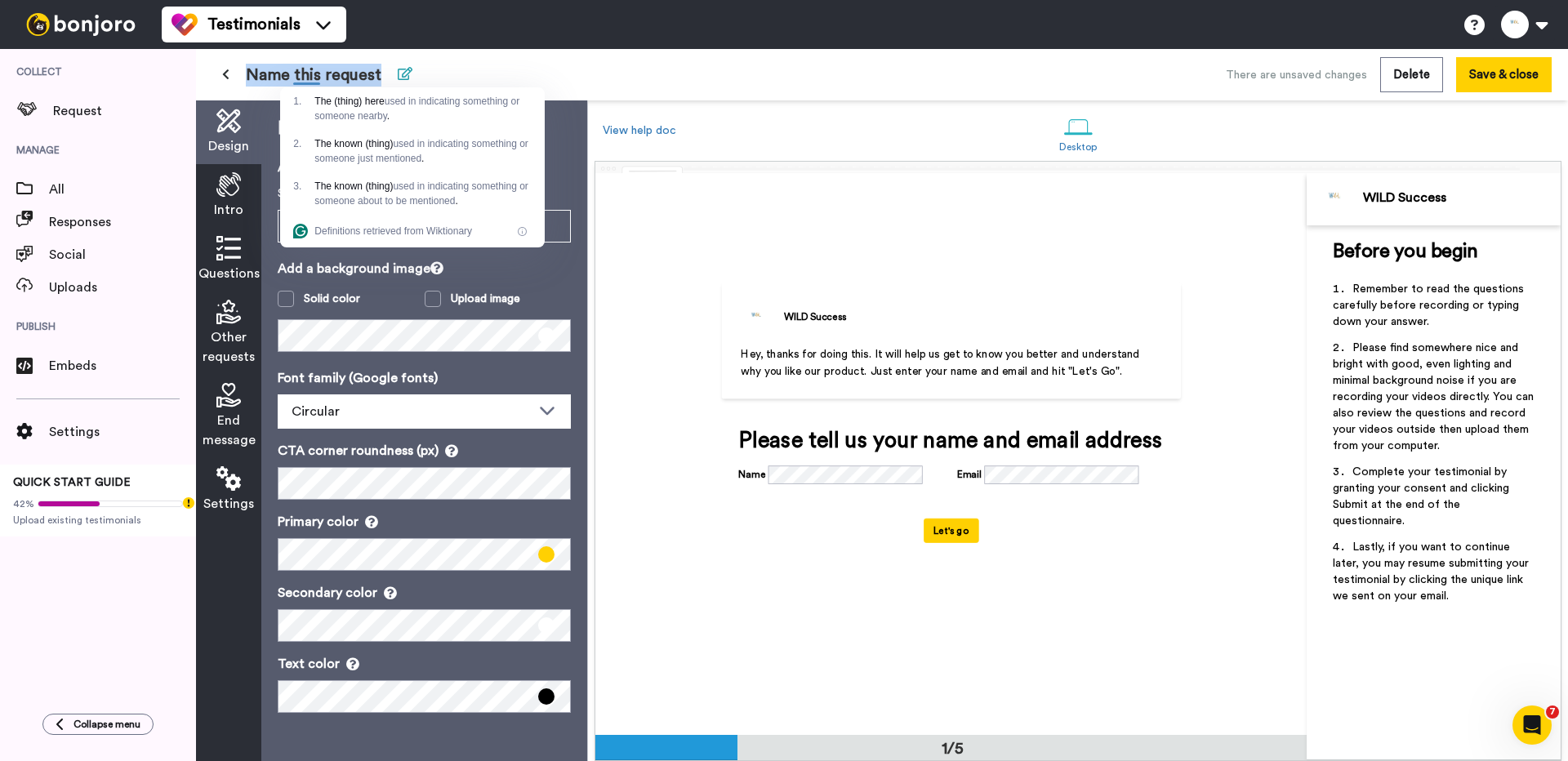
click at [402, 71] on icon at bounding box center [405, 73] width 15 height 13
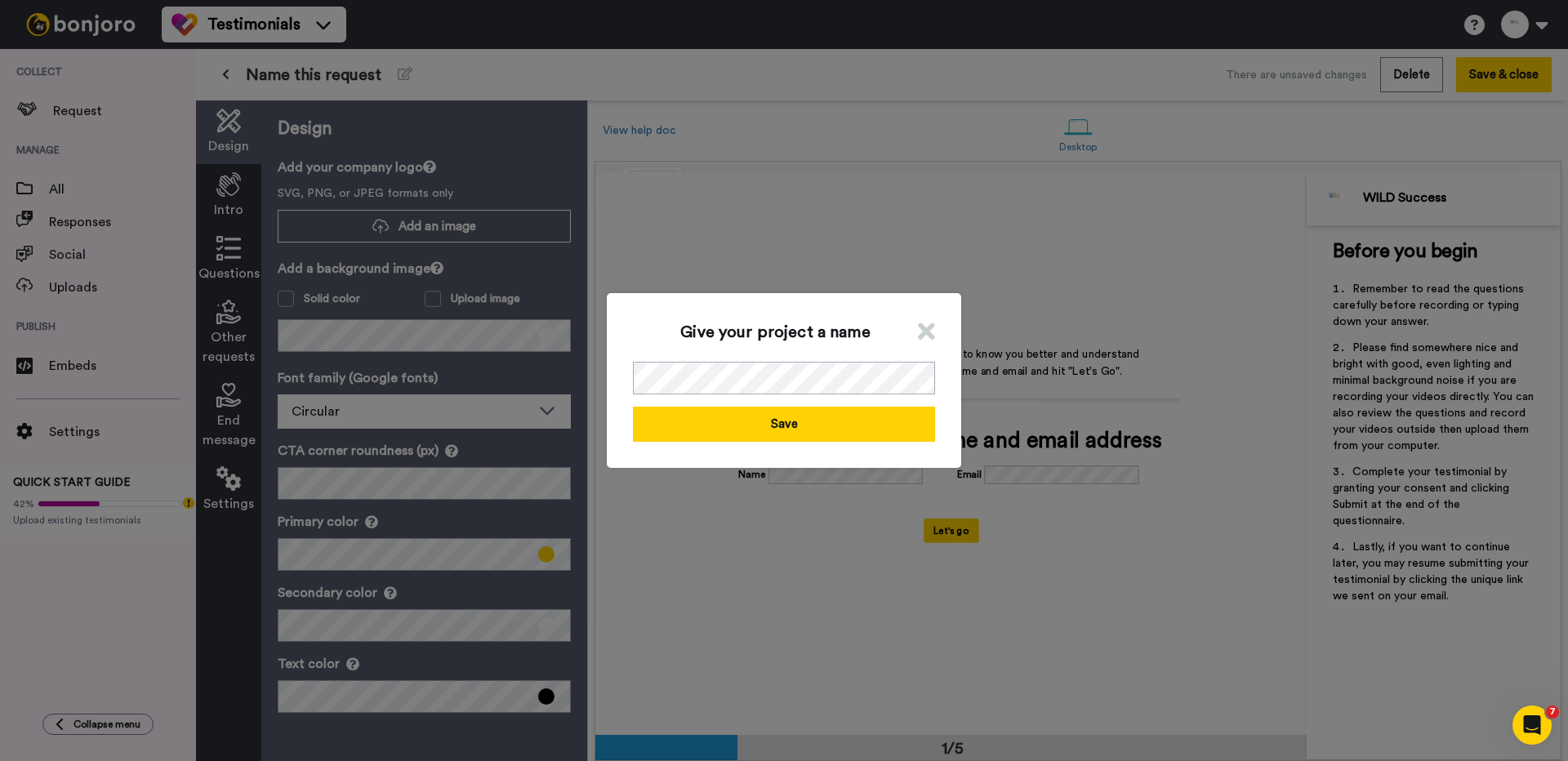
click at [675, 359] on div "Give your project a name Save" at bounding box center [783, 380] width 354 height 175
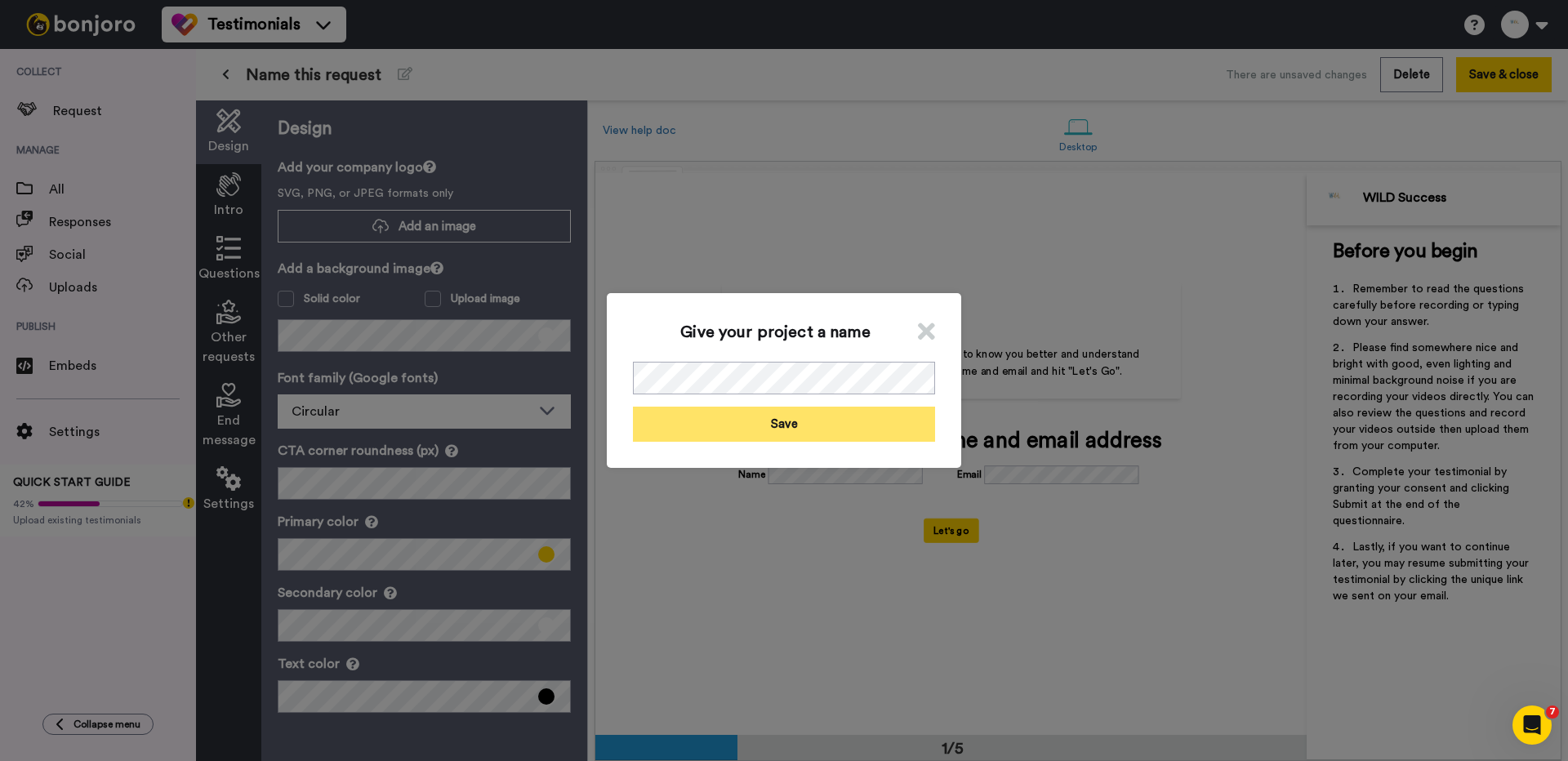
click at [772, 425] on button "Save" at bounding box center [784, 424] width 302 height 35
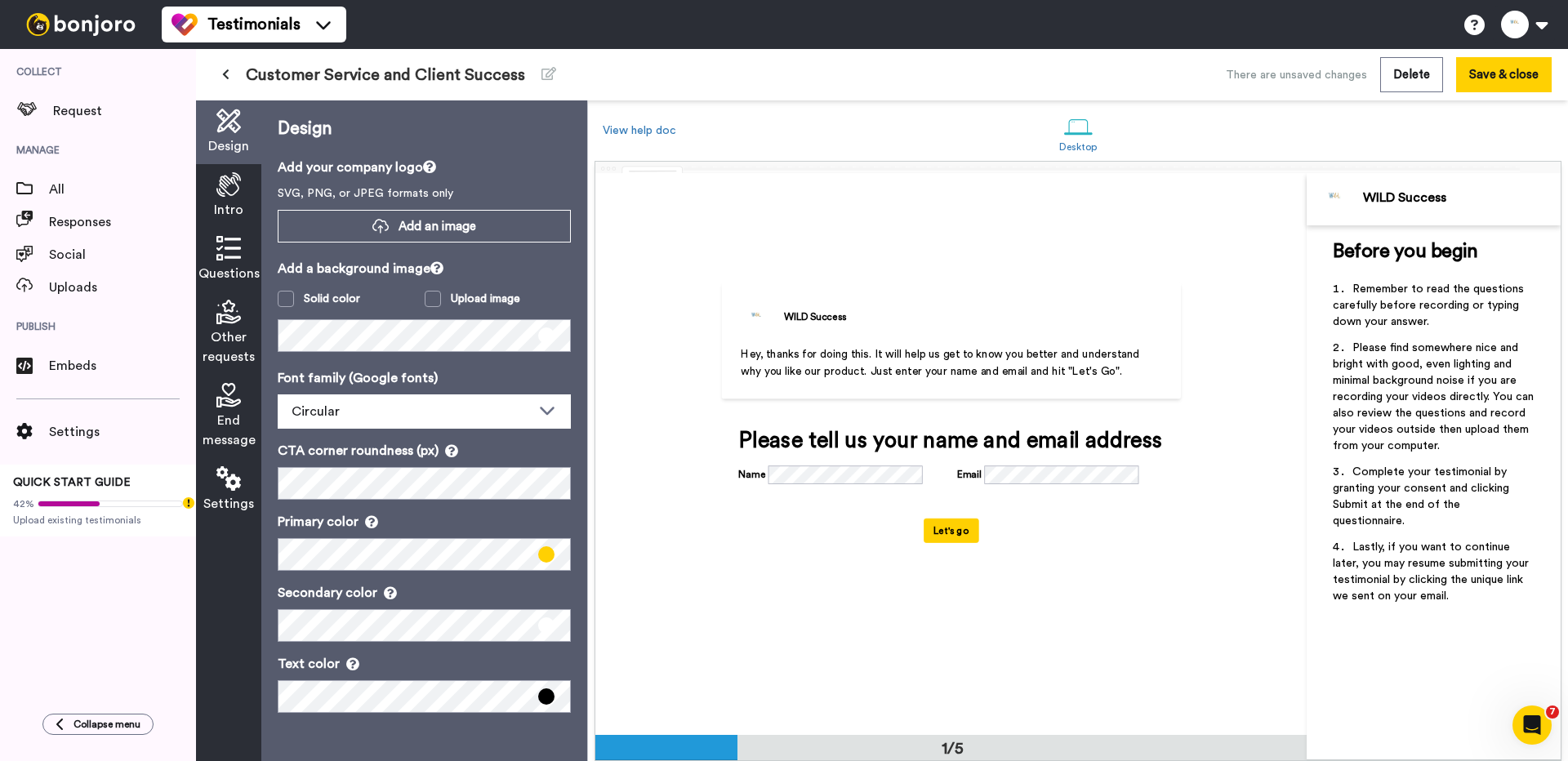
click at [223, 182] on icon at bounding box center [228, 184] width 24 height 24
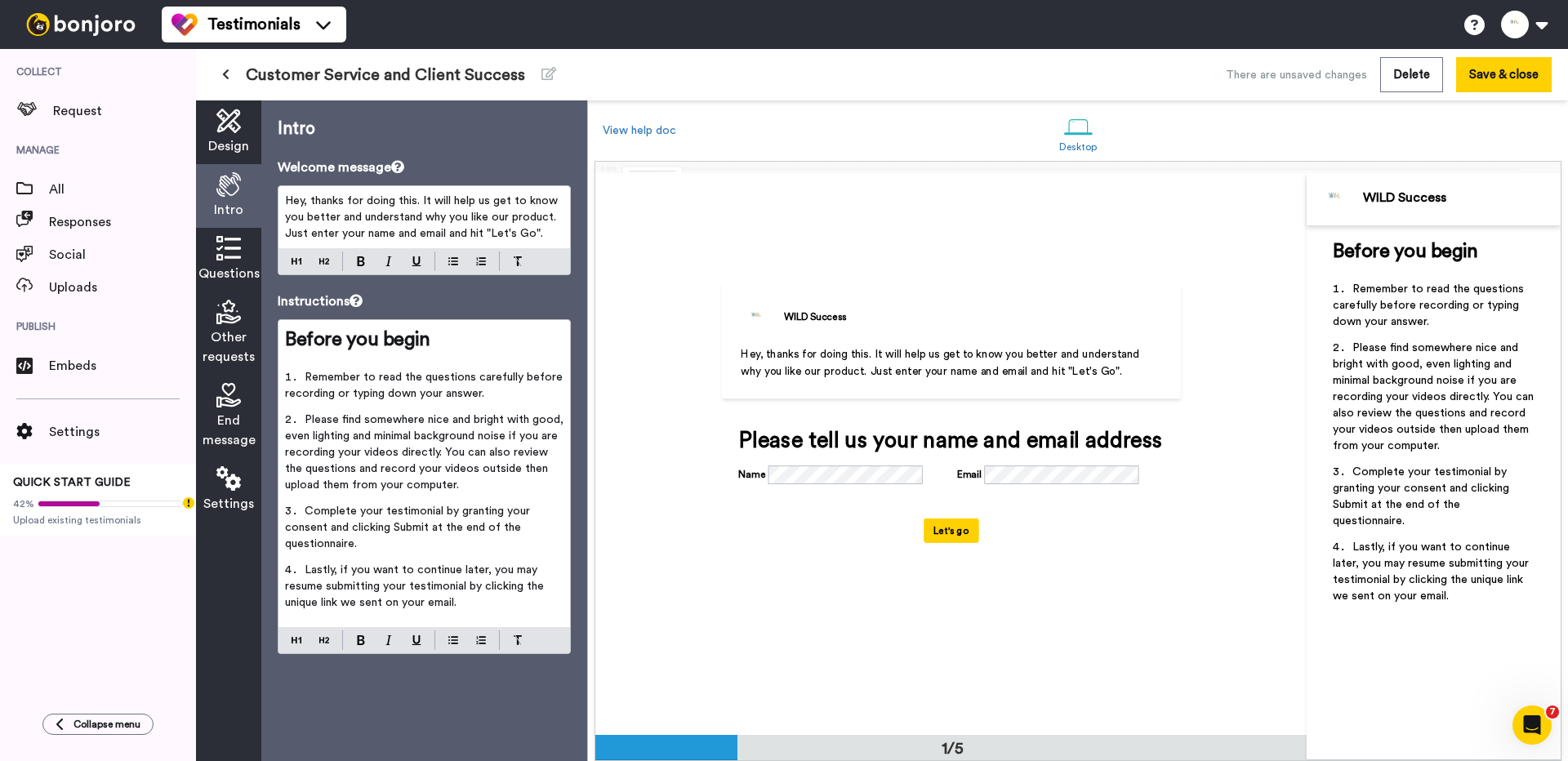
click at [395, 203] on span "Hey, thanks for doing this. It will help us get to know you better and understa…" at bounding box center [423, 217] width 276 height 44
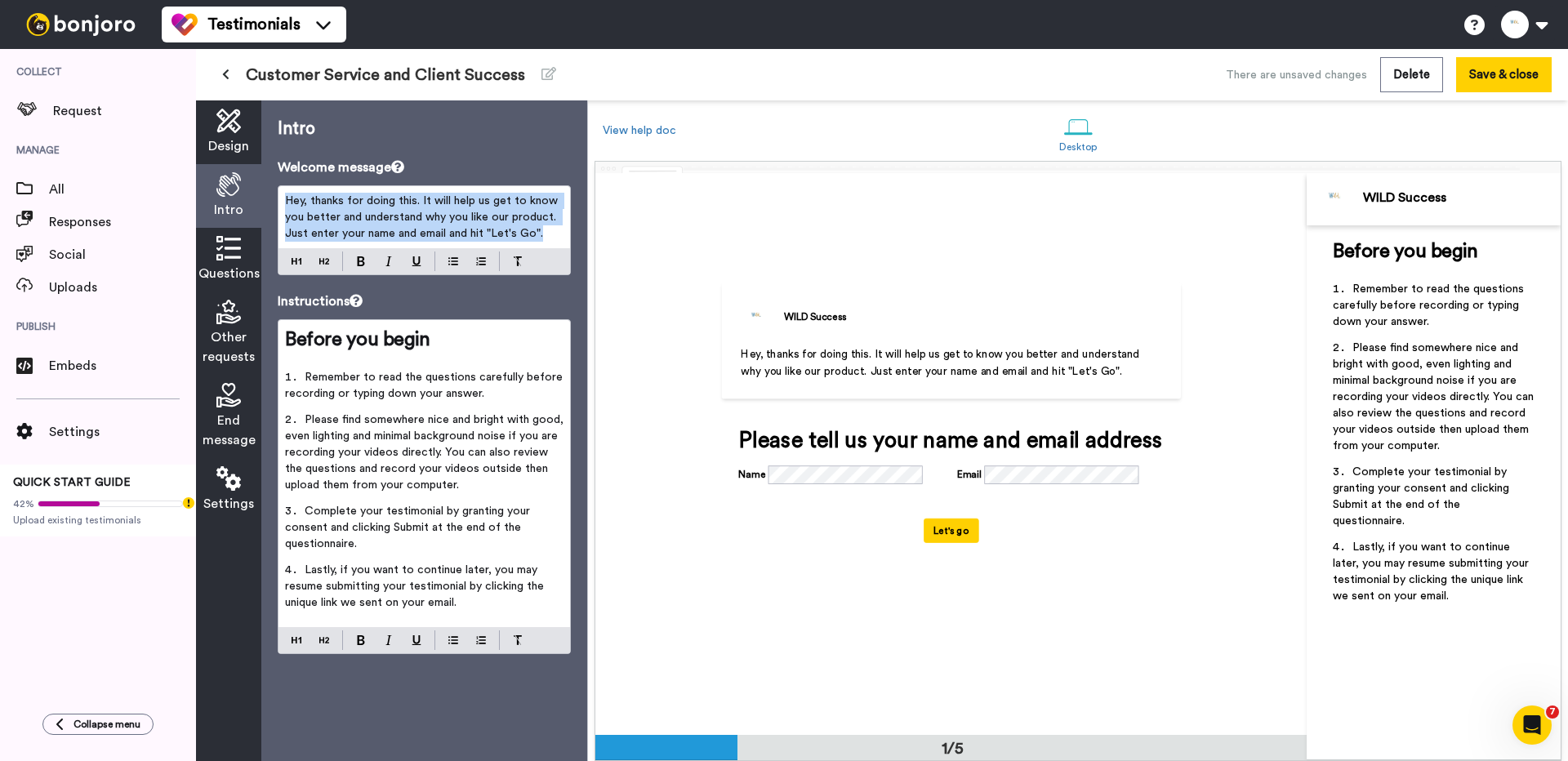
click at [395, 203] on span "Hey, thanks for doing this. It will help us get to know you better and understa…" at bounding box center [423, 217] width 276 height 44
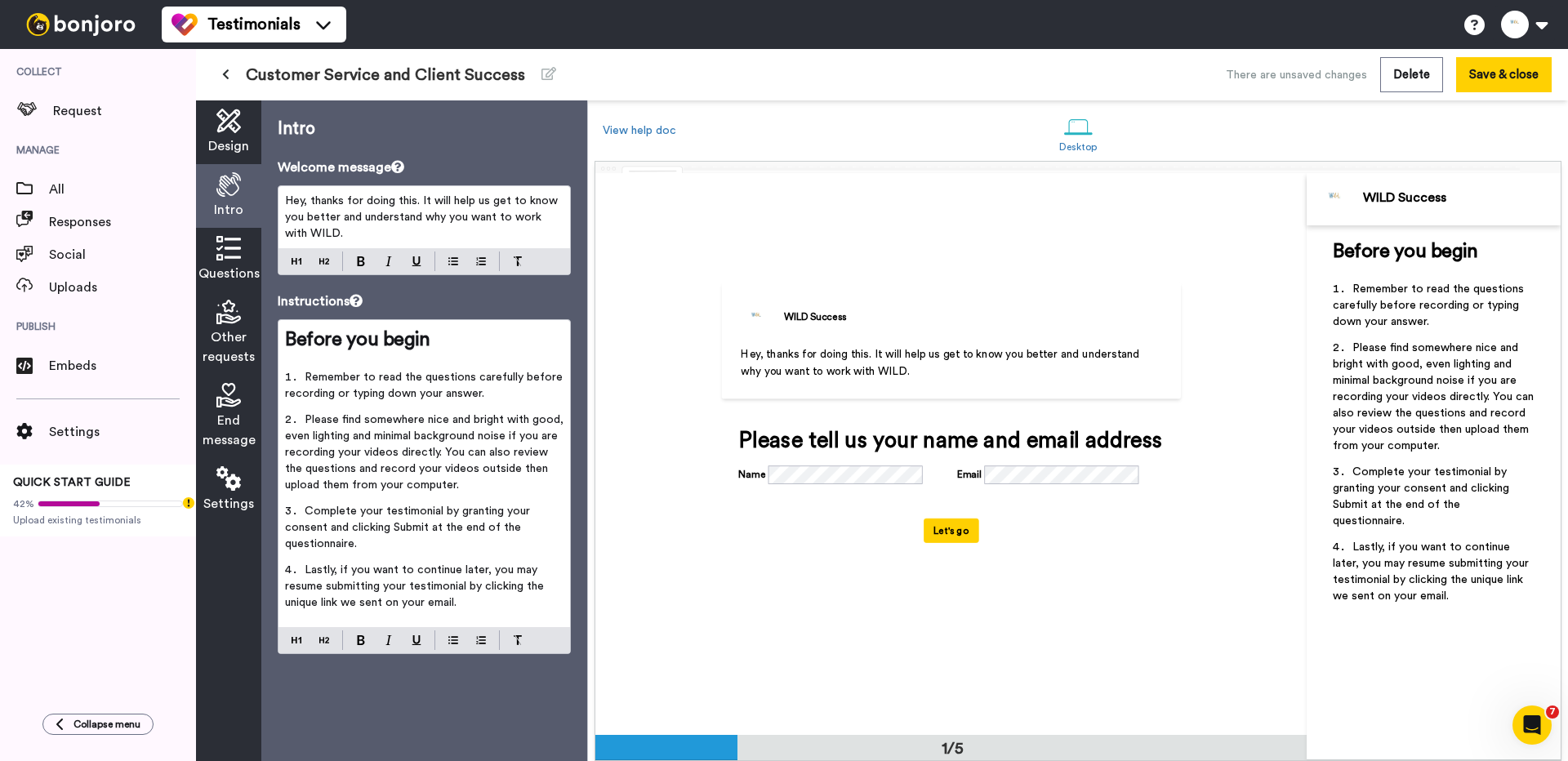
click at [367, 406] on li "Remember to read the questions carefully before recording or typing down your a…" at bounding box center [424, 390] width 278 height 42
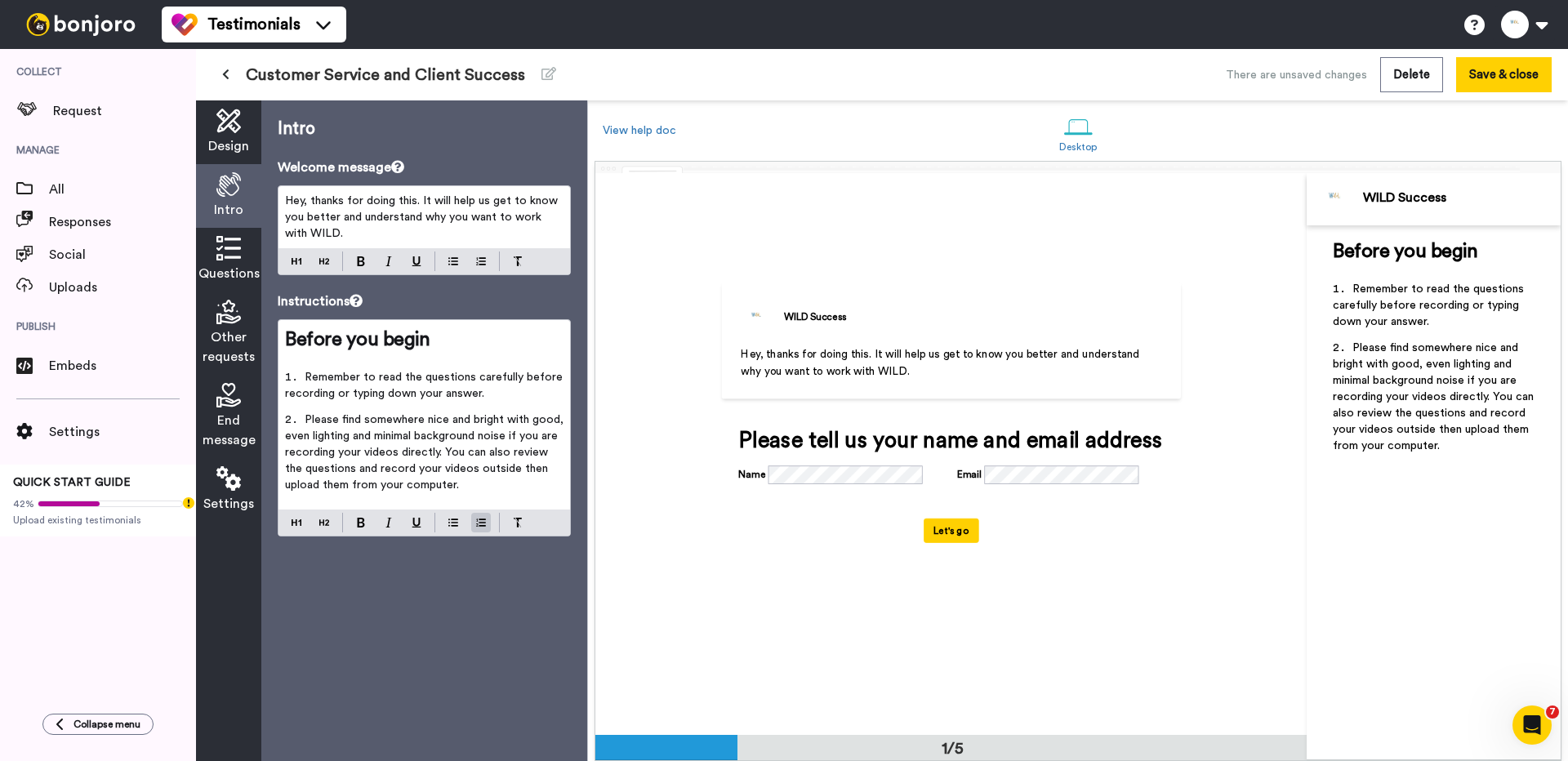
click at [226, 247] on icon at bounding box center [228, 248] width 24 height 24
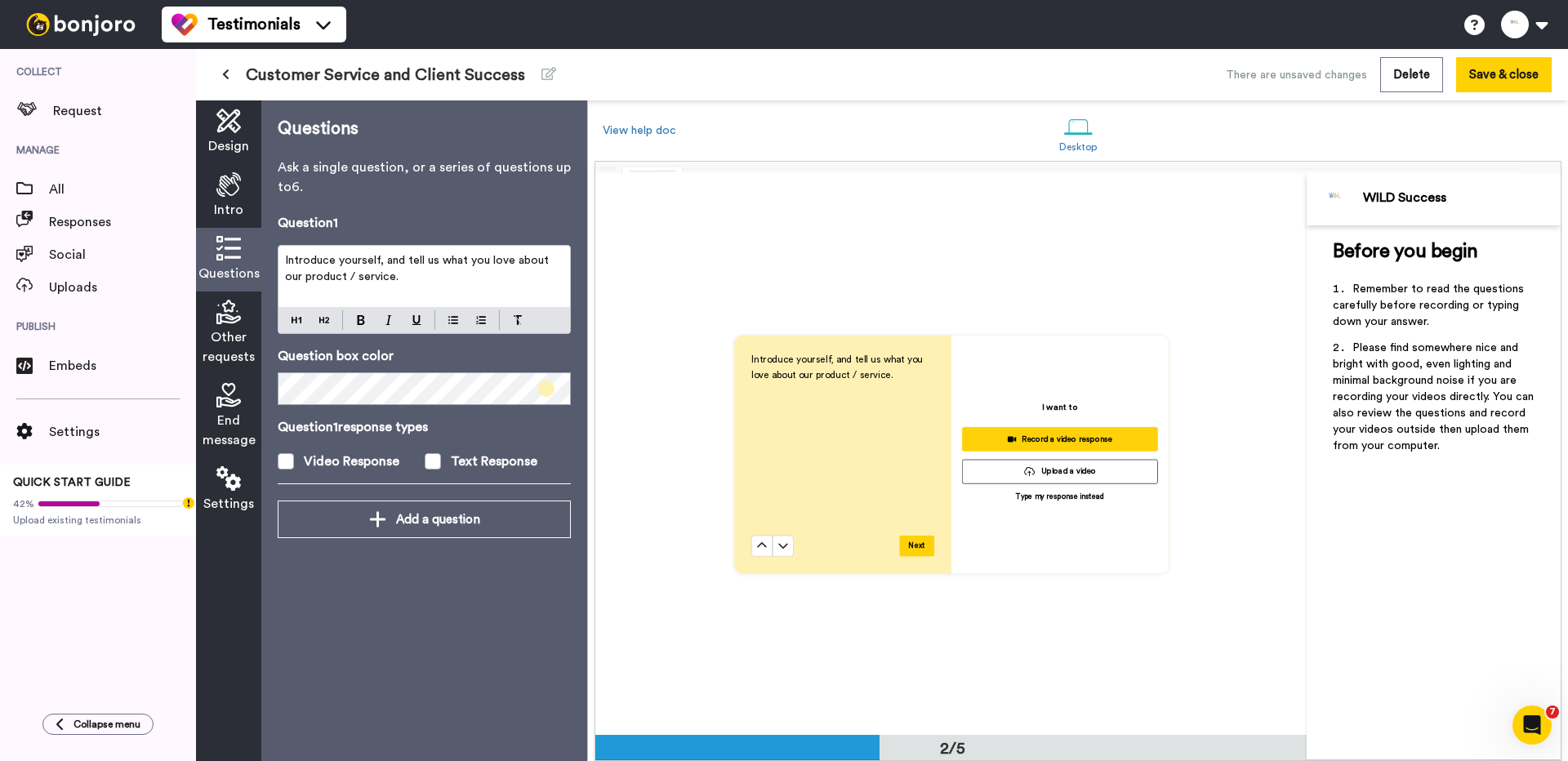
scroll to position [563, 0]
click at [426, 257] on span "Introduce yourself, and tell us what you love about our product / service." at bounding box center [419, 269] width 267 height 28
click at [432, 468] on span at bounding box center [432, 461] width 16 height 16
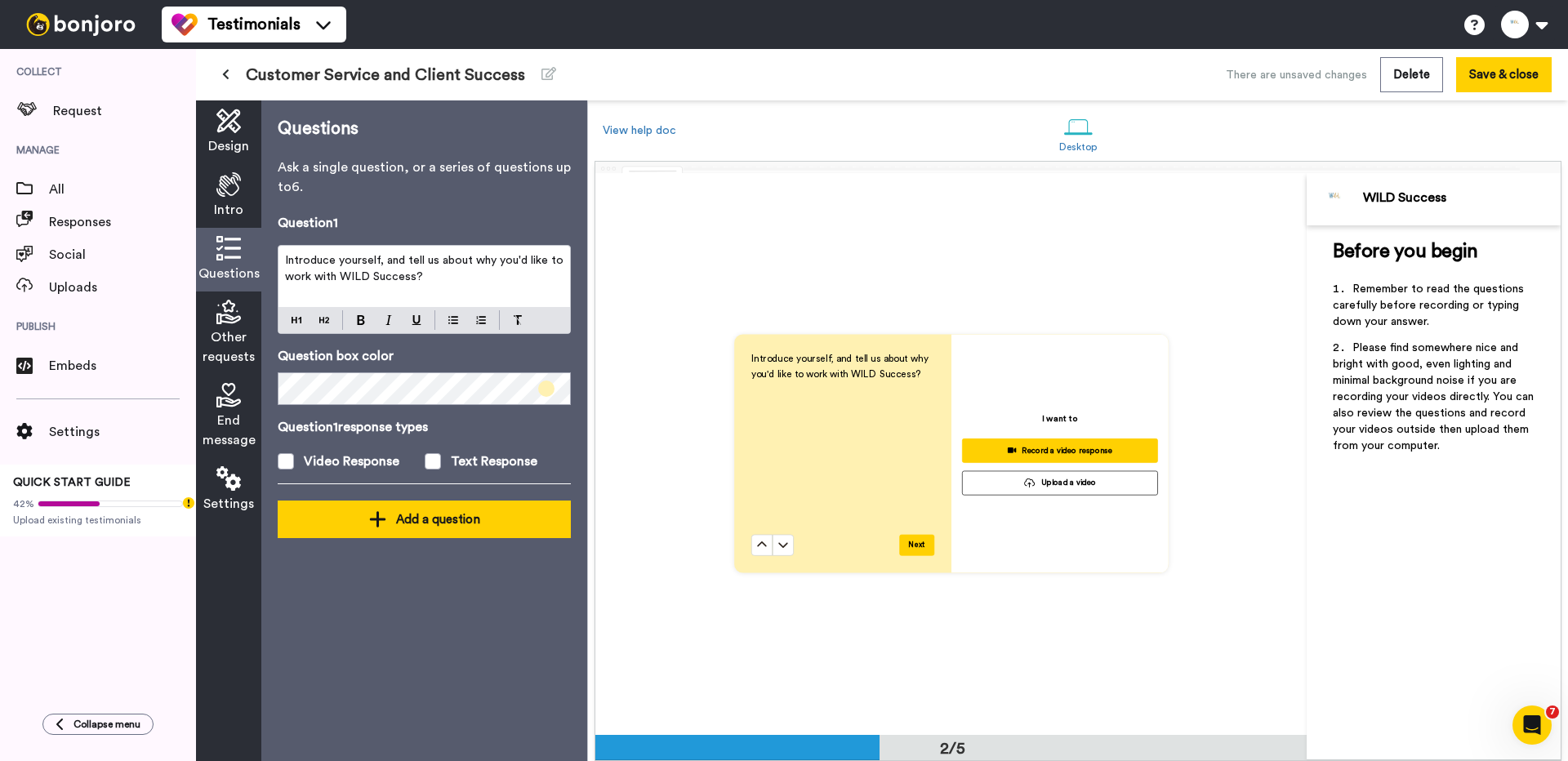
click at [415, 524] on div "Add a question" at bounding box center [424, 519] width 267 height 20
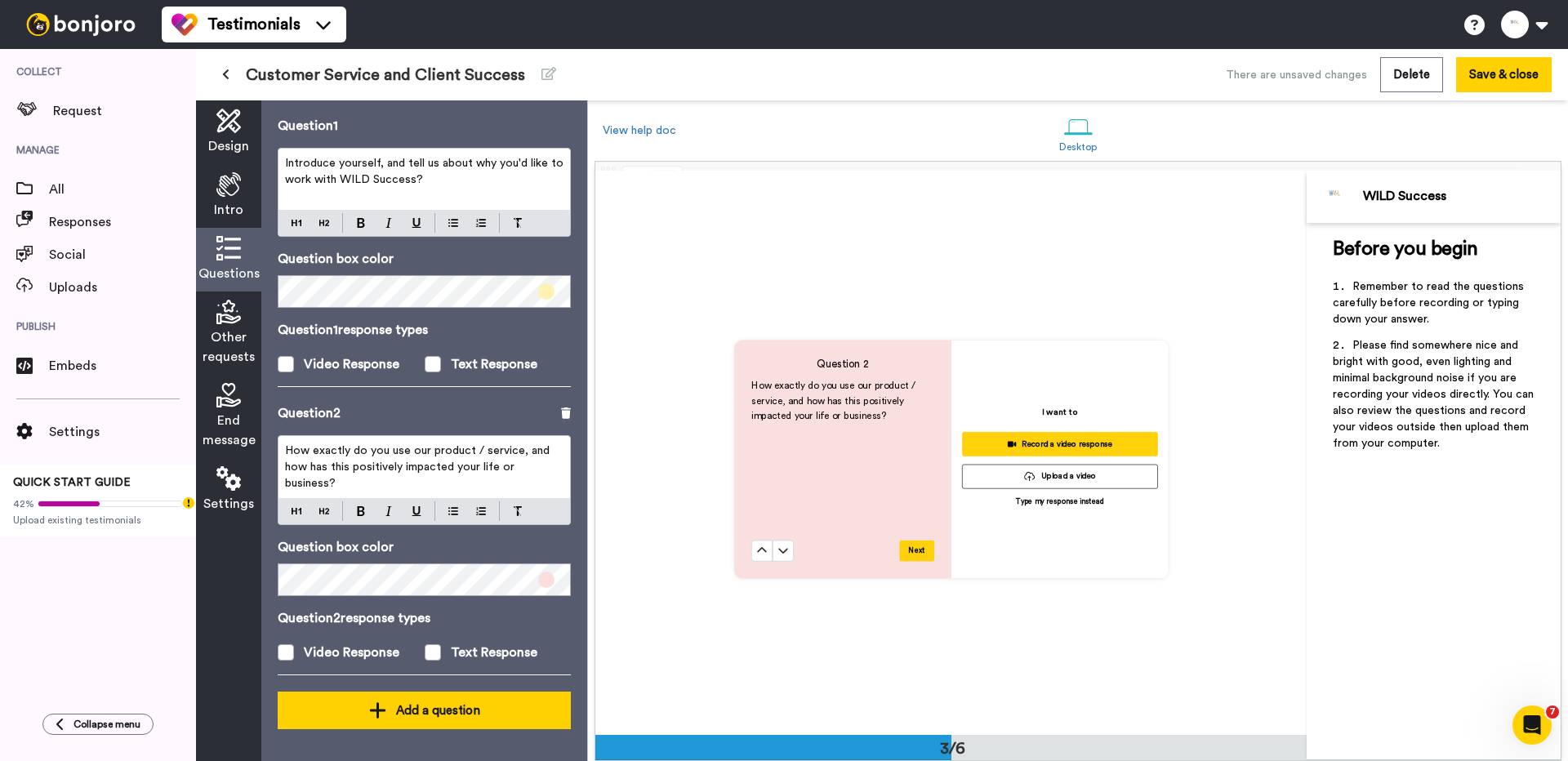
scroll to position [1125, 0]
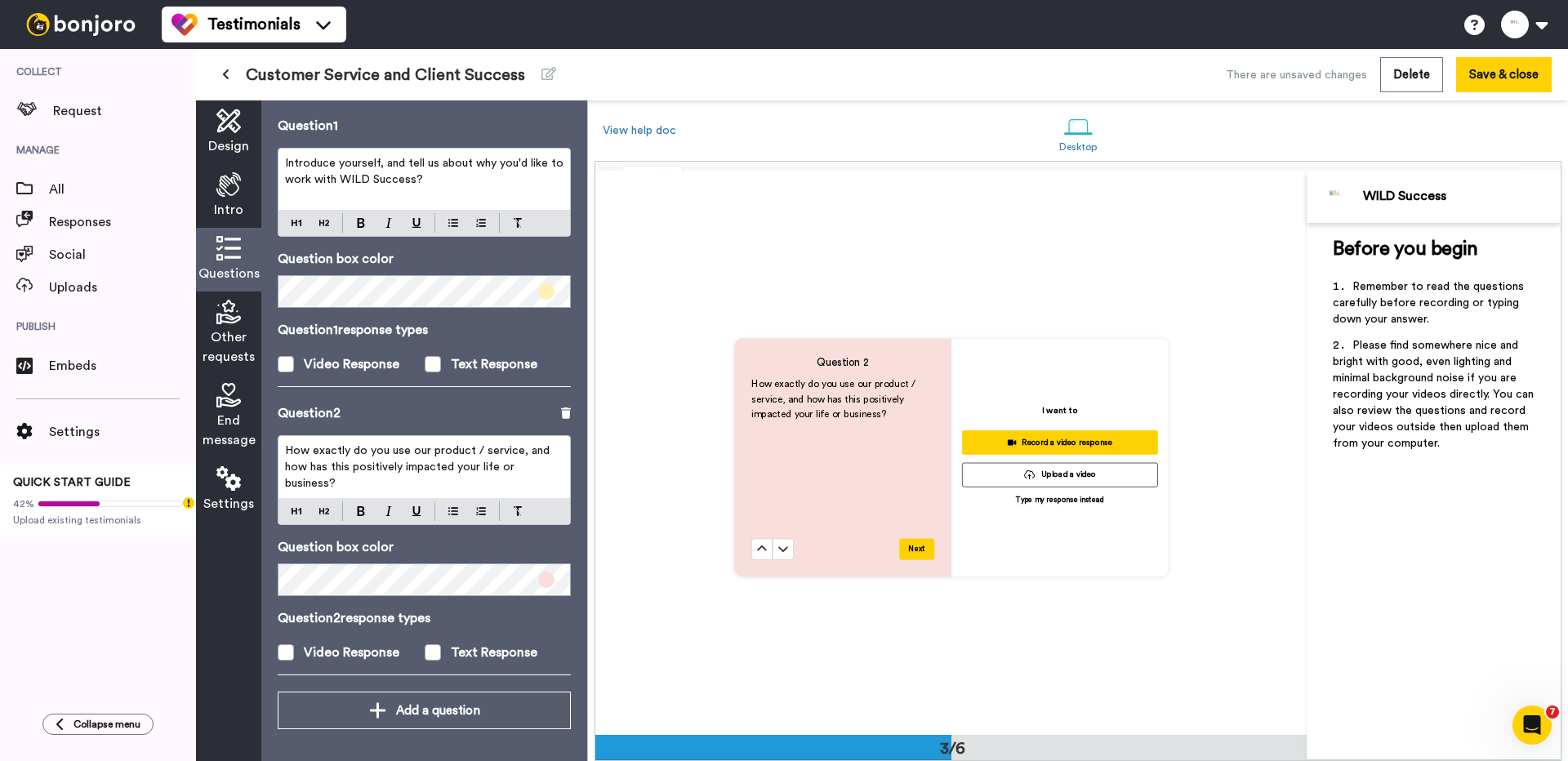
click at [374, 473] on span "How exactly do you use our product / service, and how has this positively impac…" at bounding box center [419, 467] width 268 height 44
paste div
click at [427, 452] on span "Describe your previous accounts and payments experience." at bounding box center [410, 459] width 250 height 28
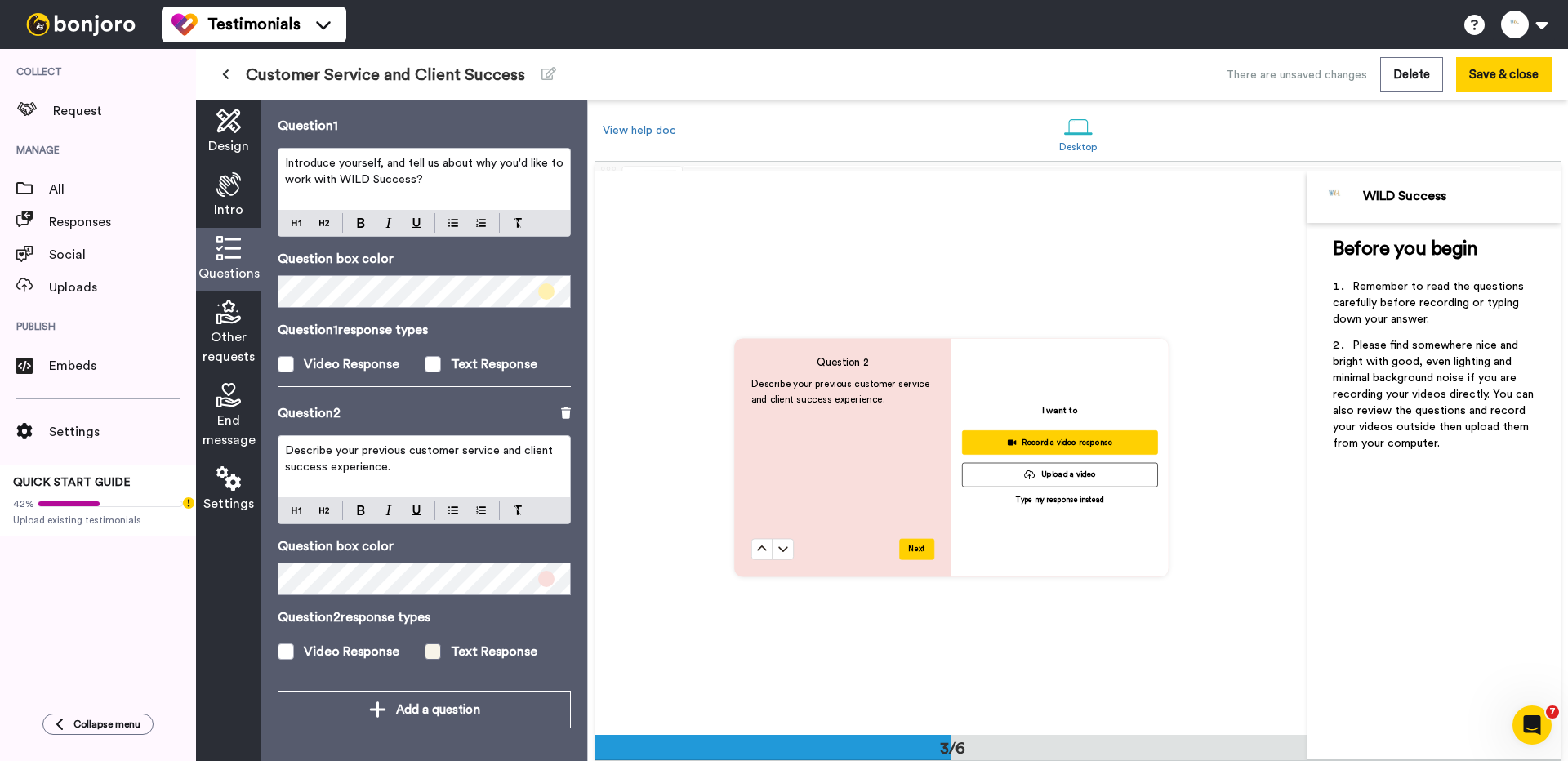
click at [480, 659] on div "Text Response" at bounding box center [494, 652] width 86 height 20
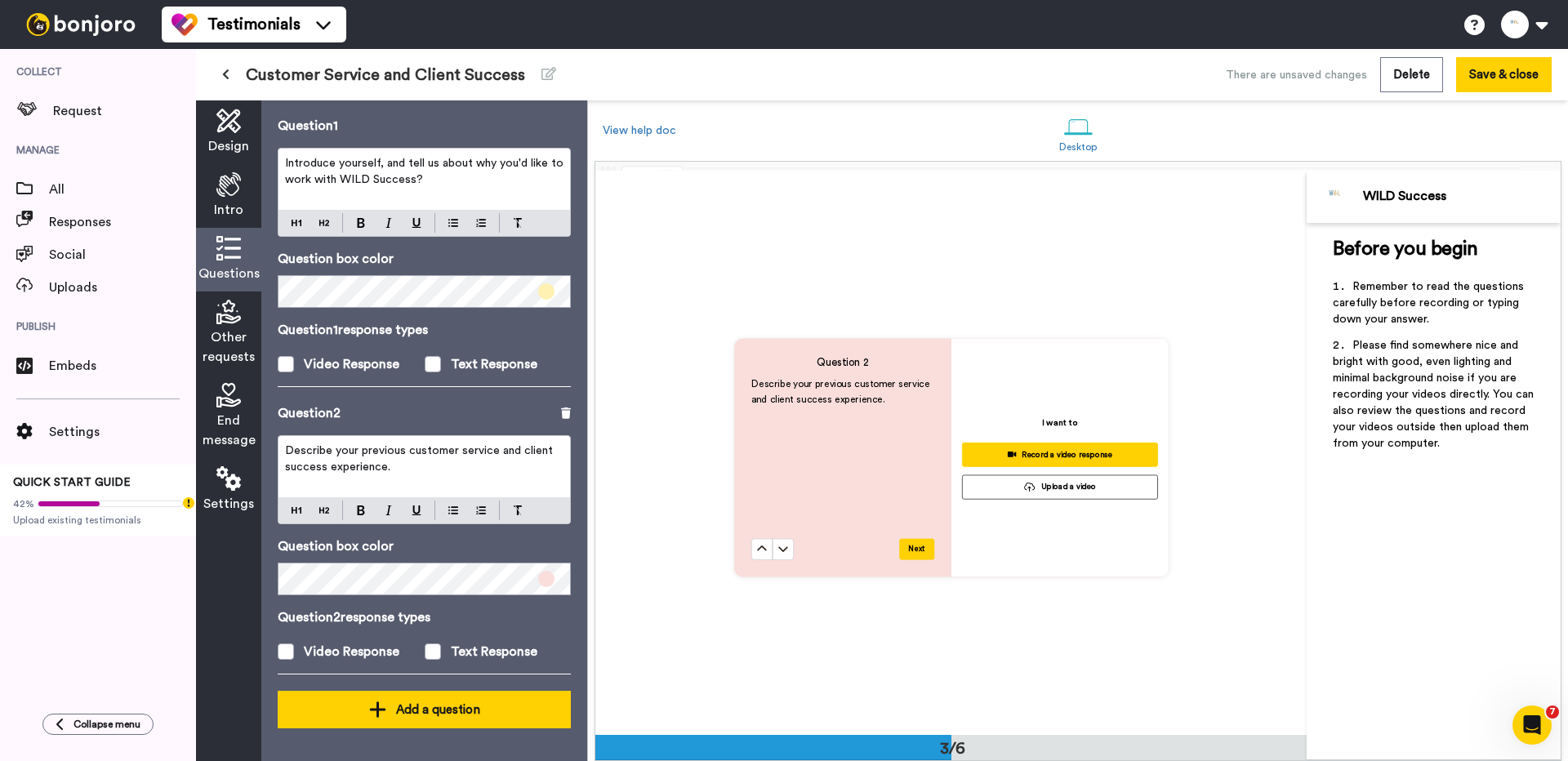
click at [436, 710] on div "Add a question" at bounding box center [424, 709] width 267 height 20
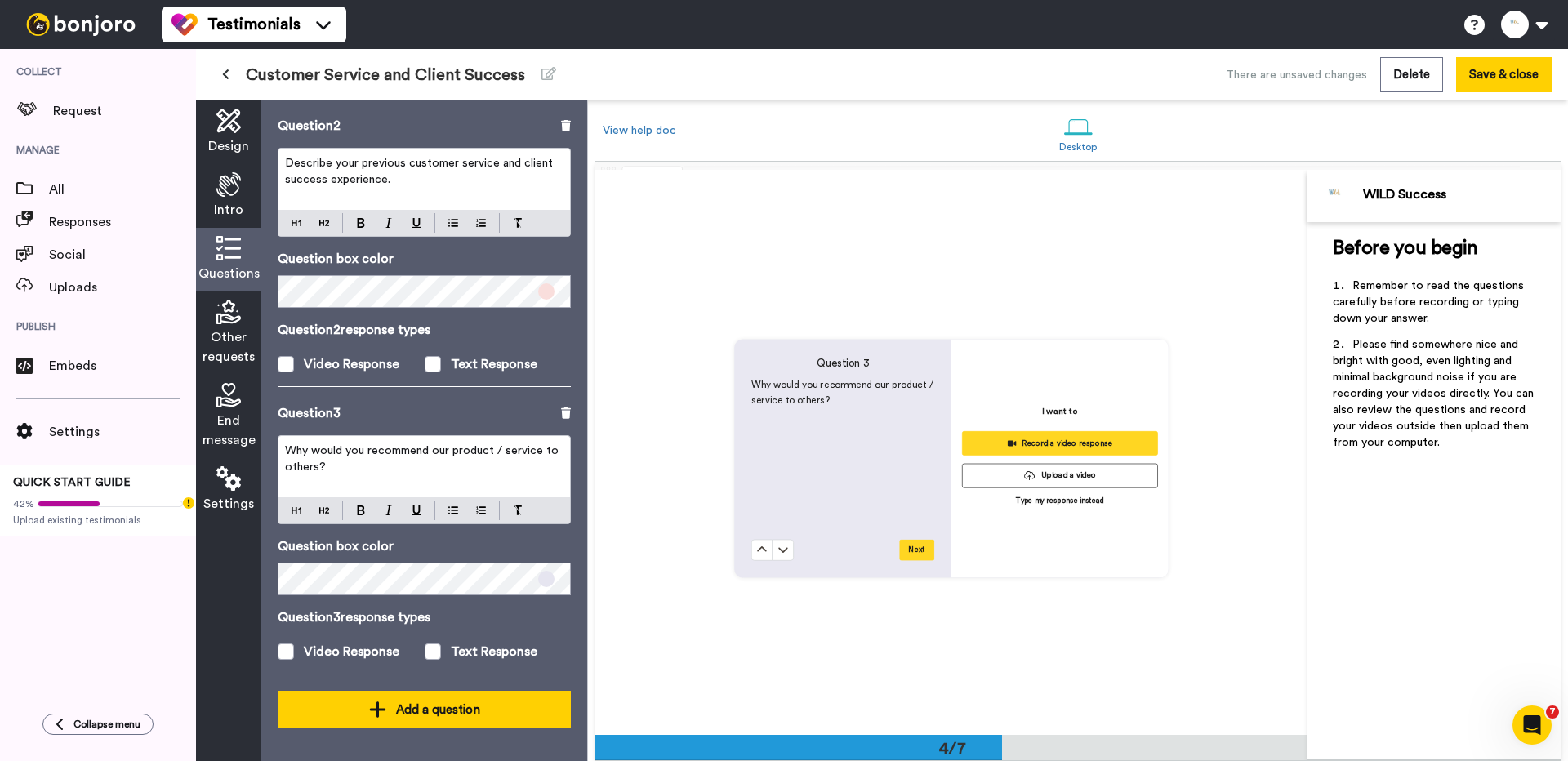
scroll to position [1693, 0]
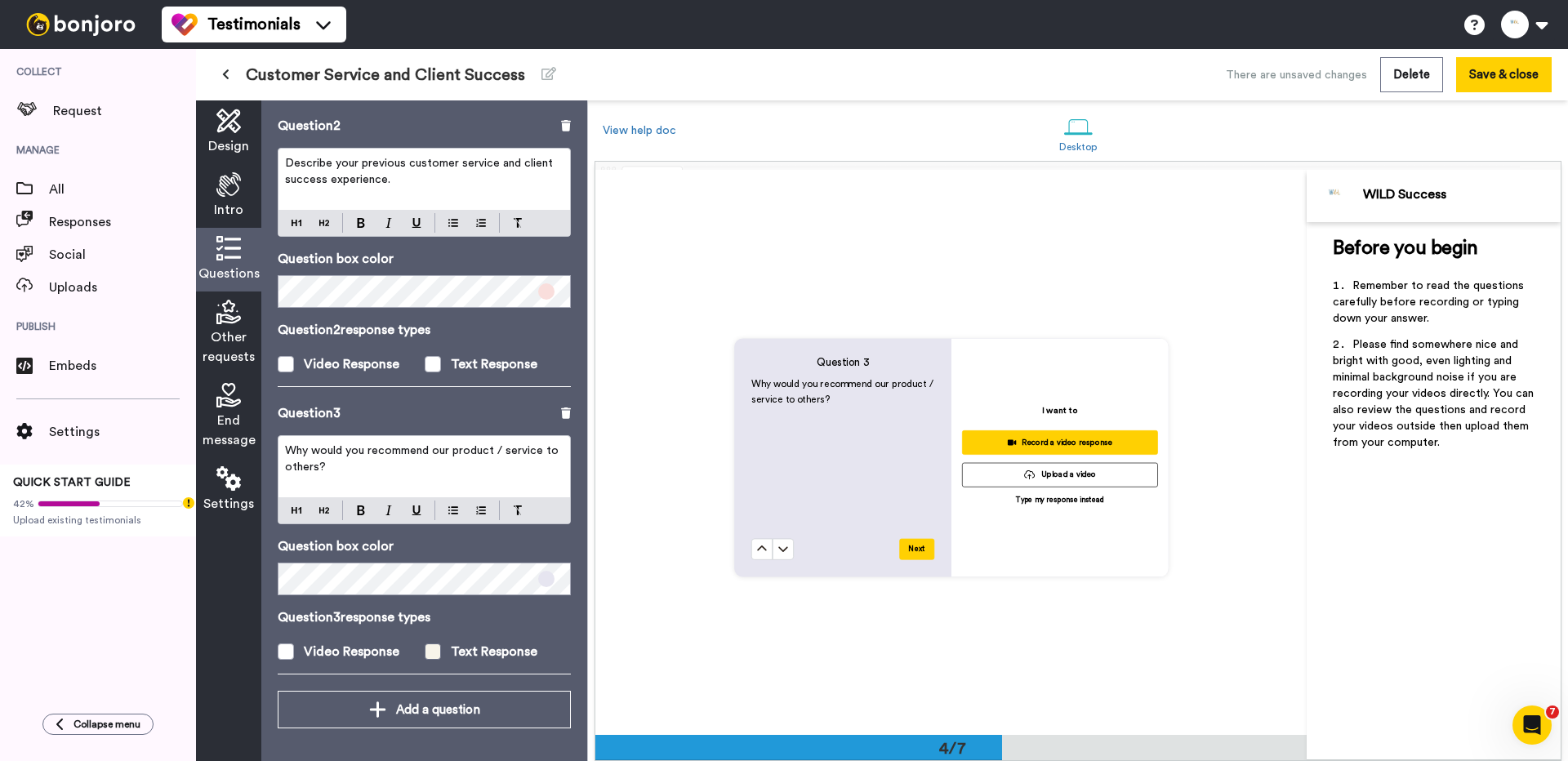
click at [464, 647] on div "Text Response" at bounding box center [494, 652] width 86 height 20
click at [475, 443] on p "Why would you recommend our product / service to others?" at bounding box center [424, 459] width 278 height 33
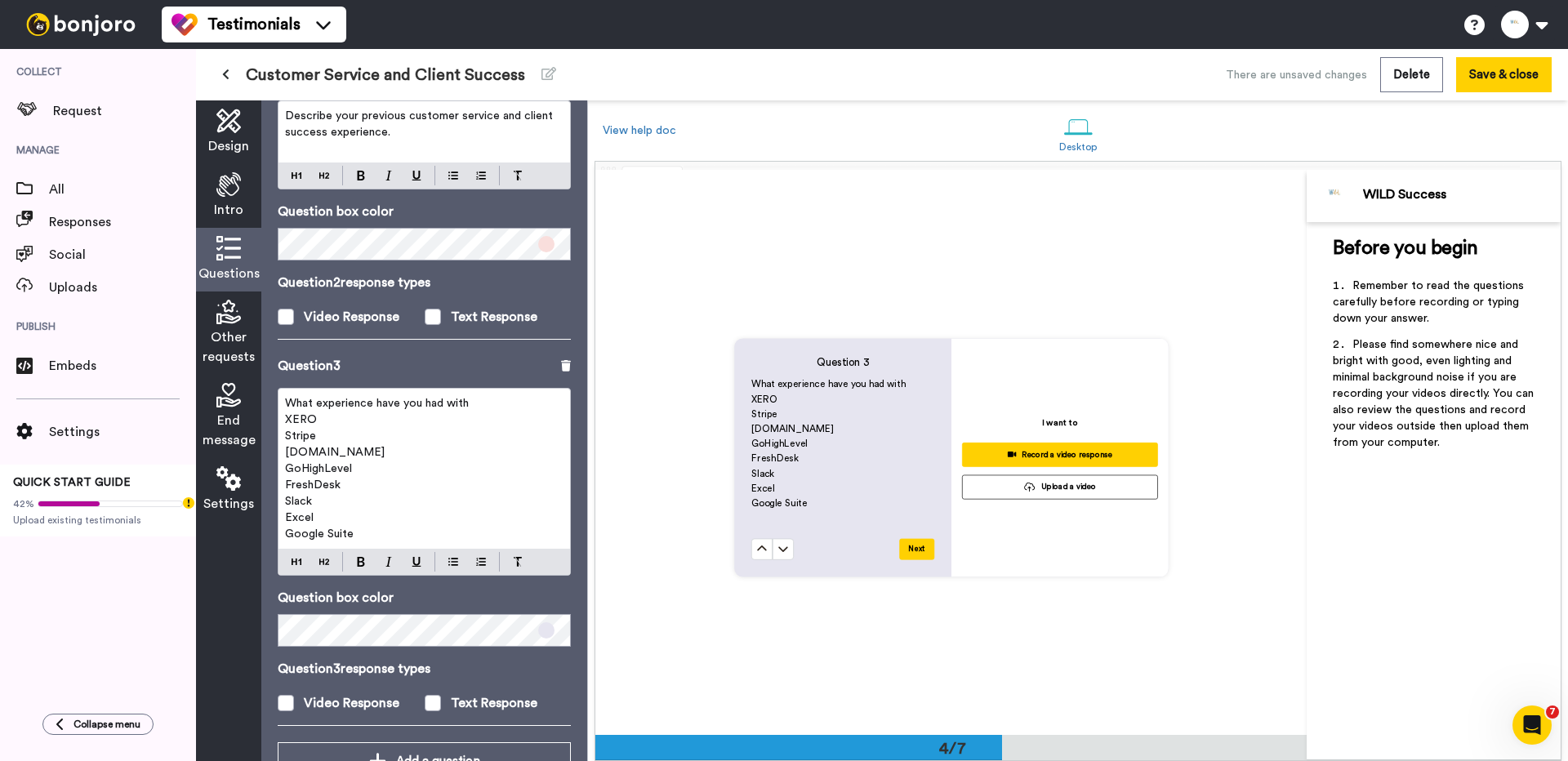
scroll to position [459, 0]
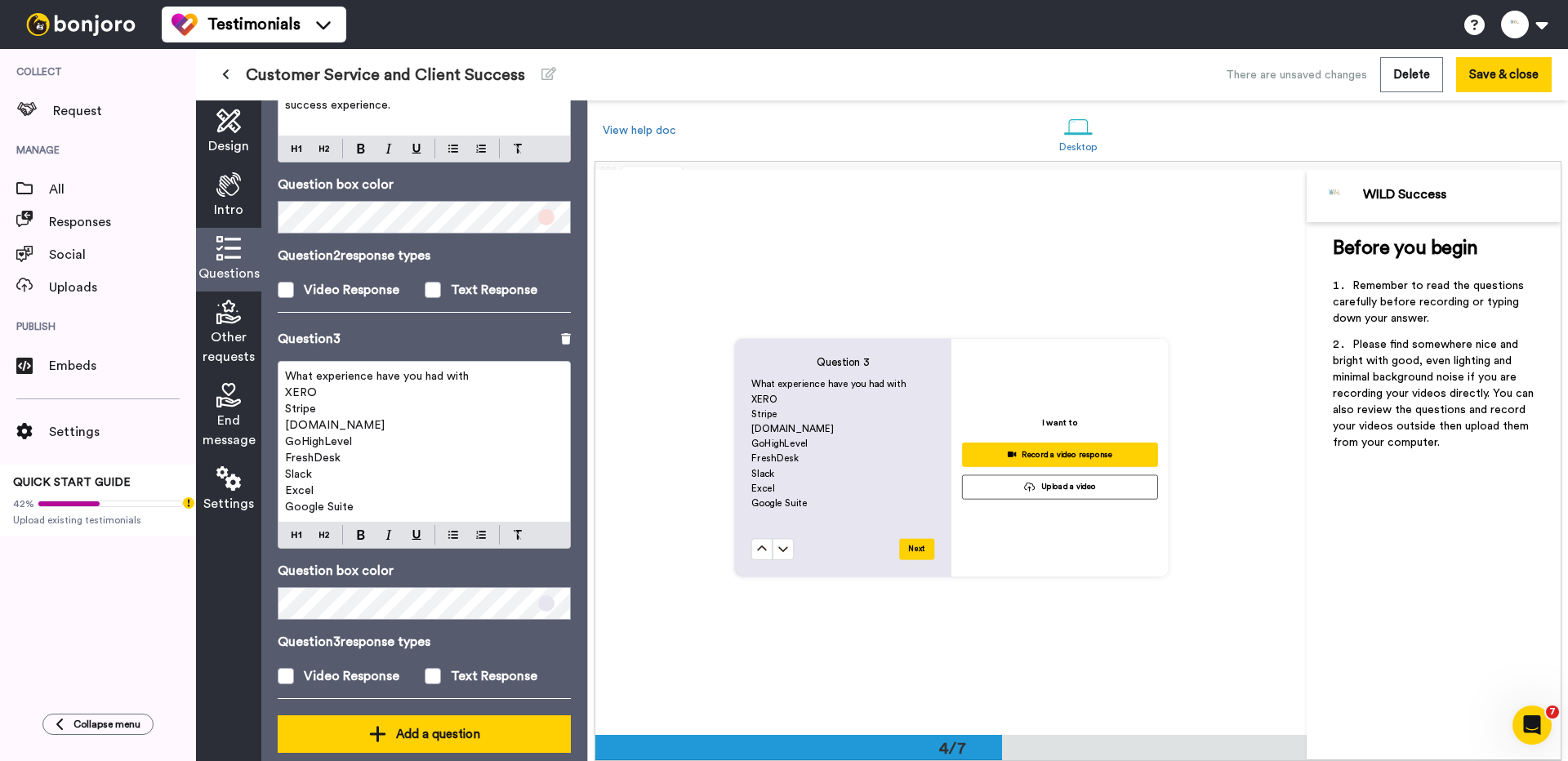
click at [431, 733] on div "Add a question" at bounding box center [424, 734] width 267 height 20
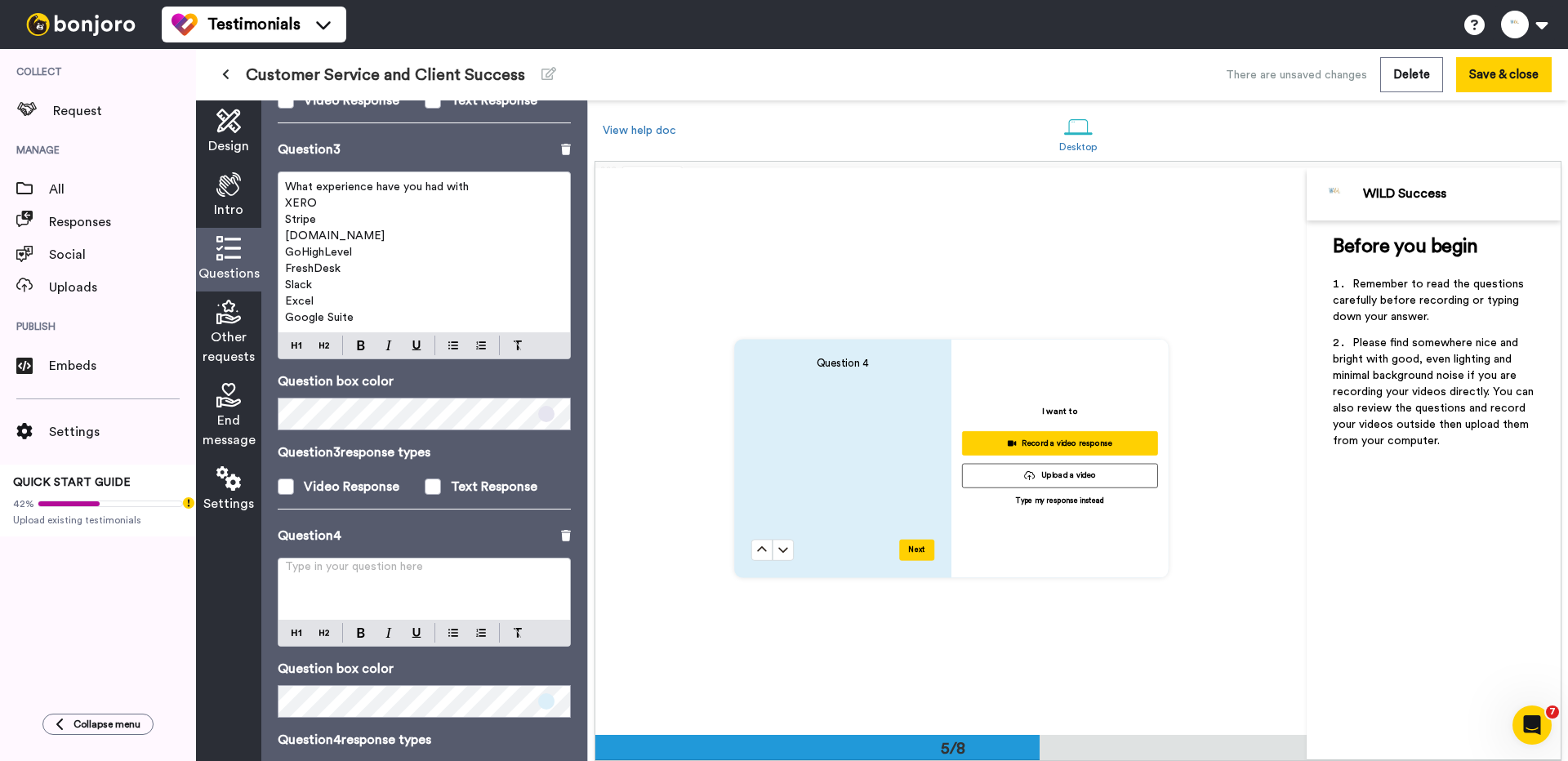
scroll to position [640, 0]
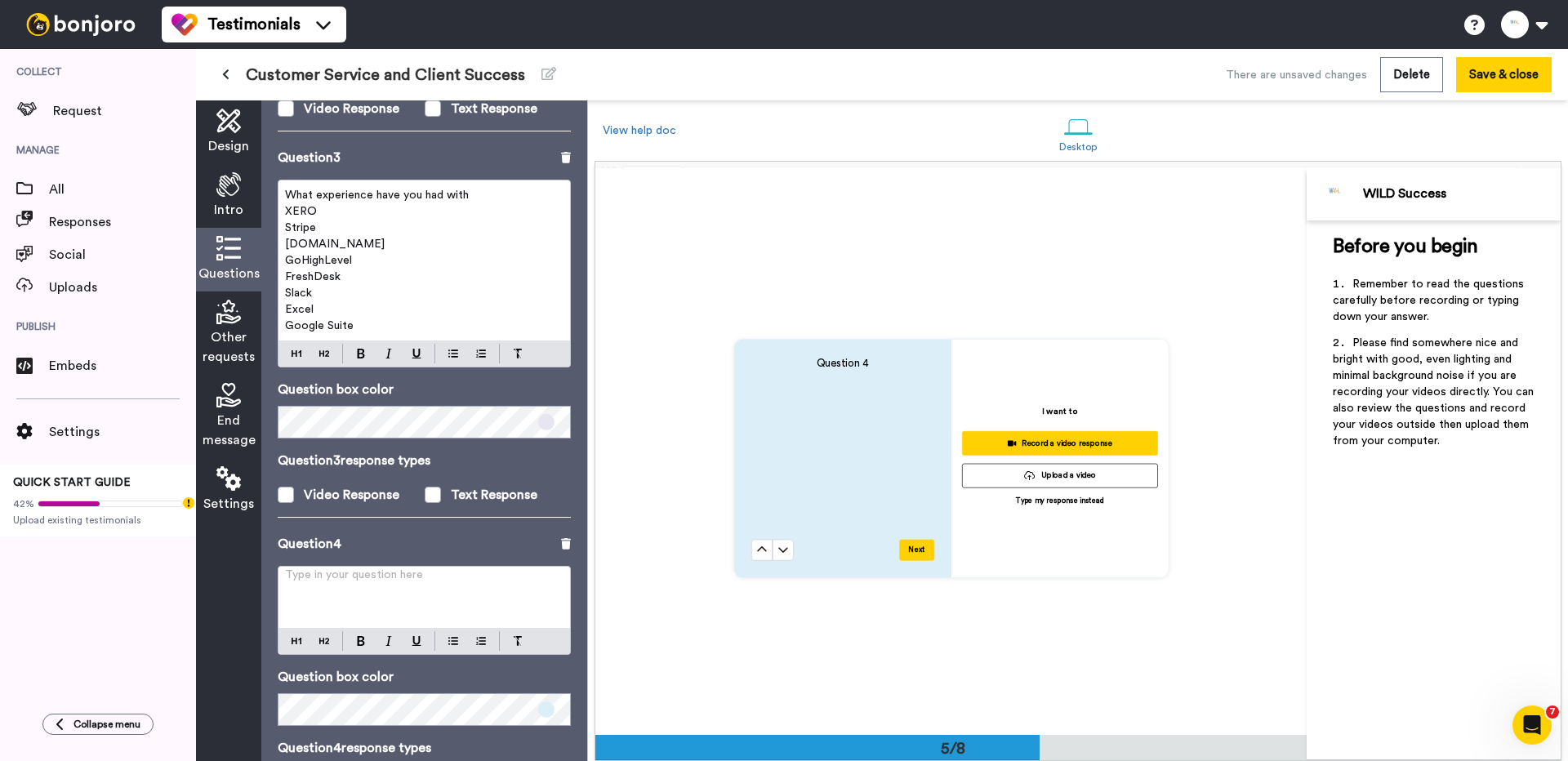
click at [306, 212] on span "XERO" at bounding box center [301, 211] width 32 height 11
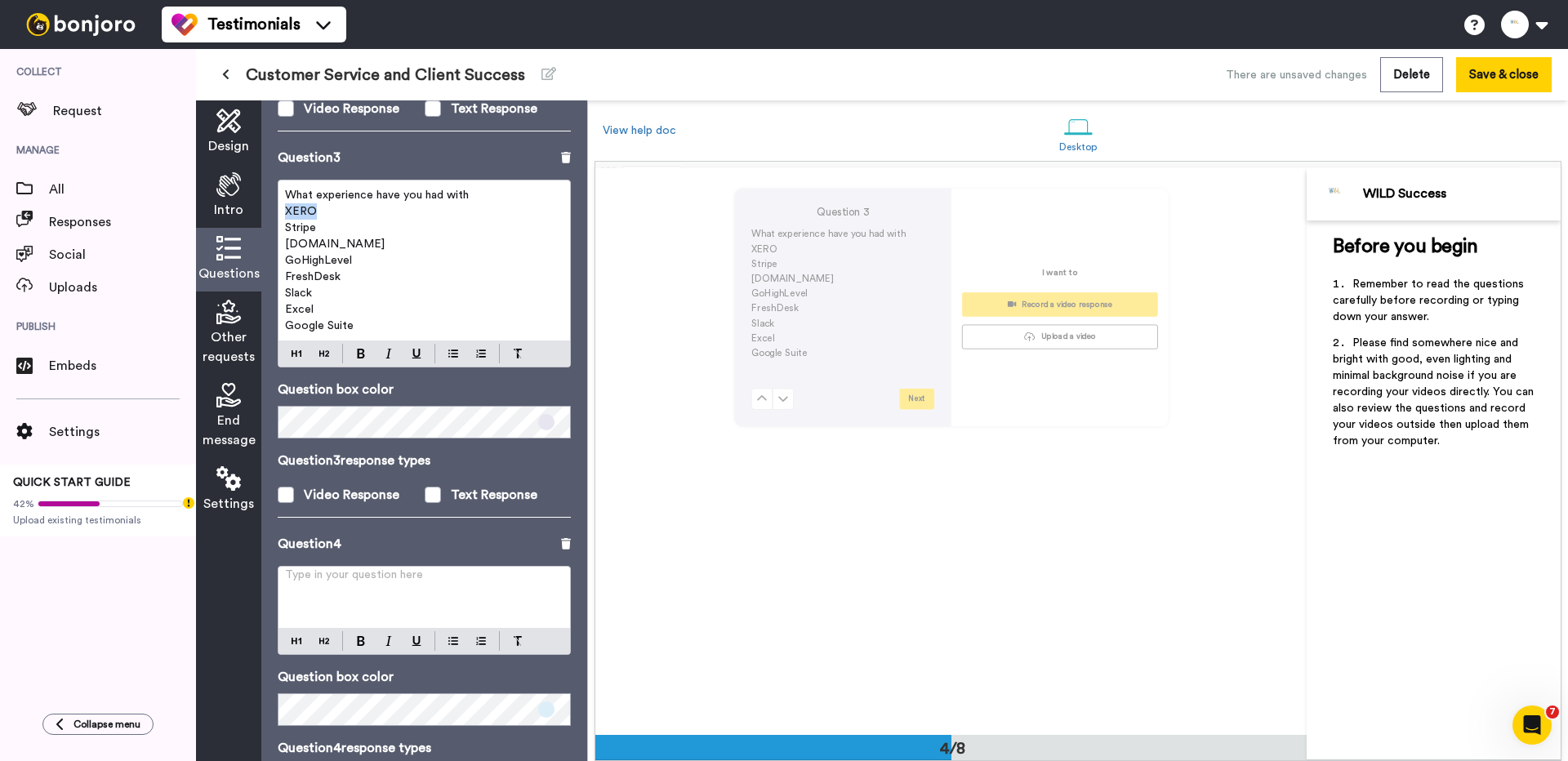
click at [306, 212] on span "XERO" at bounding box center [301, 211] width 32 height 11
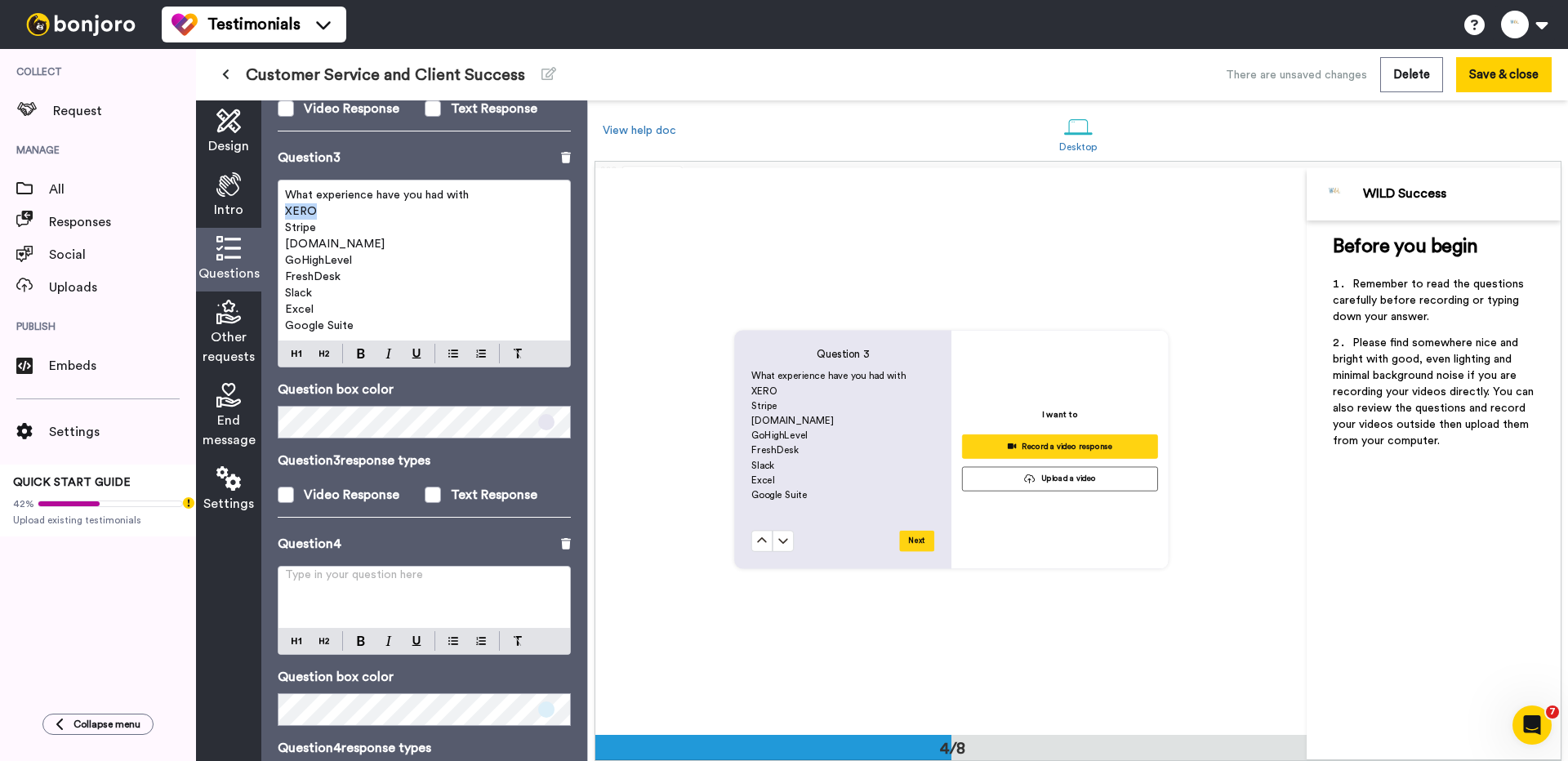
scroll to position [1700, 0]
click at [306, 212] on span "XERO" at bounding box center [301, 211] width 32 height 11
drag, startPoint x: 323, startPoint y: 231, endPoint x: 277, endPoint y: 210, distance: 50.6
click at [278, 210] on div "What experience have you had with XERO Stripe Circle.io GoHighLevel FreshDesk S…" at bounding box center [424, 260] width 291 height 160
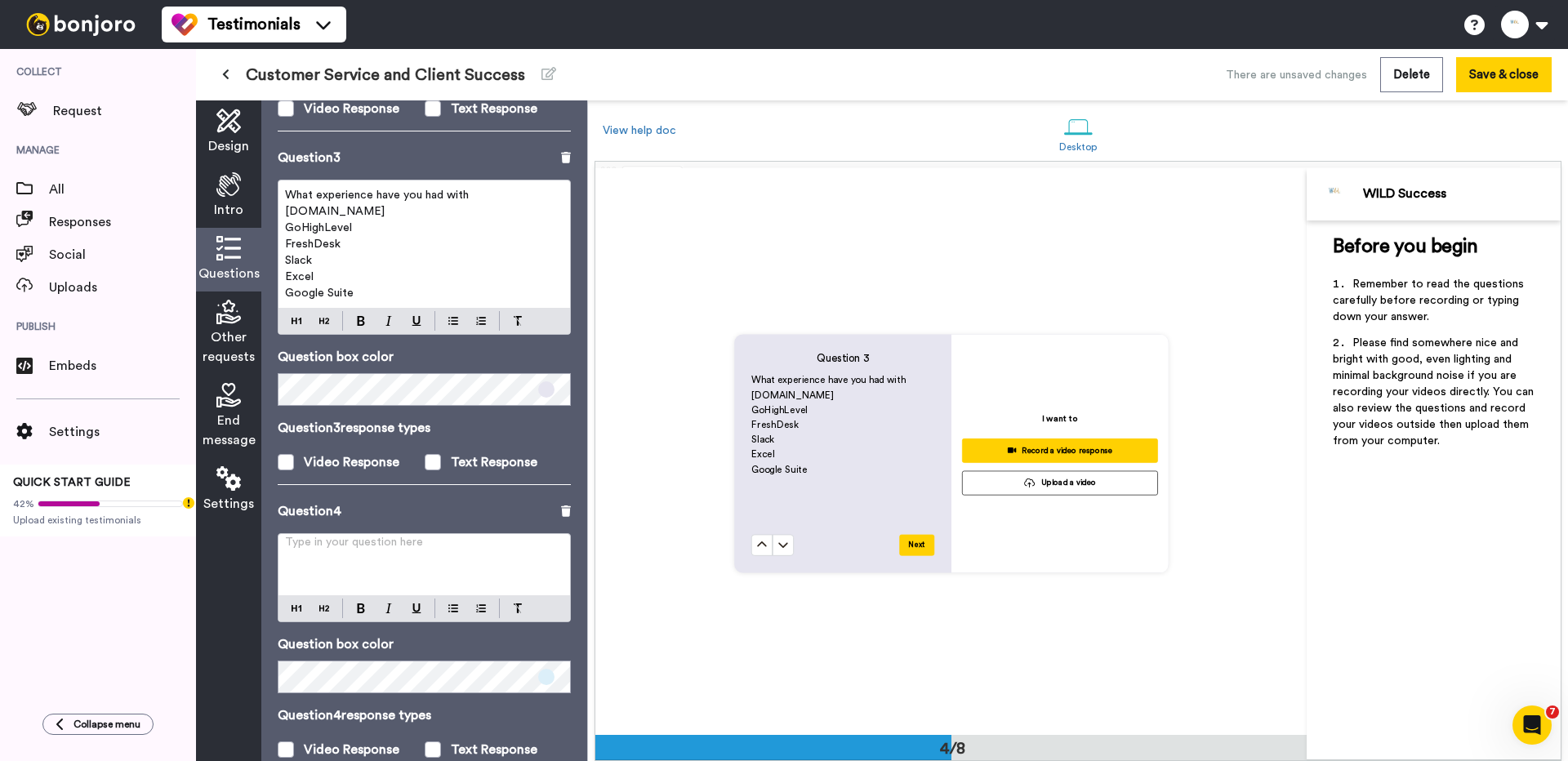
click at [362, 293] on p "Google Suite" at bounding box center [424, 293] width 278 height 16
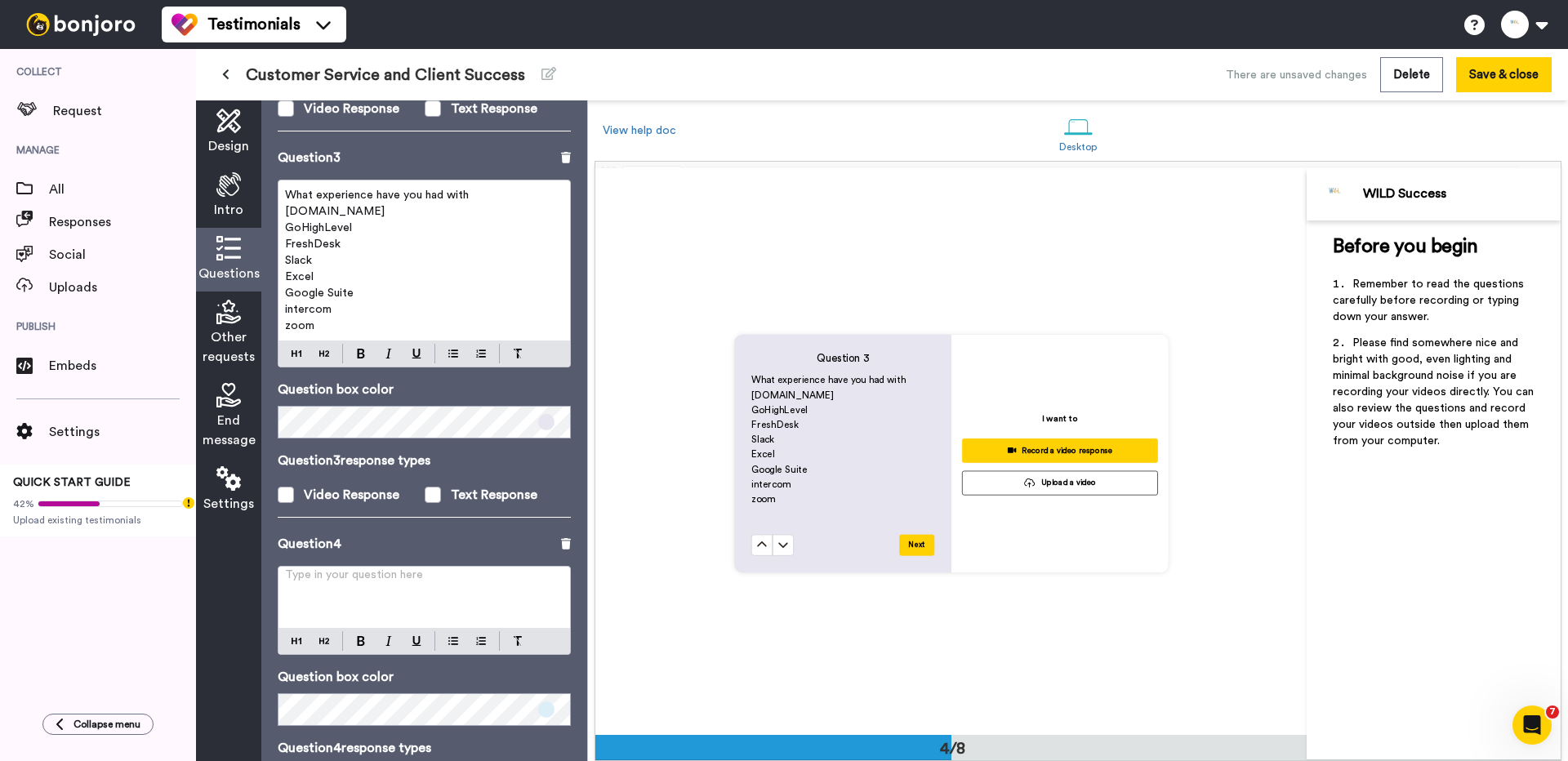
click at [289, 306] on span "intercom" at bounding box center [308, 309] width 47 height 11
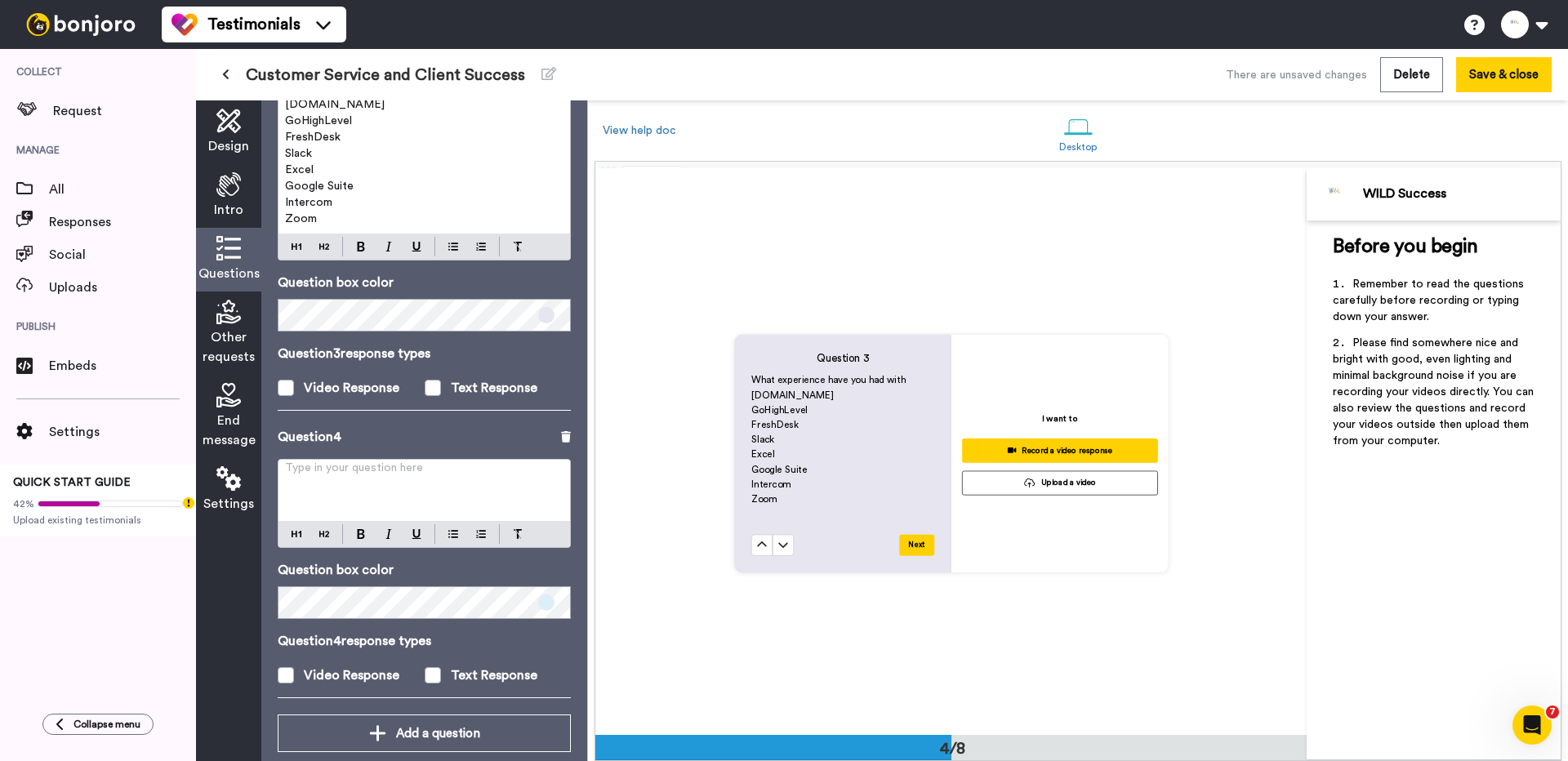
scroll to position [771, 0]
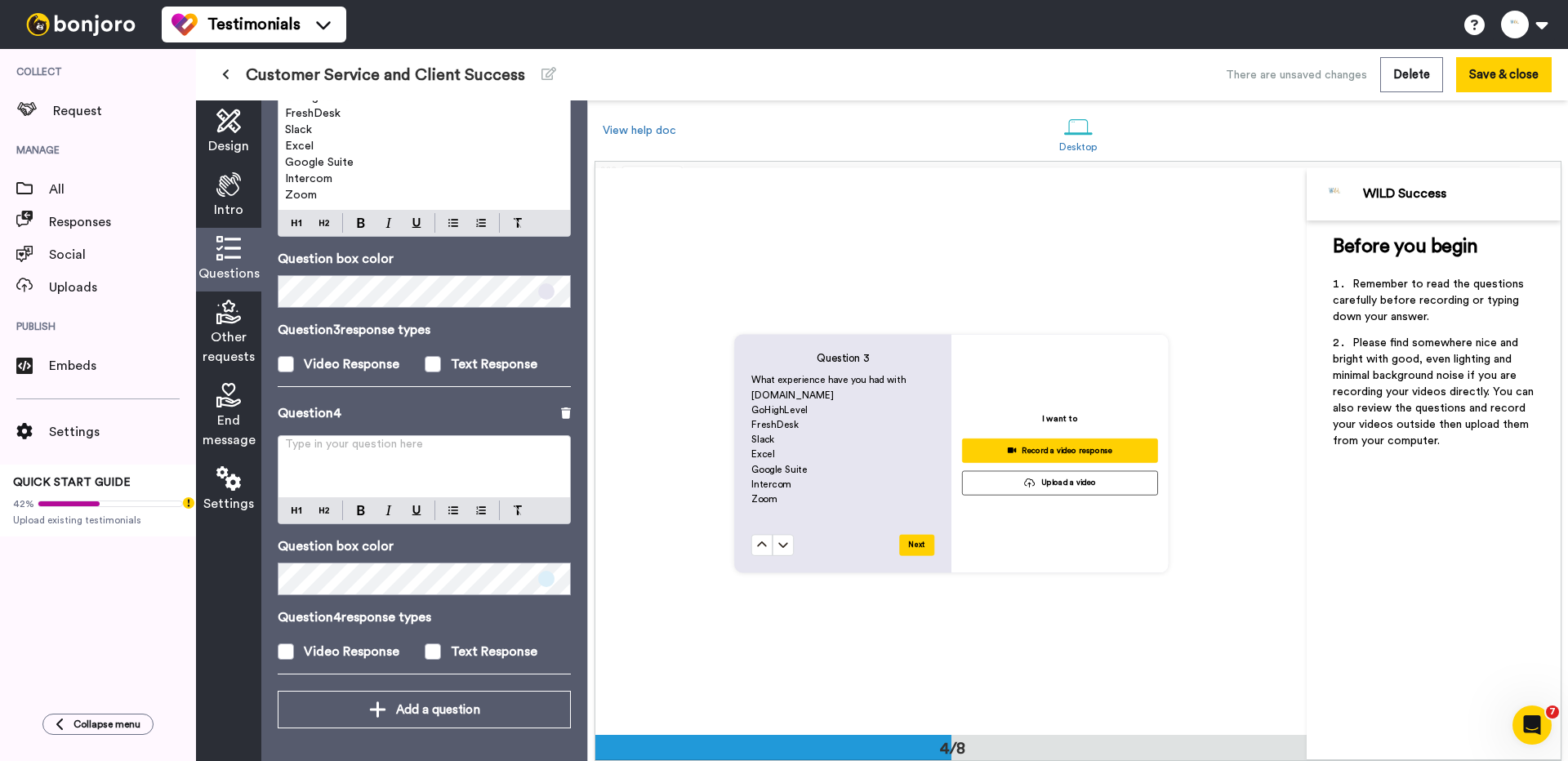
click at [414, 452] on p "Type in your question here ﻿" at bounding box center [424, 451] width 278 height 16
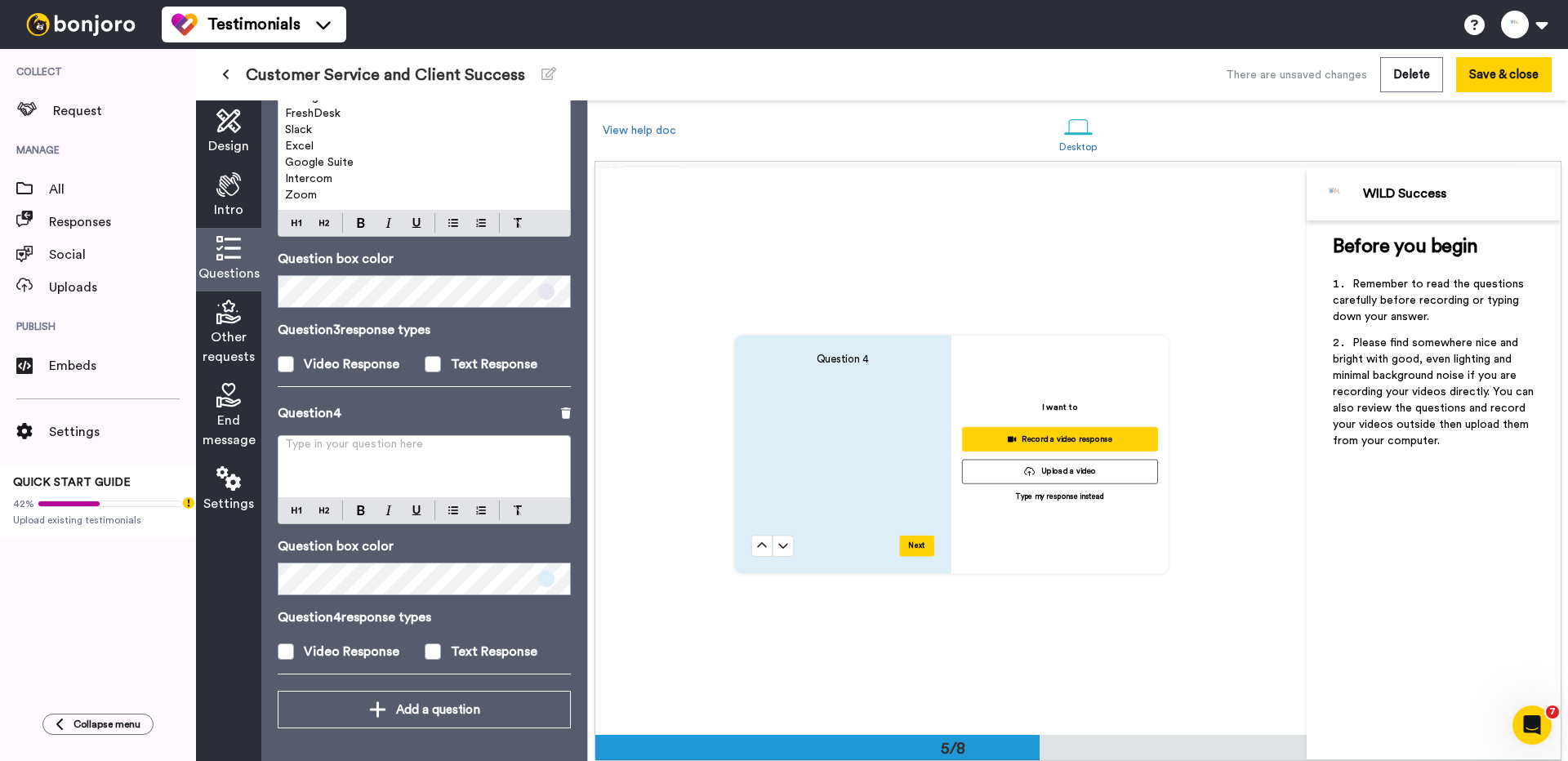
scroll to position [2266, 0]
click at [414, 452] on p "Type in your question here ﻿" at bounding box center [424, 451] width 278 height 16
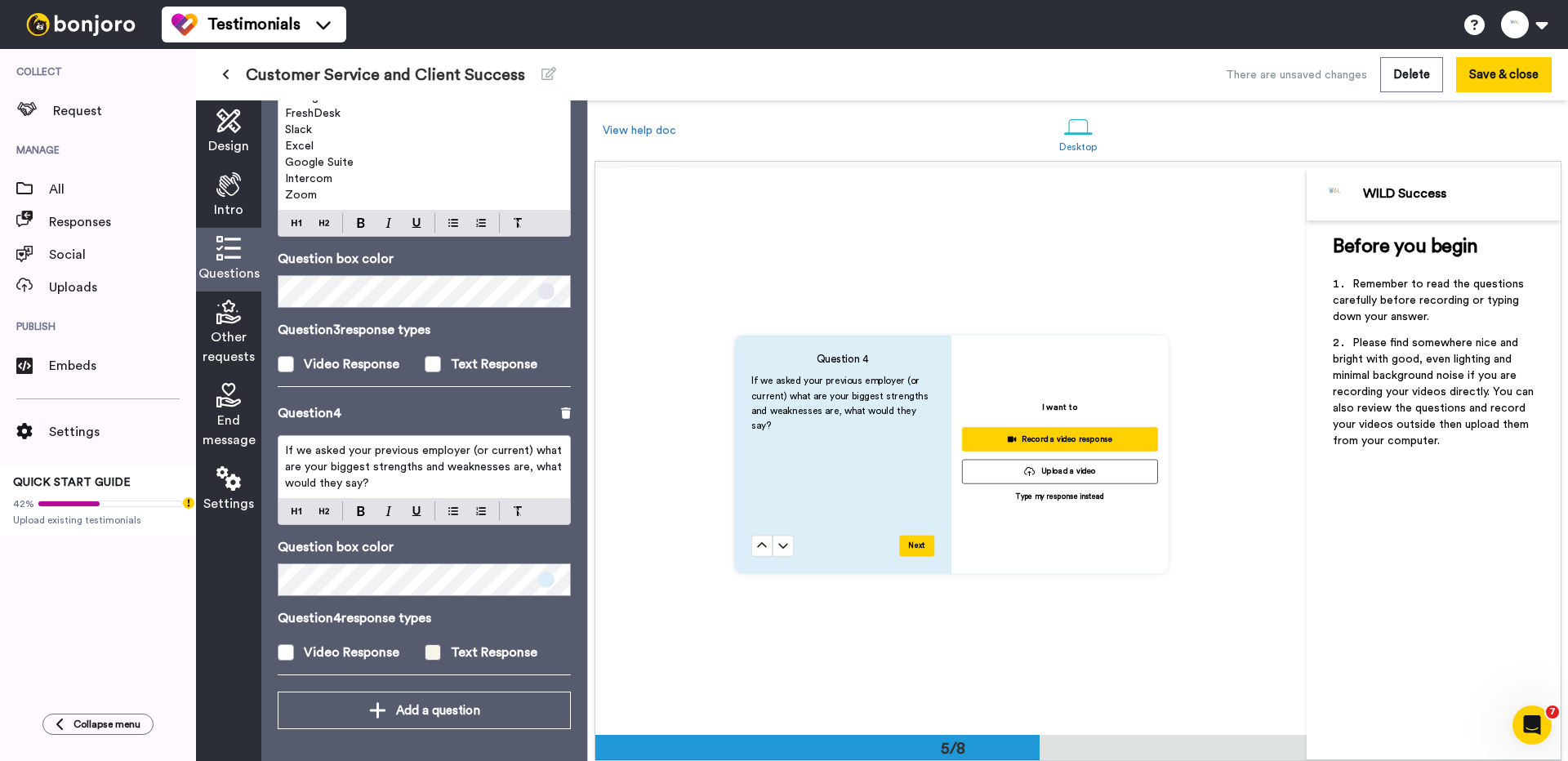
click at [432, 658] on span at bounding box center [432, 652] width 16 height 16
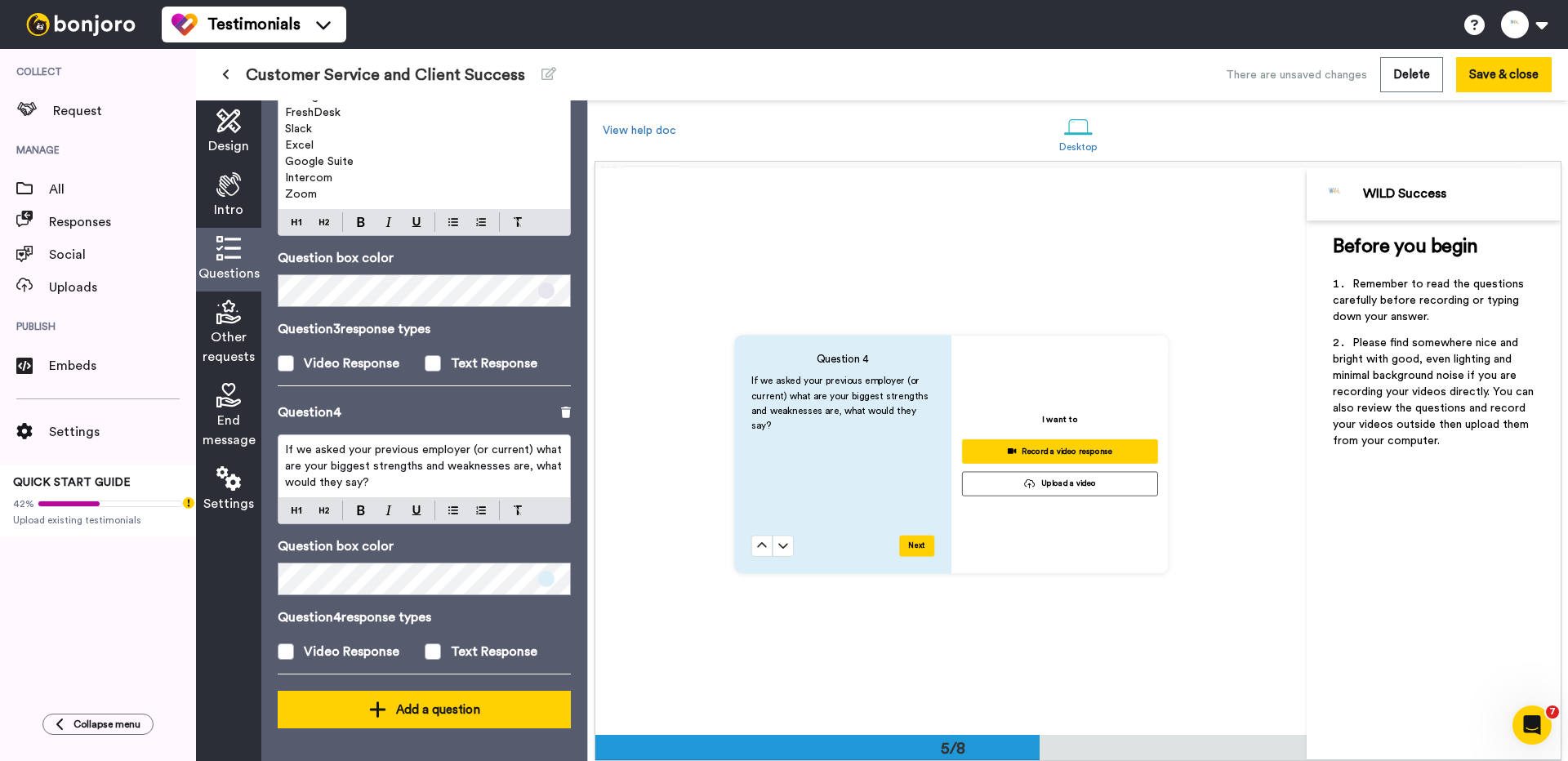
click at [397, 714] on div "Add a question" at bounding box center [424, 709] width 267 height 20
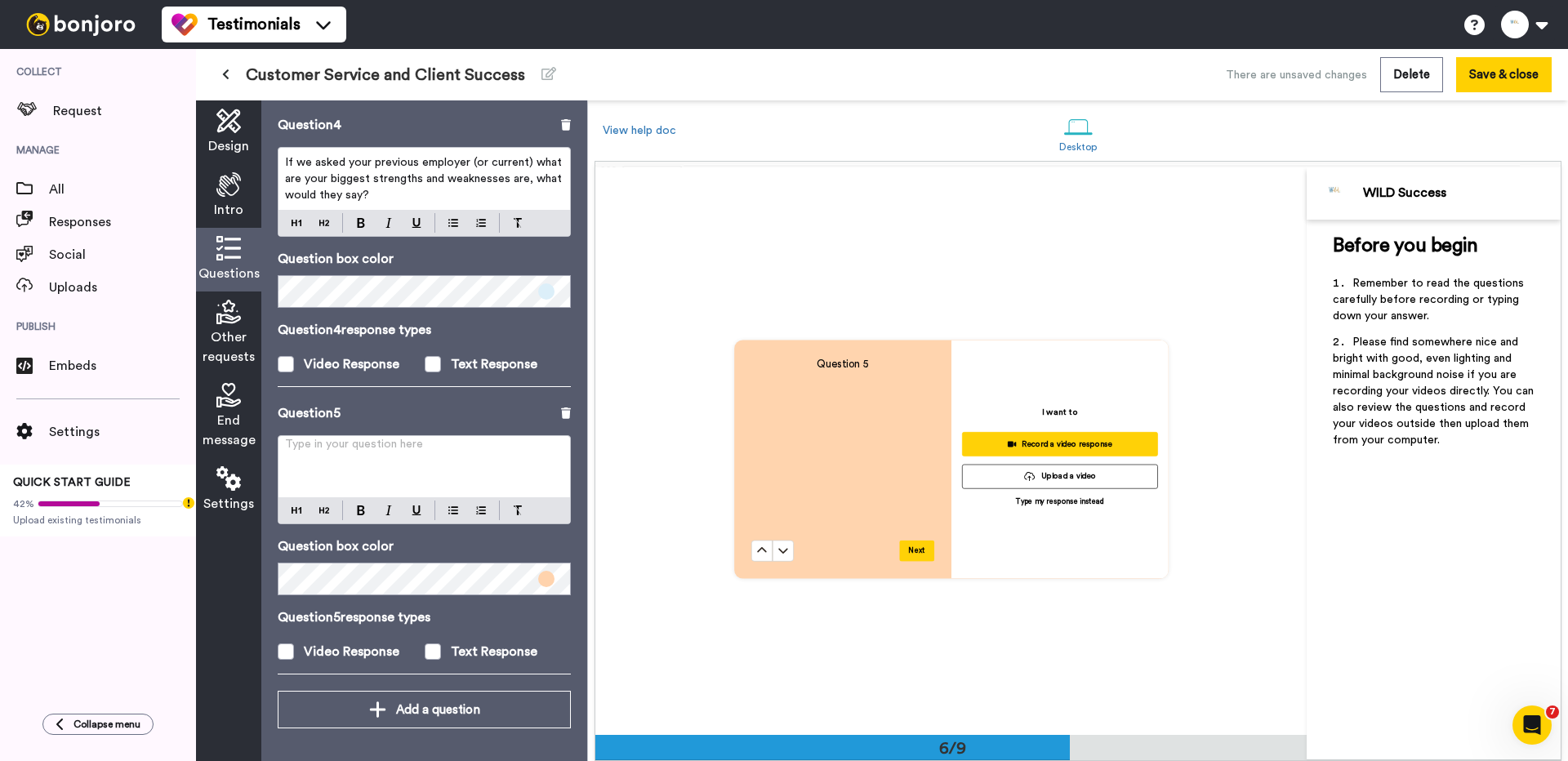
scroll to position [2831, 0]
click at [376, 462] on div "Type in your question here ﻿" at bounding box center [424, 466] width 291 height 61
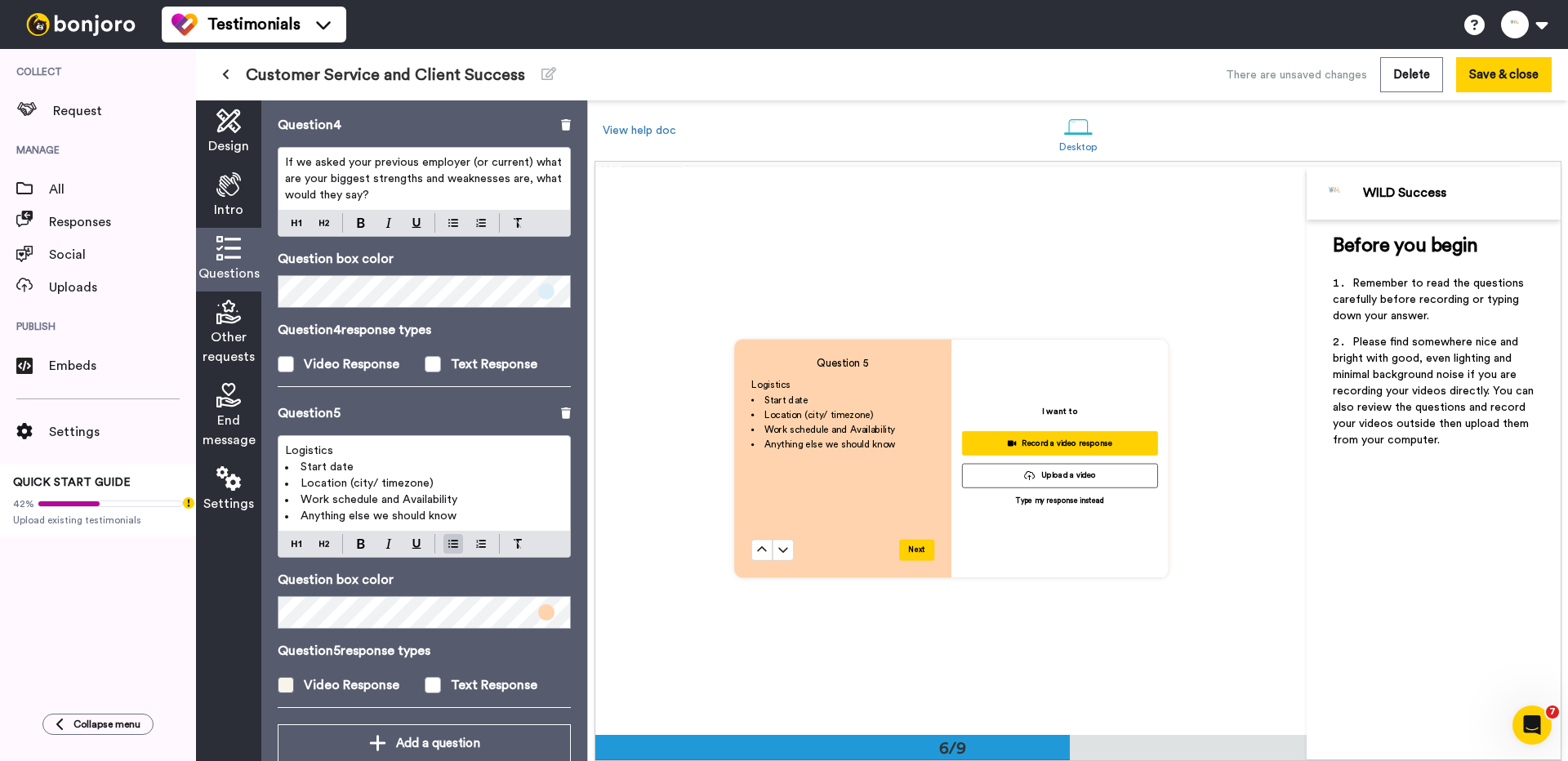
click at [352, 682] on div "Video Response" at bounding box center [352, 685] width 96 height 20
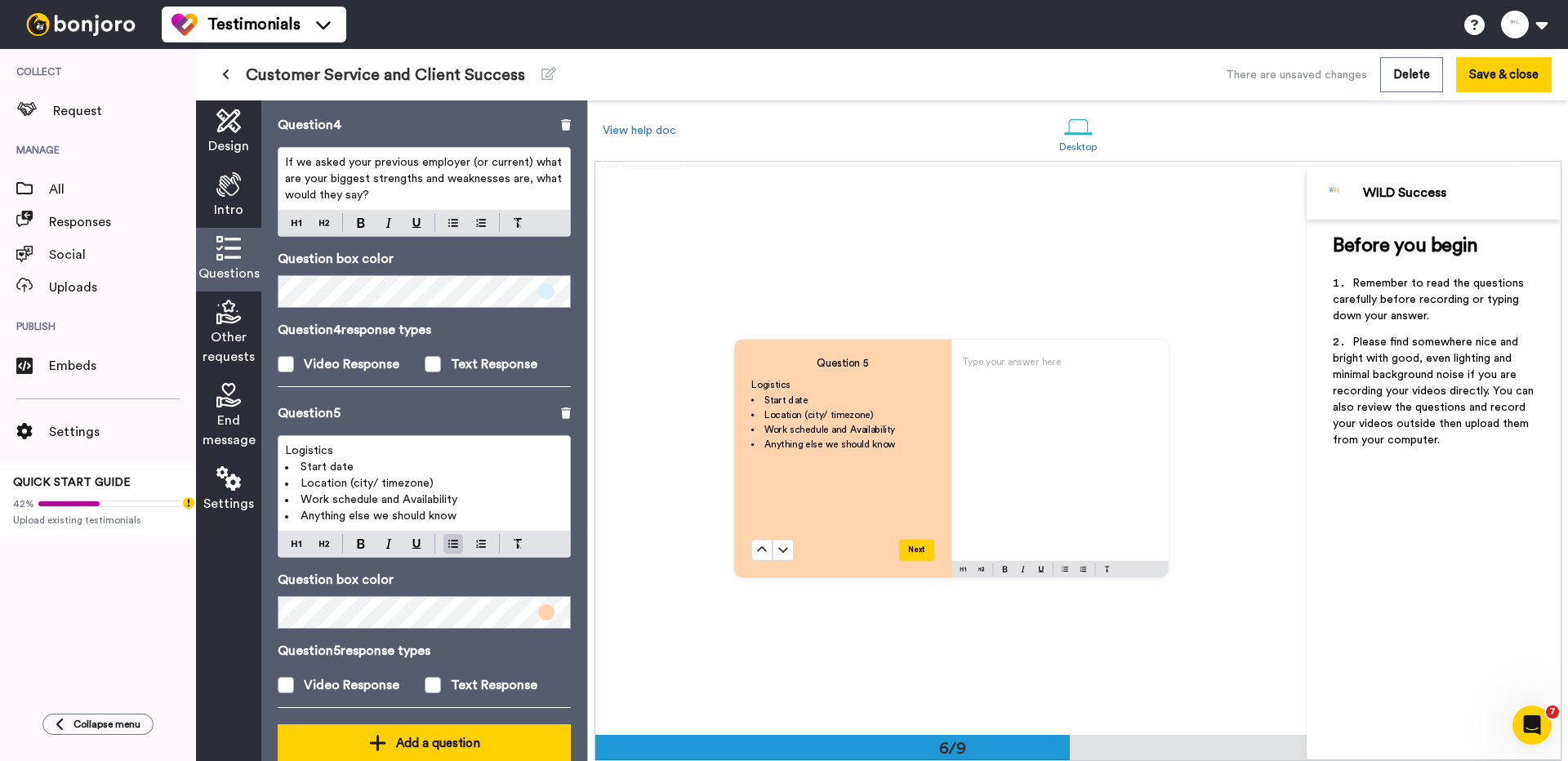
click at [418, 738] on div "Add a question" at bounding box center [424, 743] width 267 height 20
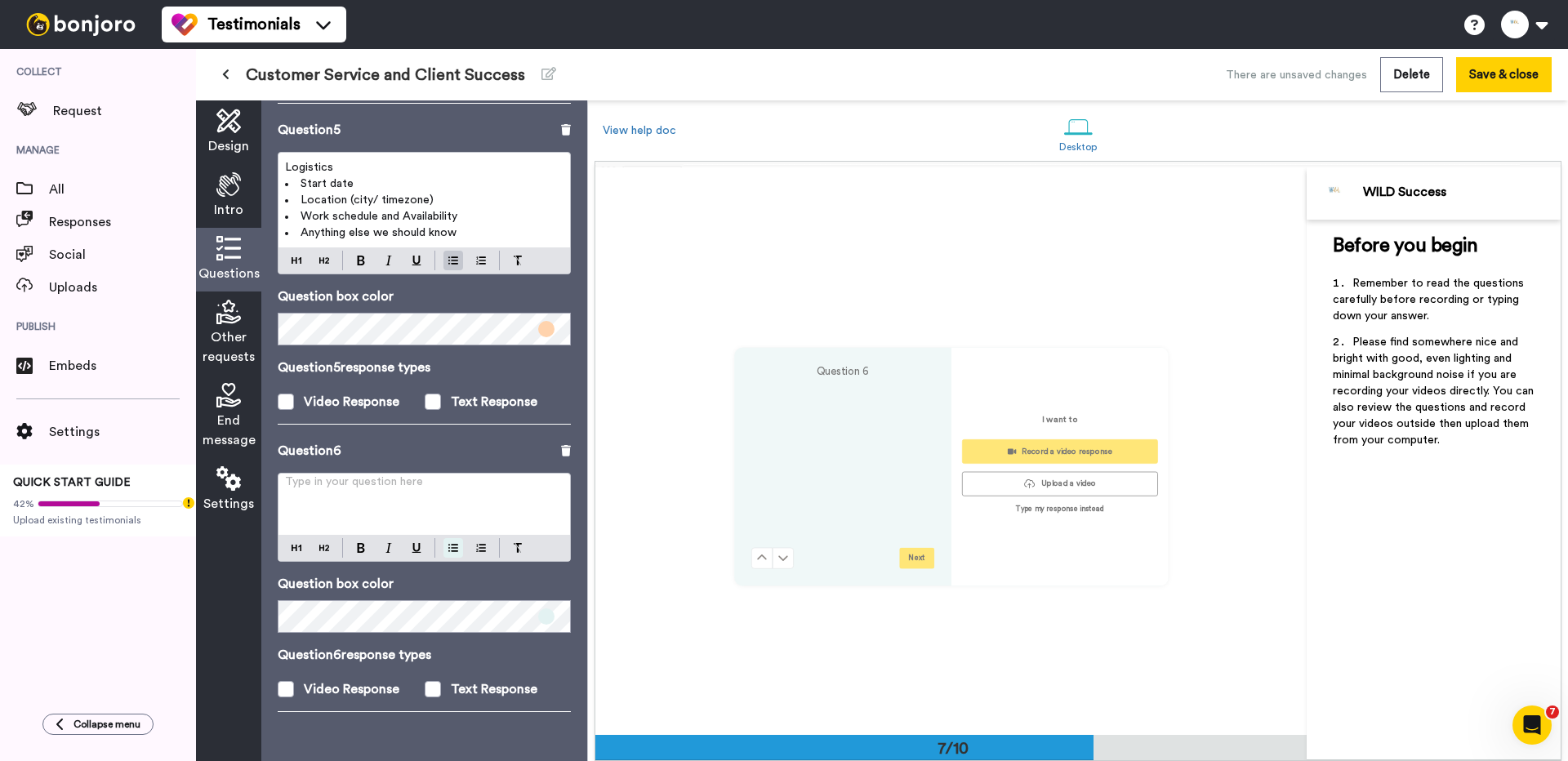
scroll to position [3403, 0]
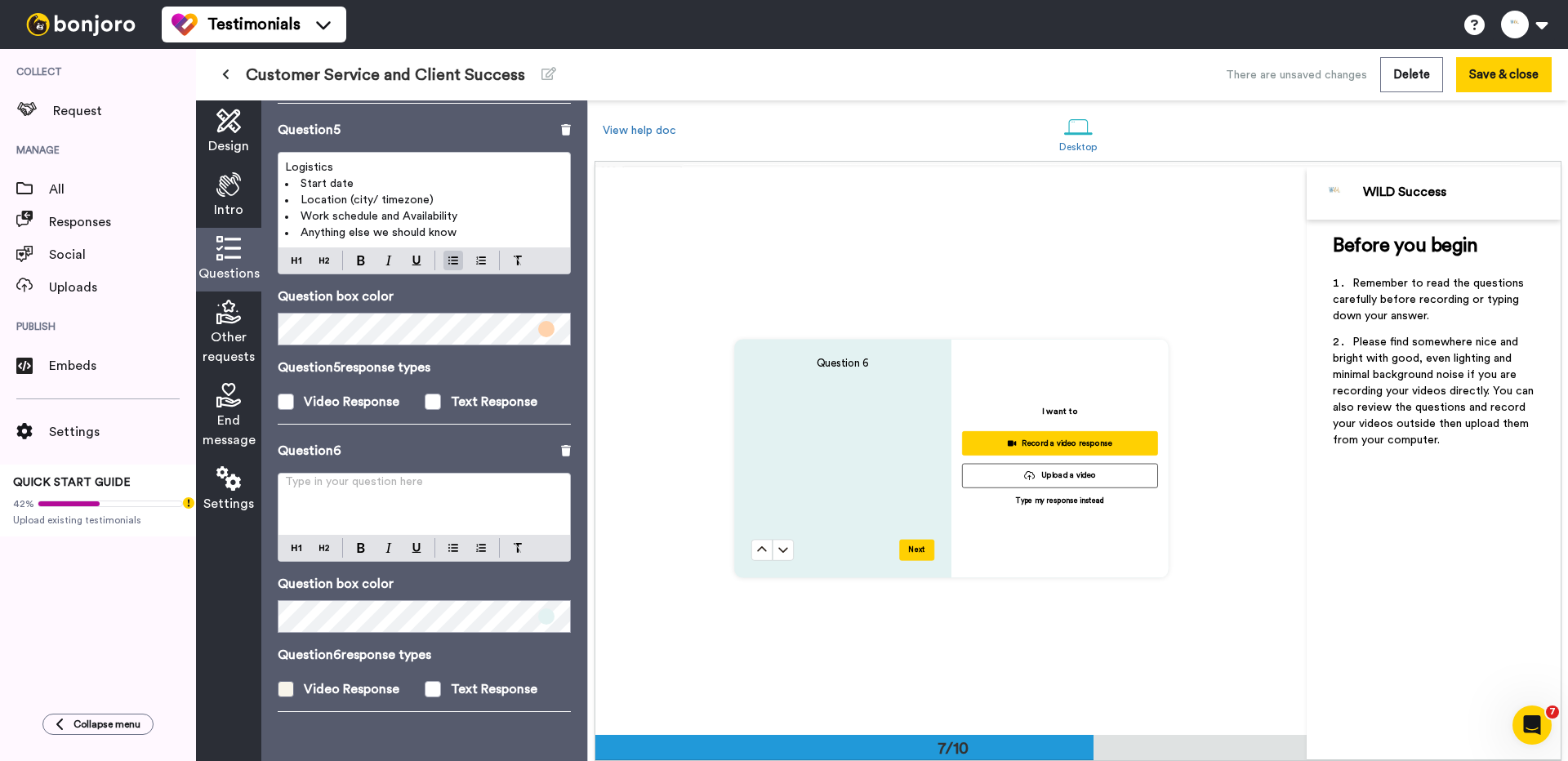
click at [327, 687] on div "Video Response" at bounding box center [352, 689] width 96 height 20
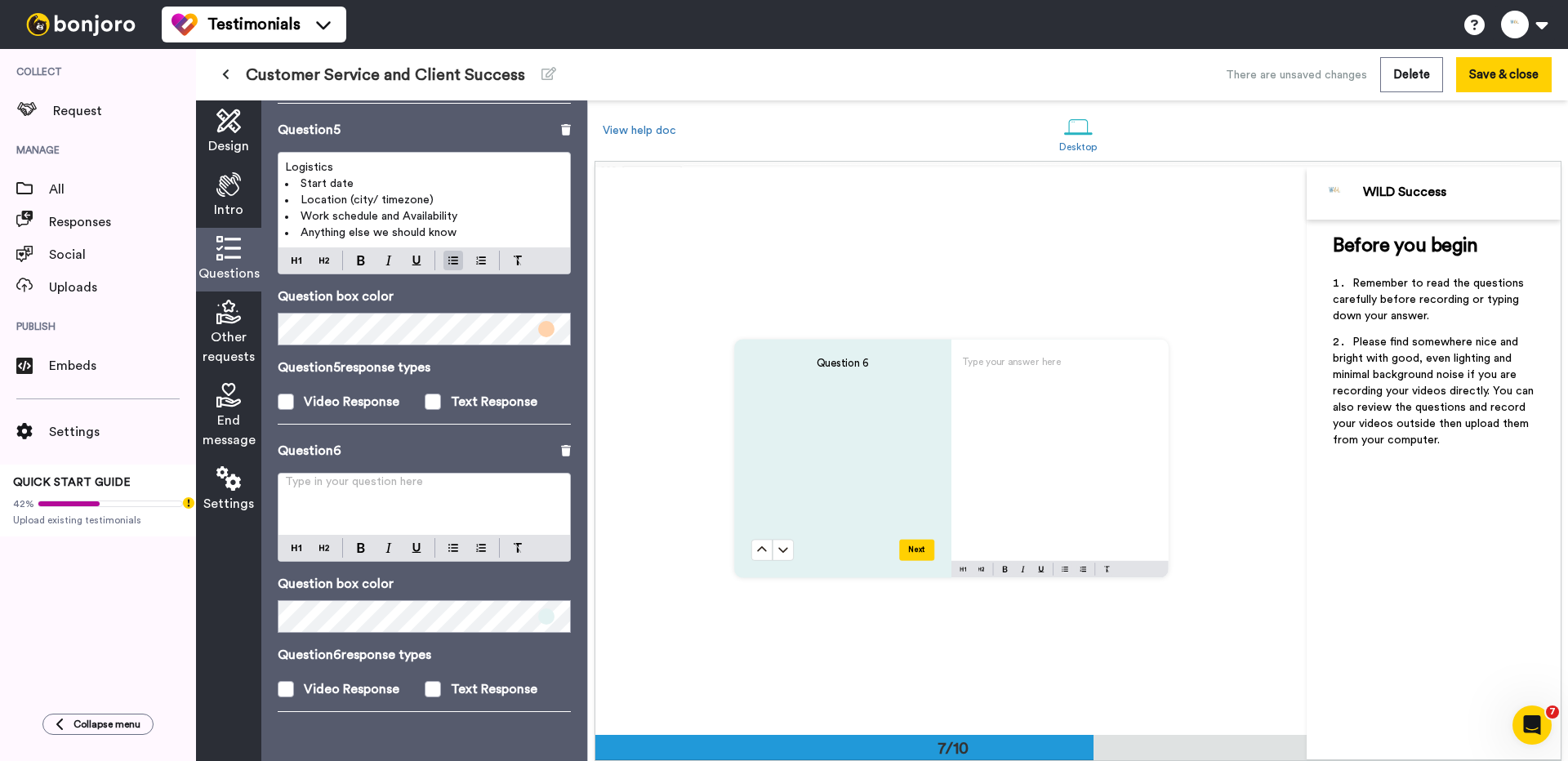
click at [433, 501] on div "Type in your question here ﻿" at bounding box center [424, 504] width 291 height 61
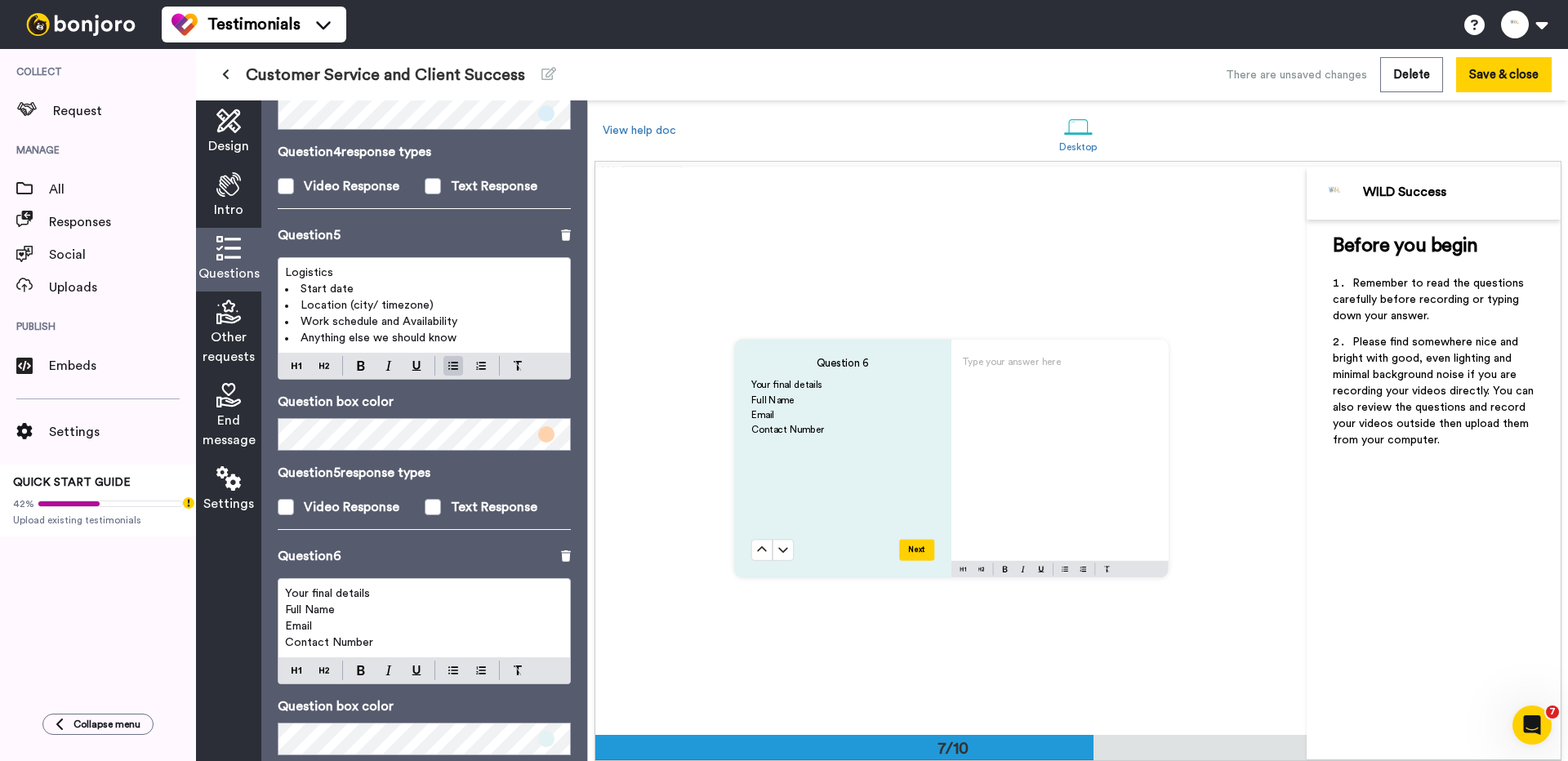
scroll to position [1360, 0]
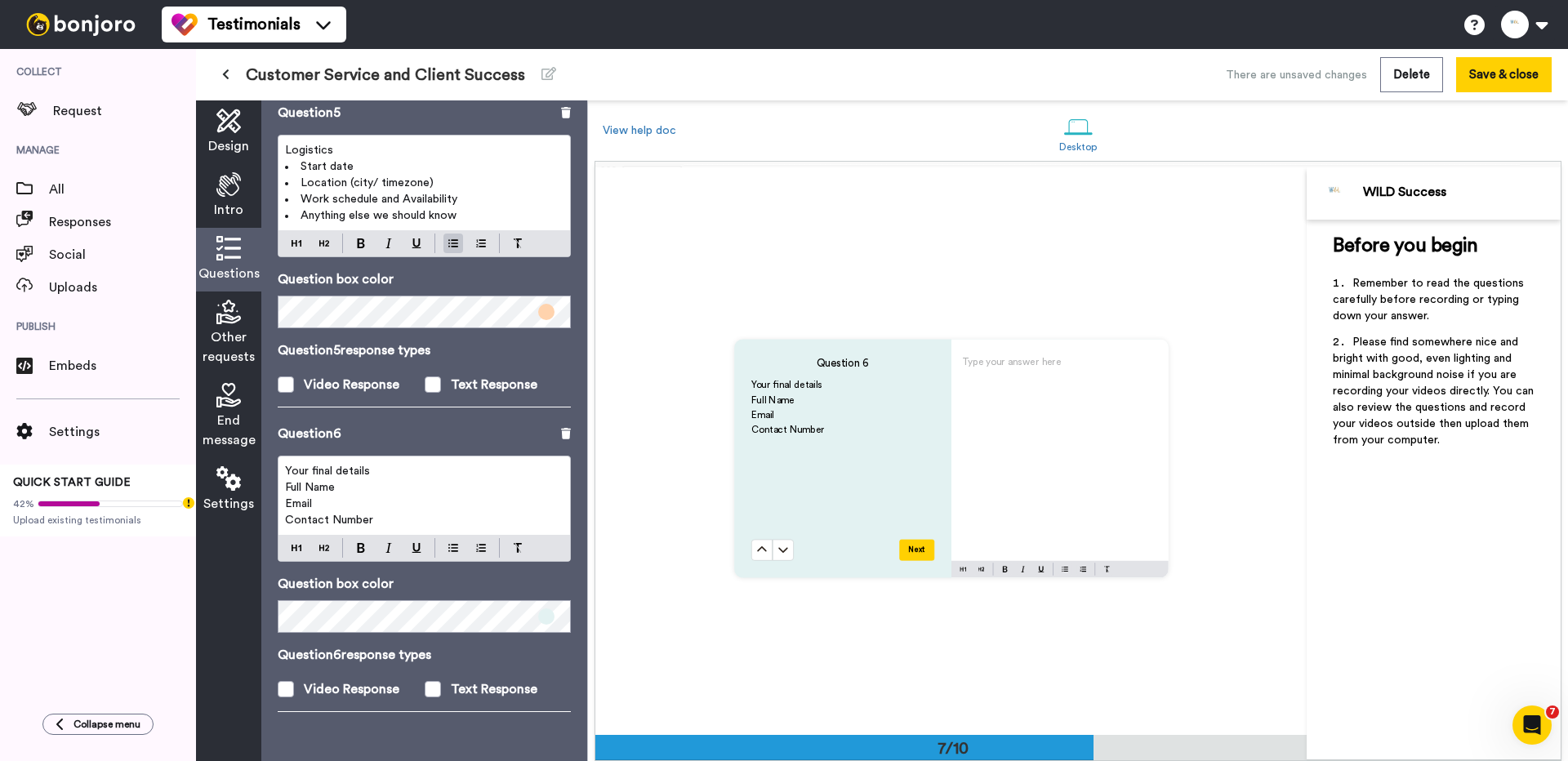
click at [222, 334] on span "Other requests" at bounding box center [228, 346] width 53 height 39
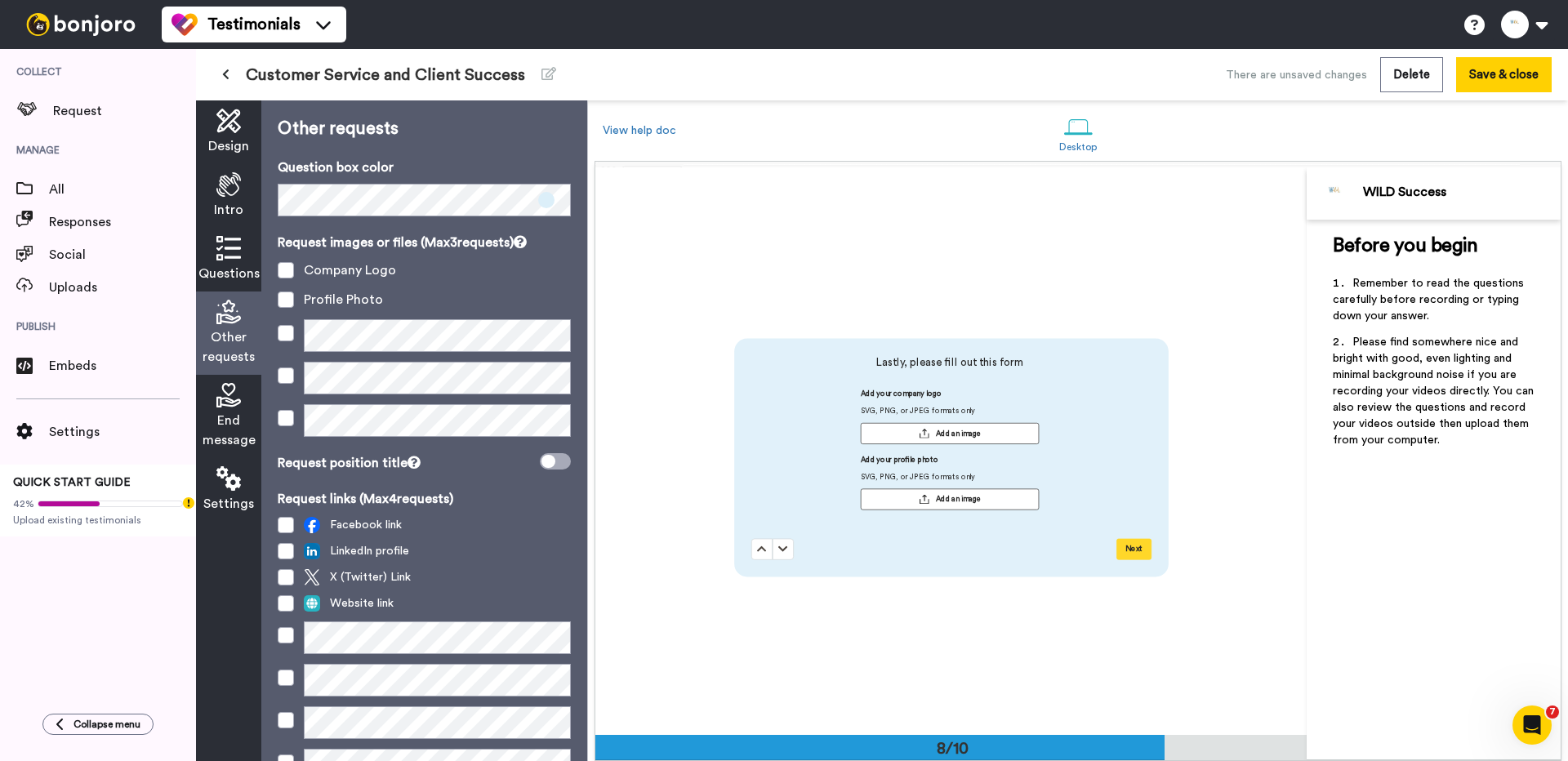
scroll to position [3974, 0]
click at [285, 267] on span at bounding box center [285, 270] width 16 height 16
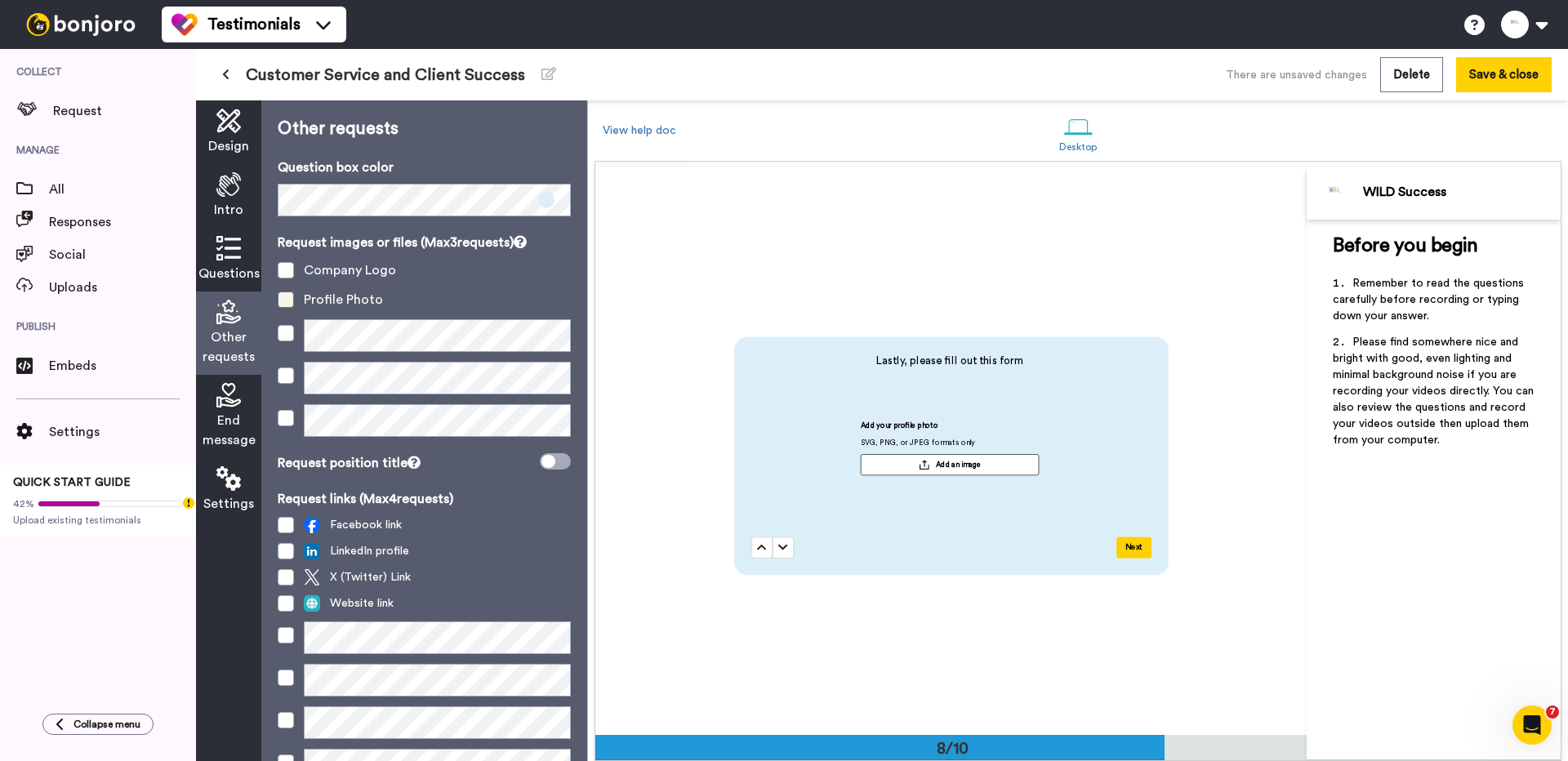
click at [285, 303] on span at bounding box center [285, 299] width 16 height 16
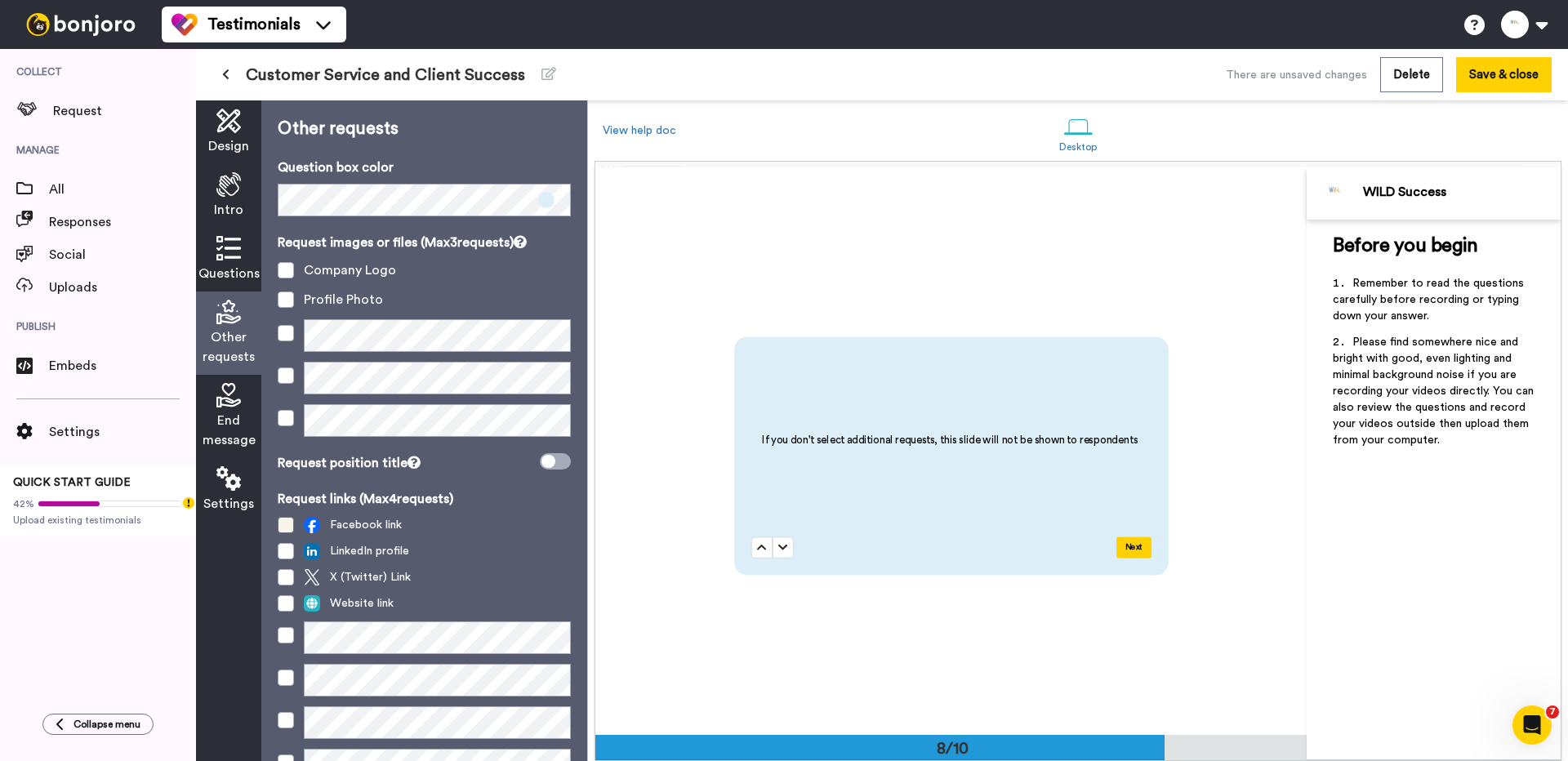
click at [285, 529] on span at bounding box center [285, 525] width 16 height 16
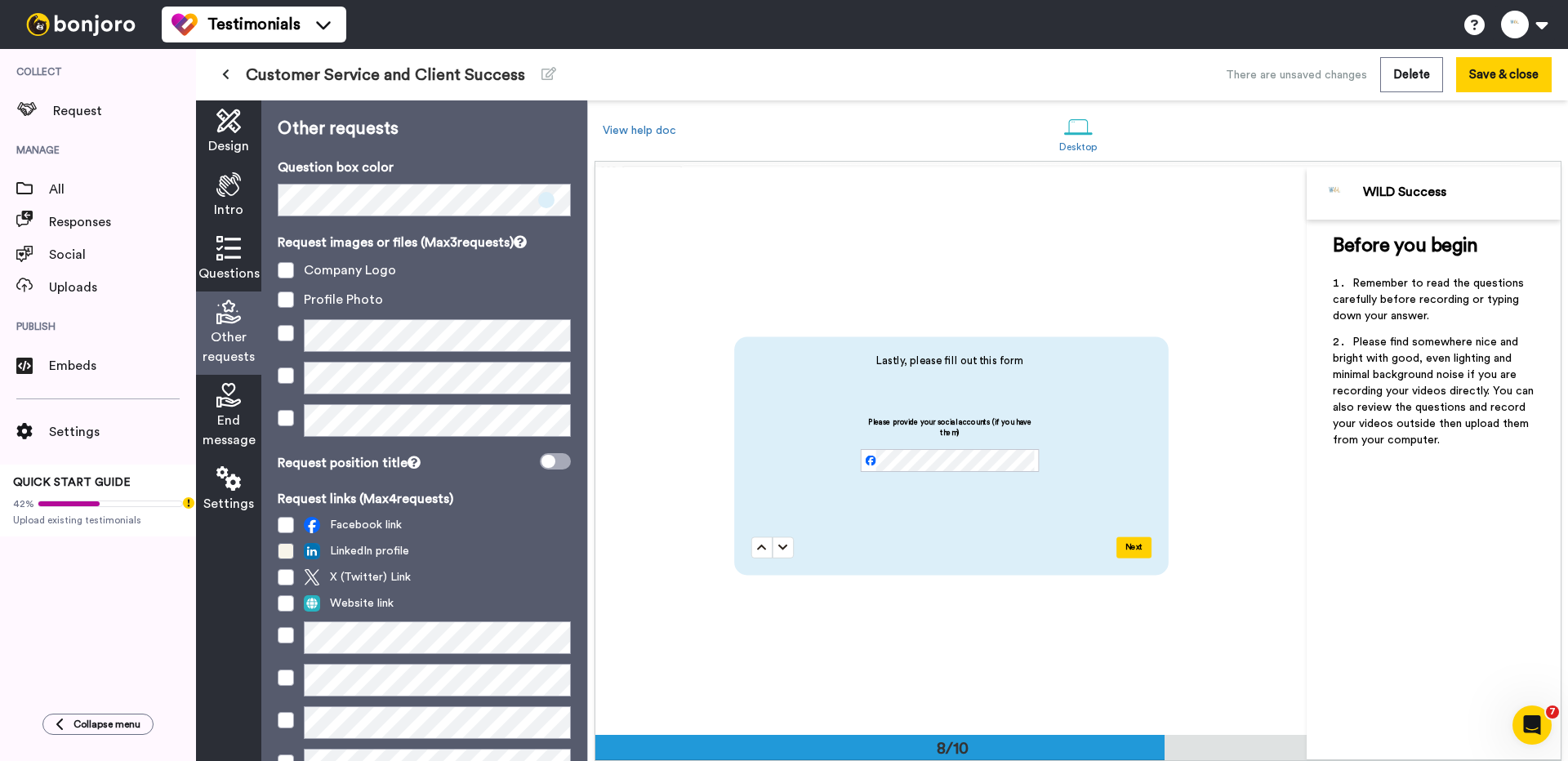
click at [285, 547] on span at bounding box center [285, 551] width 16 height 16
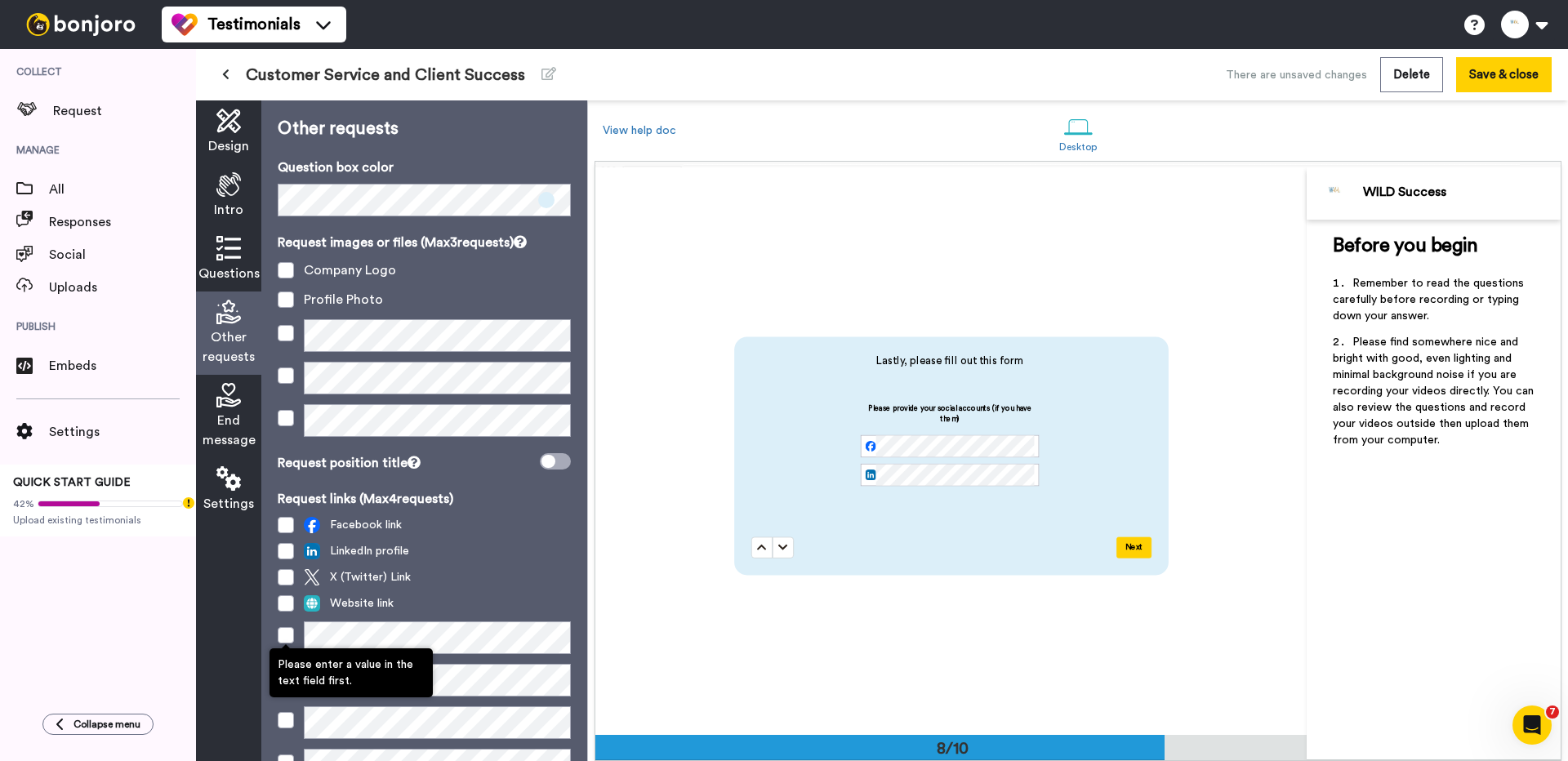
click at [283, 636] on span at bounding box center [285, 635] width 16 height 16
click at [295, 641] on div at bounding box center [424, 638] width 293 height 33
click at [290, 640] on span at bounding box center [285, 638] width 16 height 16
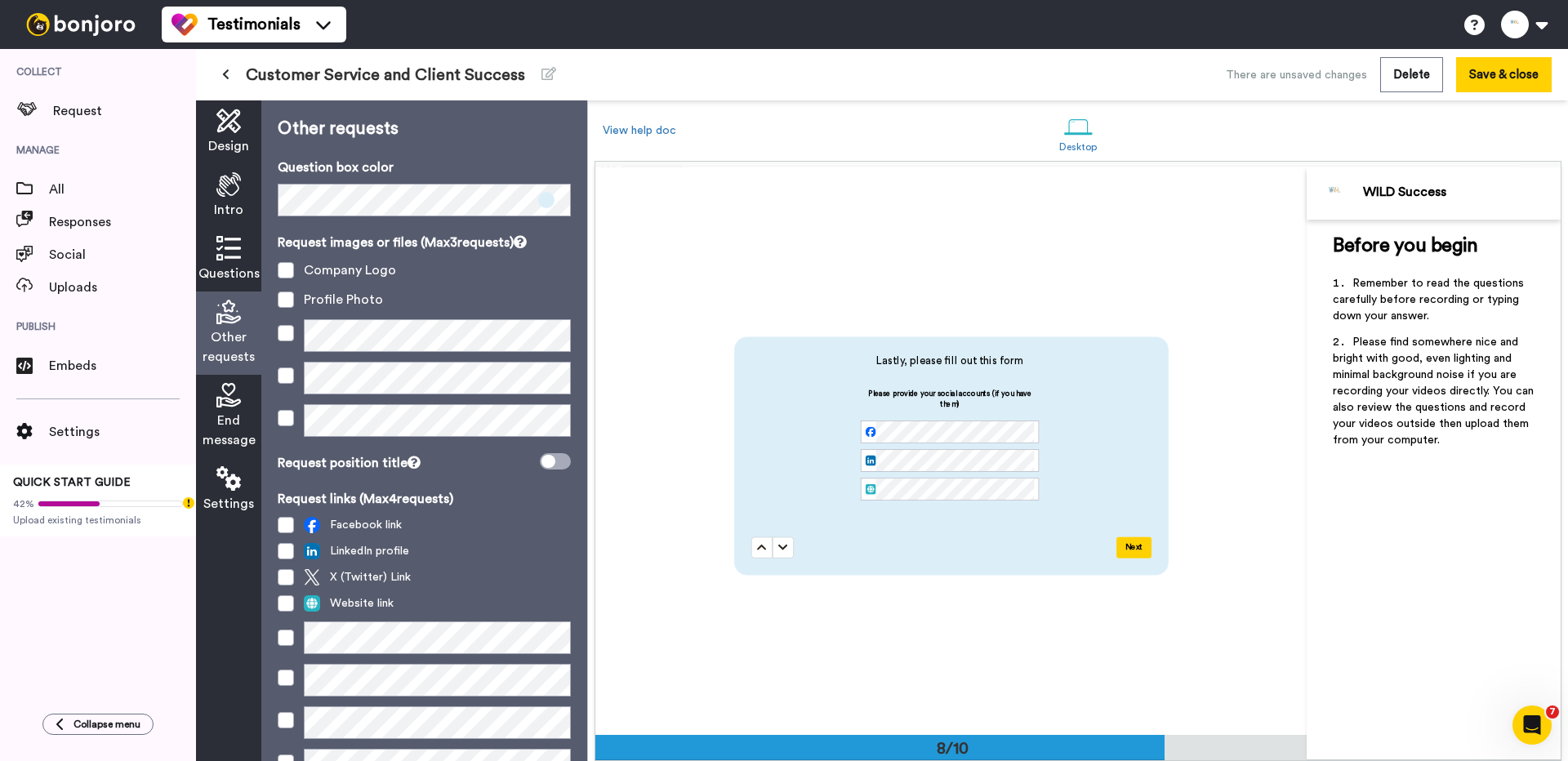
scroll to position [79, 0]
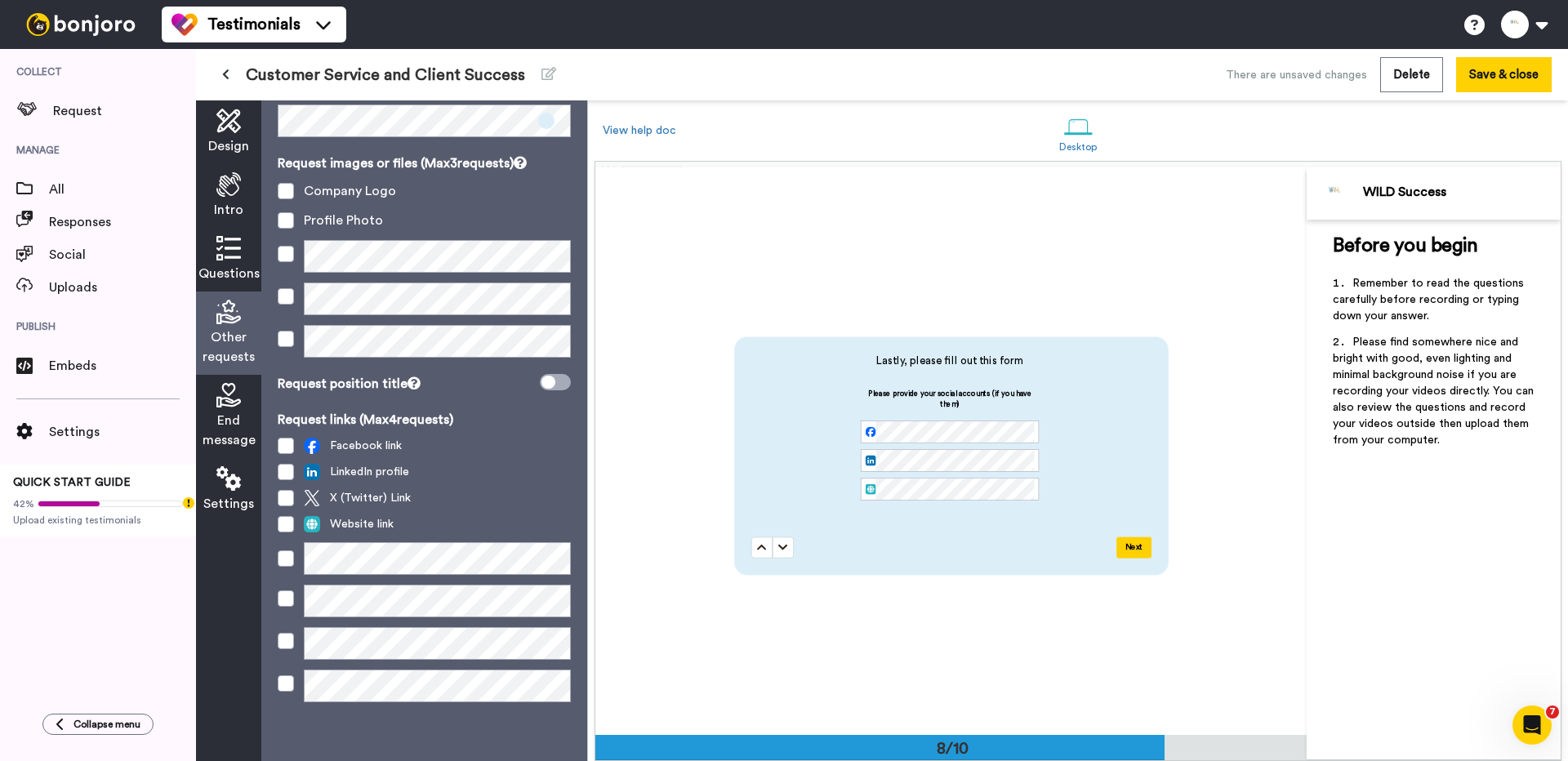
click at [228, 401] on icon at bounding box center [228, 396] width 24 height 24
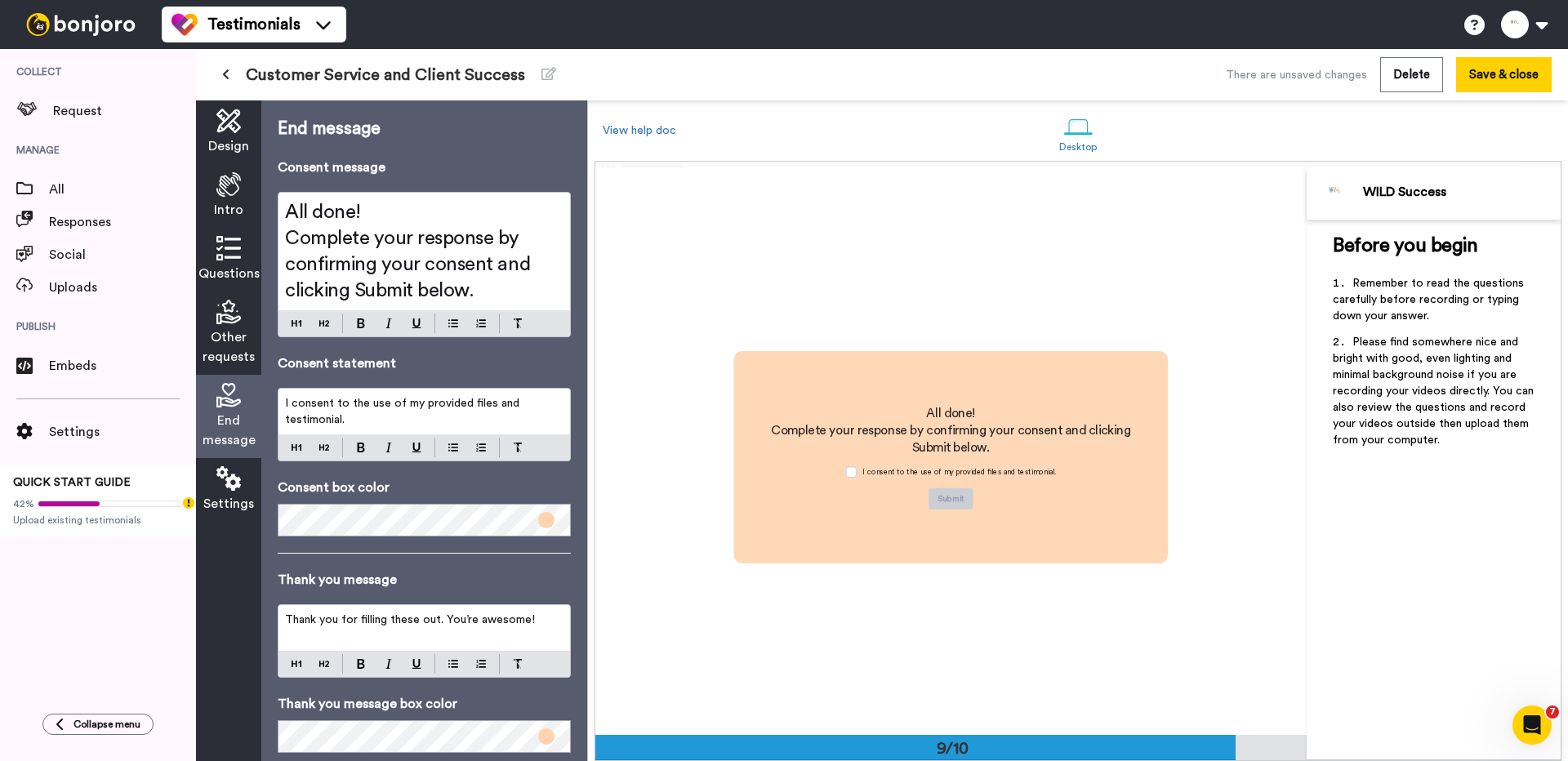
scroll to position [4540, 0]
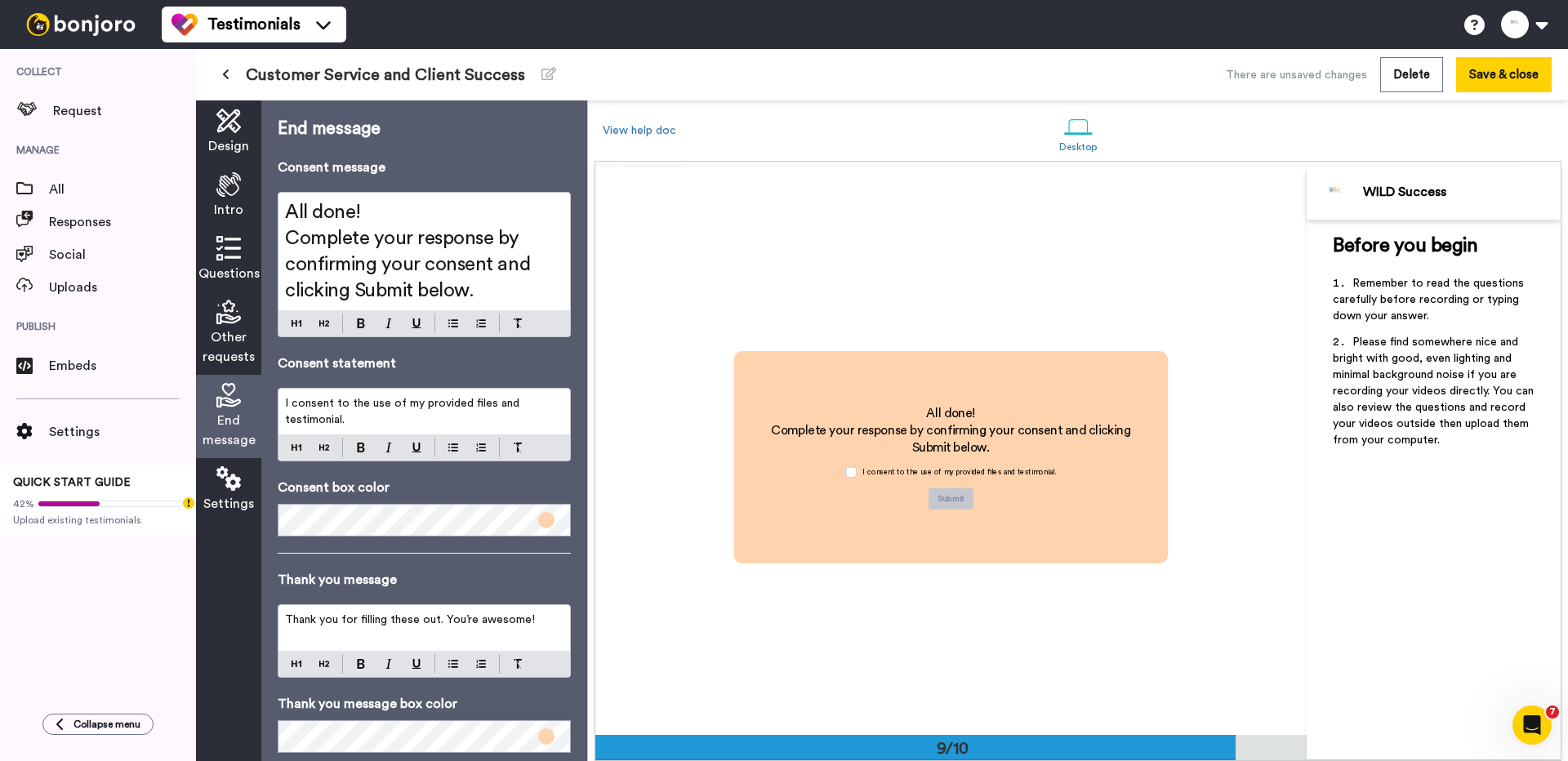
click at [431, 263] on span "Complete your response by confirming your consent and clicking Submit below." at bounding box center [410, 264] width 250 height 72
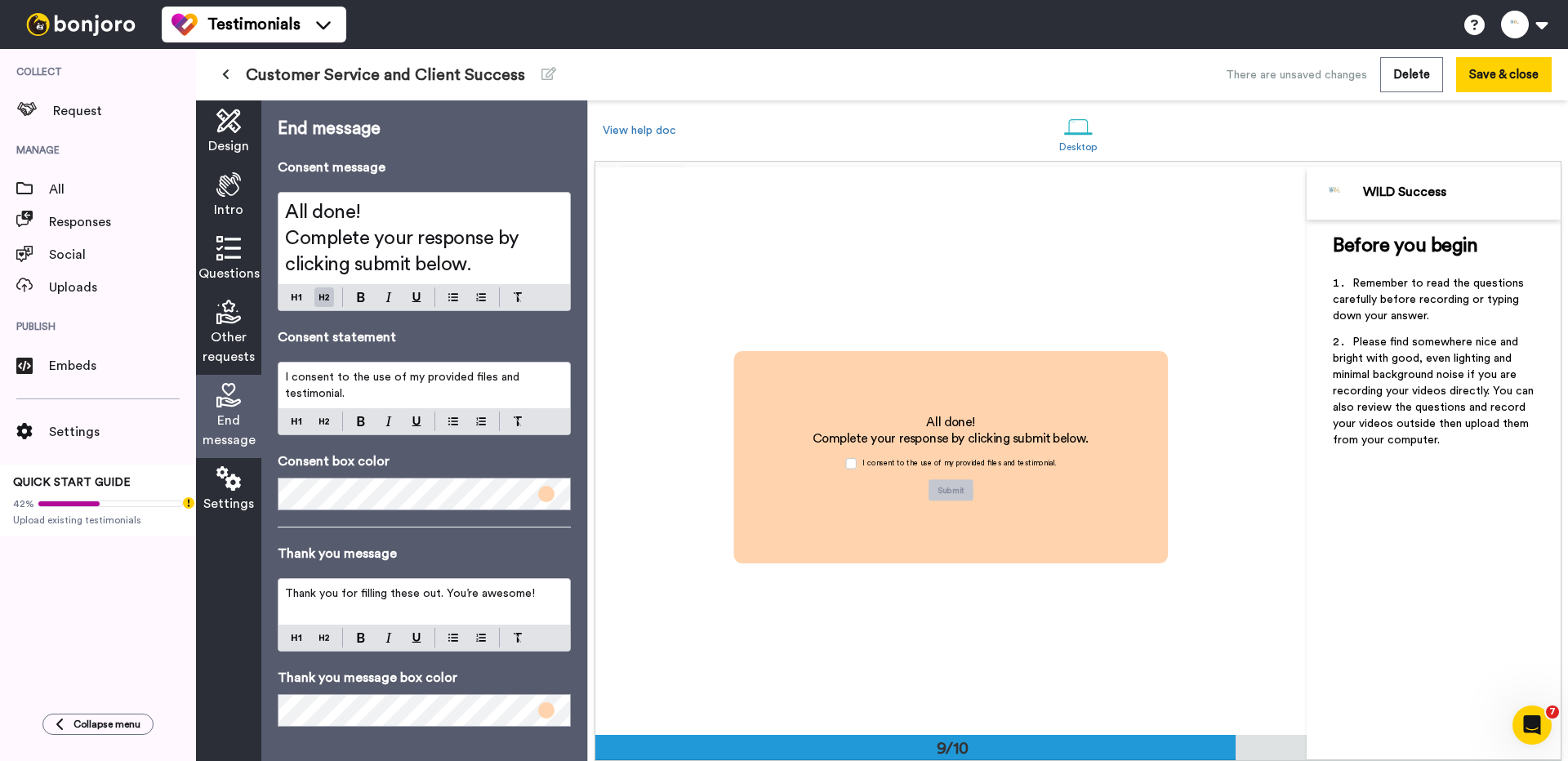
click at [356, 388] on p "I consent to the use of my provided files and testimonial." at bounding box center [424, 385] width 278 height 33
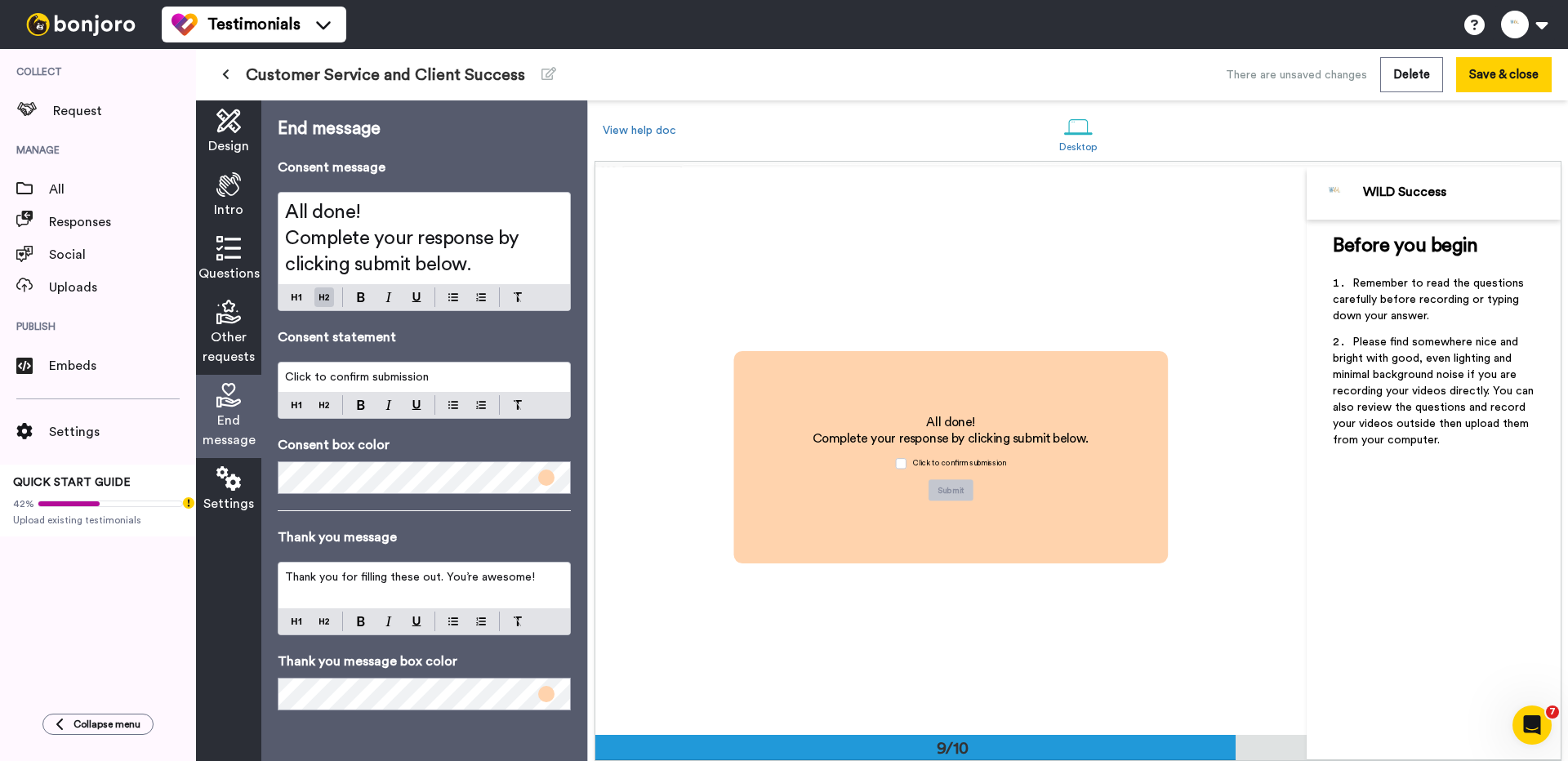
click at [234, 484] on icon at bounding box center [228, 478] width 24 height 24
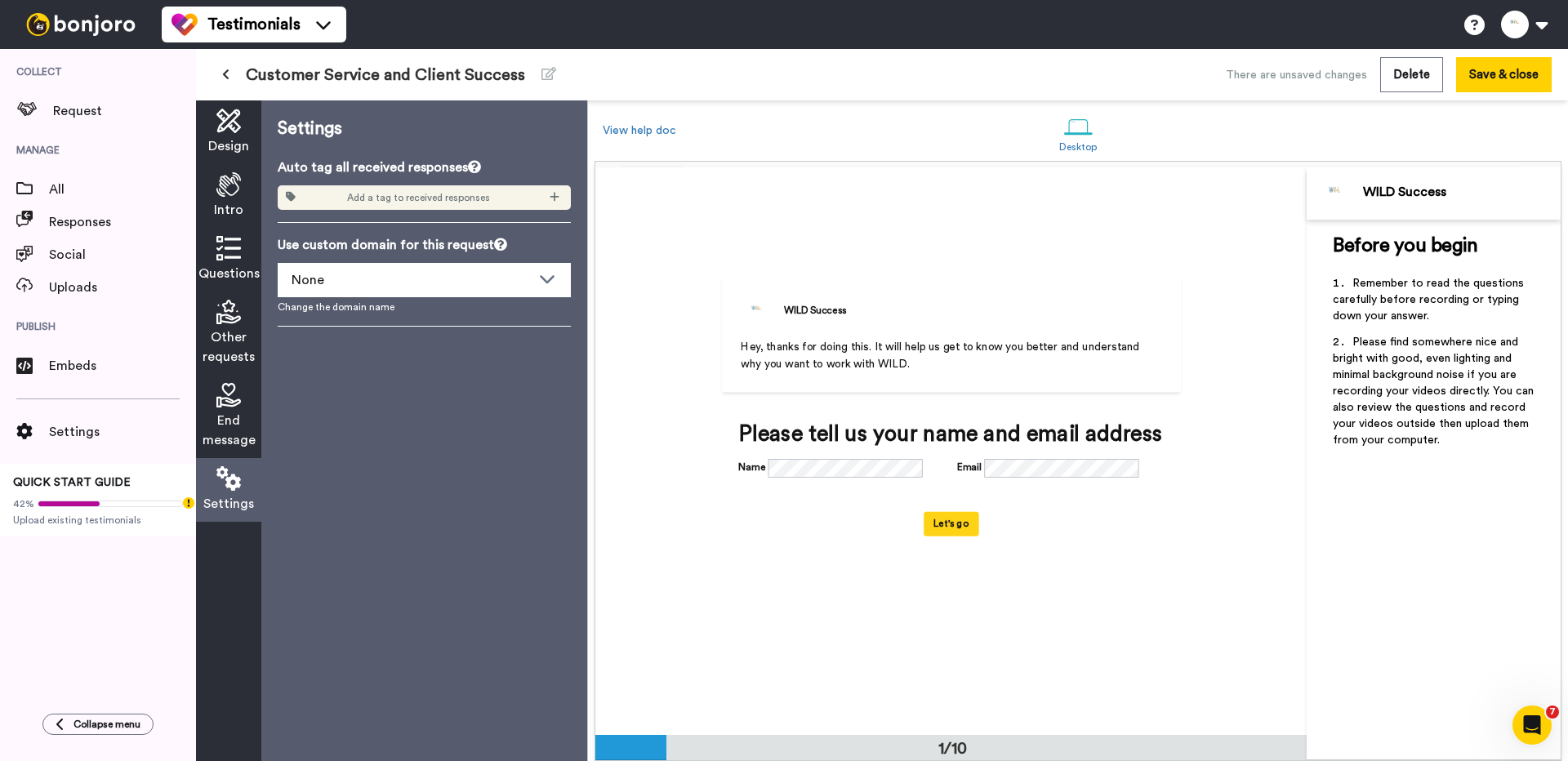
scroll to position [0, 0]
click at [221, 410] on div "End message" at bounding box center [228, 416] width 65 height 84
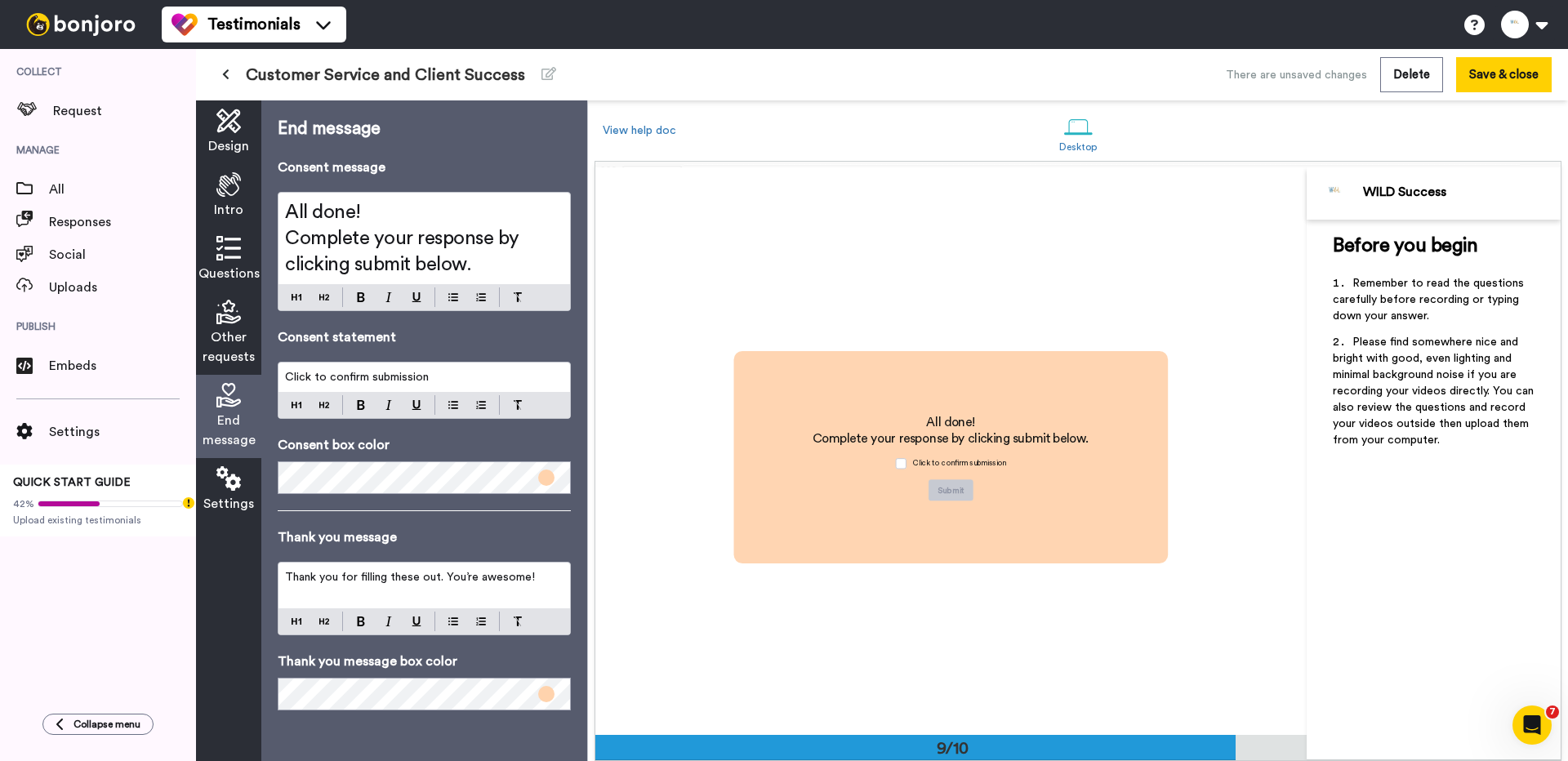
click at [233, 141] on span "Design" at bounding box center [228, 146] width 40 height 20
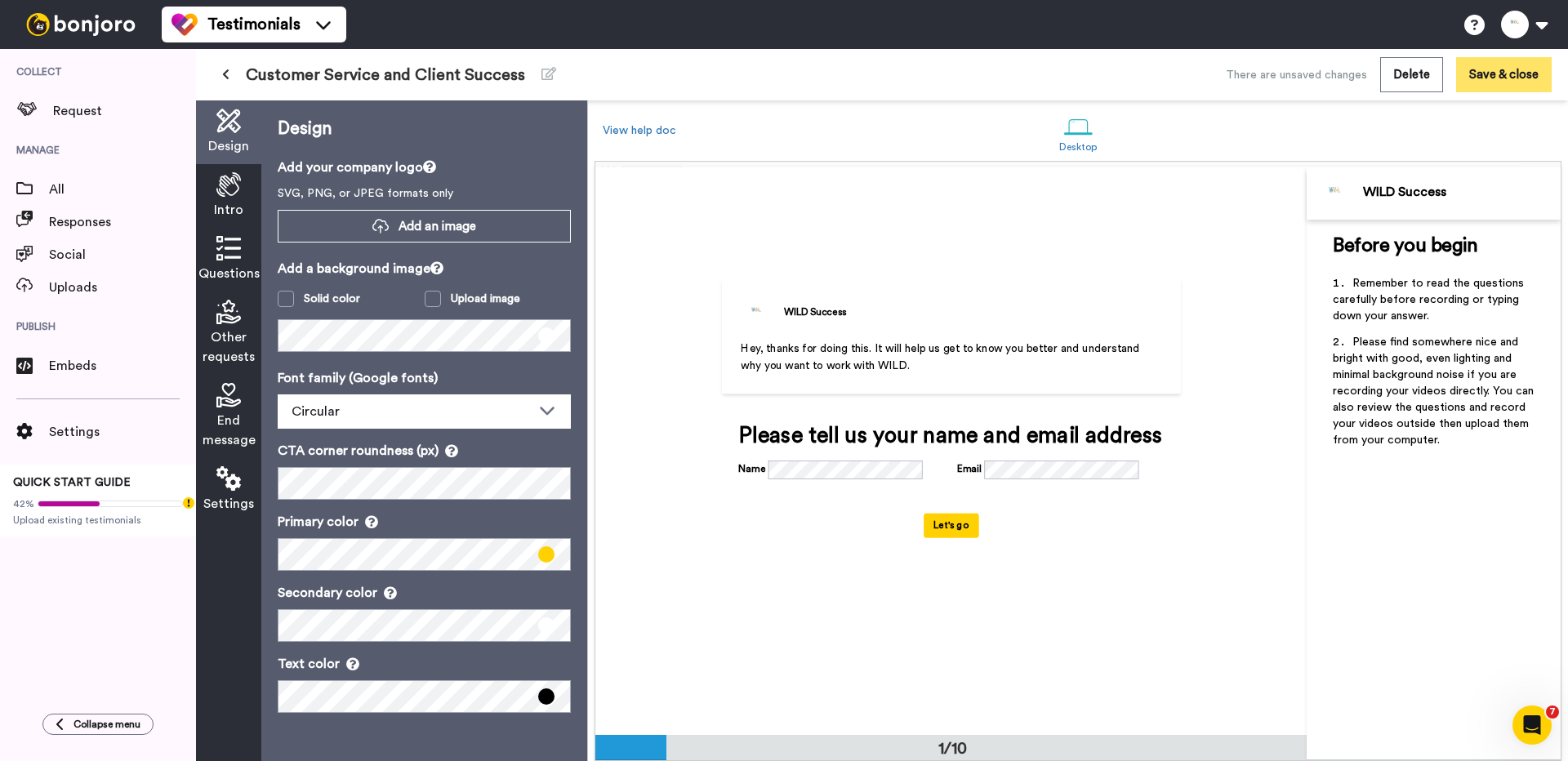
click at [1528, 75] on button "Save & close" at bounding box center [1503, 74] width 96 height 35
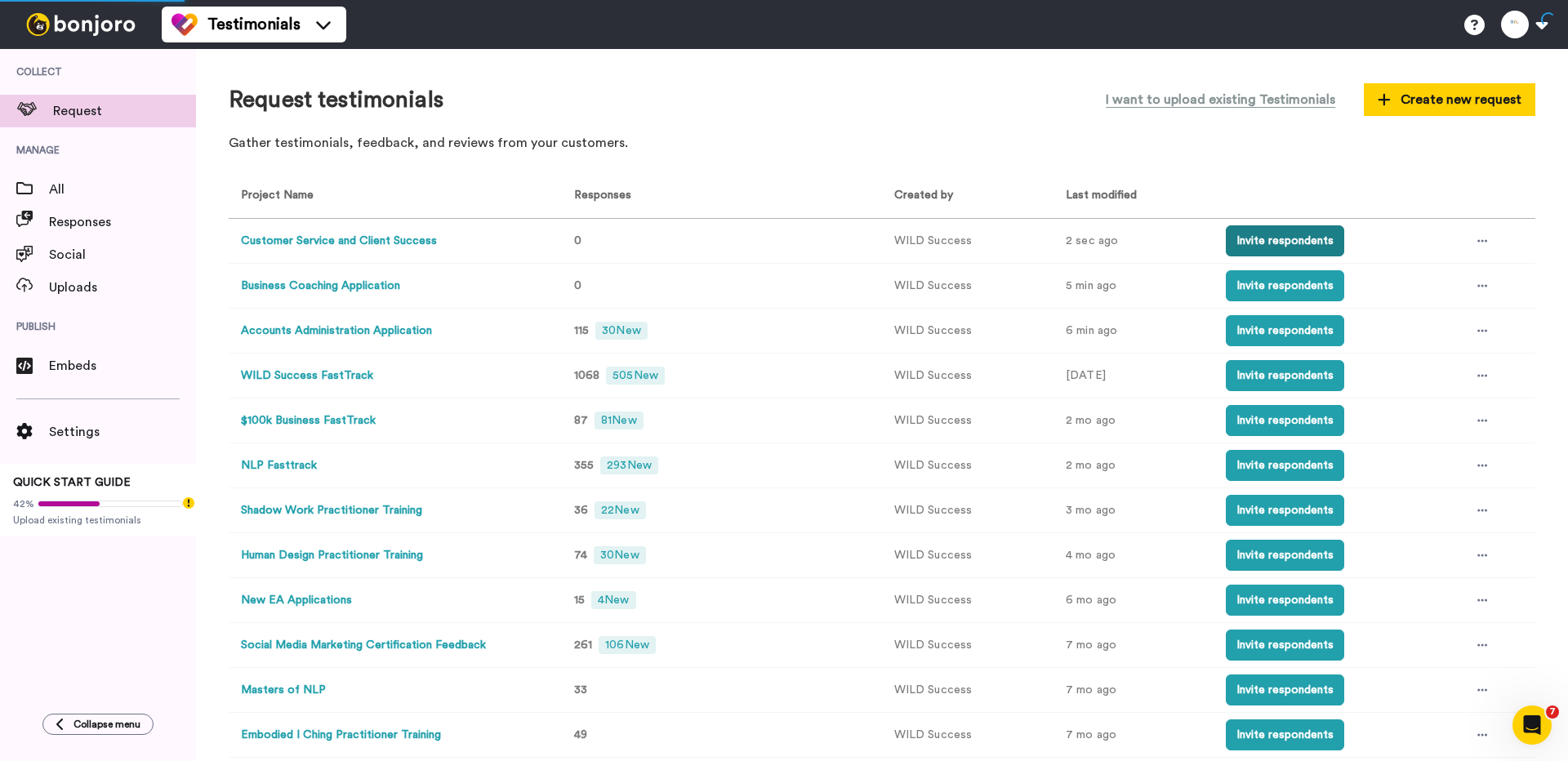
click at [1304, 230] on button "Invite respondents" at bounding box center [1285, 241] width 118 height 31
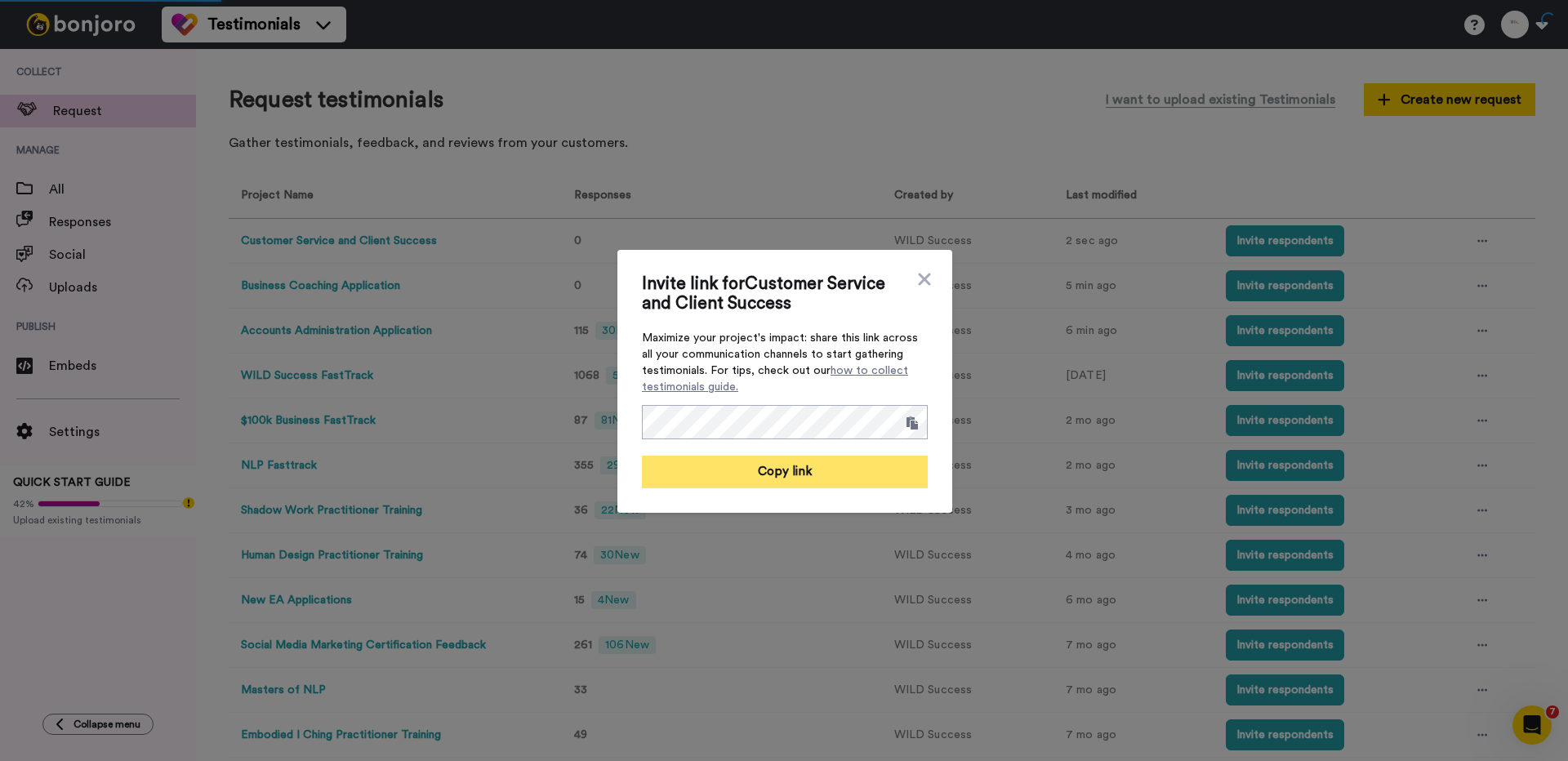
click at [808, 468] on button "Copy link" at bounding box center [785, 472] width 286 height 33
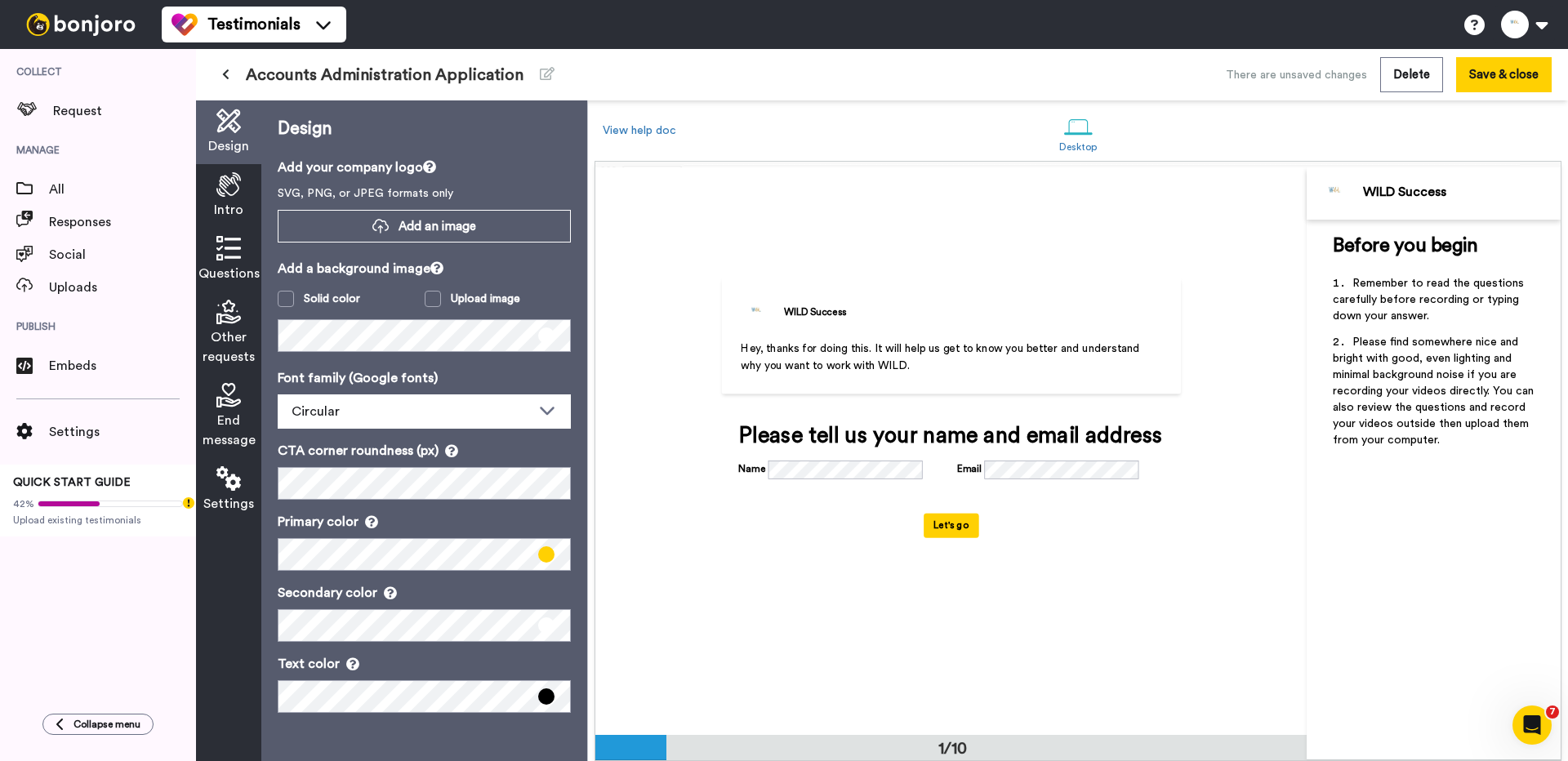
click at [233, 191] on icon at bounding box center [228, 184] width 24 height 24
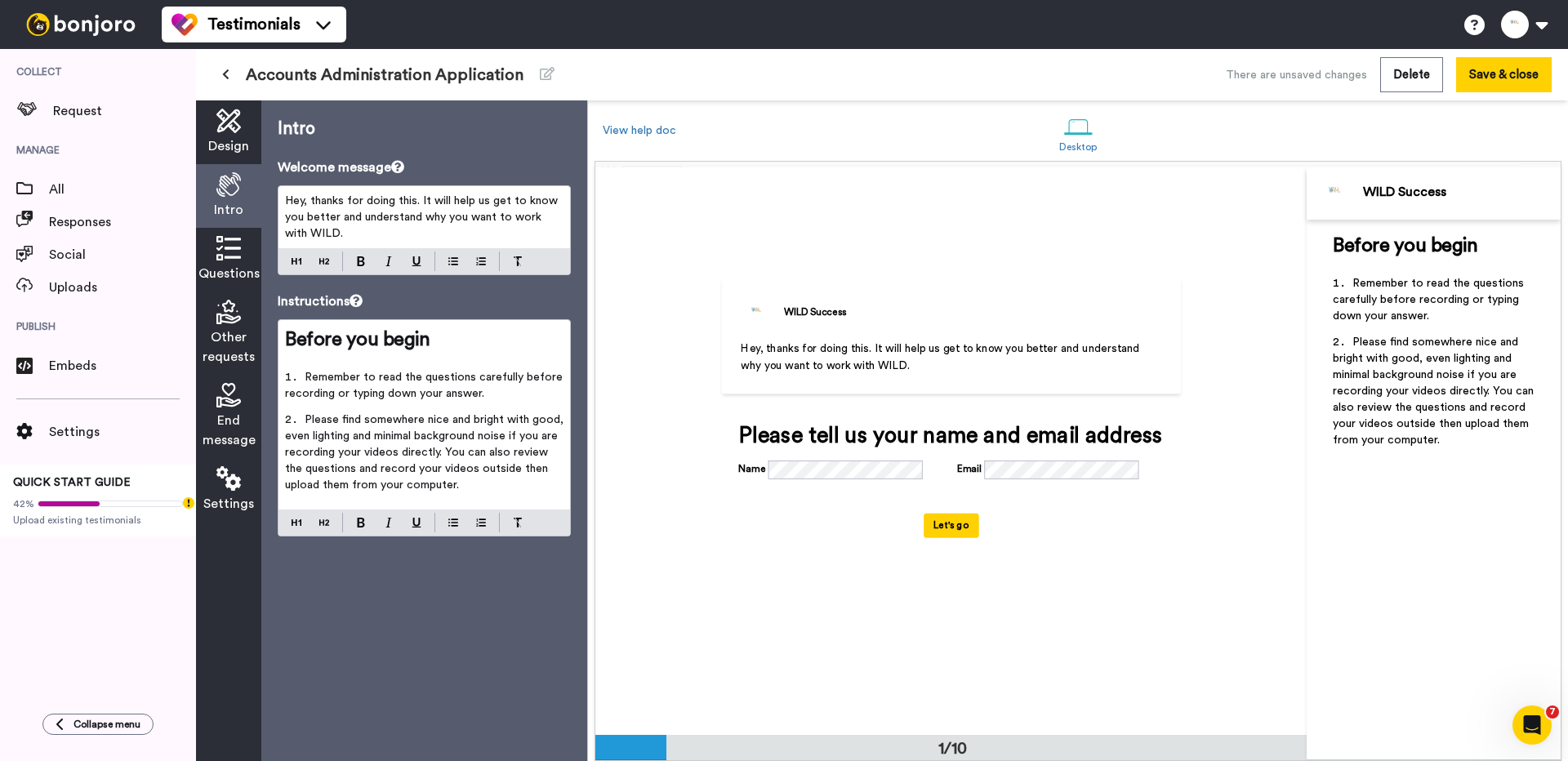
click at [446, 230] on p "Hey, thanks for doing this. It will help us get to know you better and understa…" at bounding box center [424, 217] width 278 height 49
copy span "Hey, thanks for doing this. It will help us get to know you better and understa…"
click at [481, 410] on li "Remember to read the questions carefully before recording or typing down your a…" at bounding box center [424, 390] width 278 height 42
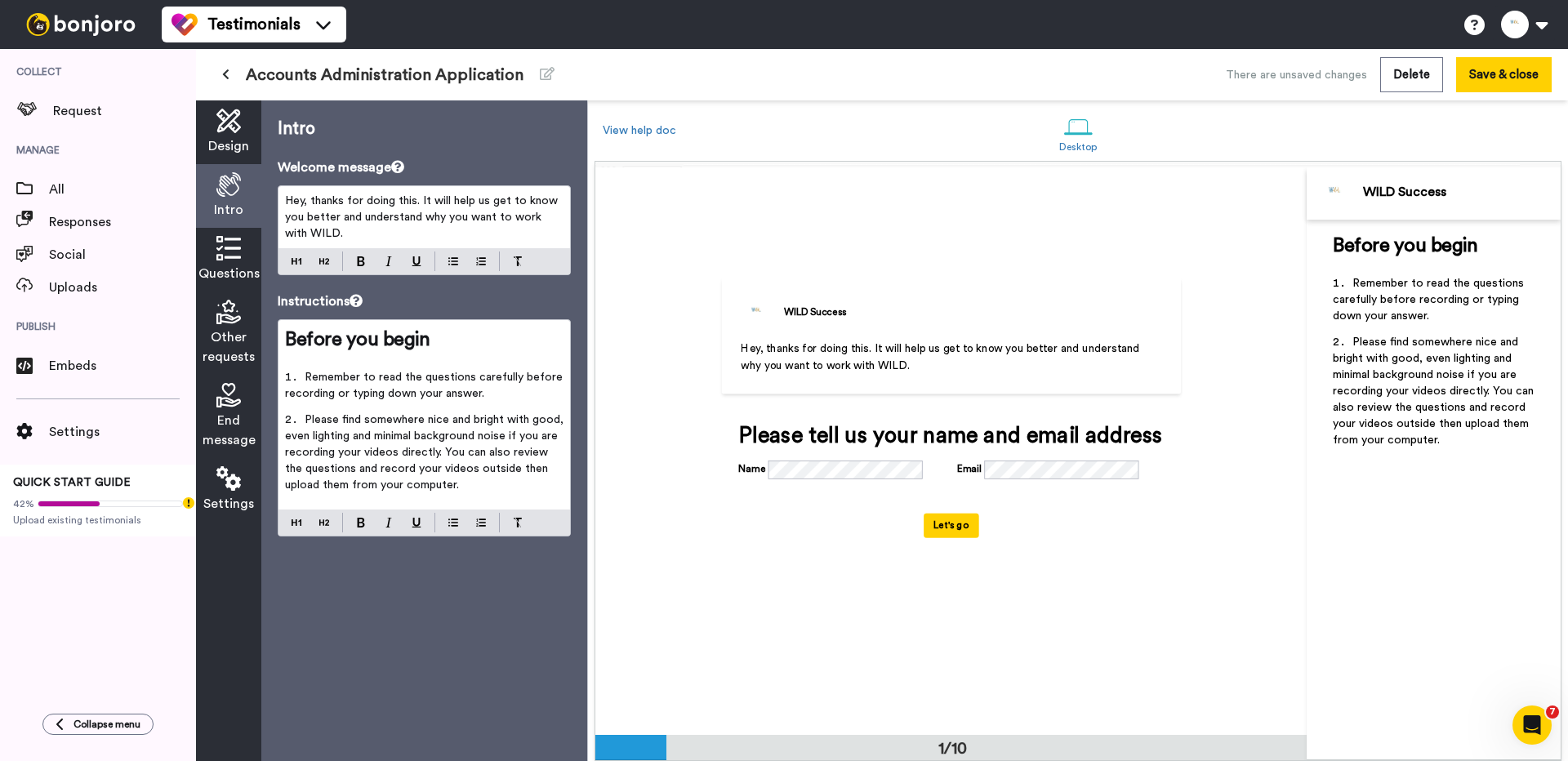
click at [481, 410] on li "Remember to read the questions carefully before recording or typing down your a…" at bounding box center [424, 390] width 278 height 42
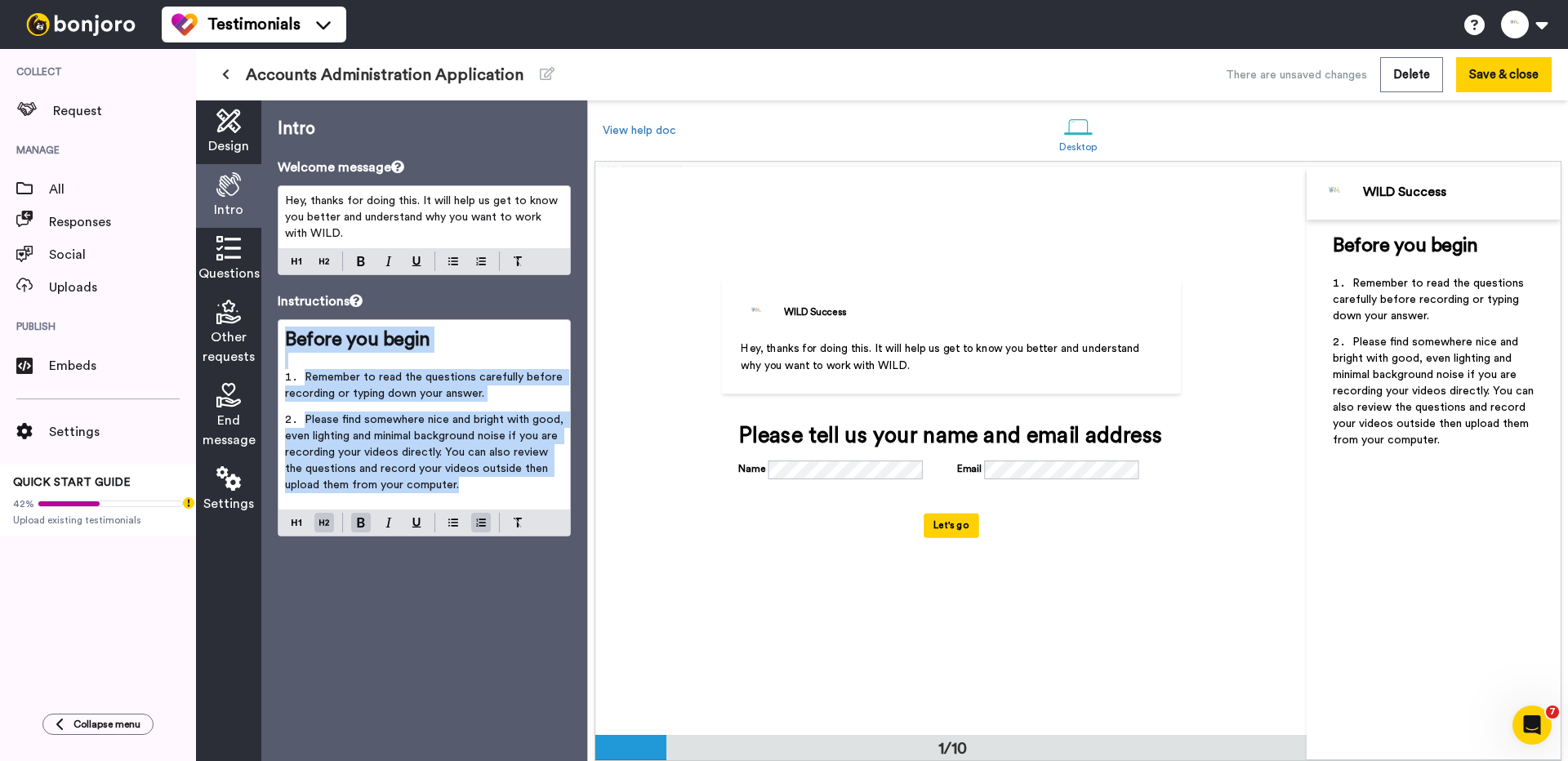
copy div "Before you begin ﻿ Remember to read the questions carefully before recording or…"
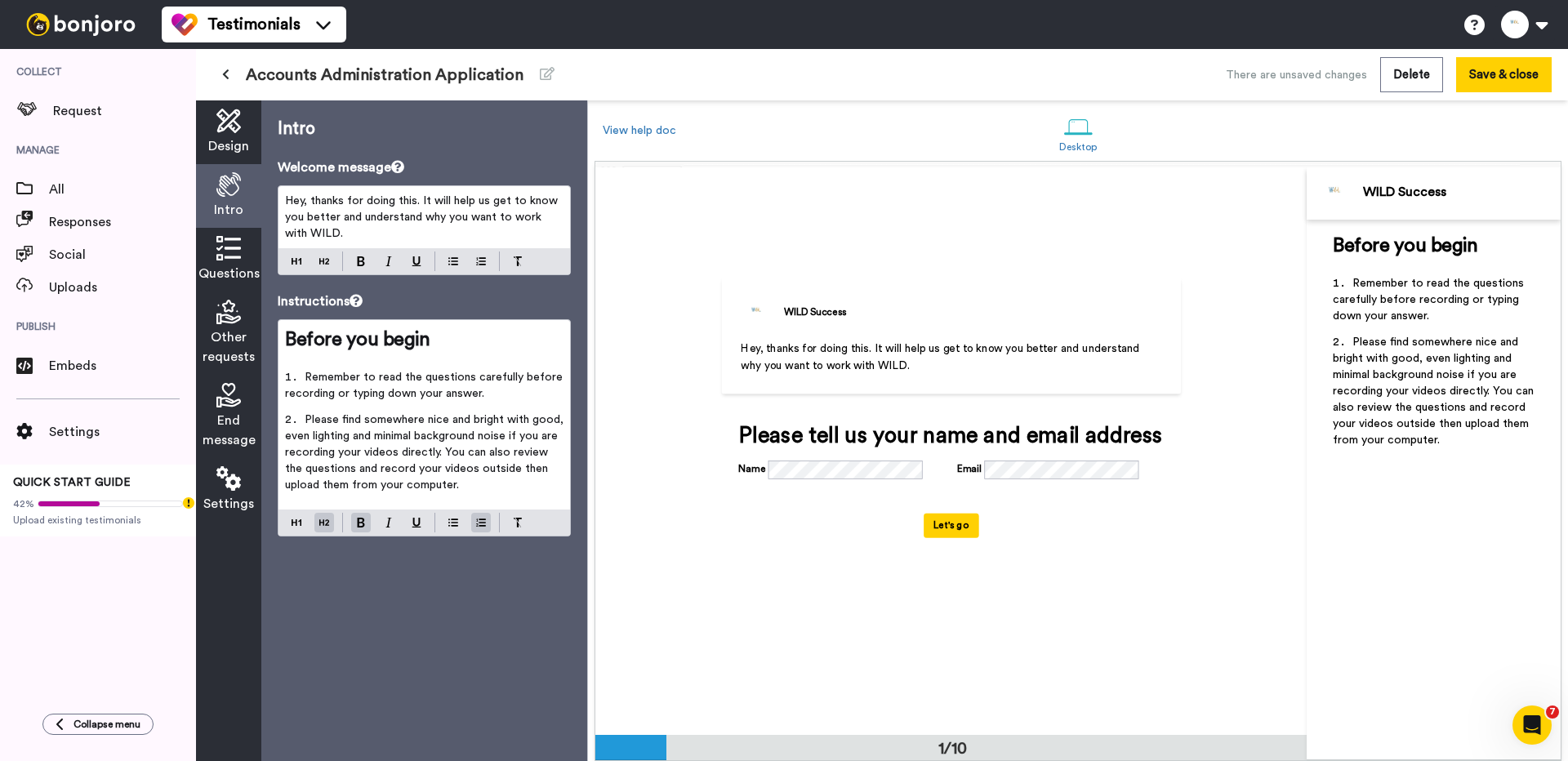
click at [212, 260] on div "Questions" at bounding box center [228, 259] width 65 height 64
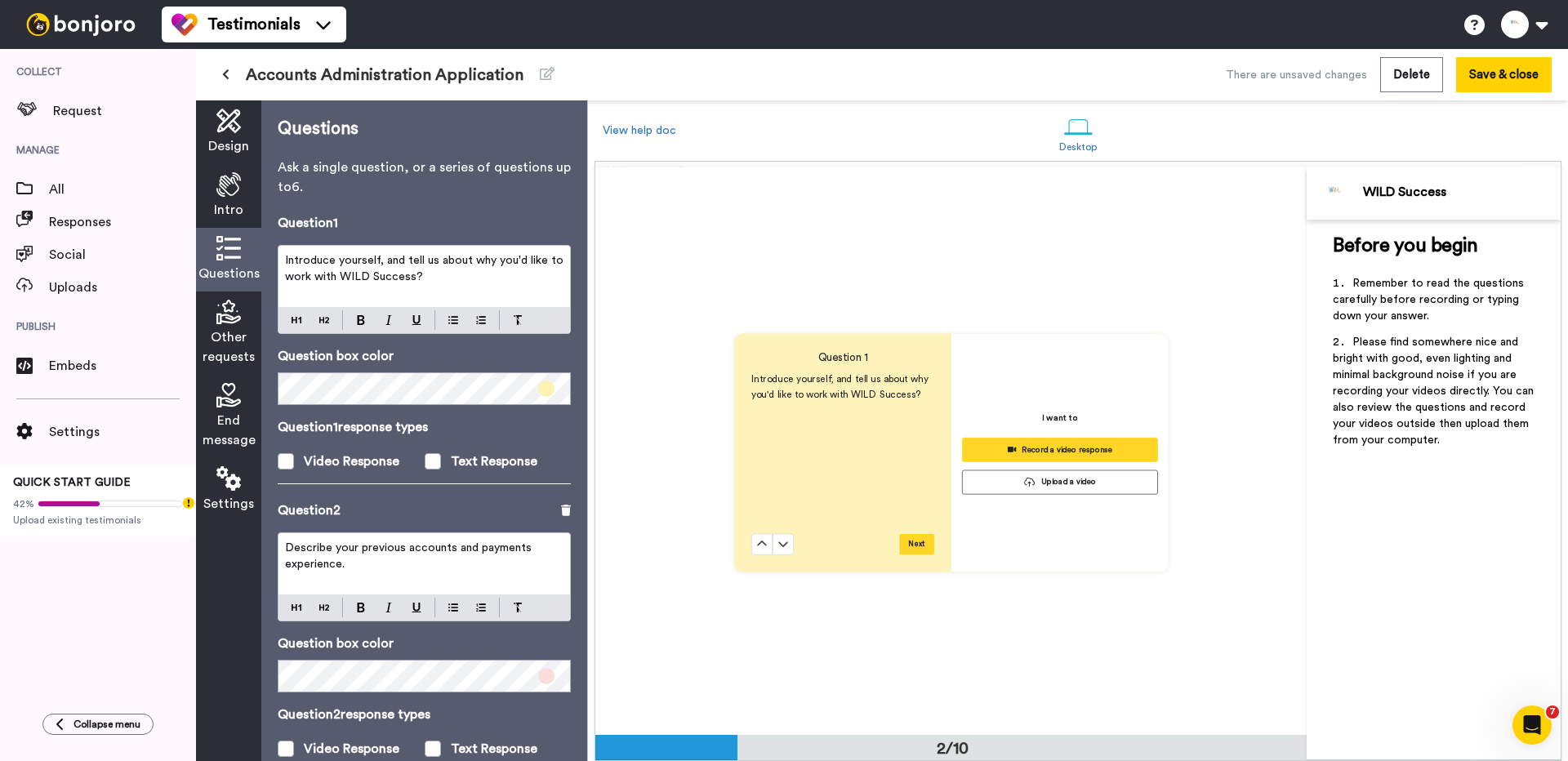
scroll to position [568, 0]
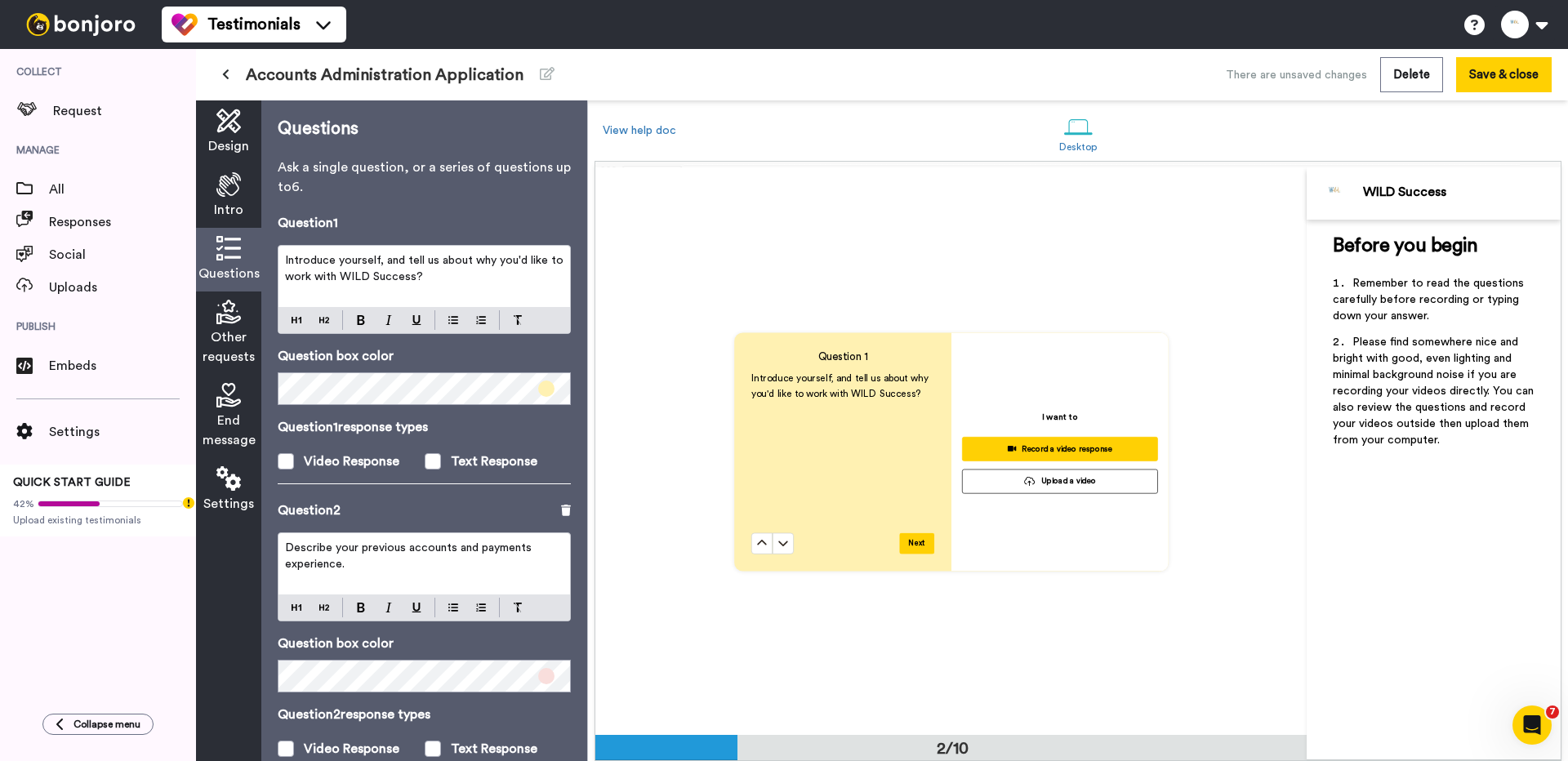
click at [386, 265] on span "Introduce yourself, and tell us about why you'd like to work with WILD Success?" at bounding box center [426, 269] width 282 height 28
copy span "Introduce yourself, and tell us about why you'd like to work with WILD Success?"
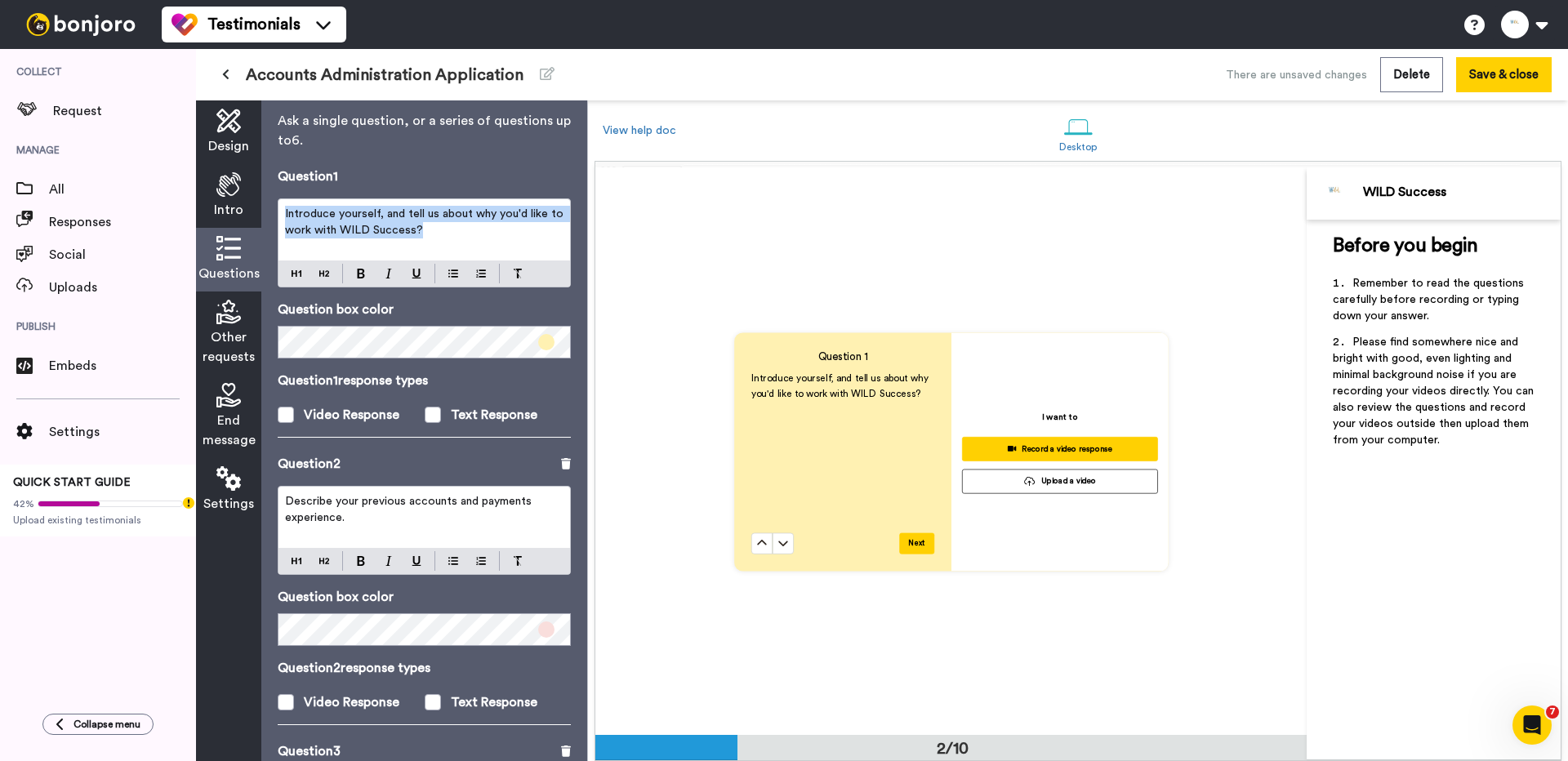
click at [363, 512] on p "Describe your previous accounts and payments experience." at bounding box center [424, 510] width 278 height 33
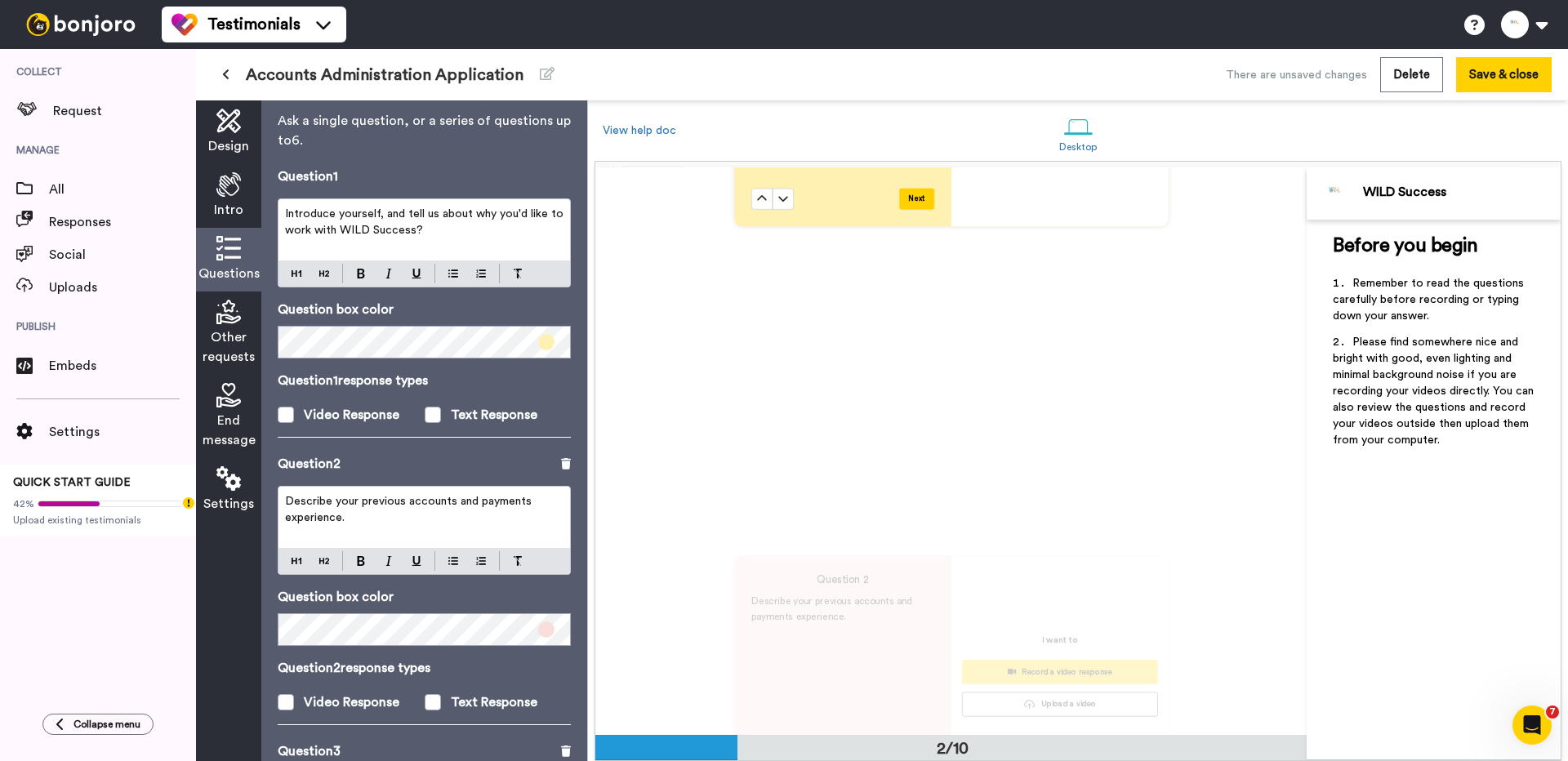
click at [363, 512] on p "Describe your previous accounts and payments experience." at bounding box center [424, 510] width 278 height 33
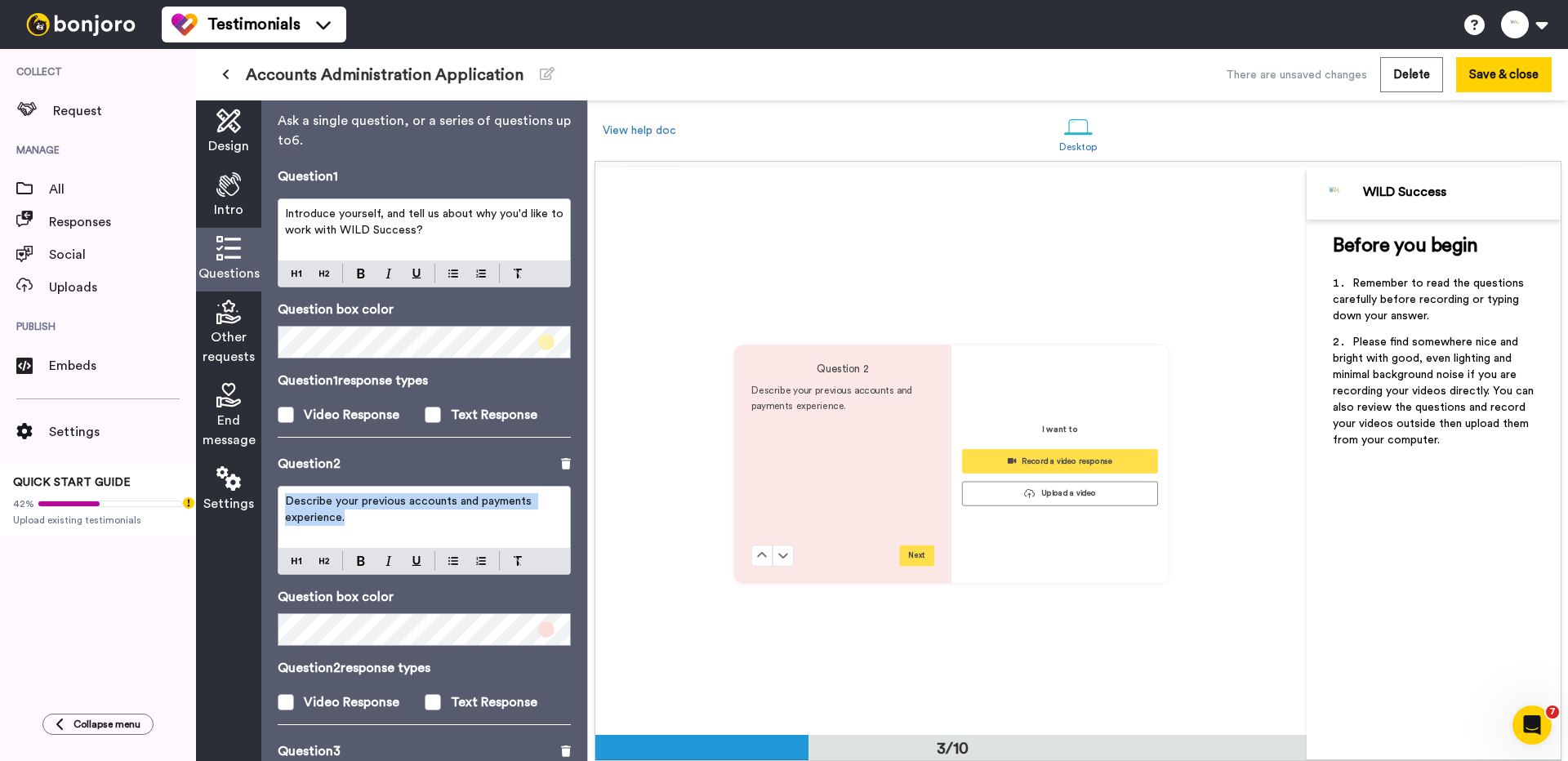
click at [363, 512] on p "Describe your previous accounts and payments experience." at bounding box center [424, 510] width 278 height 33
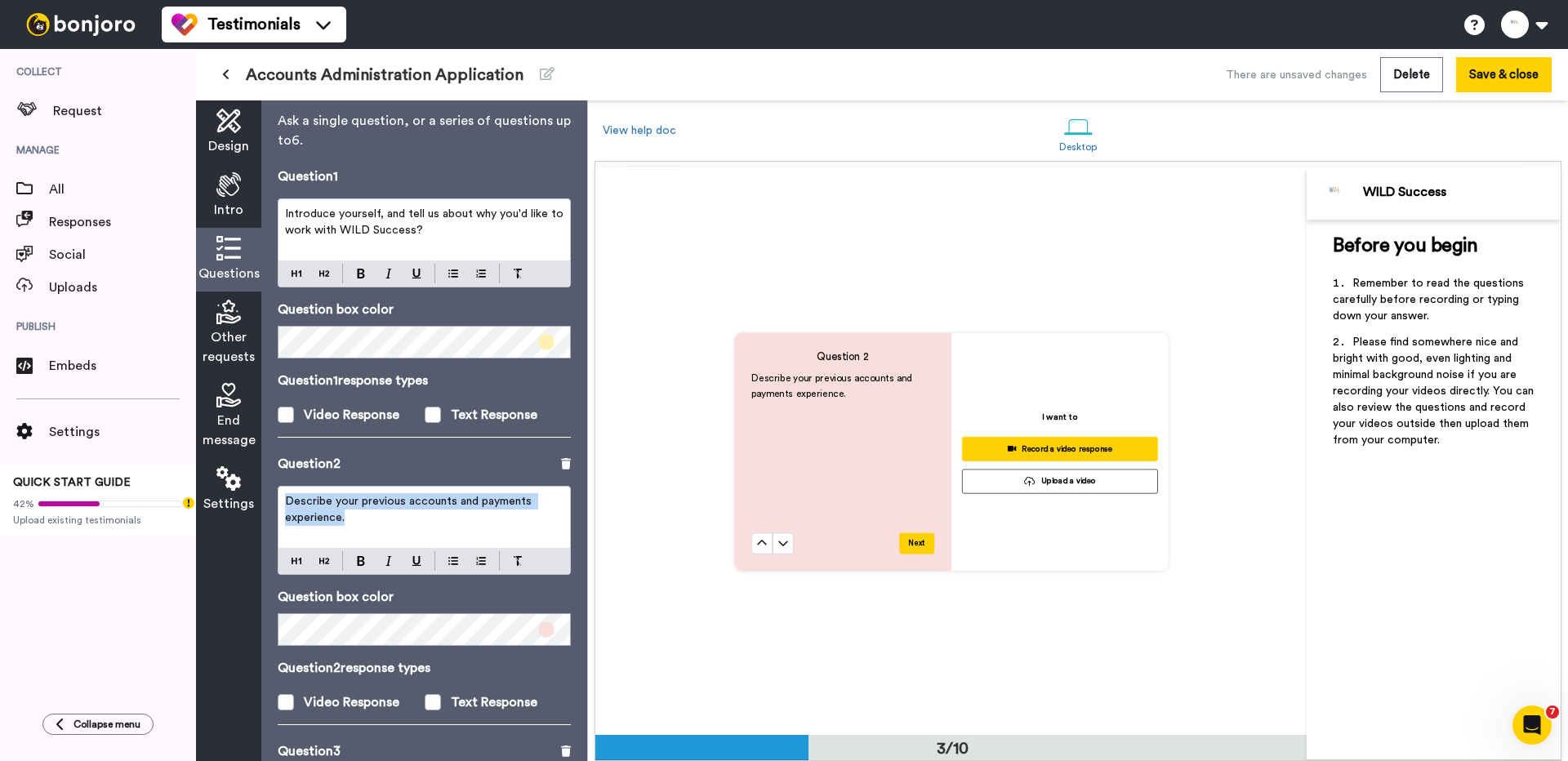
copy span "Describe your previous accounts and payments experience."
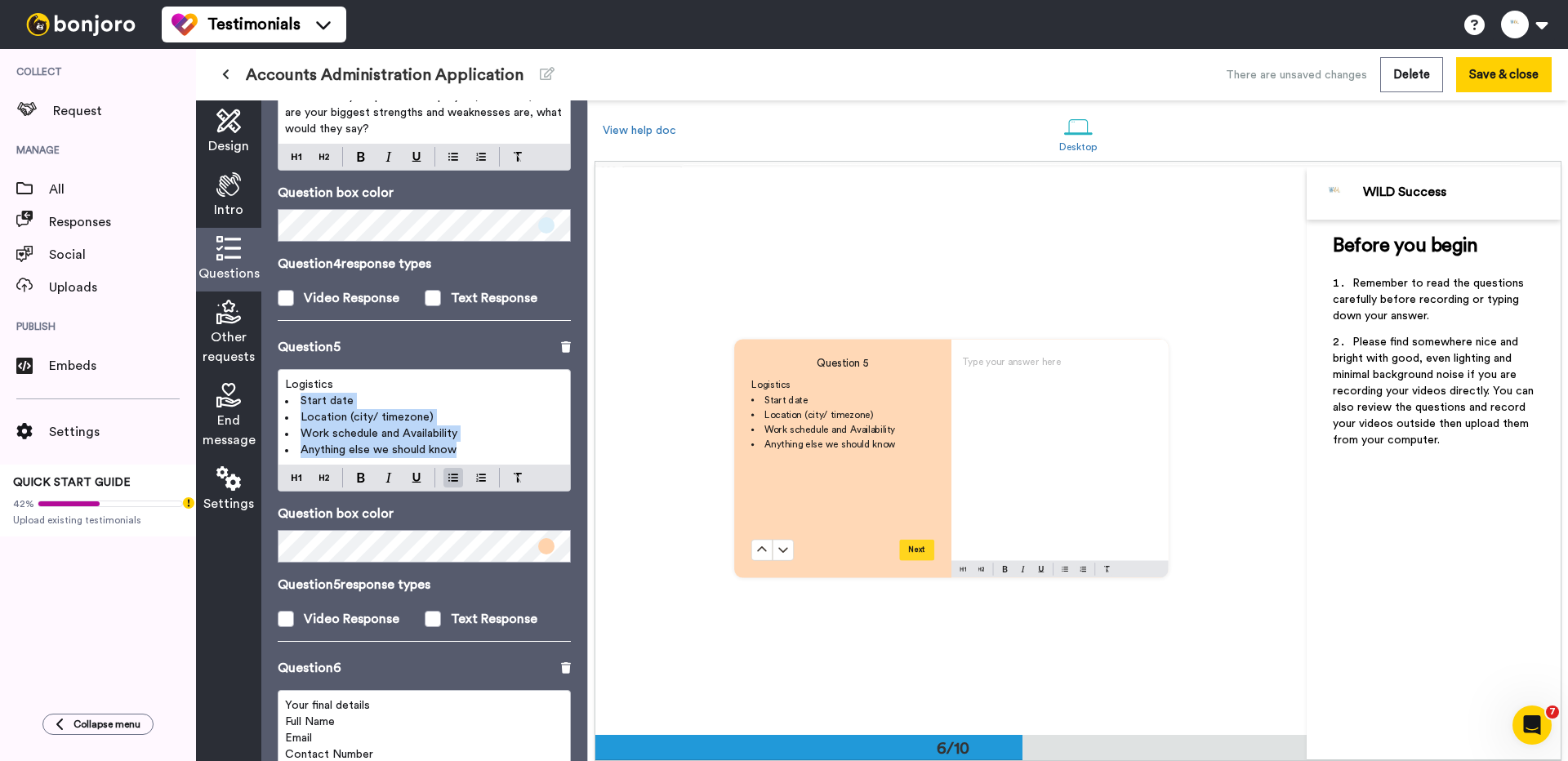
scroll to position [2838, 0]
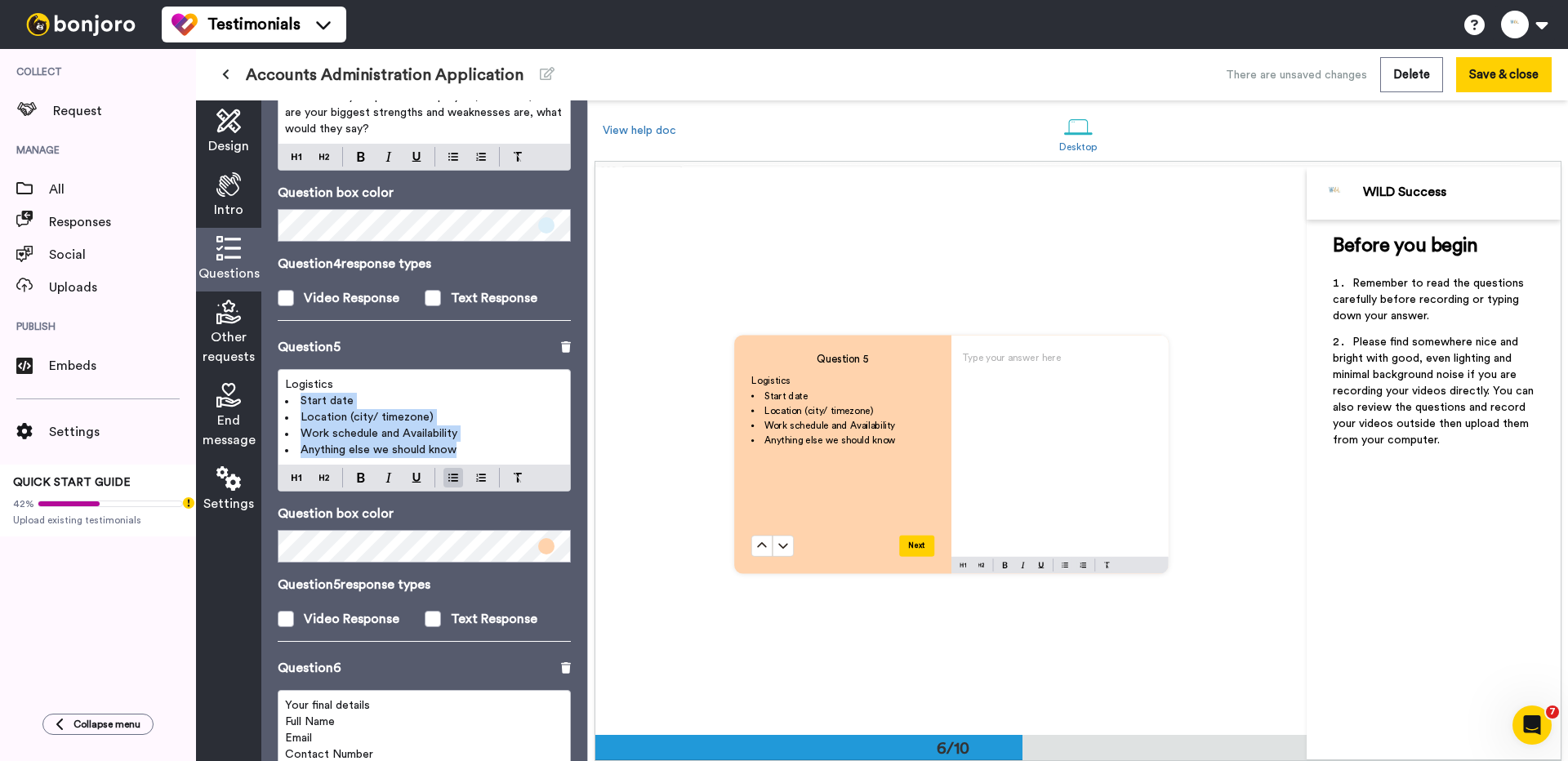
drag, startPoint x: 477, startPoint y: 457, endPoint x: 287, endPoint y: 385, distance: 203.2
click at [287, 385] on div "Logistics Start date Location (city/ timezone) Work schedule and Availability A…" at bounding box center [424, 417] width 291 height 95
click at [287, 385] on span "Logistics" at bounding box center [309, 384] width 48 height 11
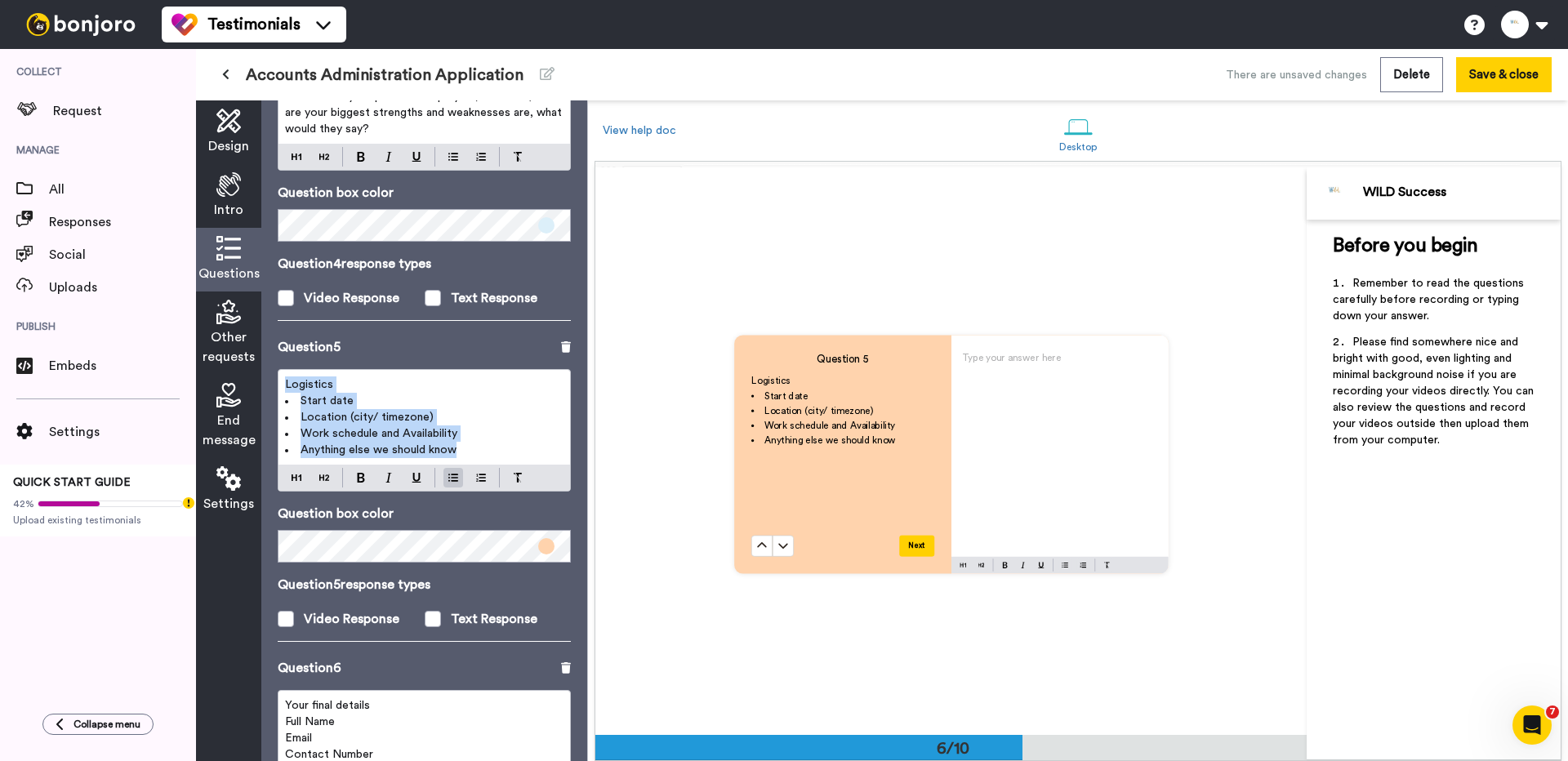
copy div "Logistics Start date Location (city/ timezone) Work schedule and Availability A…"
click at [231, 398] on icon at bounding box center [228, 396] width 24 height 24
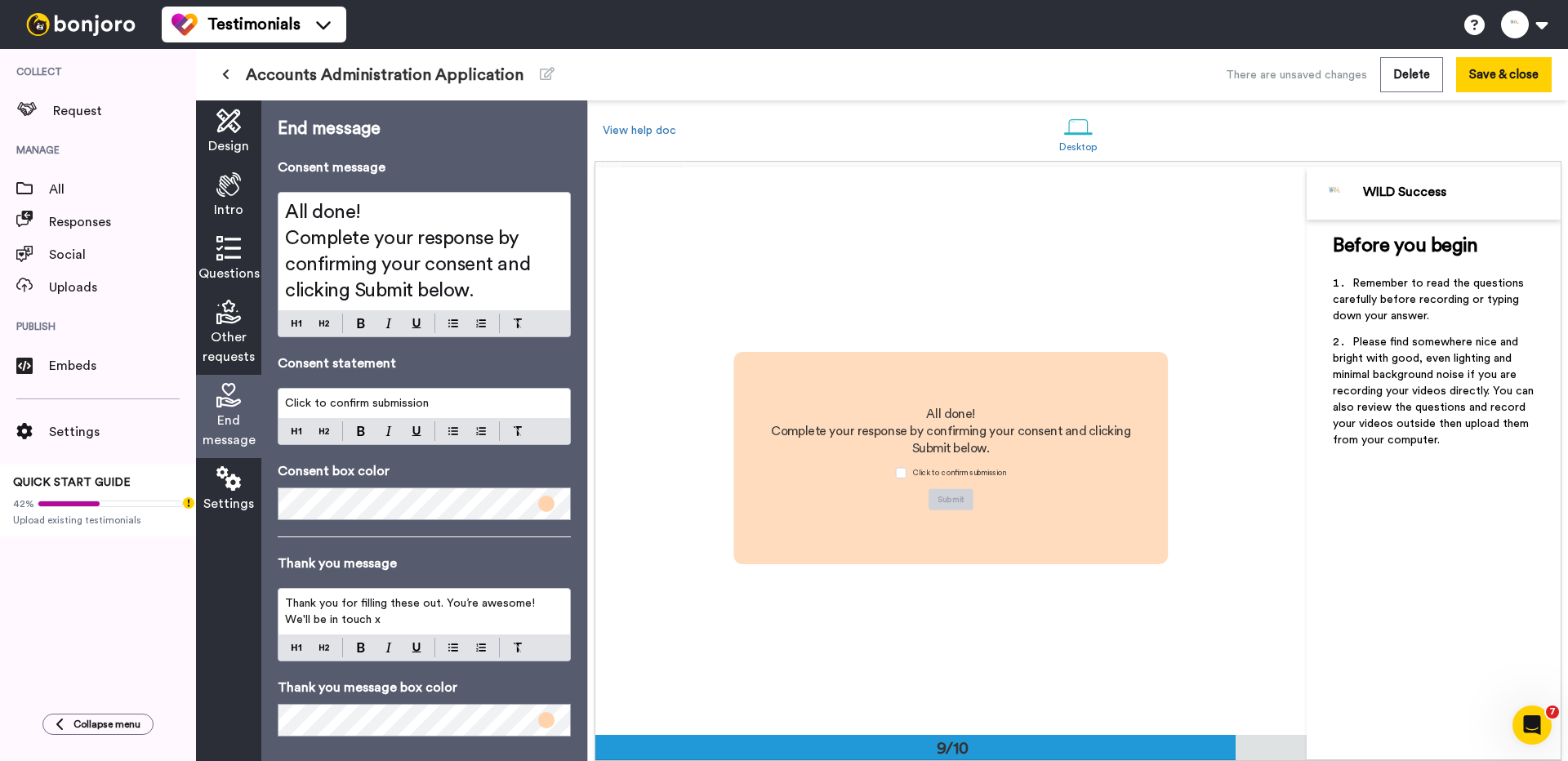
scroll to position [4540, 0]
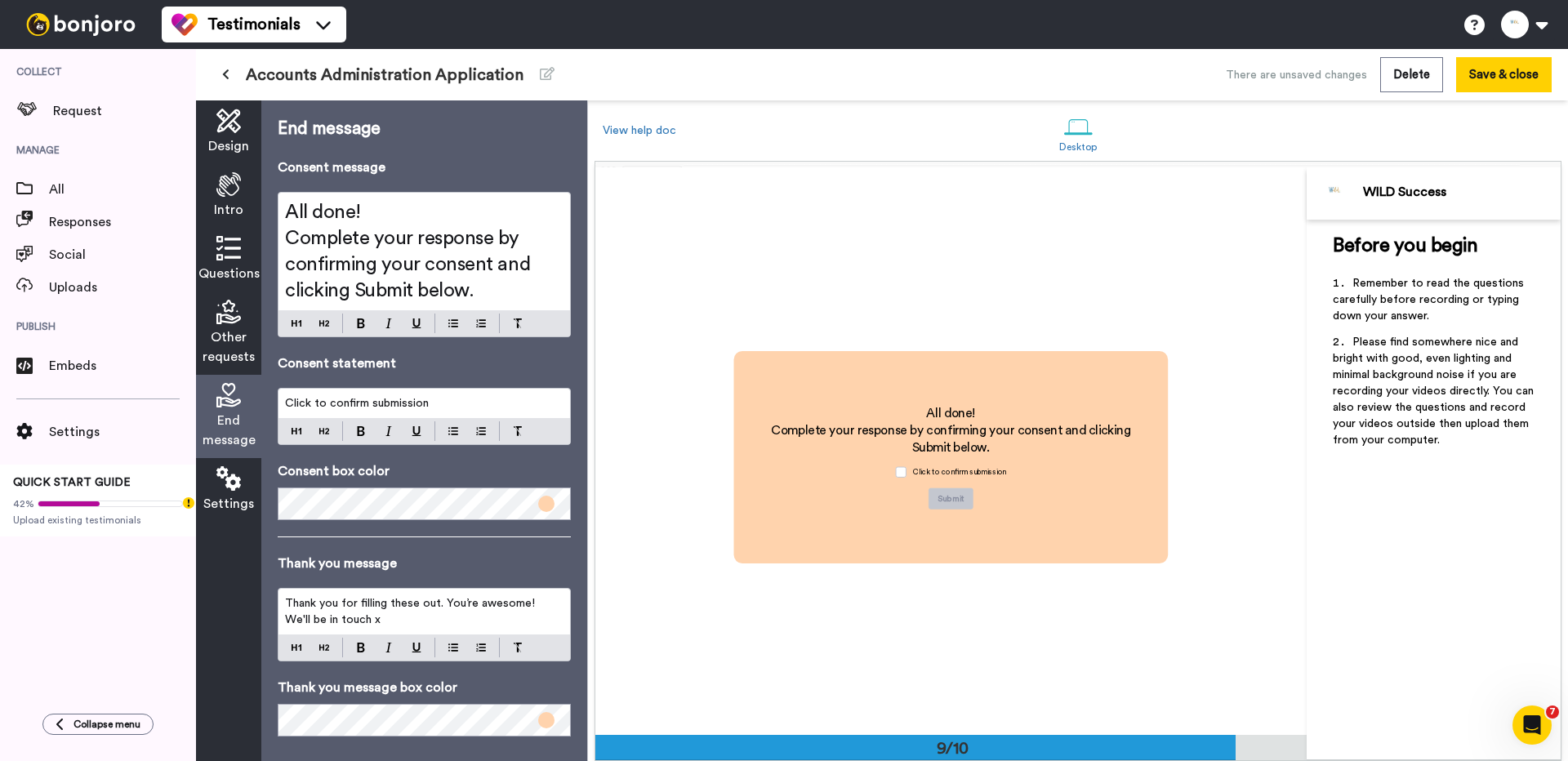
click at [390, 255] on span "Complete your response by confirming your consent and clicking Submit below." at bounding box center [410, 264] width 250 height 72
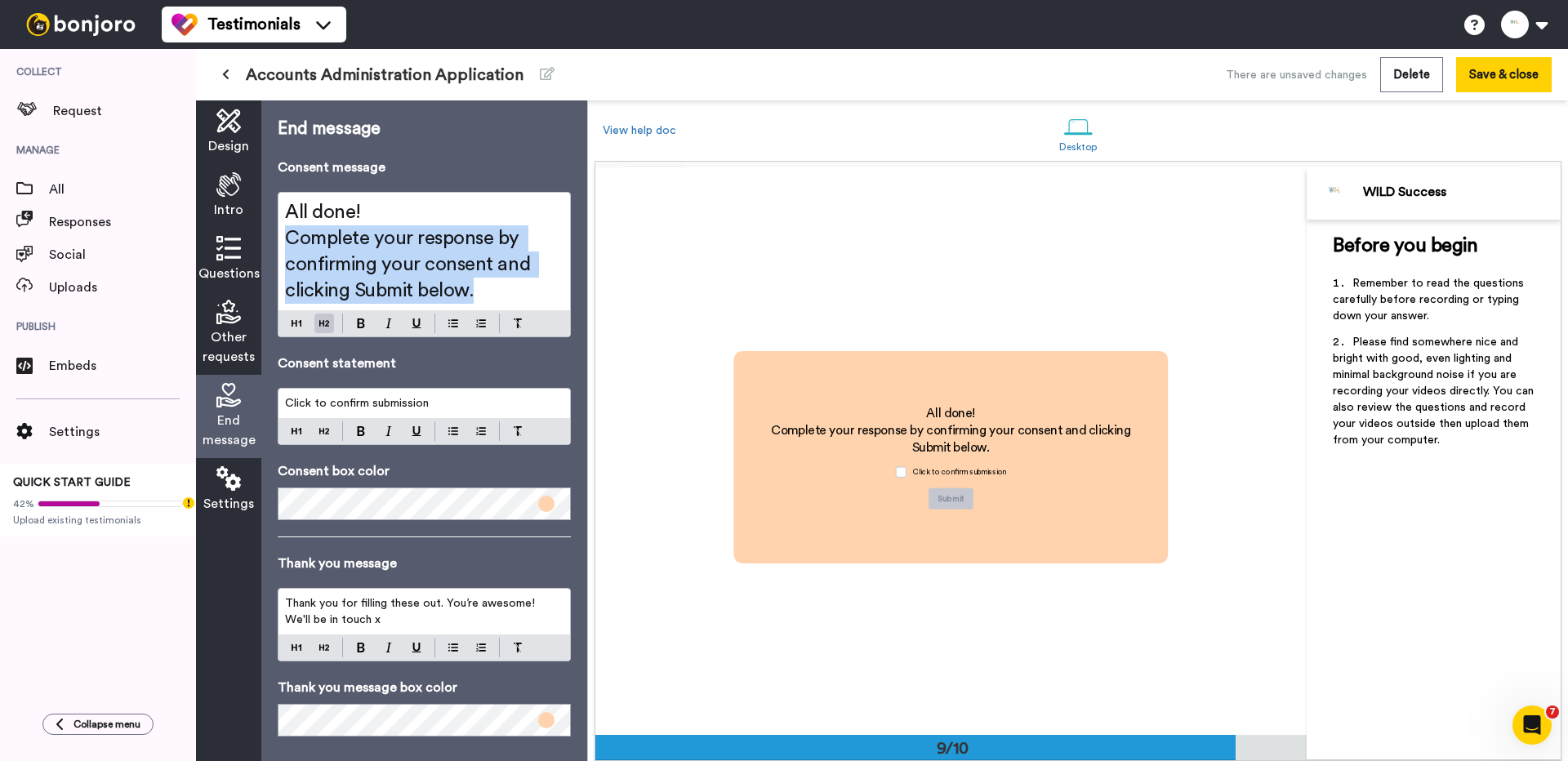
click at [390, 255] on span "Complete your response by confirming your consent and clicking Submit below." at bounding box center [410, 264] width 250 height 72
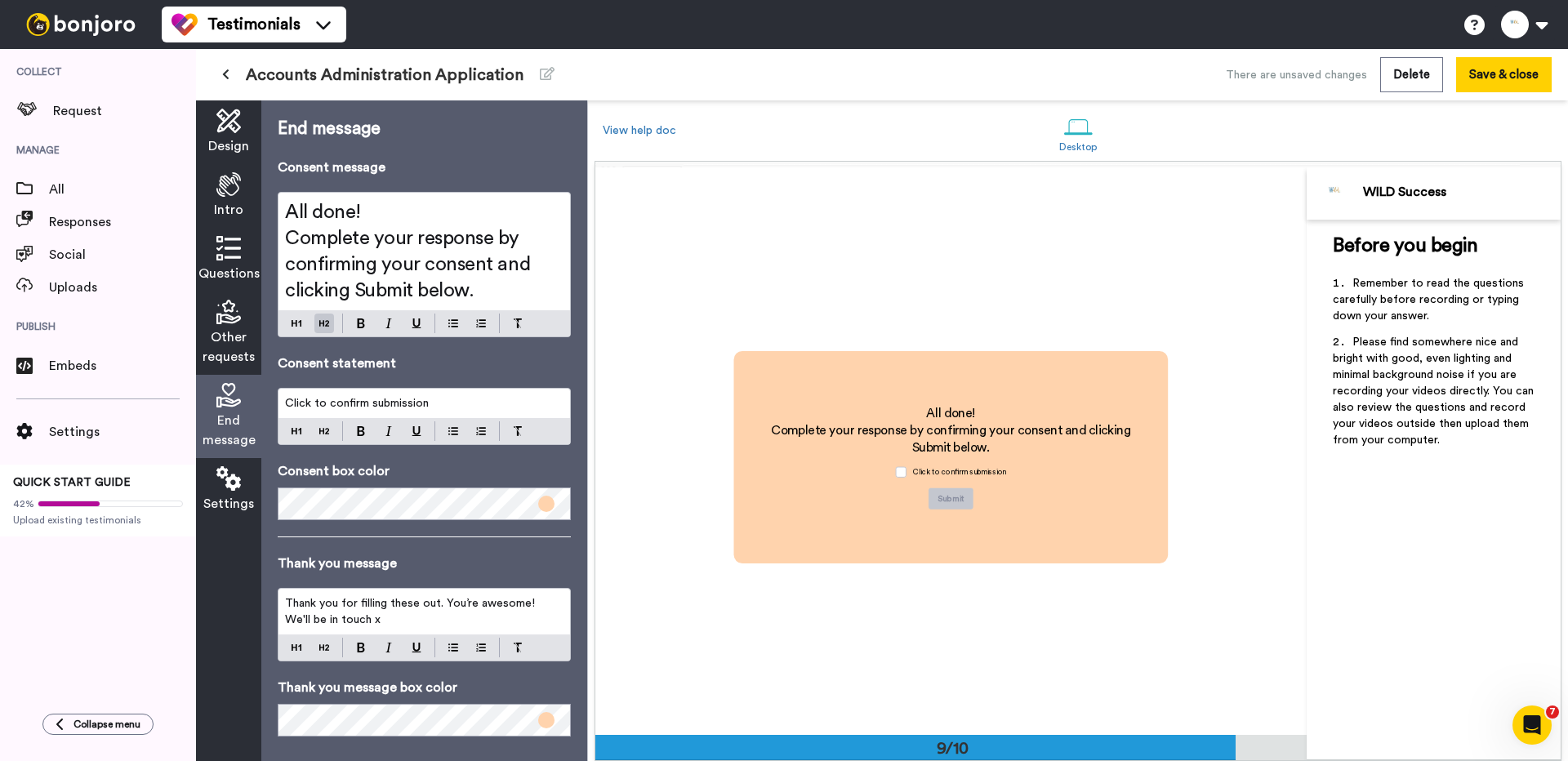
click at [454, 266] on span "Complete your response by confirming your consent and clicking Submit below." at bounding box center [410, 264] width 250 height 72
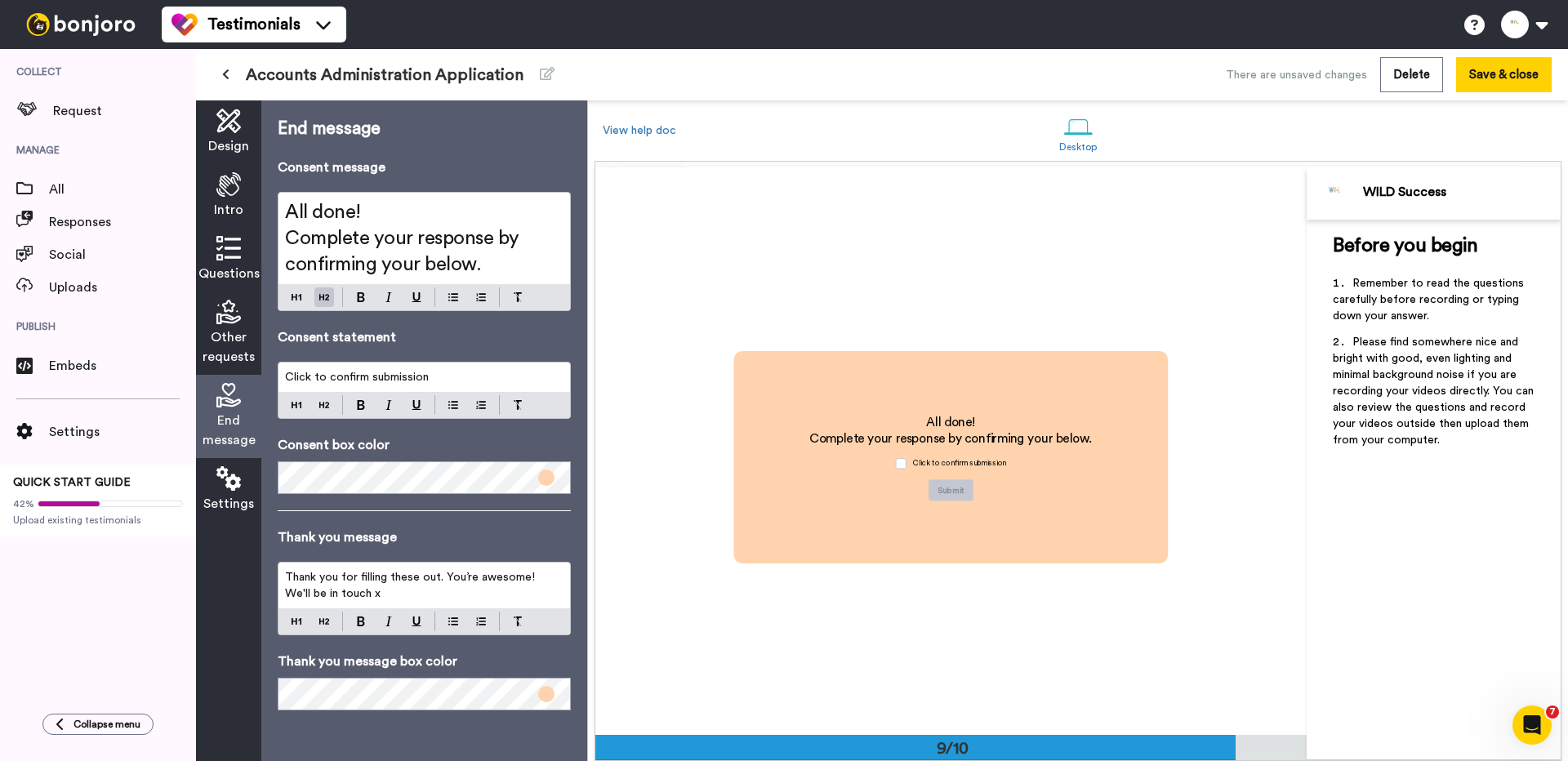
click at [424, 228] on span "Complete your response by confirming your below." at bounding box center [405, 251] width 240 height 46
click at [1515, 63] on button "Save & close" at bounding box center [1503, 74] width 96 height 35
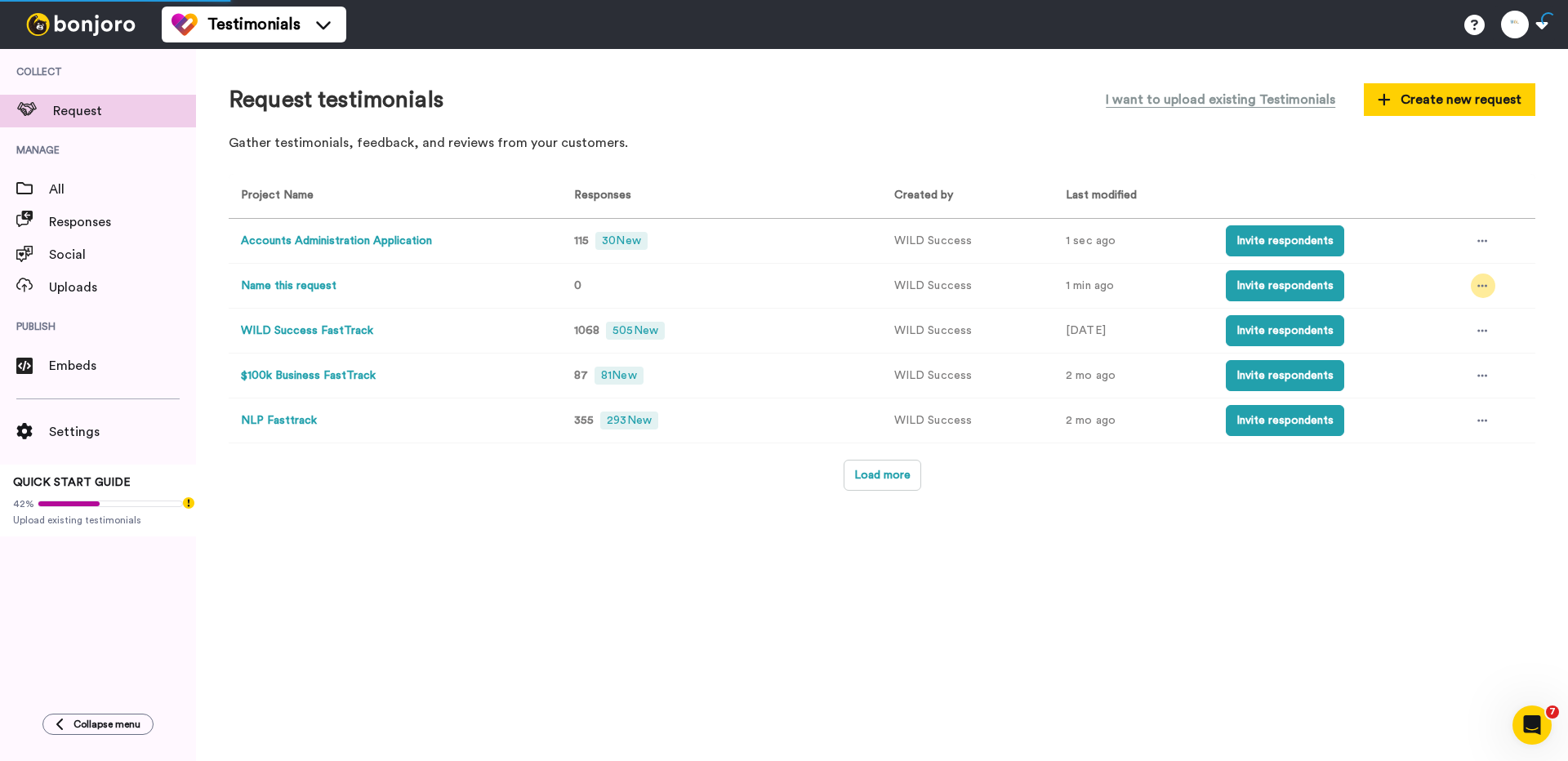
click at [1480, 282] on icon at bounding box center [1482, 285] width 9 height 11
click at [1443, 400] on span "Edit project" at bounding box center [1446, 405] width 63 height 11
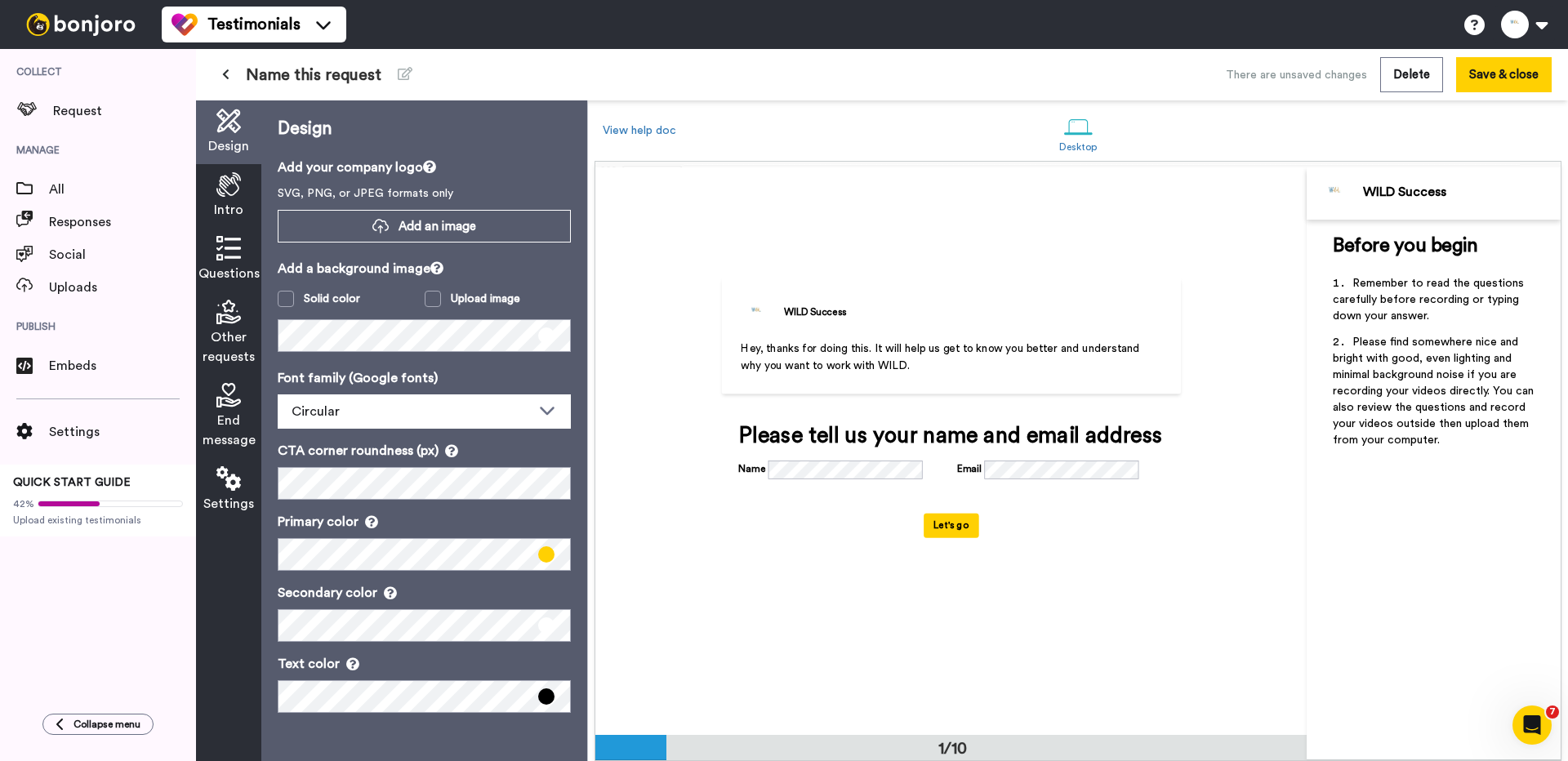
click at [223, 195] on icon at bounding box center [228, 184] width 24 height 24
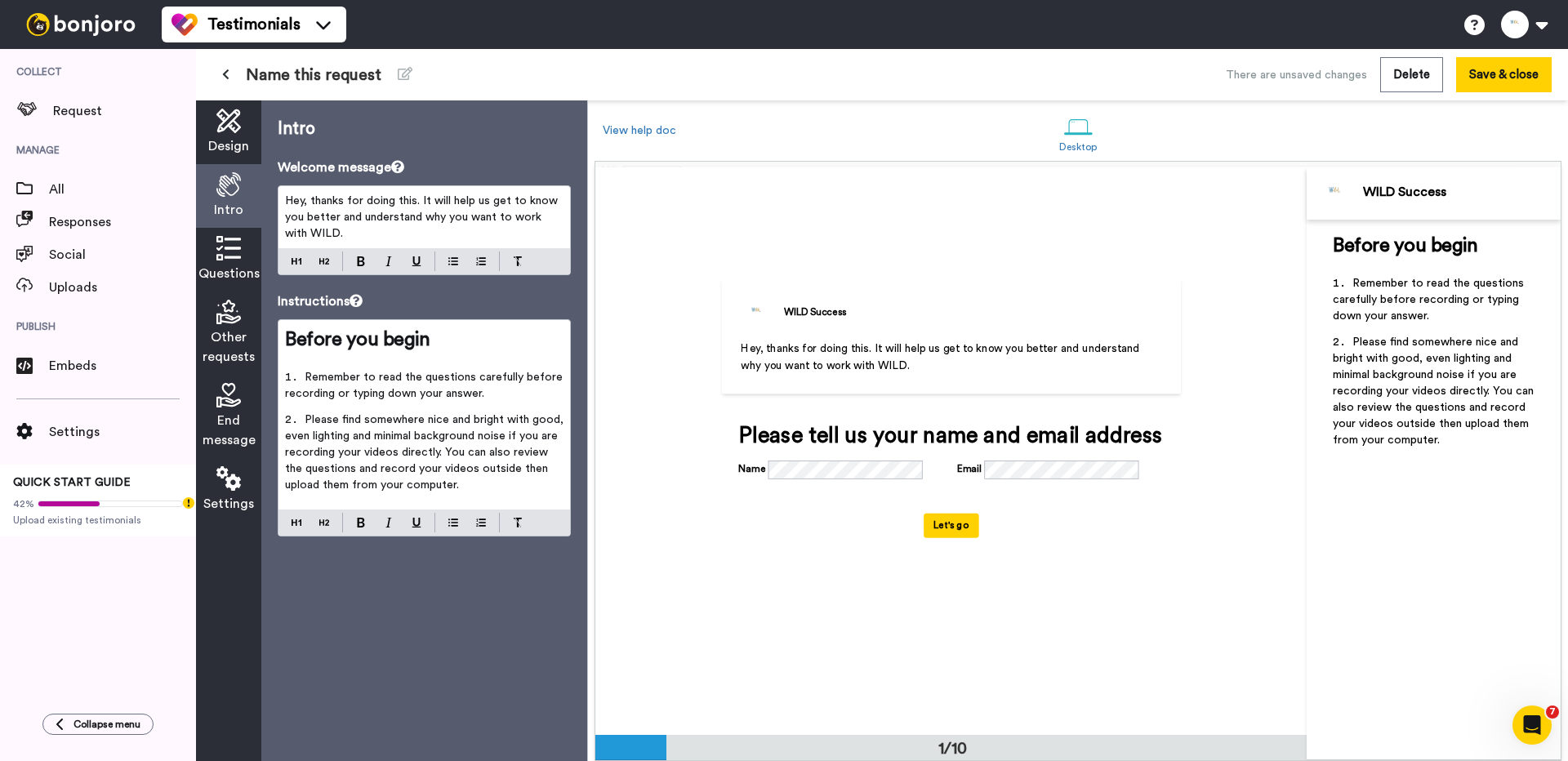
click at [220, 254] on icon at bounding box center [228, 248] width 24 height 24
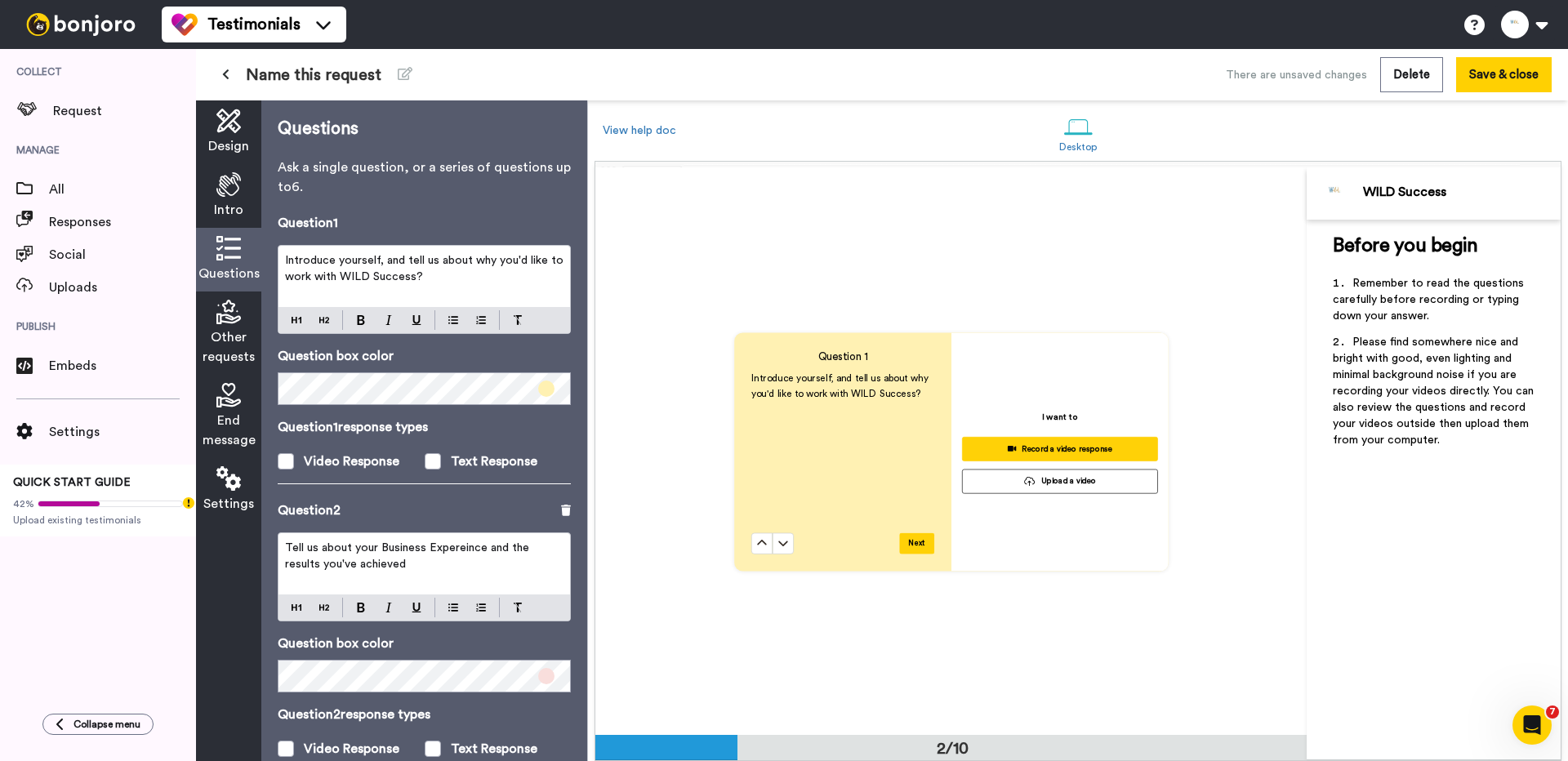
scroll to position [568, 0]
click at [227, 309] on icon at bounding box center [228, 312] width 24 height 24
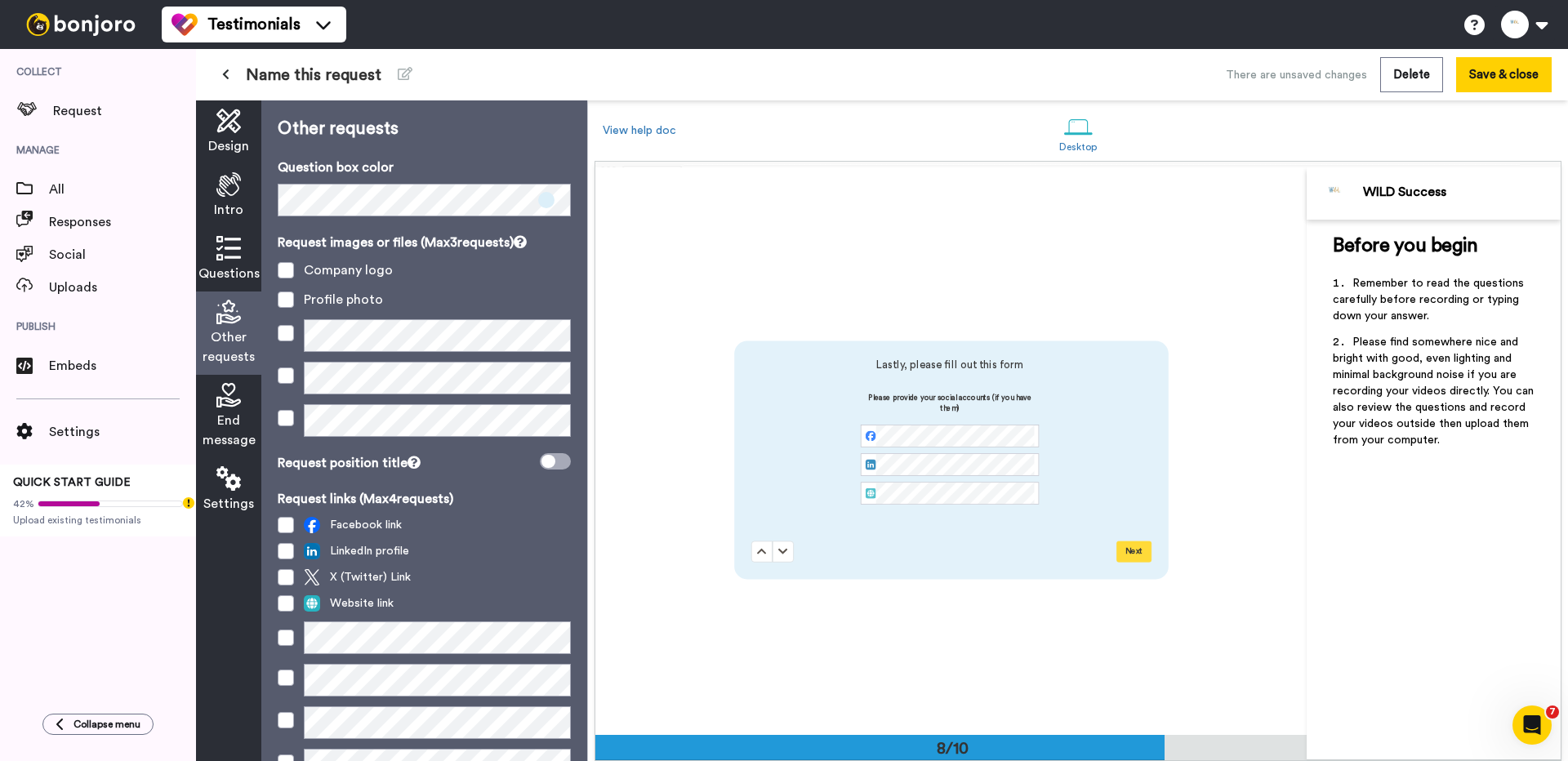
scroll to position [3974, 0]
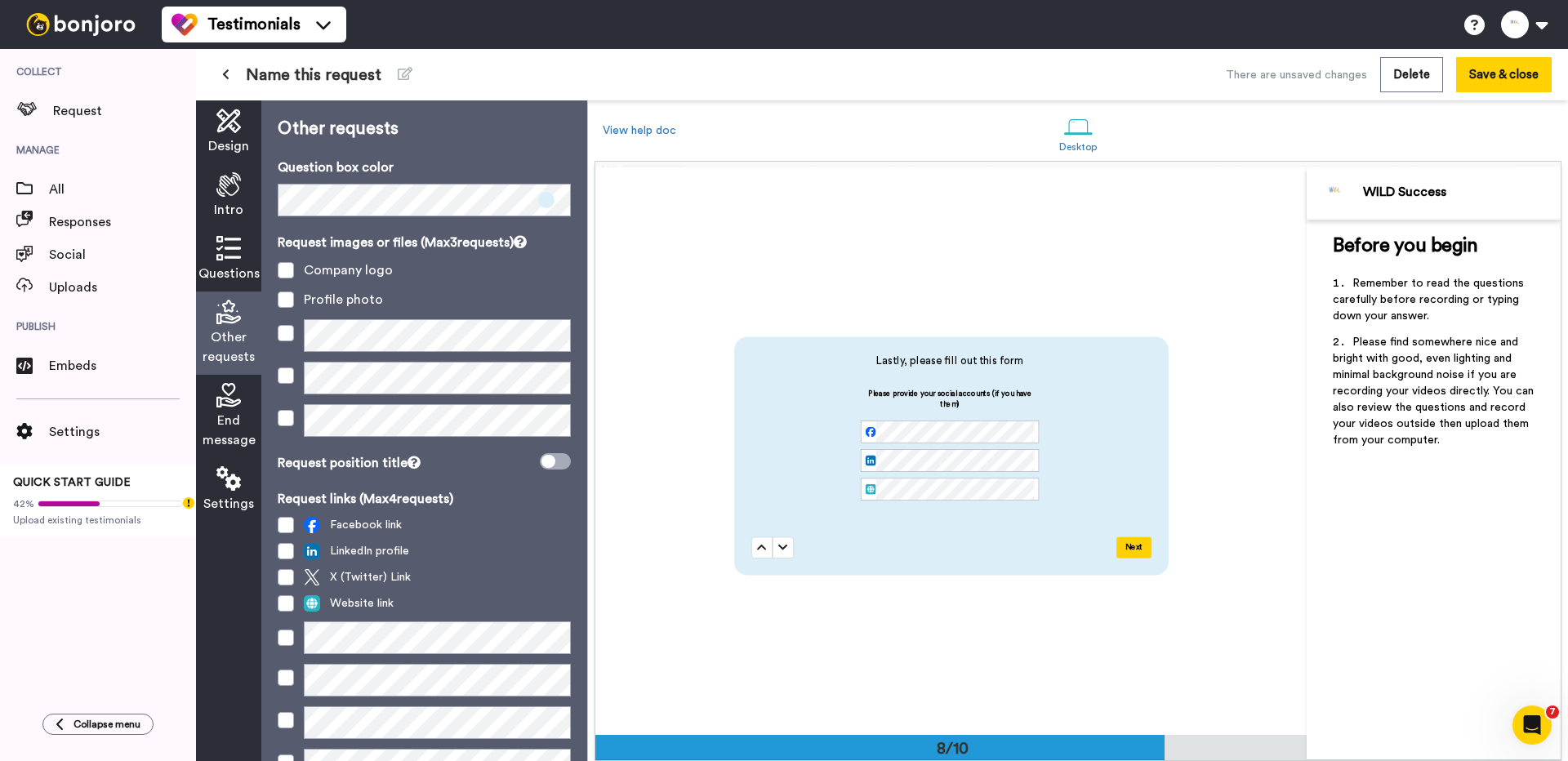
click at [226, 424] on span "End message" at bounding box center [229, 430] width 53 height 39
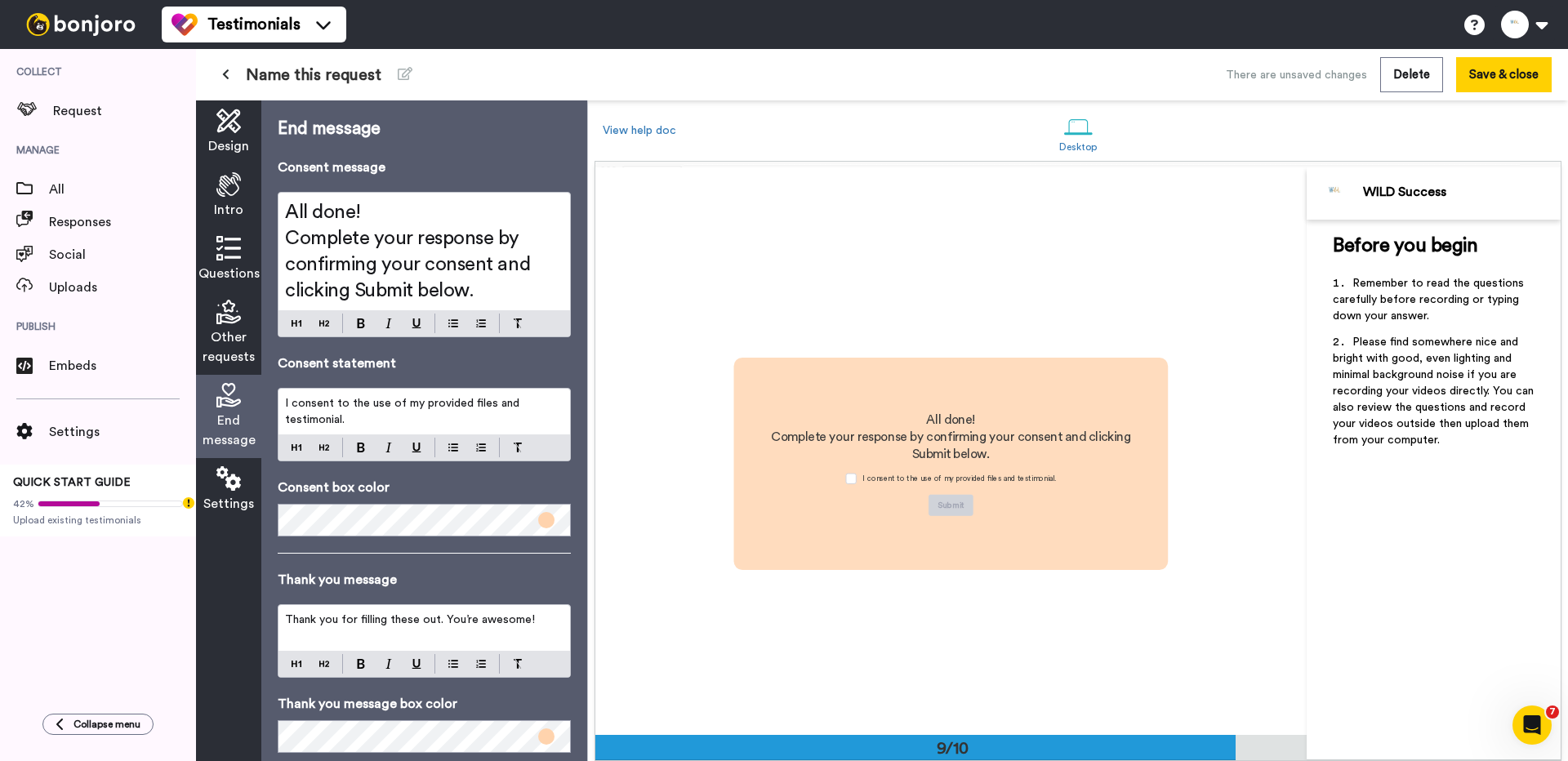
scroll to position [4540, 0]
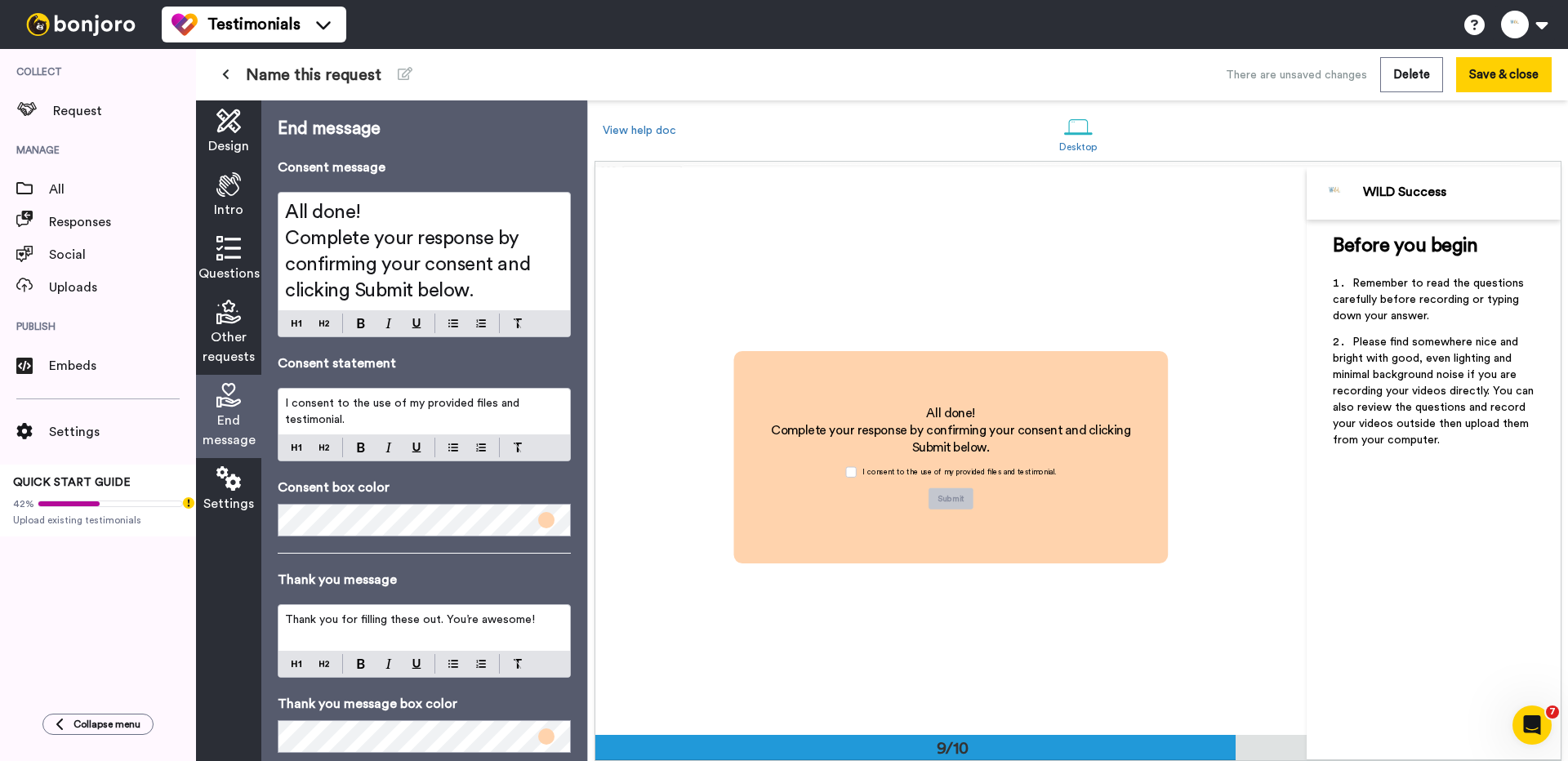
click at [442, 265] on span "Complete your response by confirming your consent and clicking Submit below." at bounding box center [410, 264] width 250 height 72
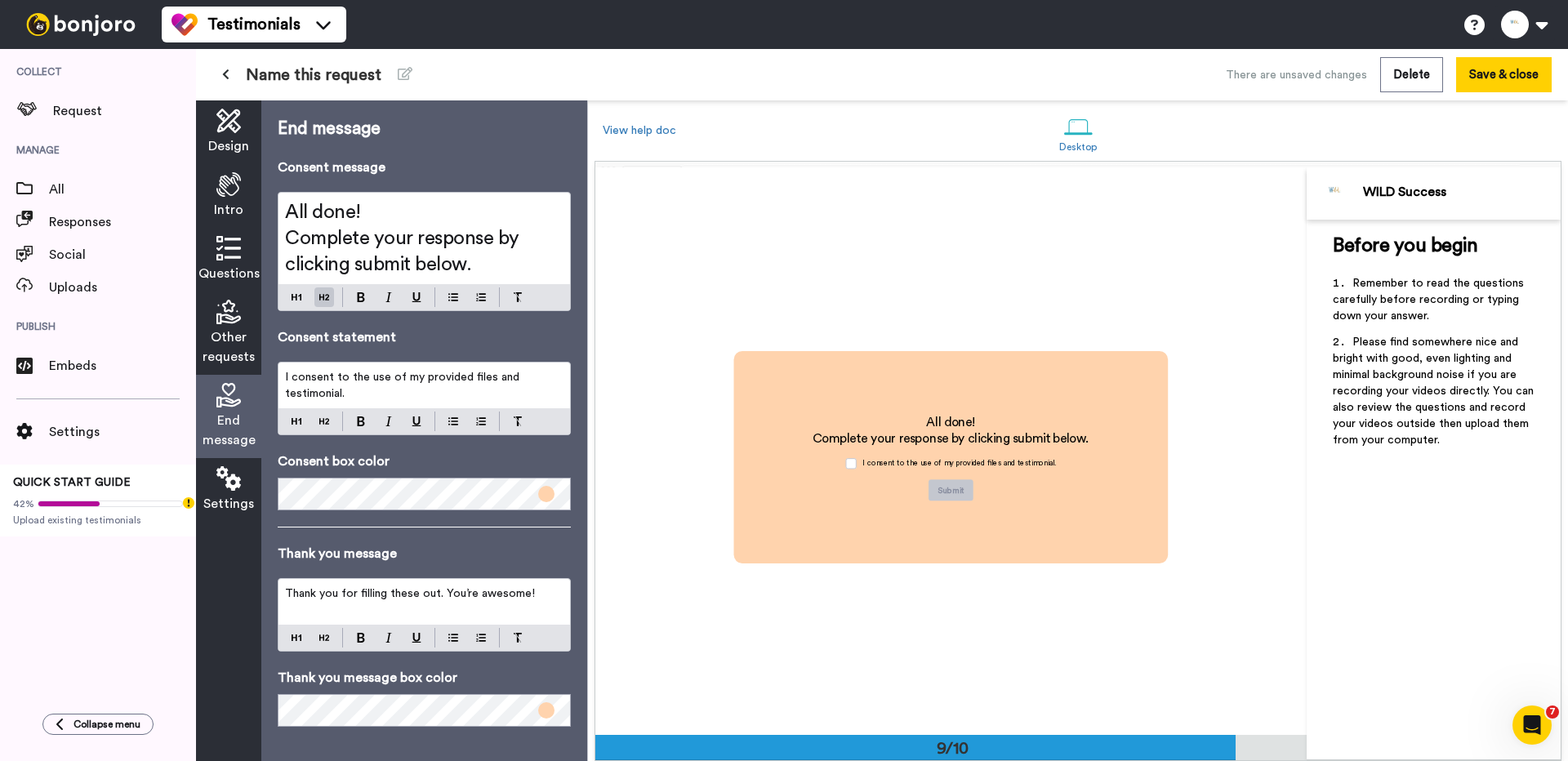
click at [431, 383] on span "I consent to the use of my provided files and testimonial." at bounding box center [404, 385] width 238 height 28
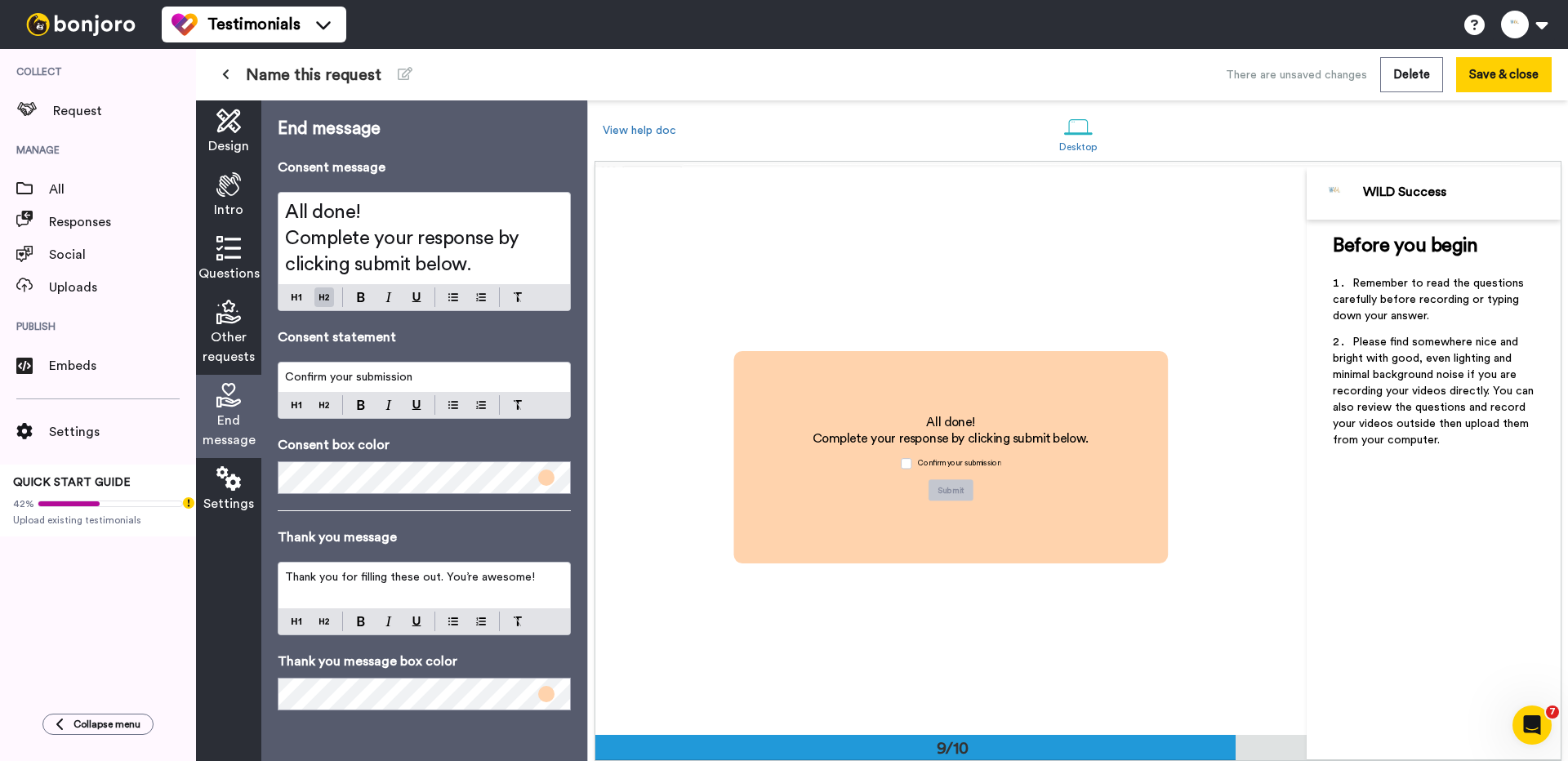
click at [221, 494] on span "Settings" at bounding box center [228, 503] width 51 height 20
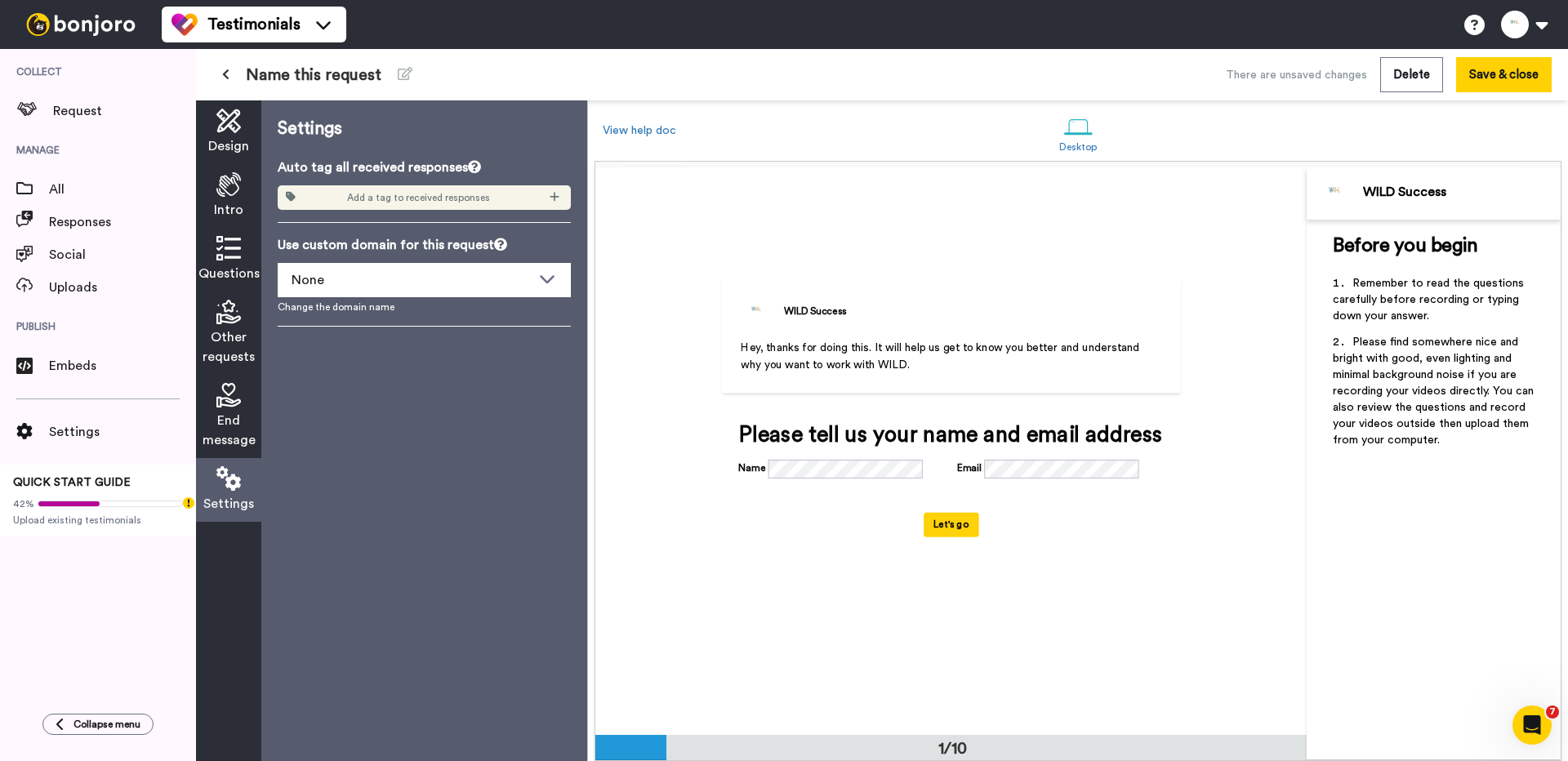
scroll to position [0, 0]
click at [1506, 73] on button "Save & close" at bounding box center [1503, 74] width 96 height 35
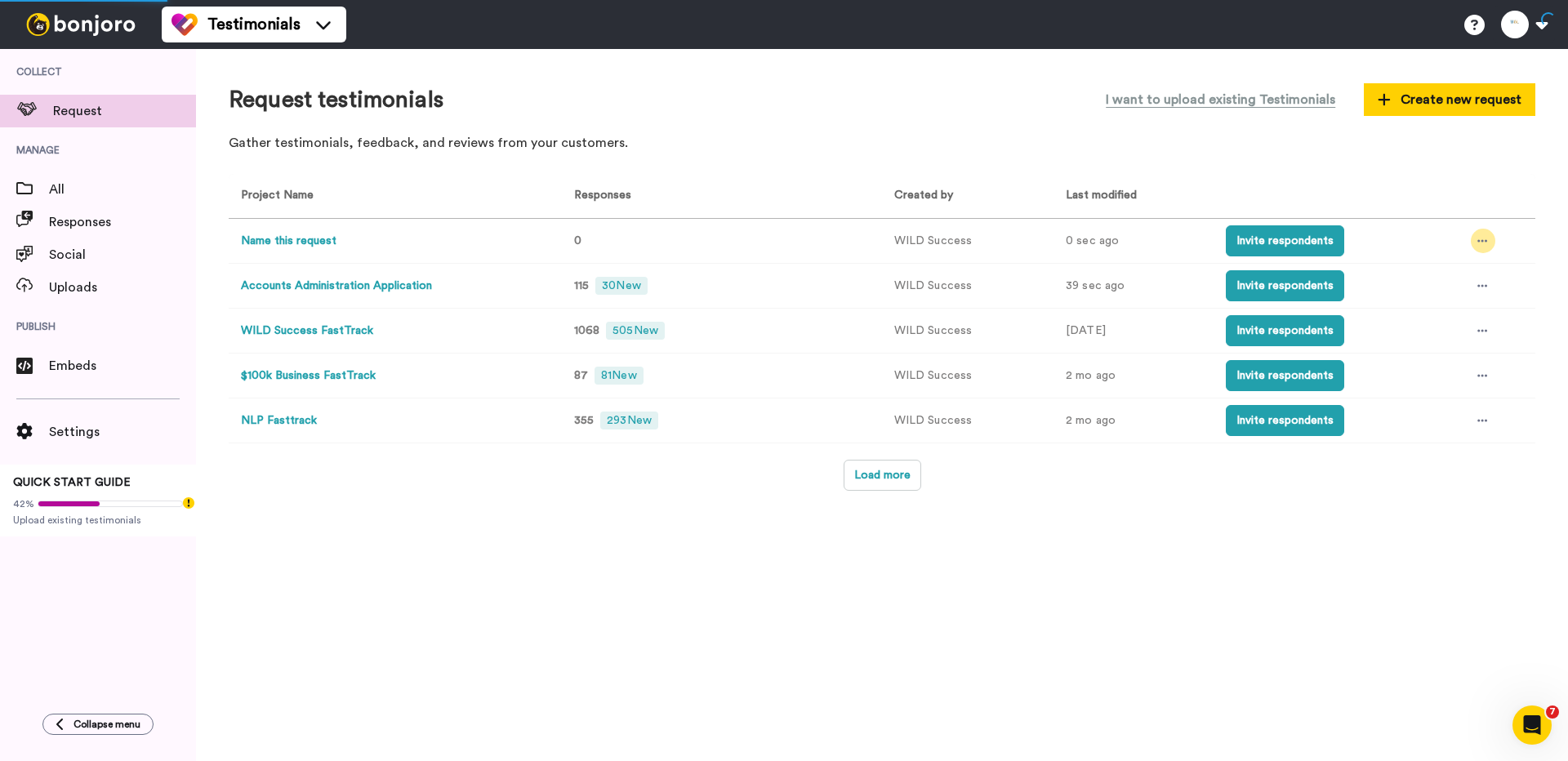
click at [1490, 246] on div at bounding box center [1483, 240] width 24 height 24
click at [1452, 326] on span "Rename" at bounding box center [1434, 331] width 40 height 11
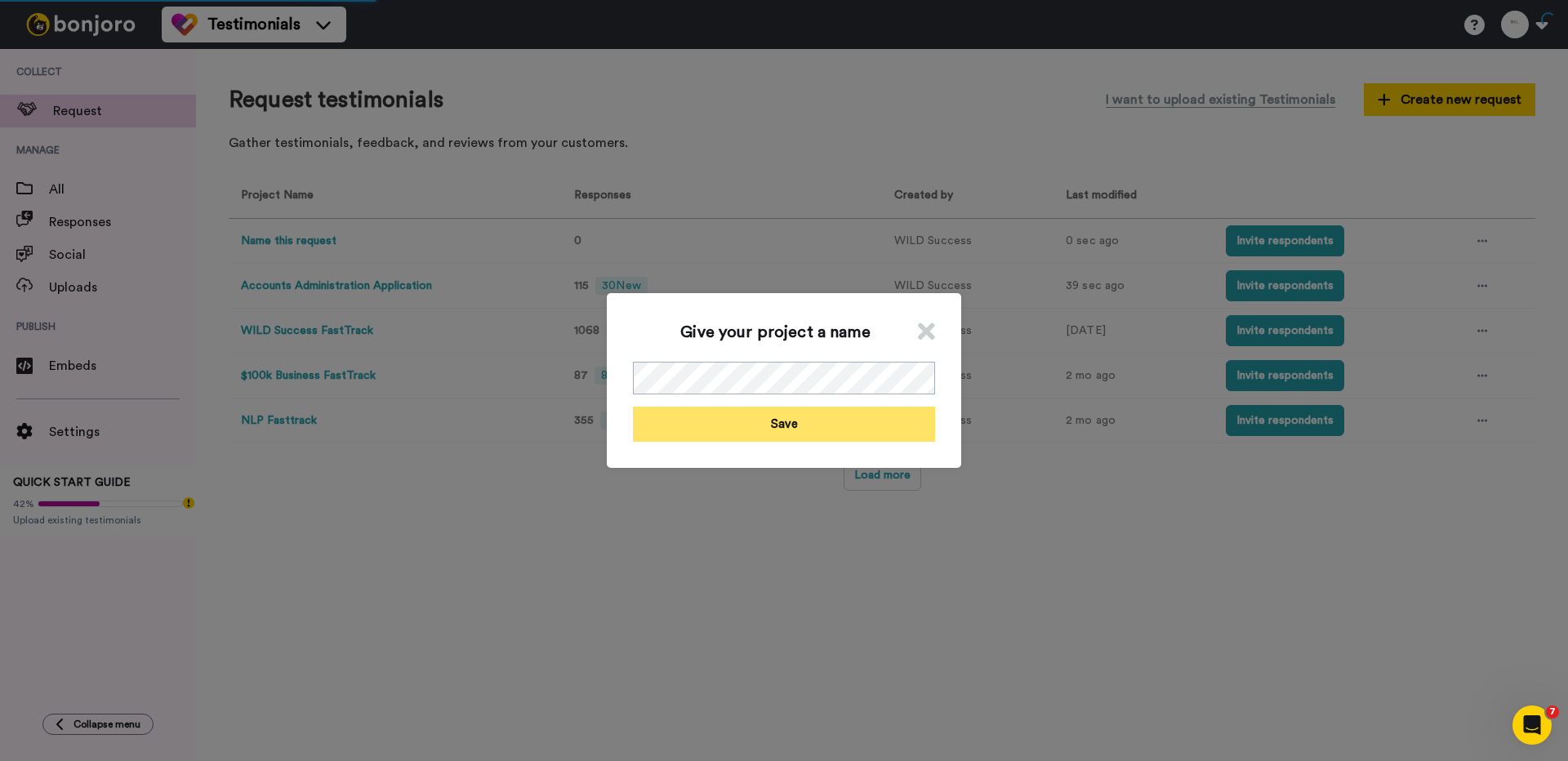
click at [744, 421] on button "Save" at bounding box center [784, 424] width 302 height 35
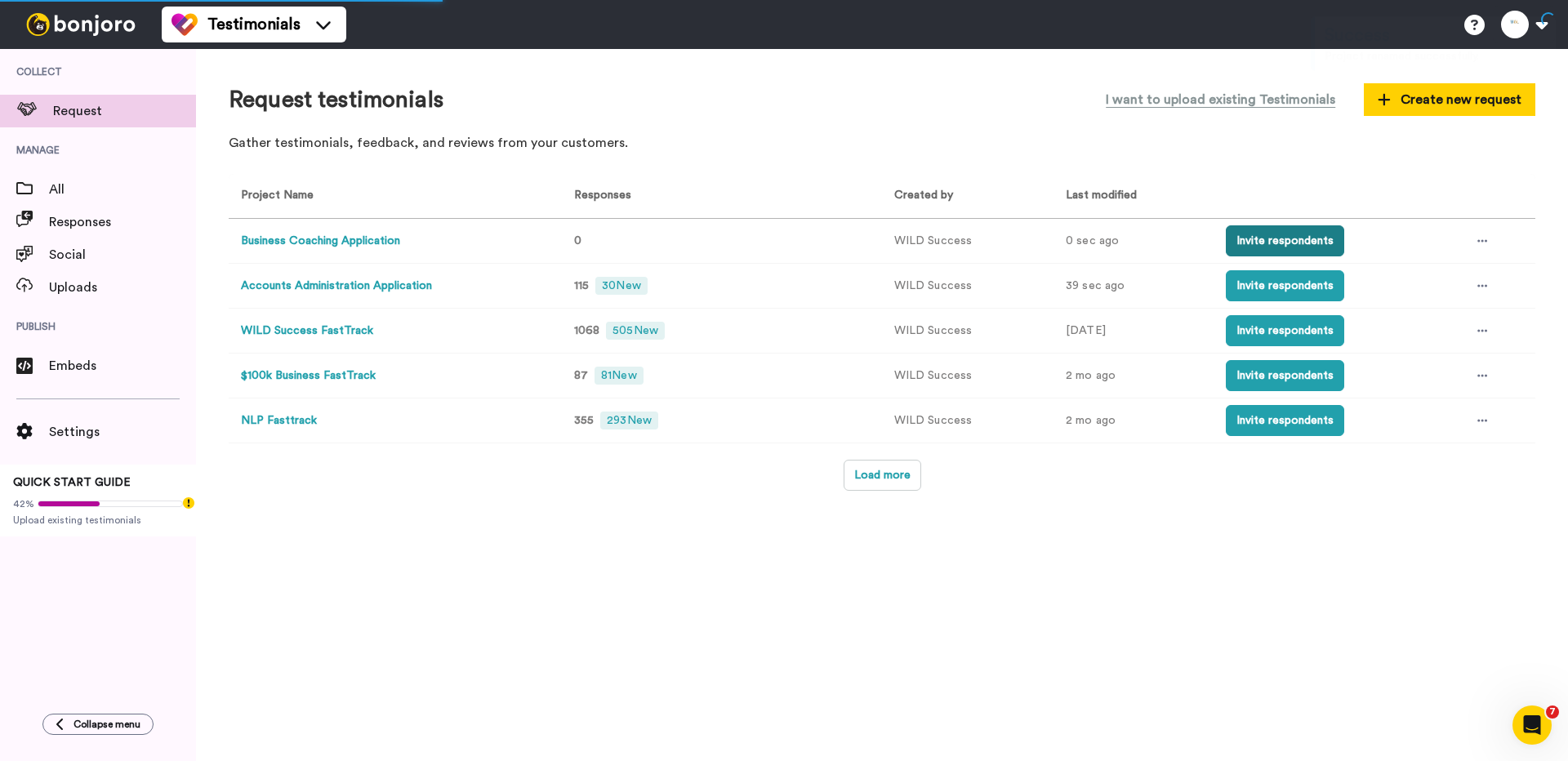
click at [1289, 238] on button "Invite respondents" at bounding box center [1285, 241] width 118 height 31
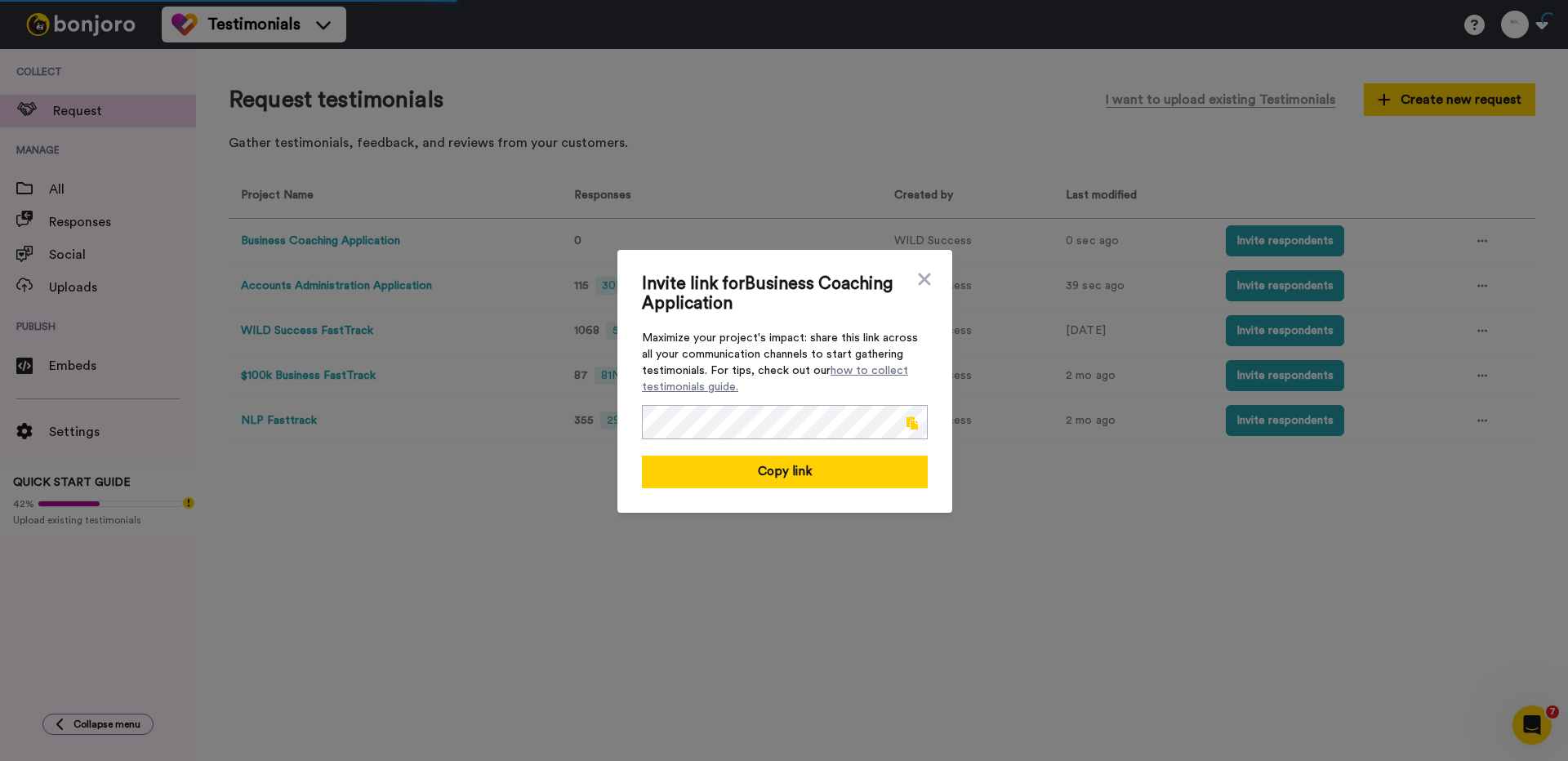
click at [916, 421] on span at bounding box center [912, 422] width 11 height 13
click at [930, 278] on icon at bounding box center [924, 279] width 16 height 20
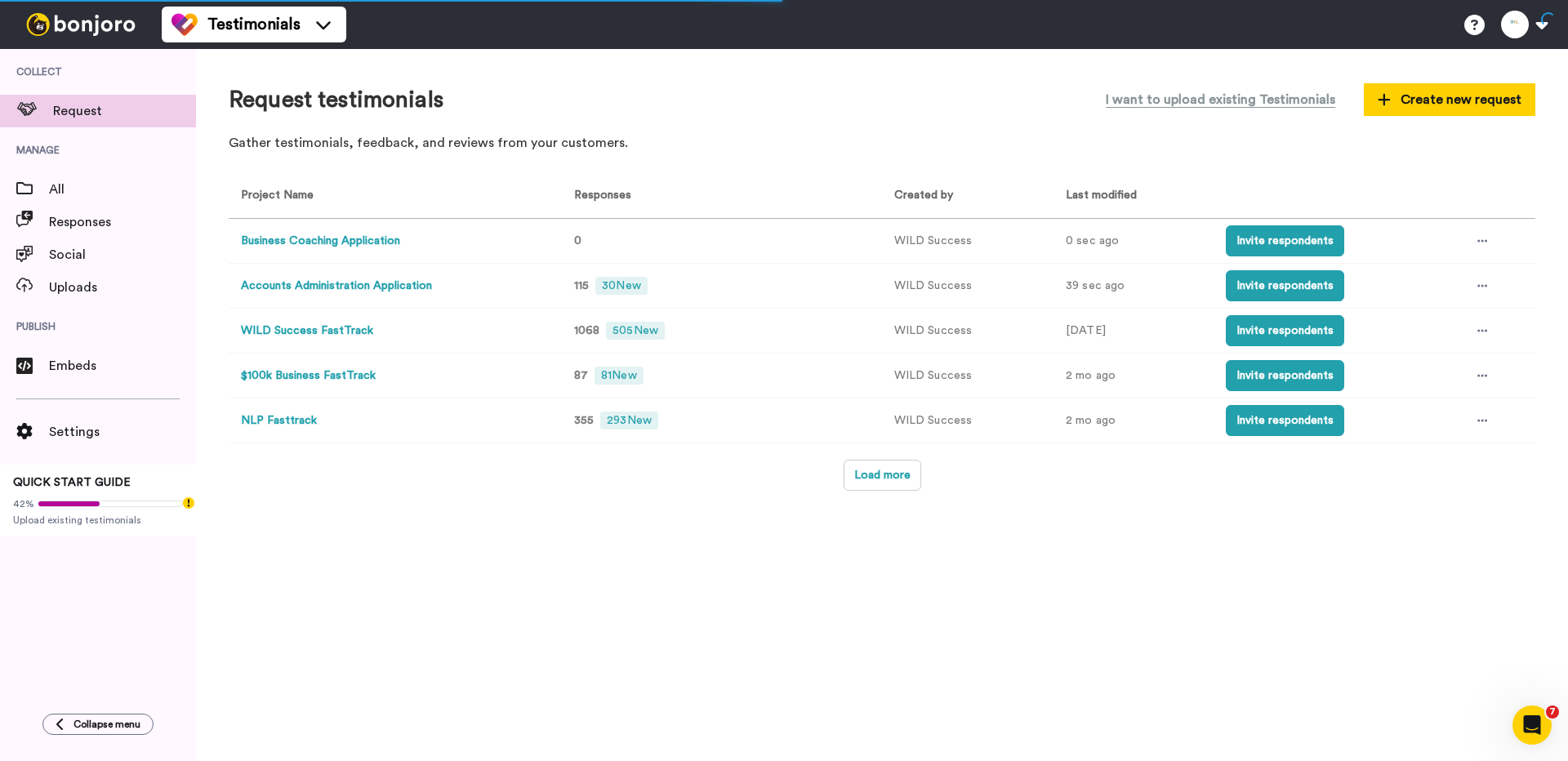
click at [1496, 284] on td at bounding box center [1496, 286] width 77 height 45
click at [1482, 284] on icon at bounding box center [1482, 285] width 9 height 11
click at [1479, 407] on li "Edit project" at bounding box center [1447, 407] width 138 height 29
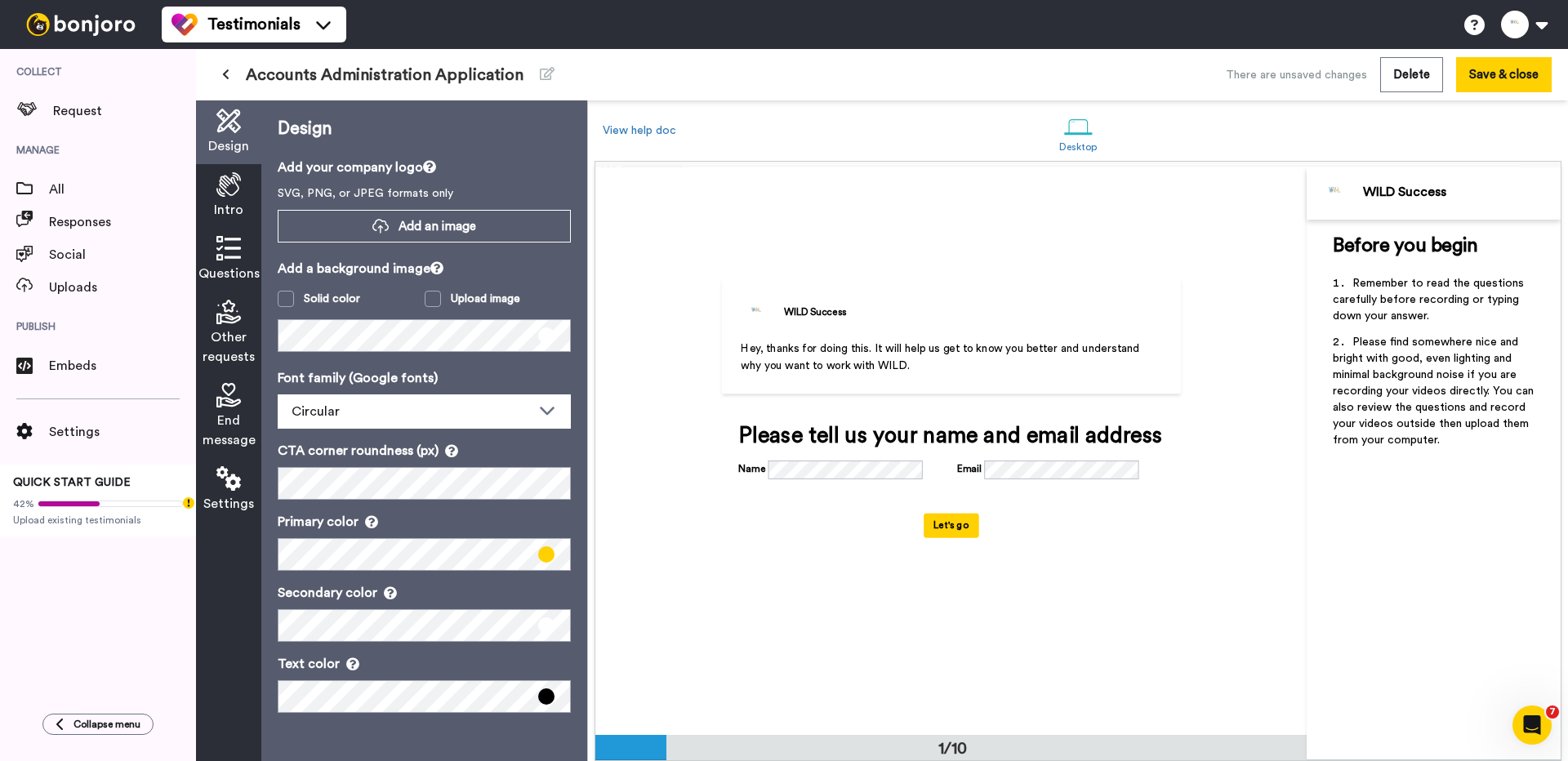
click at [229, 172] on div "Intro" at bounding box center [228, 196] width 65 height 64
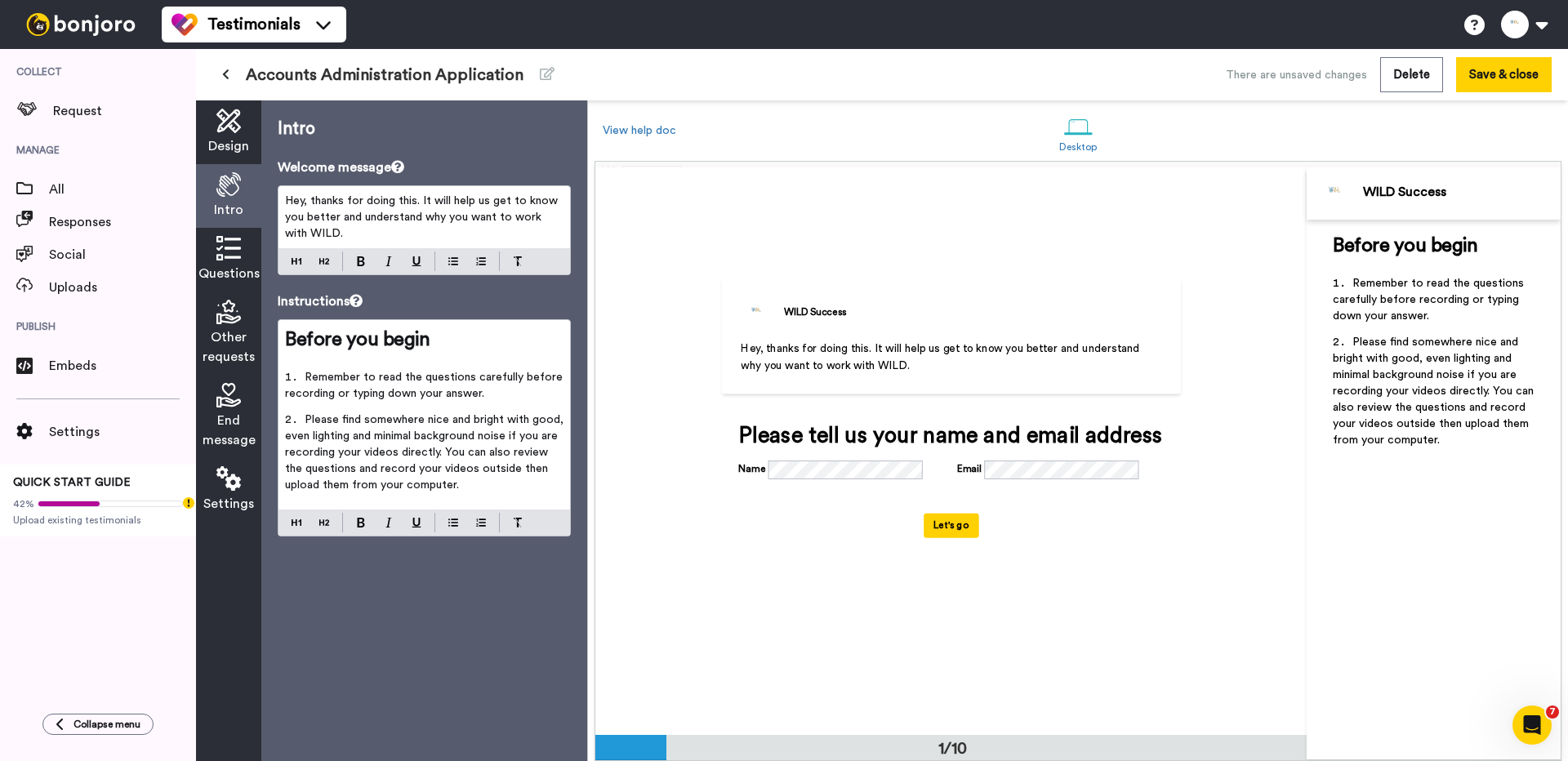
click at [426, 190] on div "Hey, thanks for doing this. It will help us get to know you better and understa…" at bounding box center [424, 217] width 291 height 62
click at [422, 205] on span "Hey, thanks for doing this. It will help us get to know you better and understa…" at bounding box center [423, 217] width 276 height 44
copy span "Hey, thanks for doing this. It will help us get to know you better and understa…"
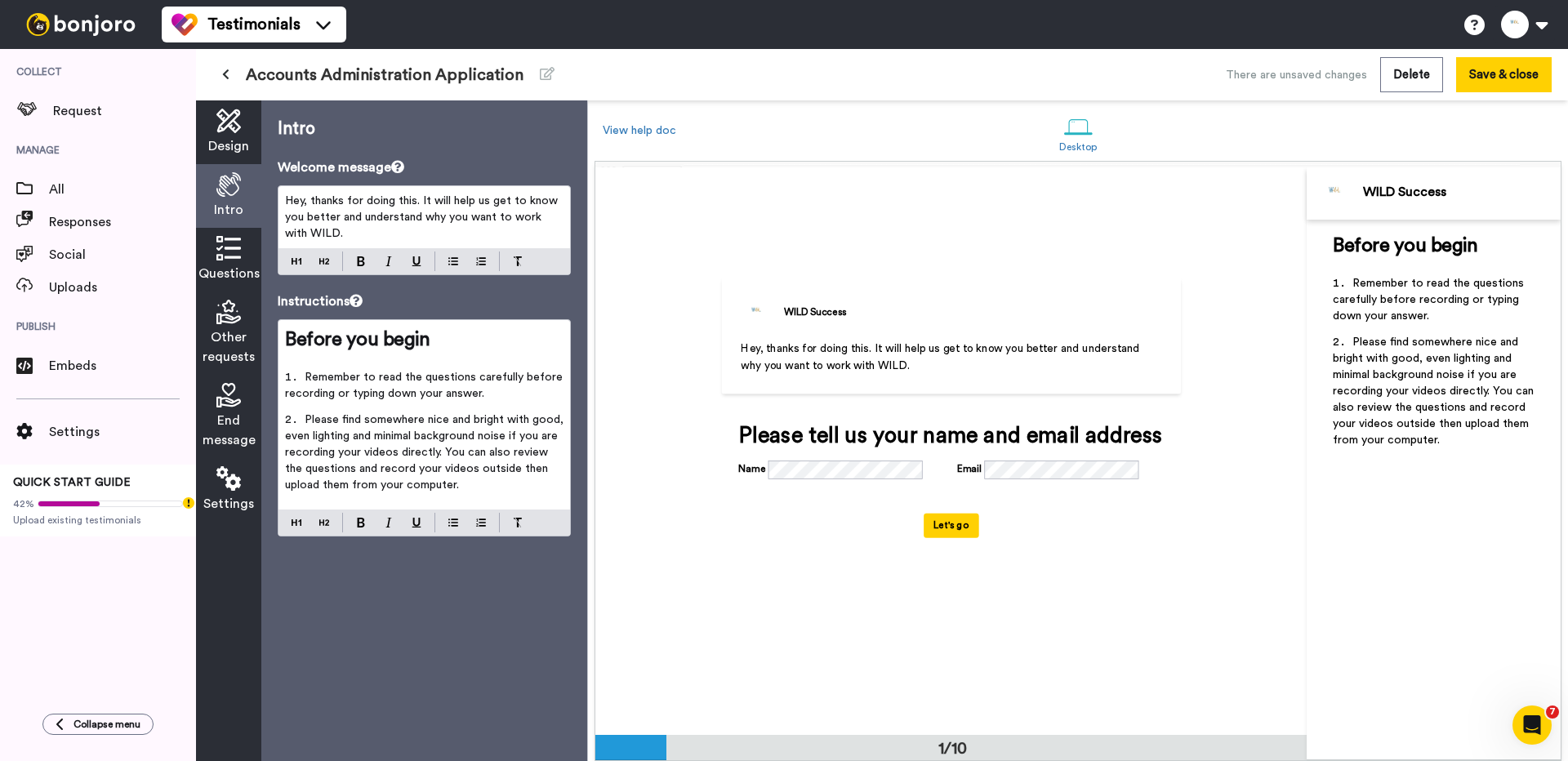
click at [398, 362] on p "﻿" at bounding box center [424, 360] width 278 height 16
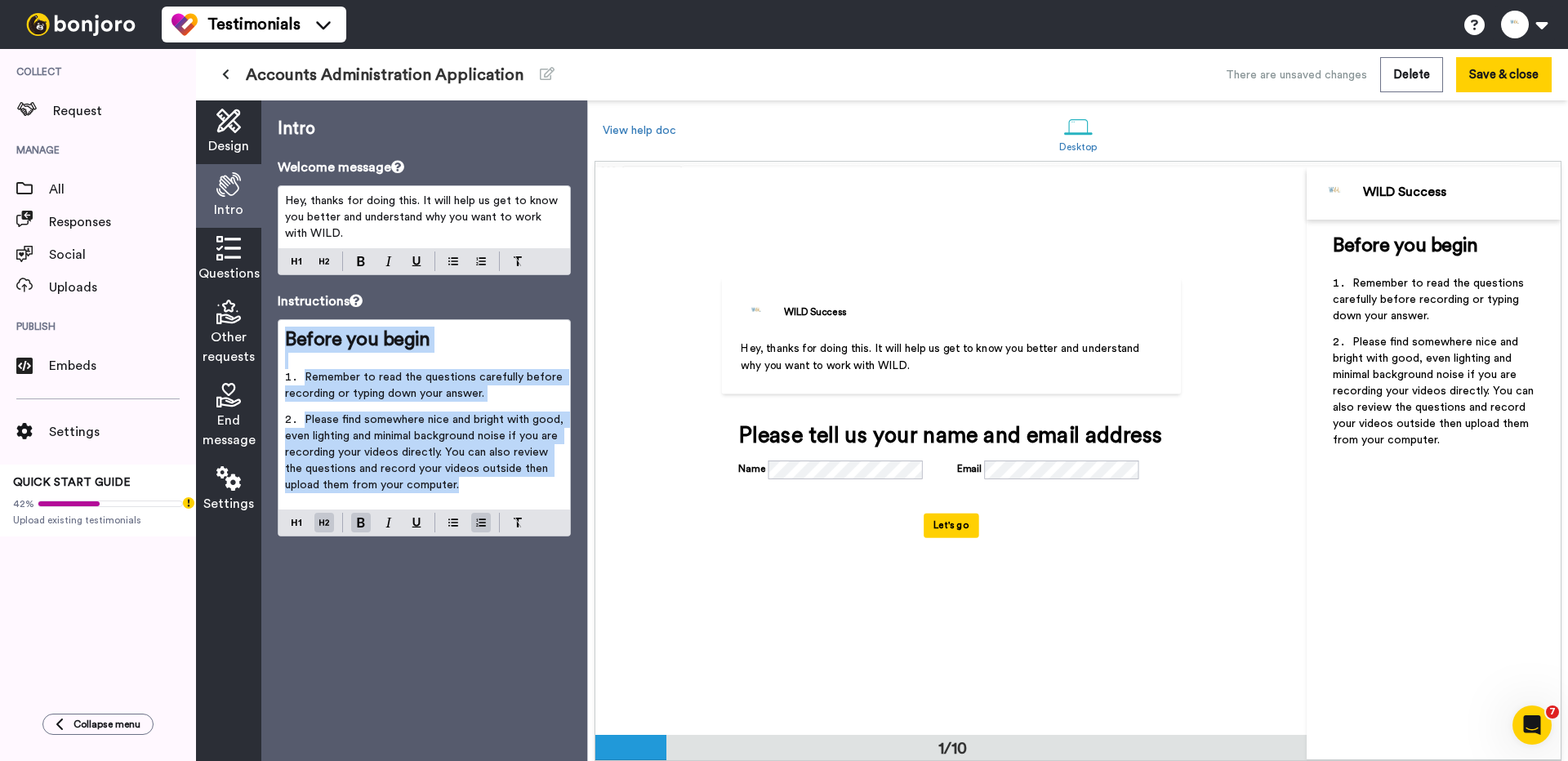
copy div "Before you begin ﻿ Remember to read the questions carefully before recording or…"
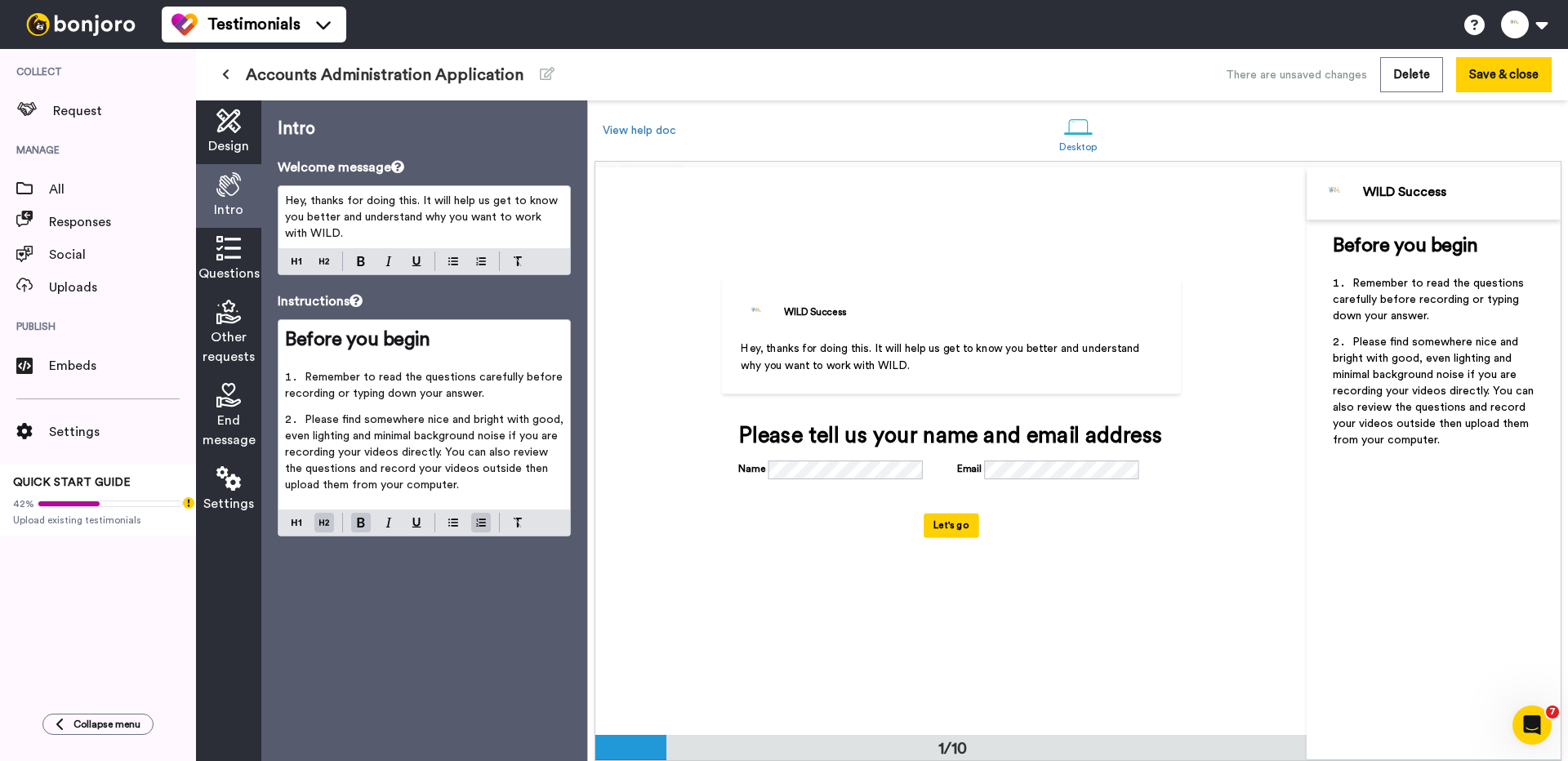
click at [219, 288] on div "Questions" at bounding box center [228, 259] width 65 height 64
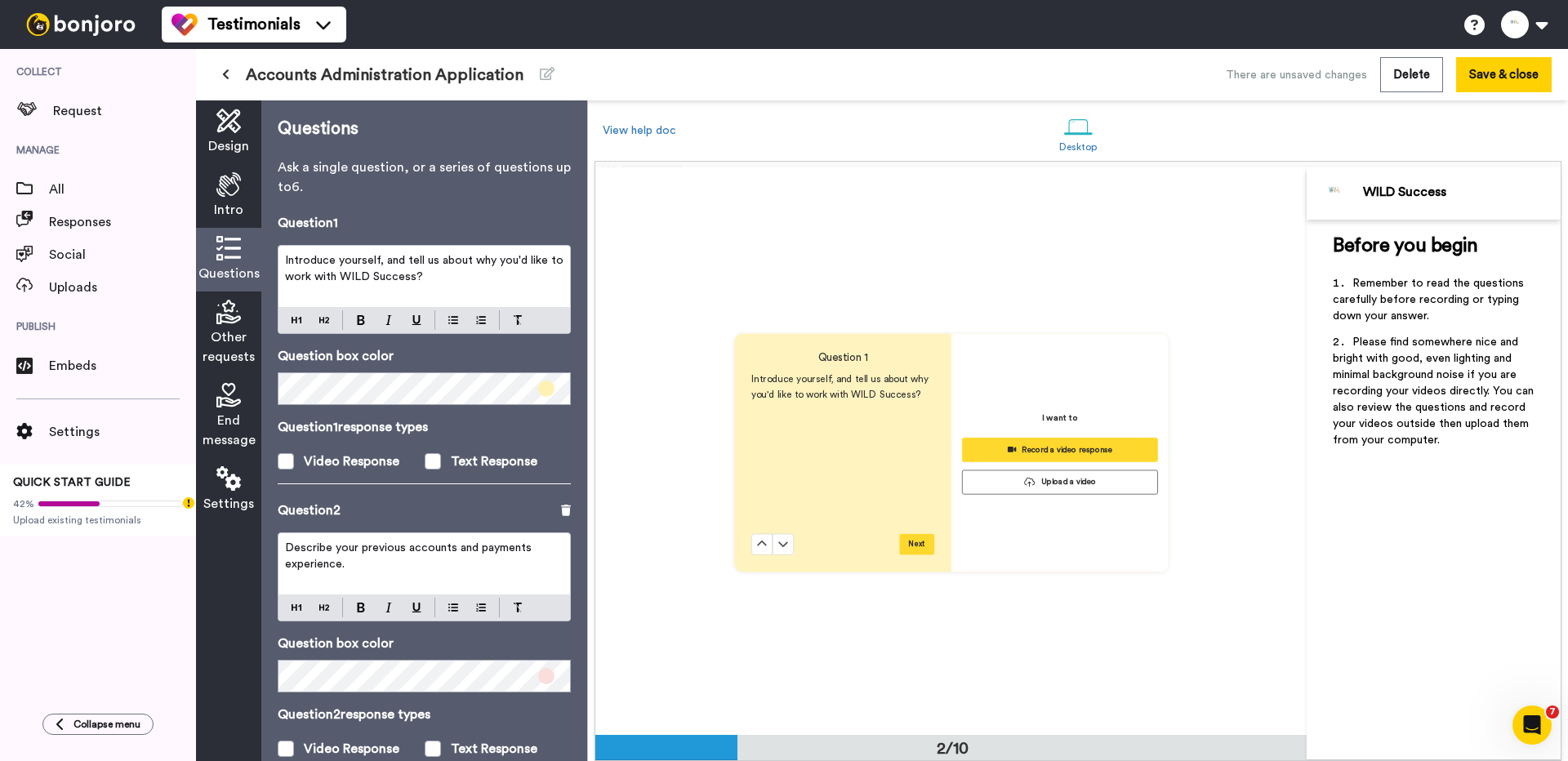
scroll to position [568, 0]
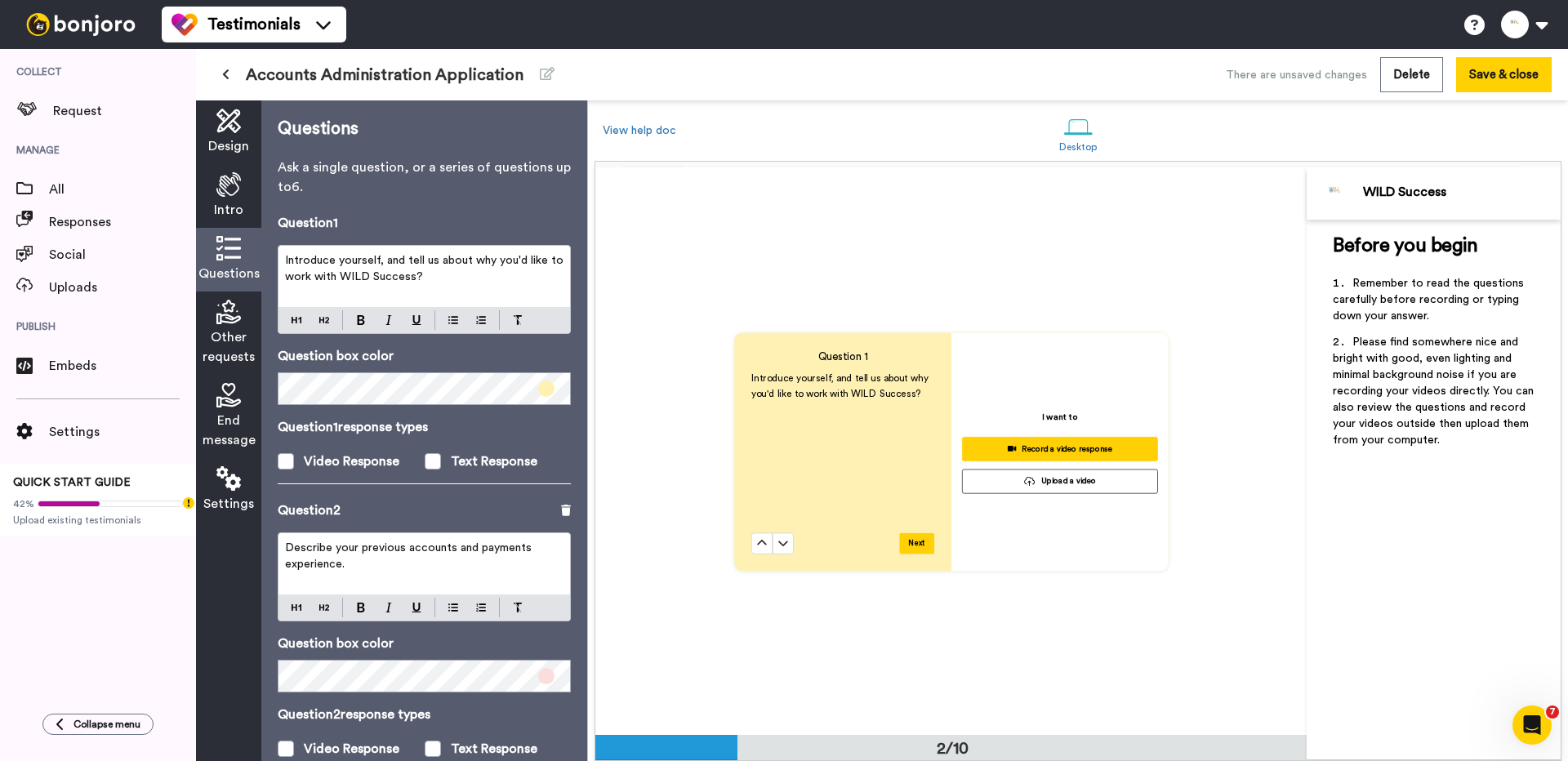
click at [425, 279] on p "Introduce yourself, and tell us about why you'd like to work with WILD Success?" at bounding box center [424, 269] width 278 height 33
copy span "Introduce yourself, and tell us about why you'd like to work with WILD Success?"
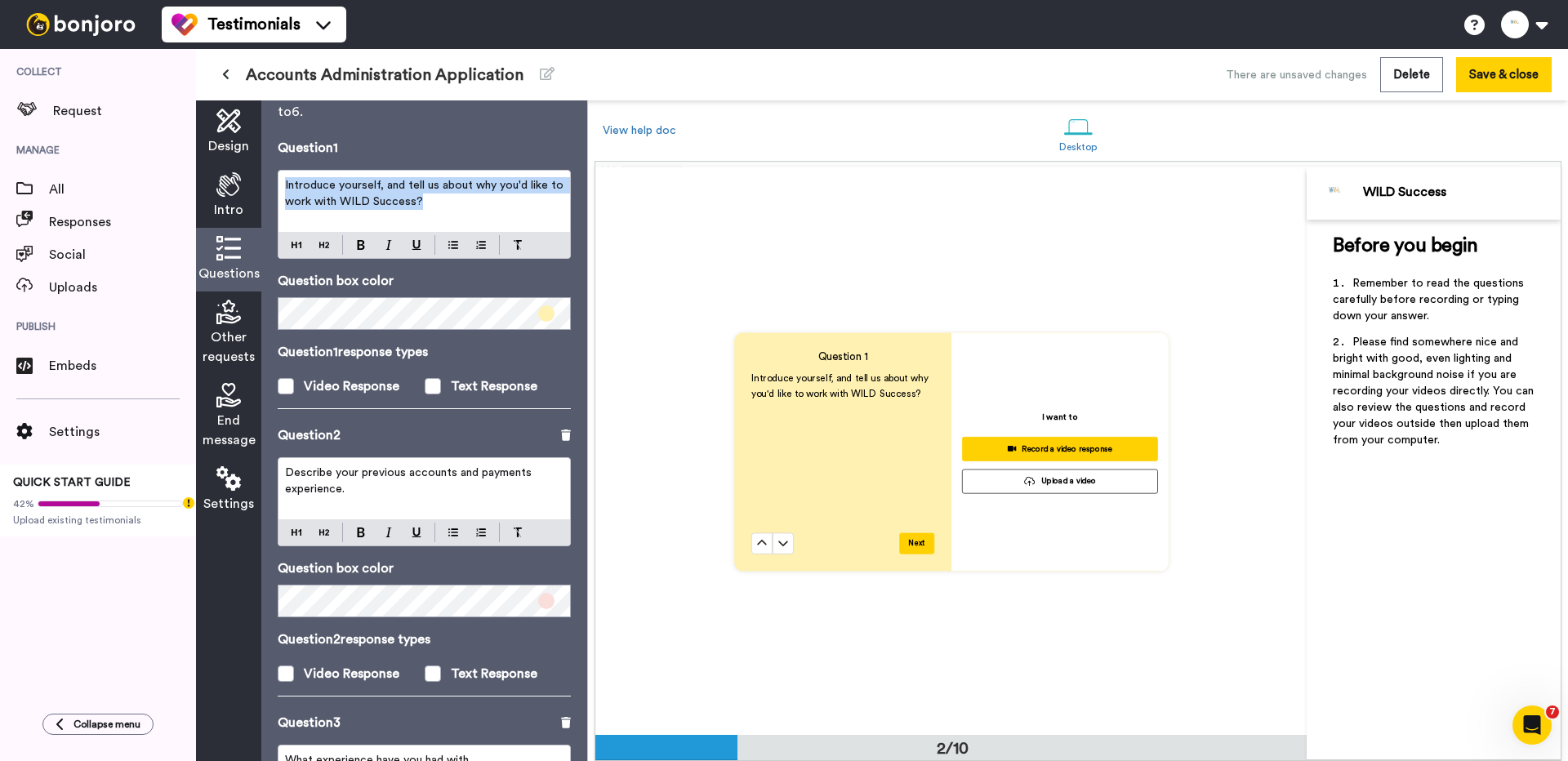
scroll to position [90, 0]
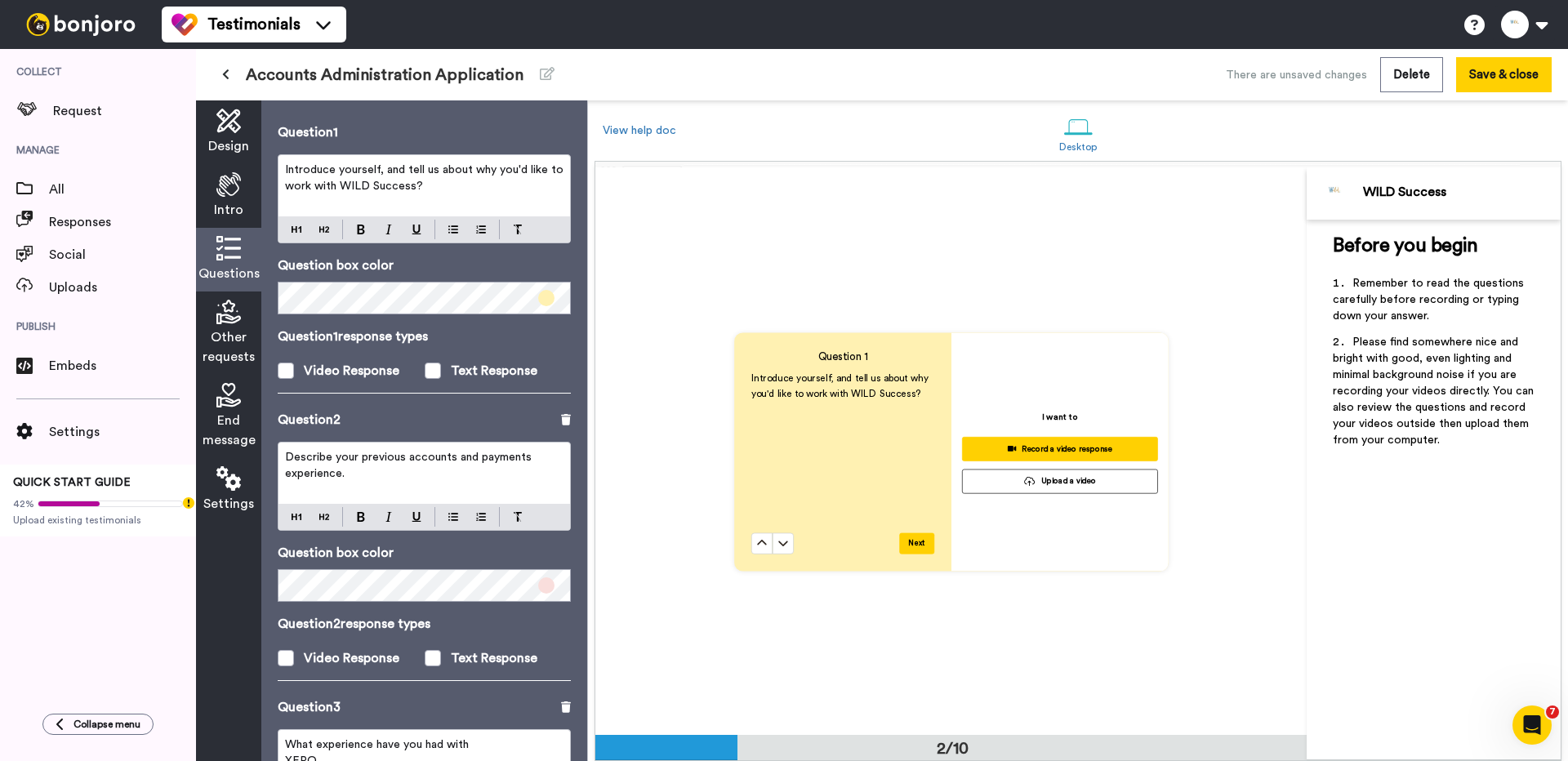
click at [364, 485] on div "Describe your previous accounts and payments experience." at bounding box center [424, 473] width 291 height 61
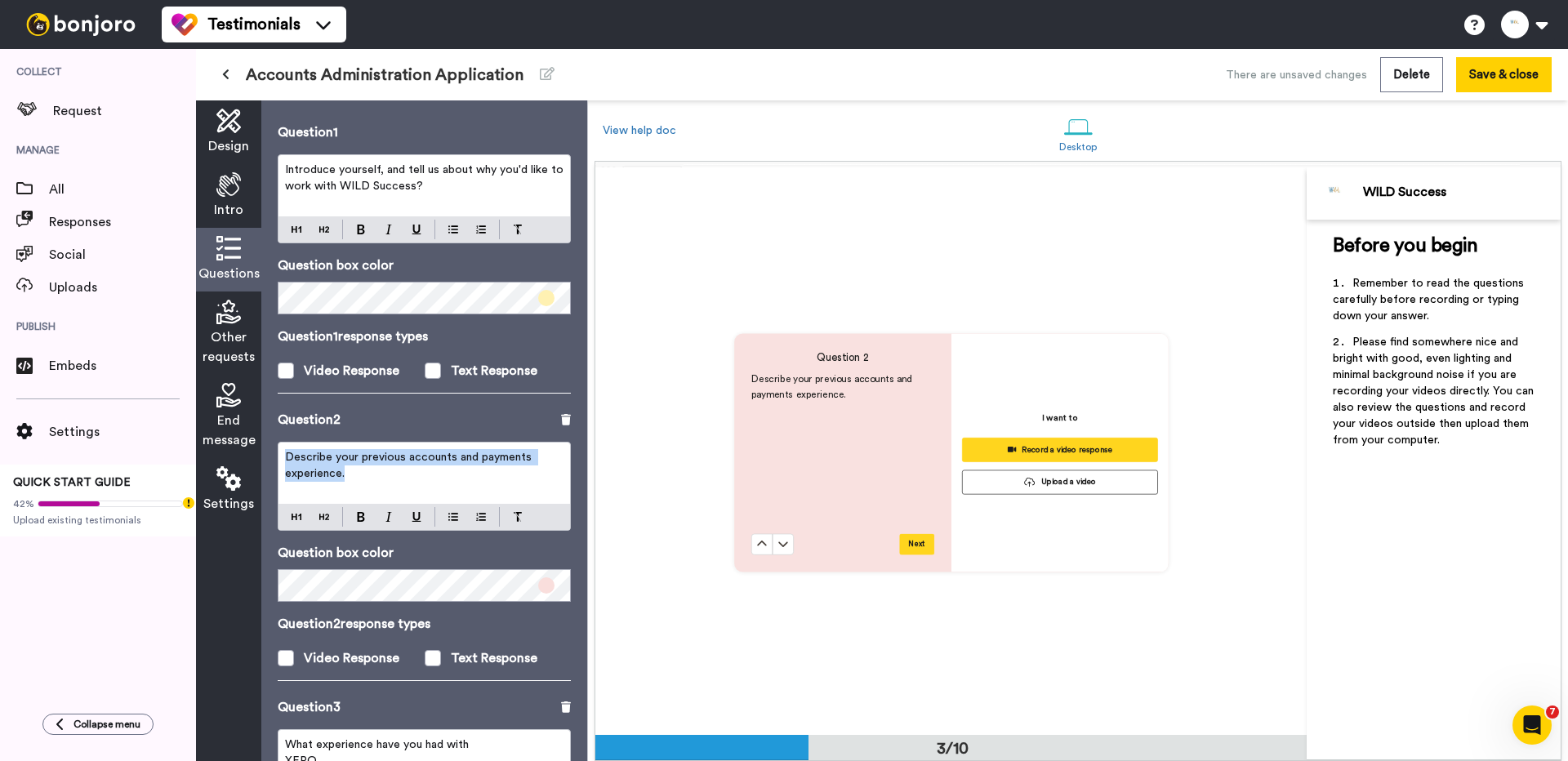
scroll to position [1136, 0]
copy span "Describe your previous accounts and payments experience."
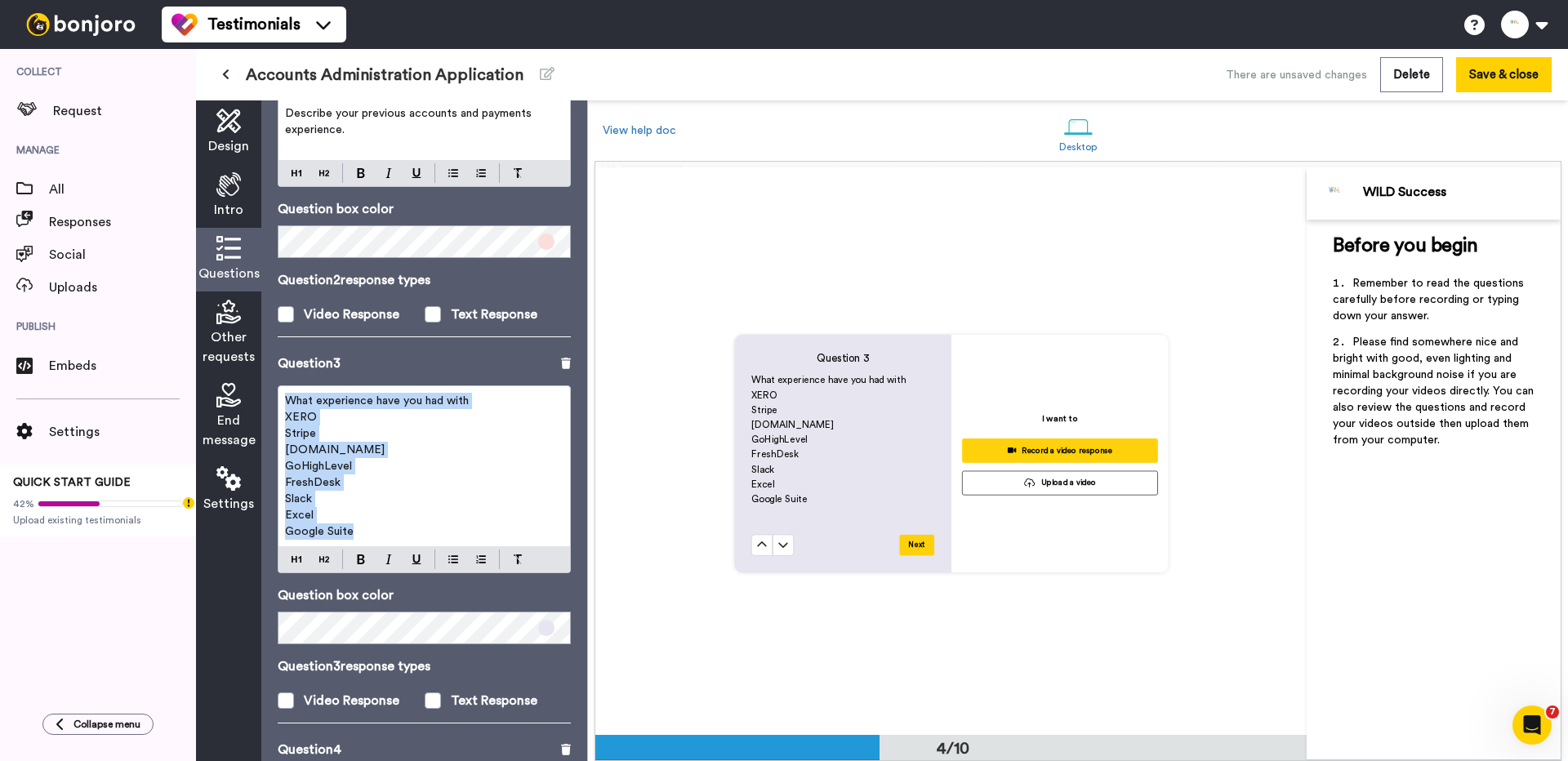
scroll to position [1703, 0]
drag, startPoint x: 374, startPoint y: 533, endPoint x: 250, endPoint y: 384, distance: 193.8
click at [250, 384] on div "Design Intro Questions Other requests End message Settings Questions Ask a sing…" at bounding box center [391, 431] width 391 height 661
copy div "What experience have you had with XERO Stripe Circle.io GoHighLevel FreshDesk S…"
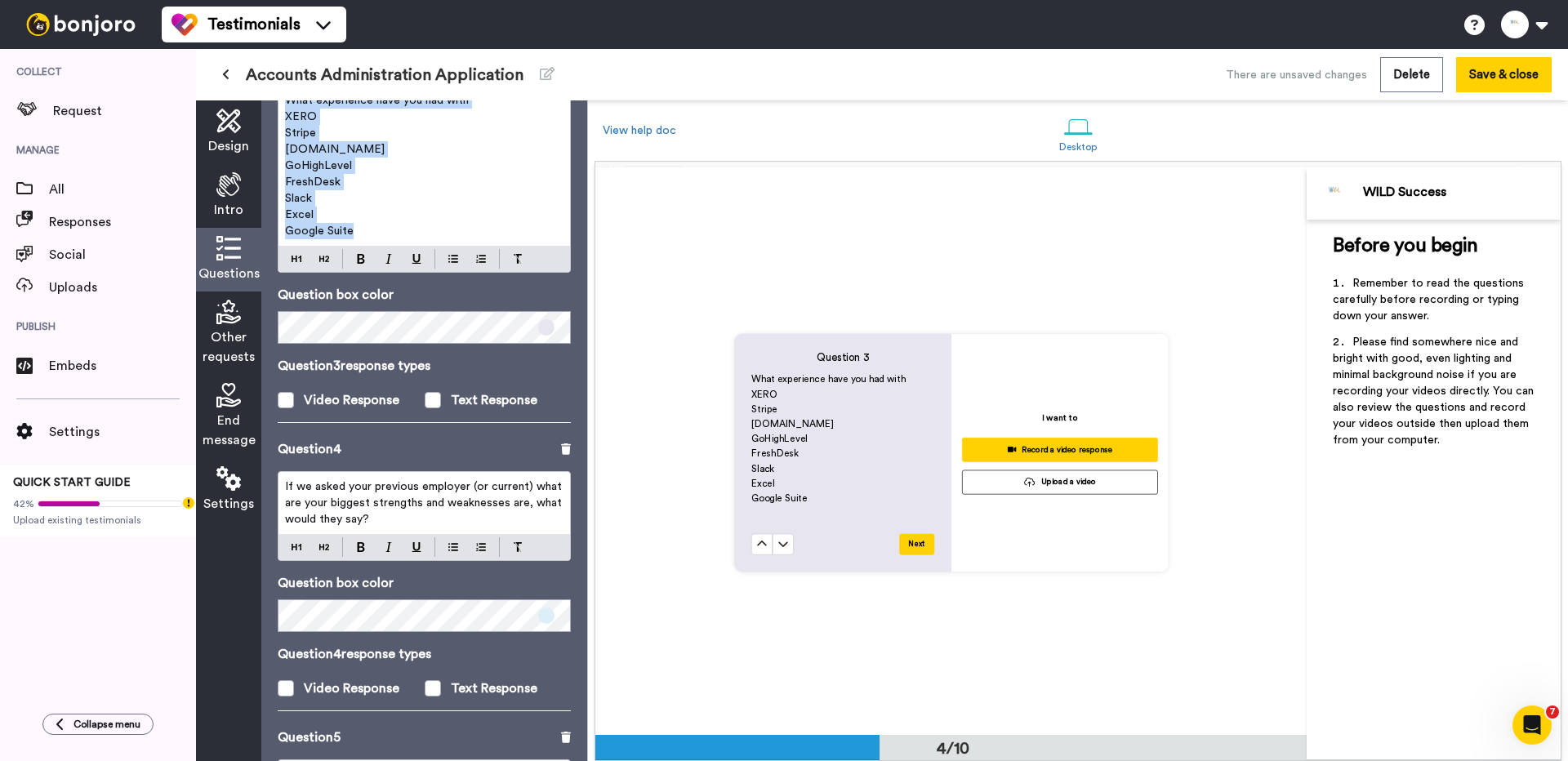
scroll to position [780, 0]
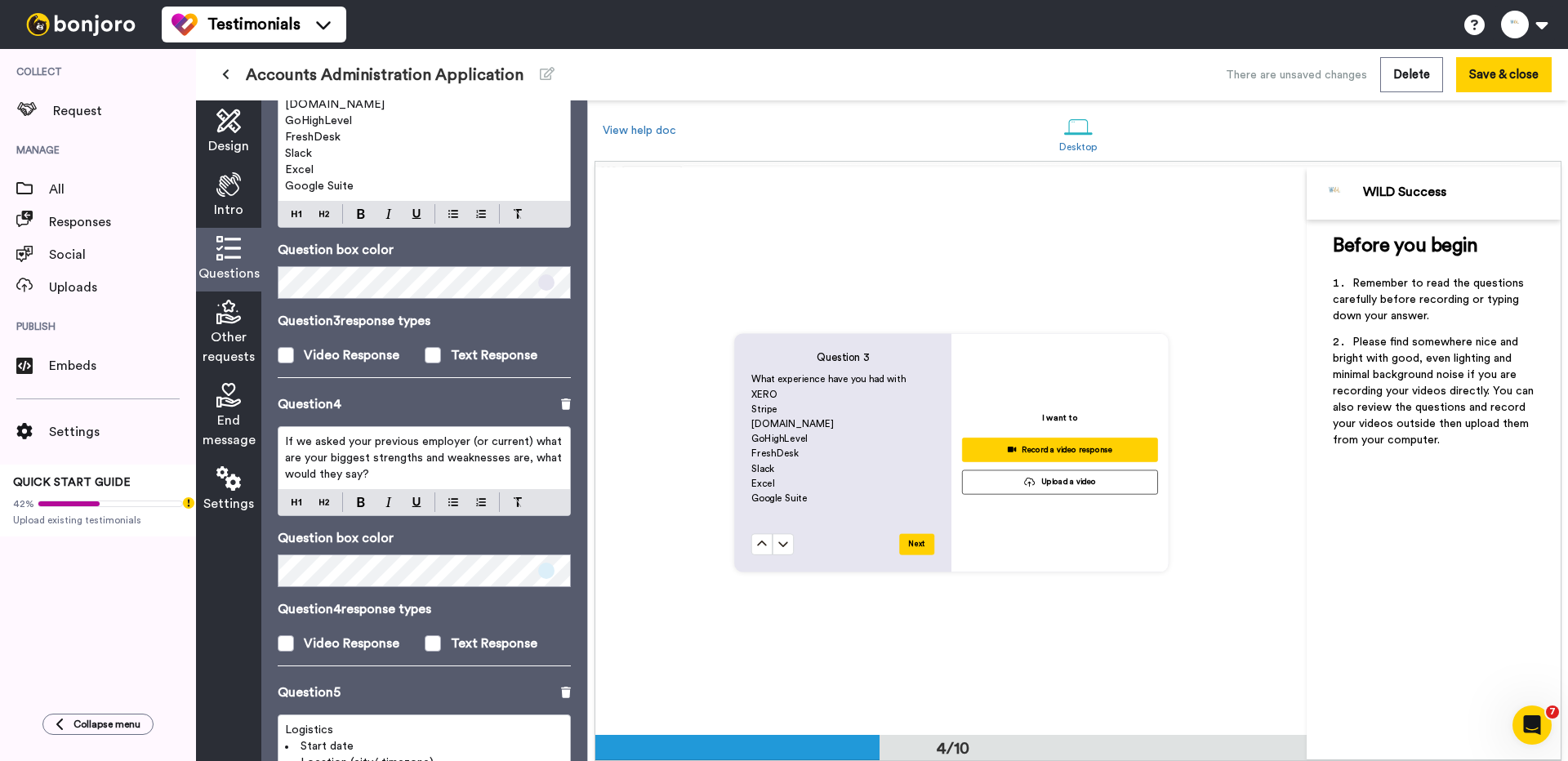
click at [405, 459] on span "If we asked your previous employer (or current) what are your biggest strengths…" at bounding box center [425, 458] width 280 height 44
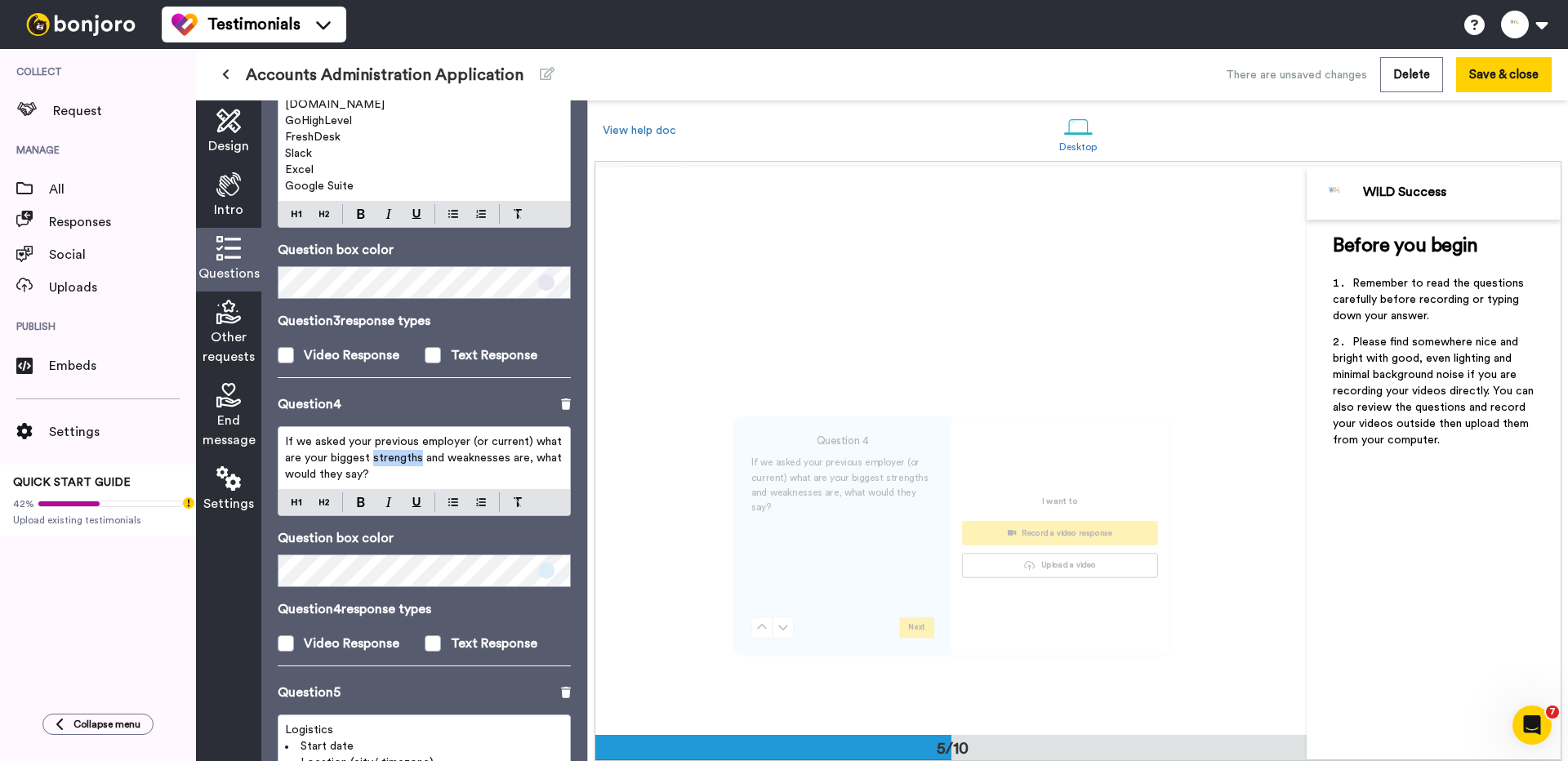
click at [405, 459] on span "If we asked your previous employer (or current) what are your biggest strengths…" at bounding box center [425, 458] width 280 height 44
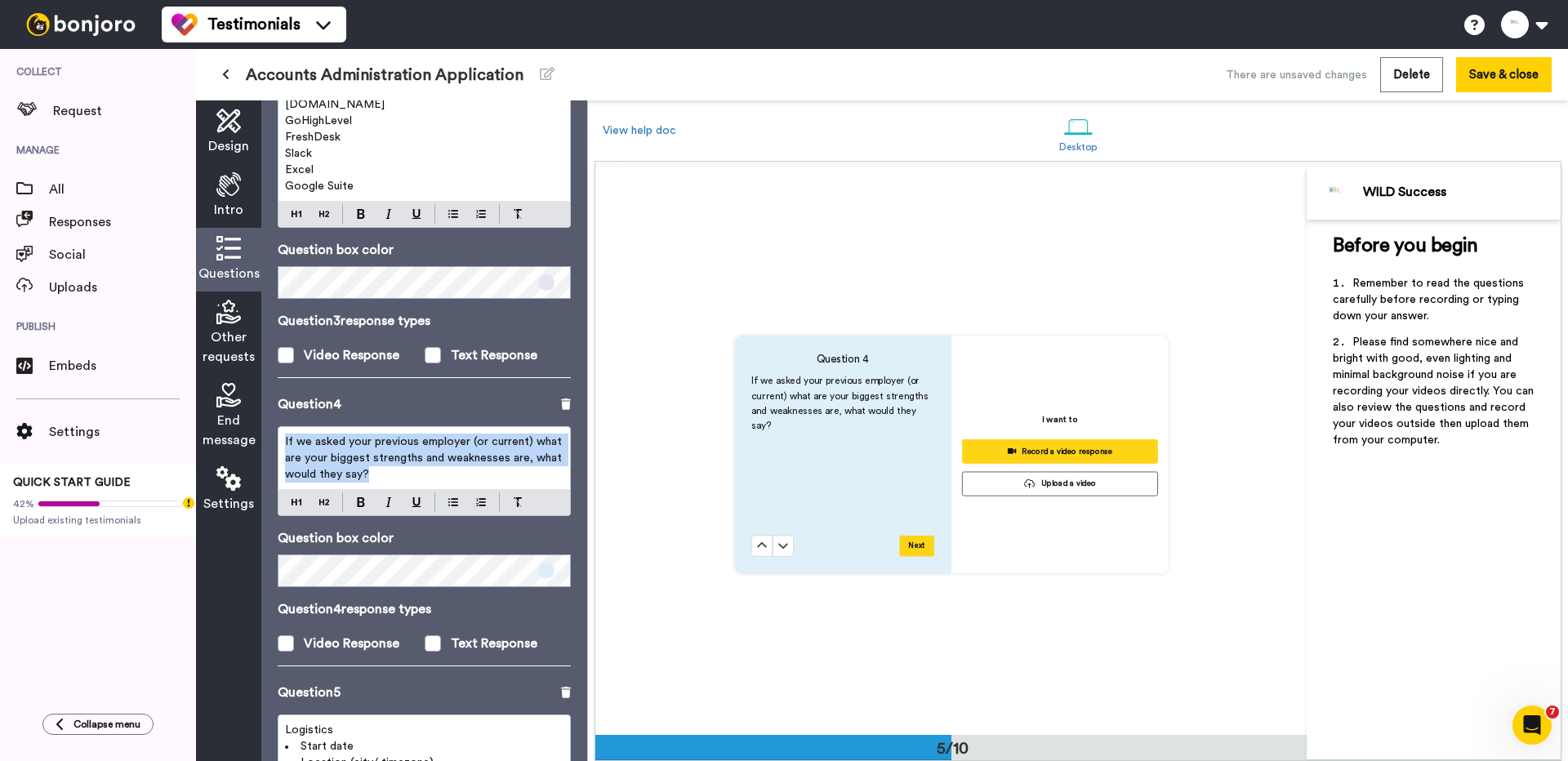
scroll to position [2270, 0]
copy span "If we asked your previous employer (or current) what are your biggest strengths…"
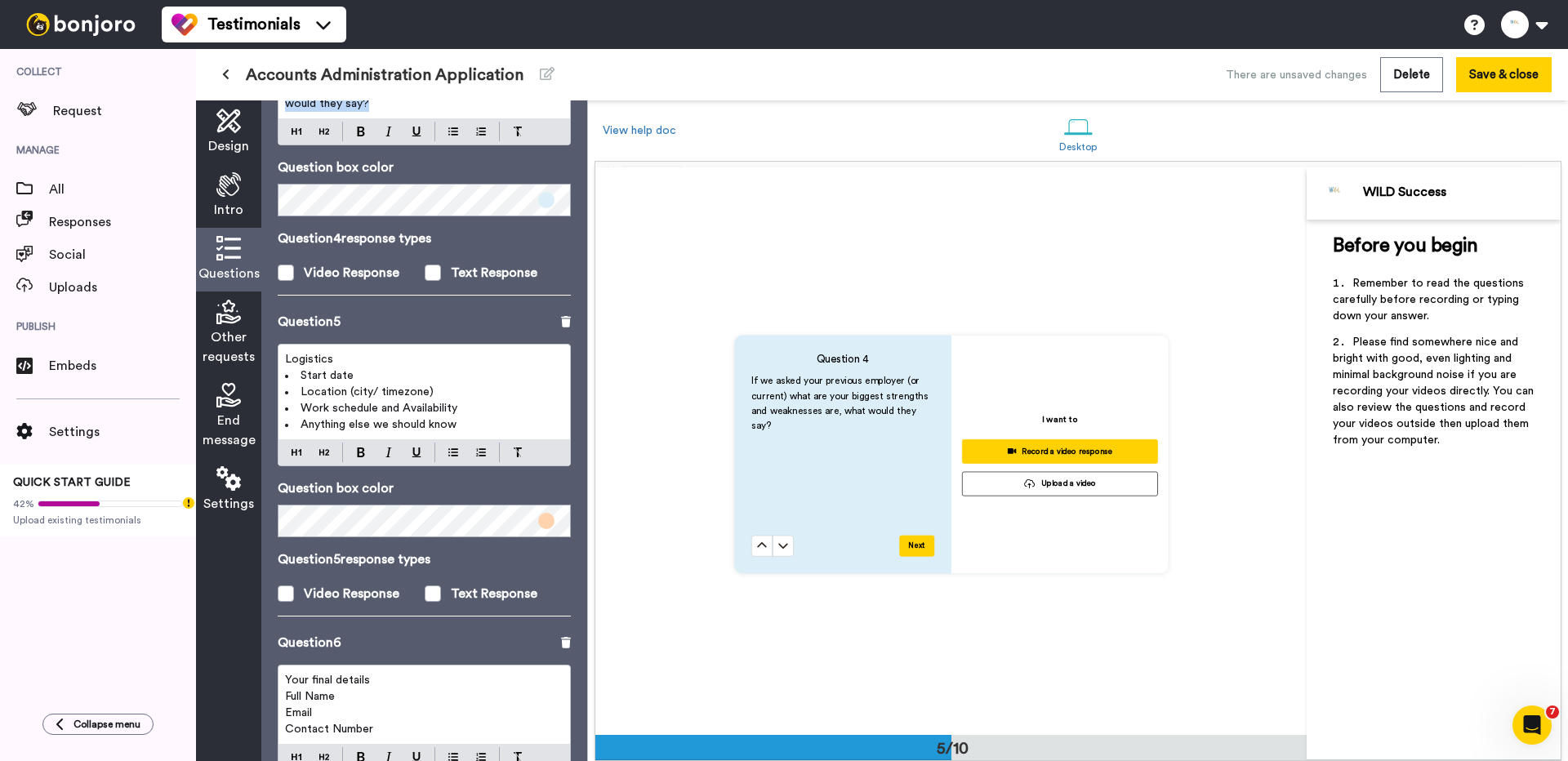
scroll to position [1326, 0]
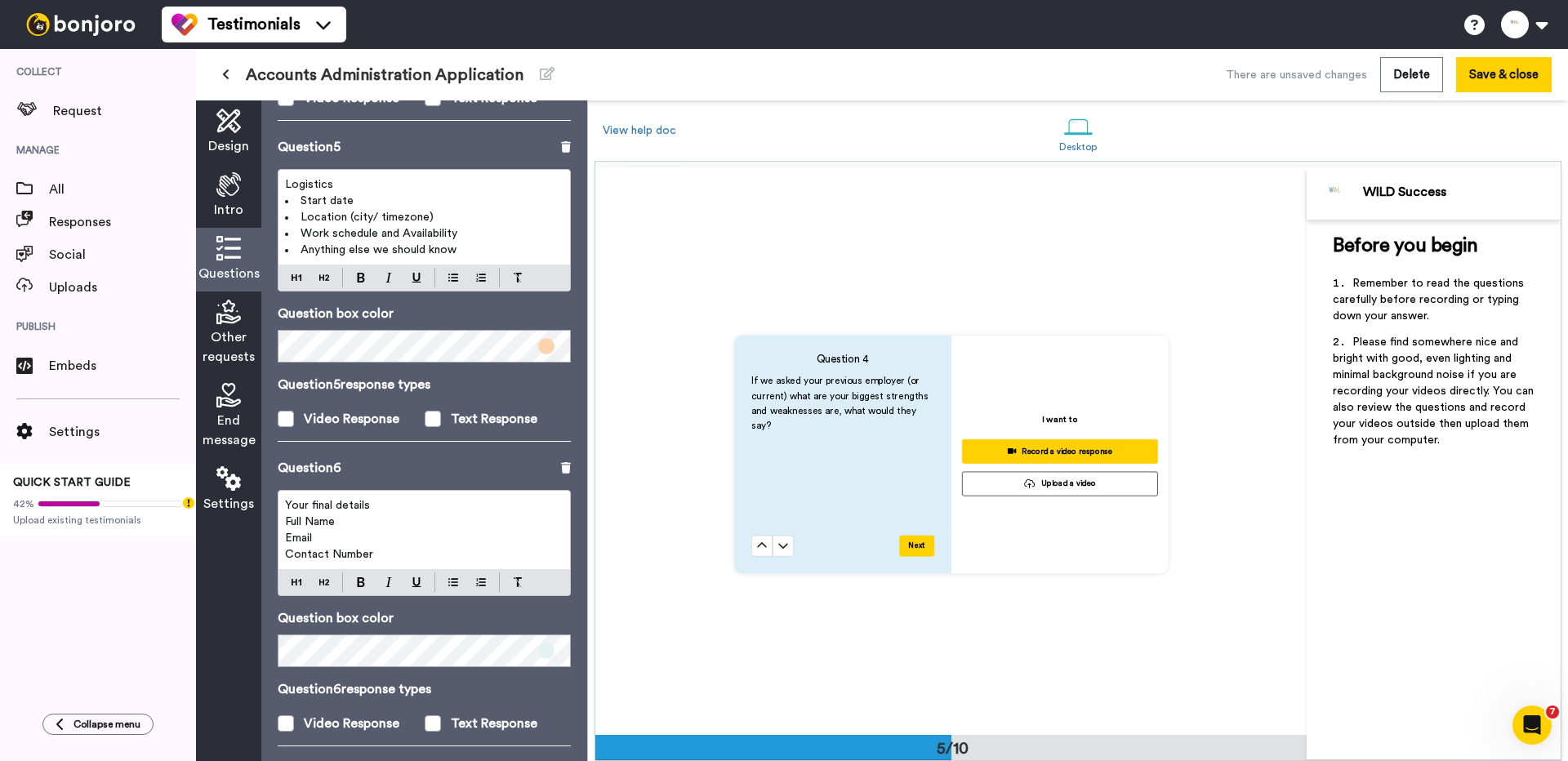
click at [426, 259] on div "Logistics Start date Location (city/ timezone) Work schedule and Availability A…" at bounding box center [424, 217] width 291 height 95
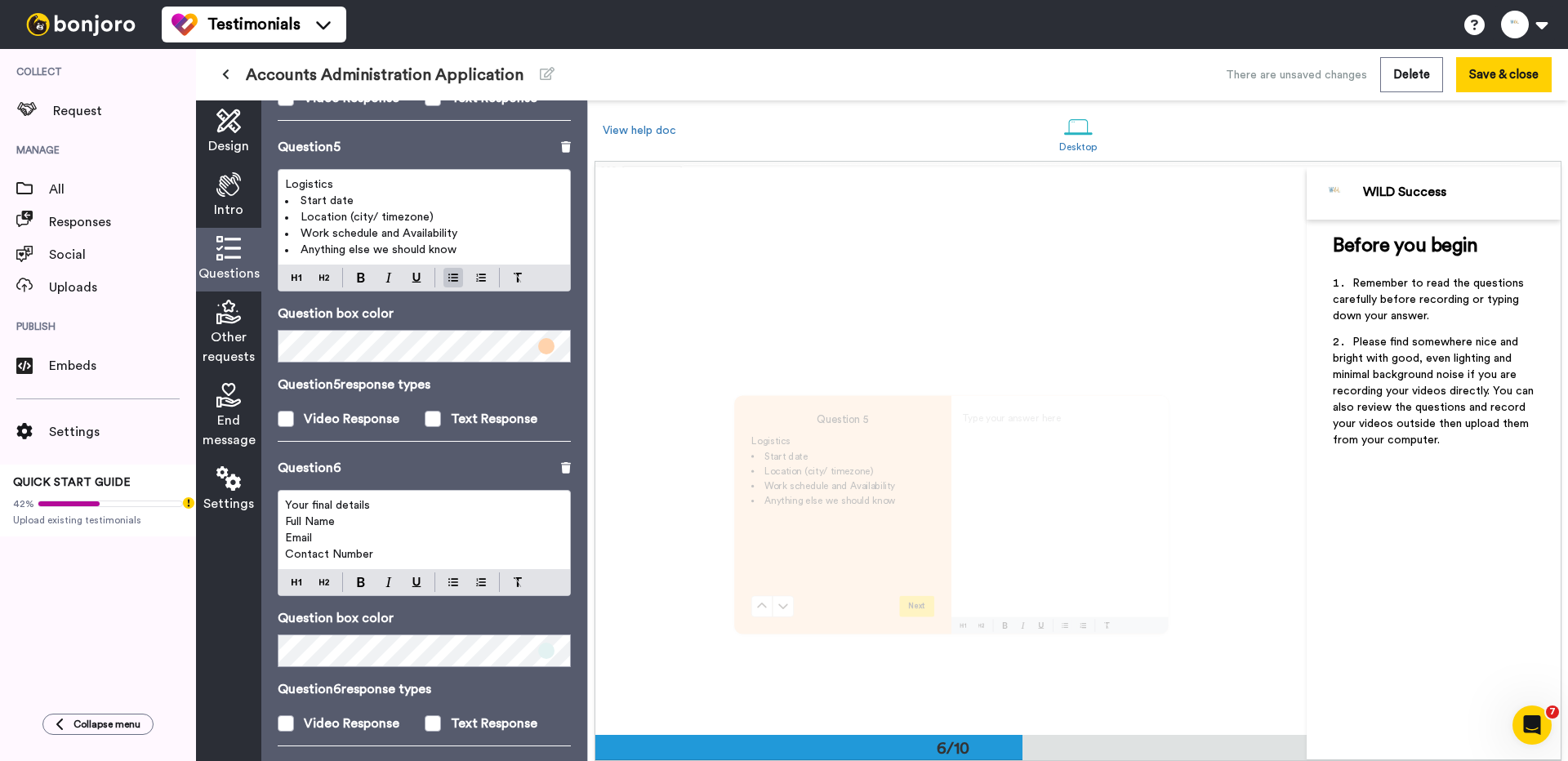
click at [426, 259] on div "Logistics Start date Location (city/ timezone) Work schedule and Availability A…" at bounding box center [424, 217] width 291 height 95
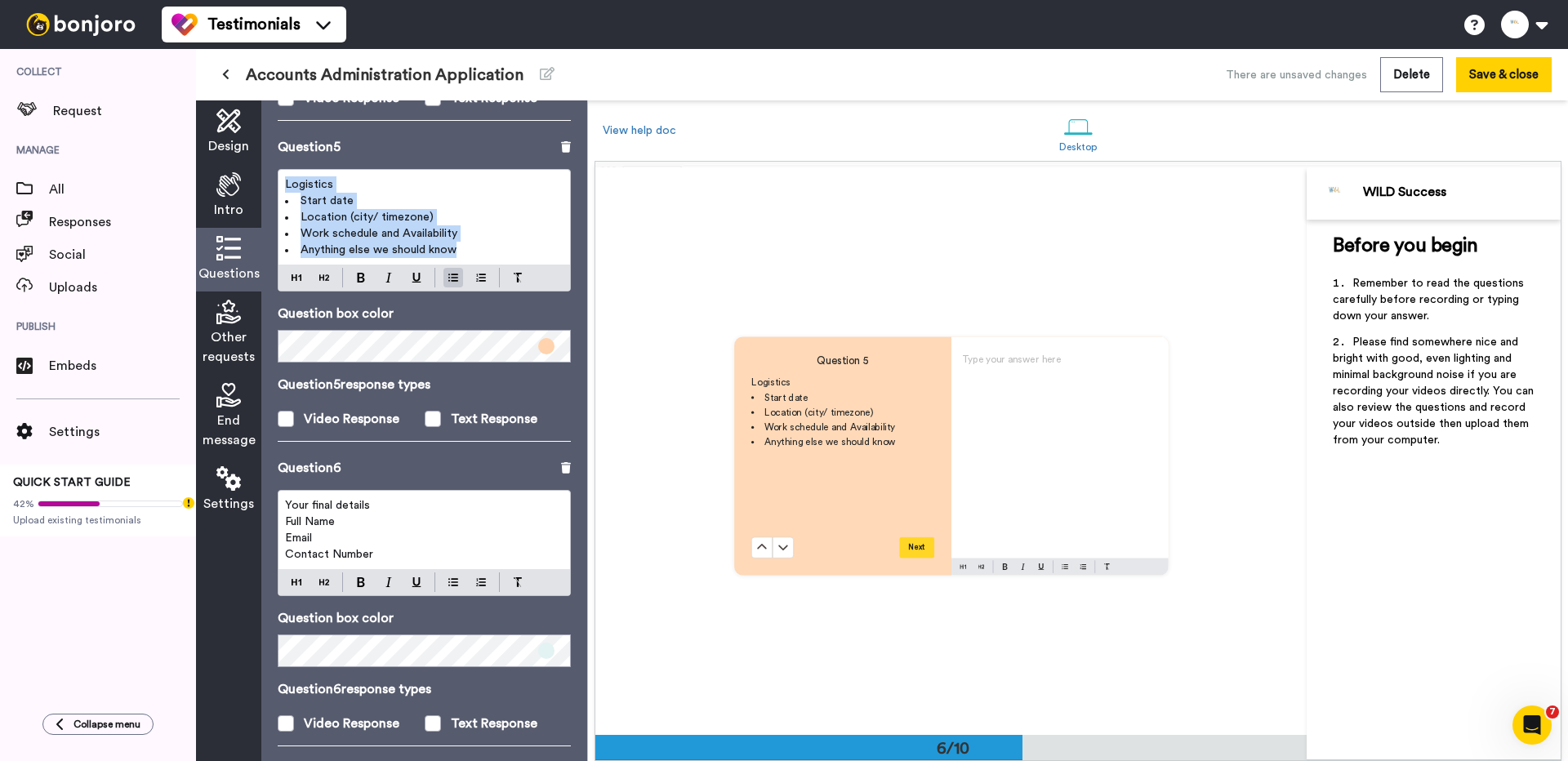
click at [426, 259] on div "Logistics Start date Location (city/ timezone) Work schedule and Availability A…" at bounding box center [424, 217] width 291 height 95
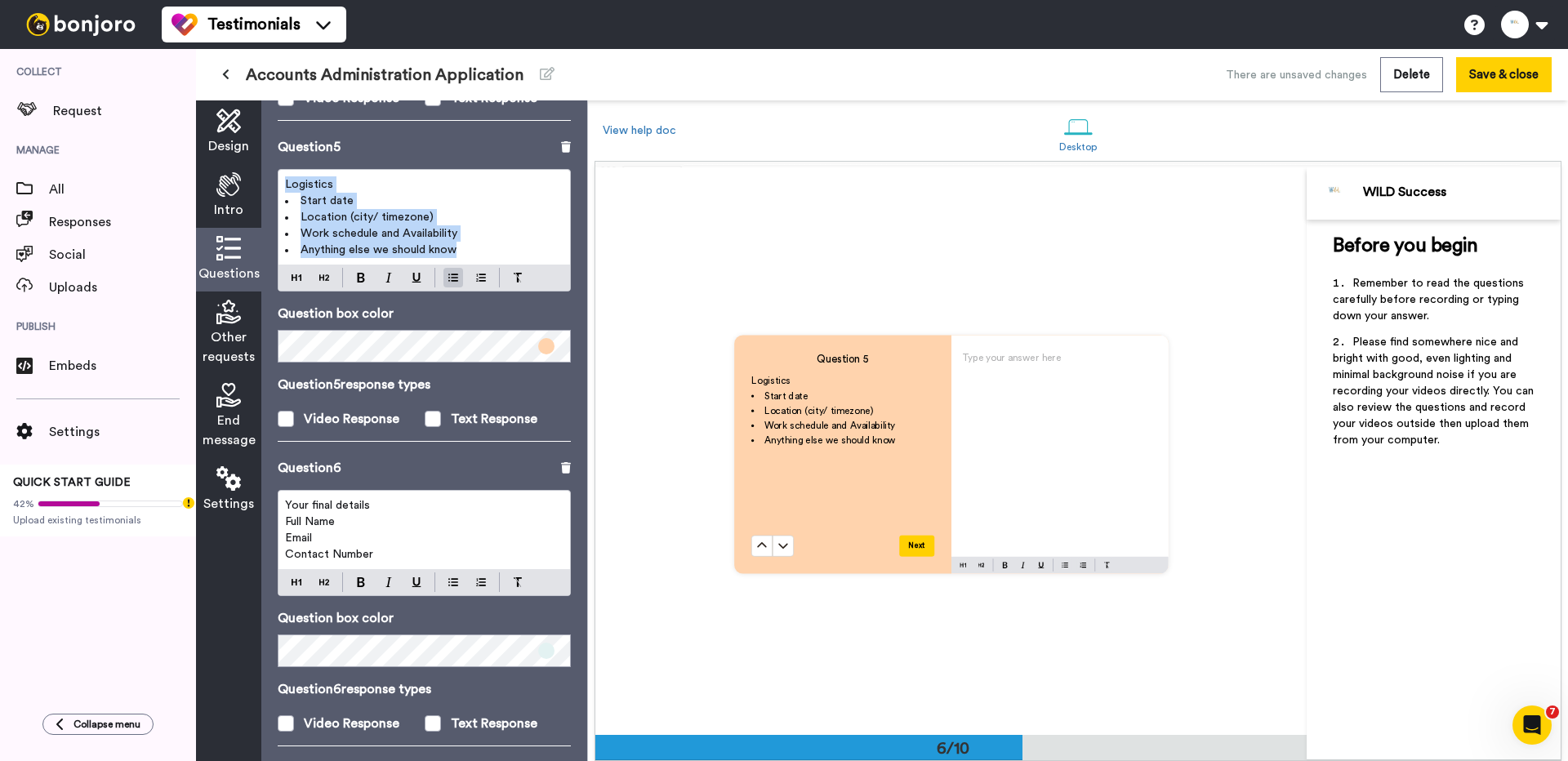
copy div "Logistics Start date Location (city/ timezone) Work schedule and Availability A…"
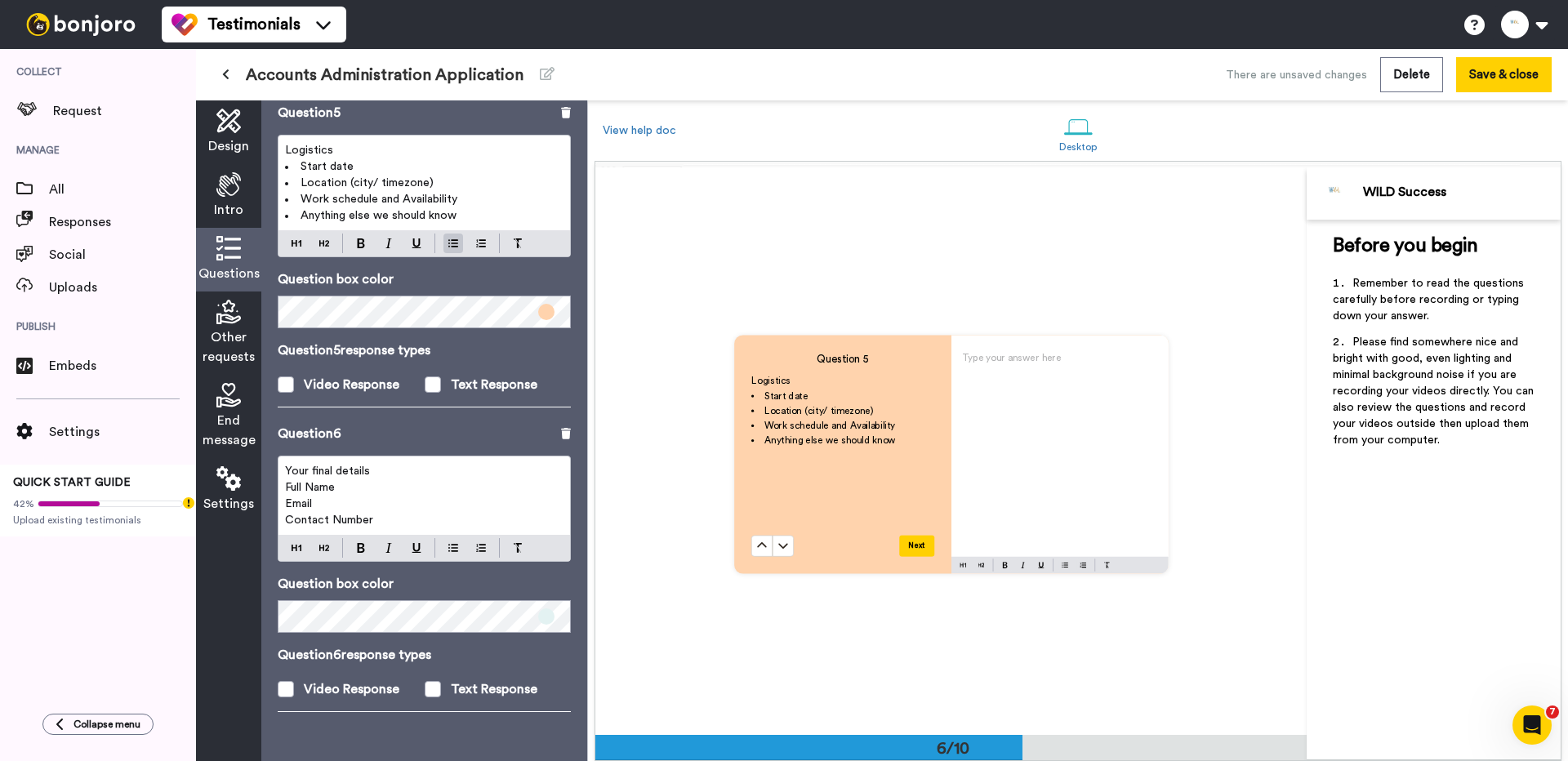
click at [421, 504] on p "Email" at bounding box center [424, 503] width 278 height 16
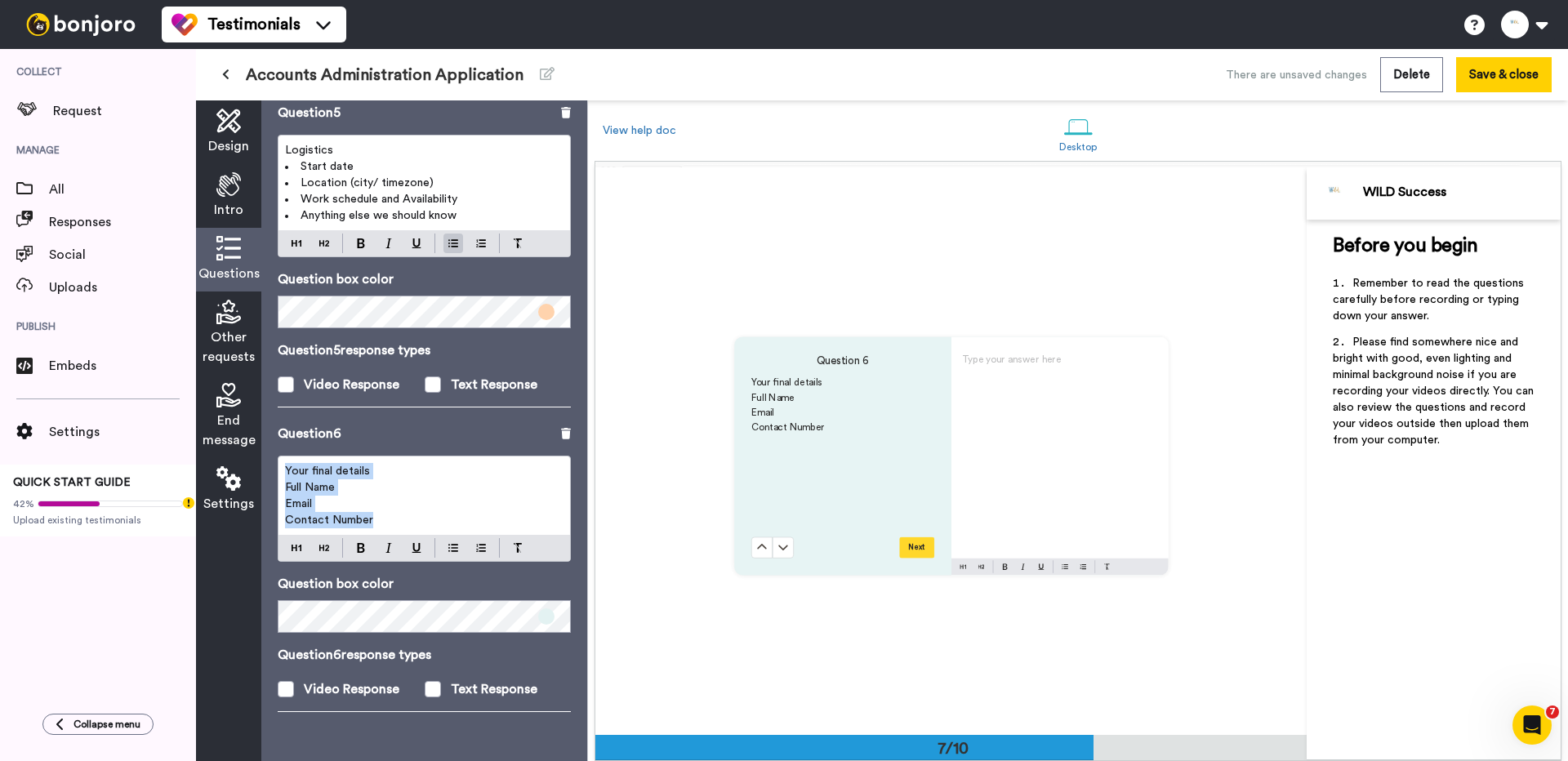
scroll to position [3406, 0]
copy div "Your final details Full Name Email Contact Number"
click at [233, 416] on span "End message" at bounding box center [229, 430] width 53 height 39
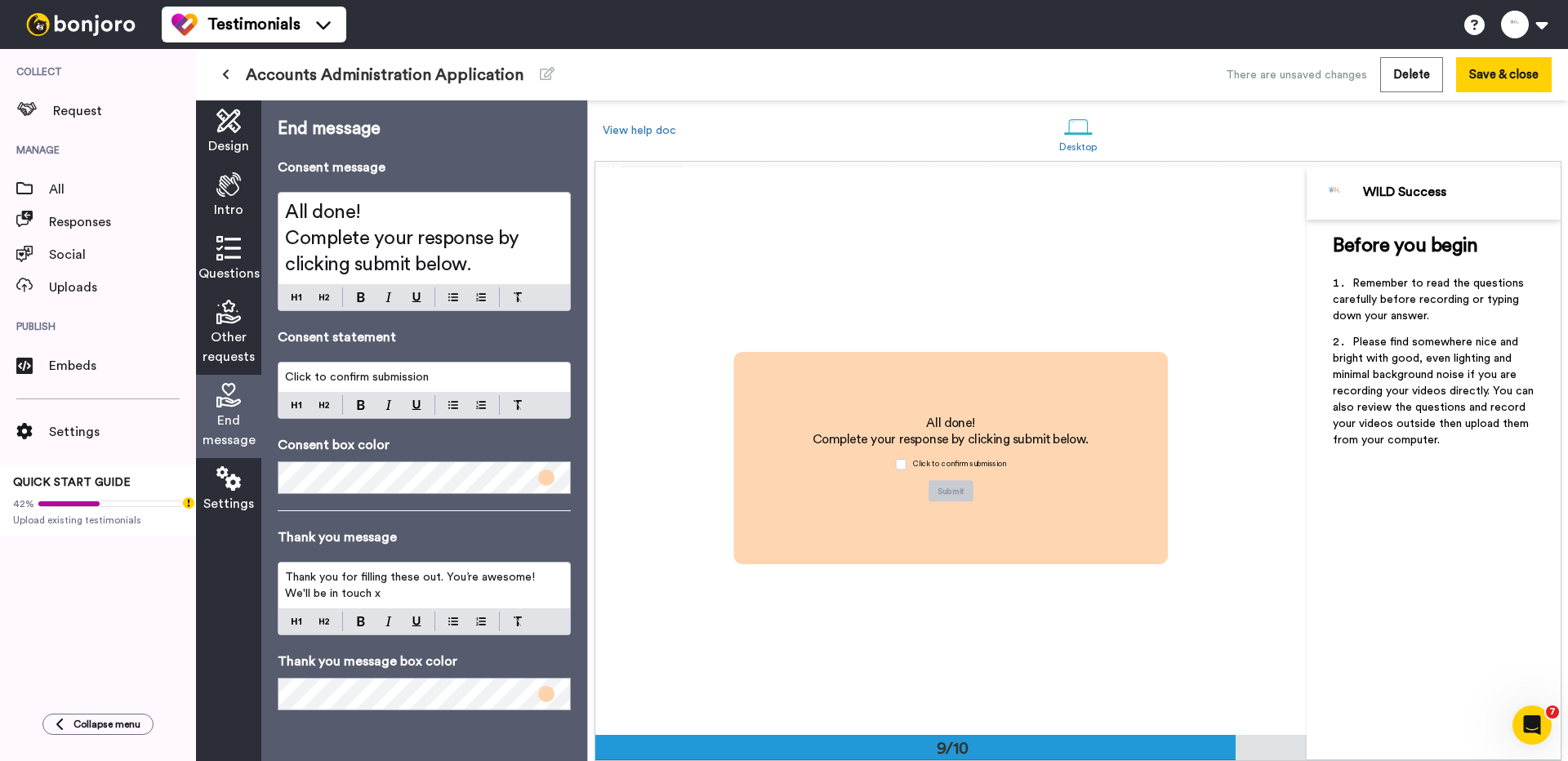
scroll to position [4540, 0]
click at [400, 255] on span "Complete your response by clicking submit below." at bounding box center [405, 251] width 240 height 46
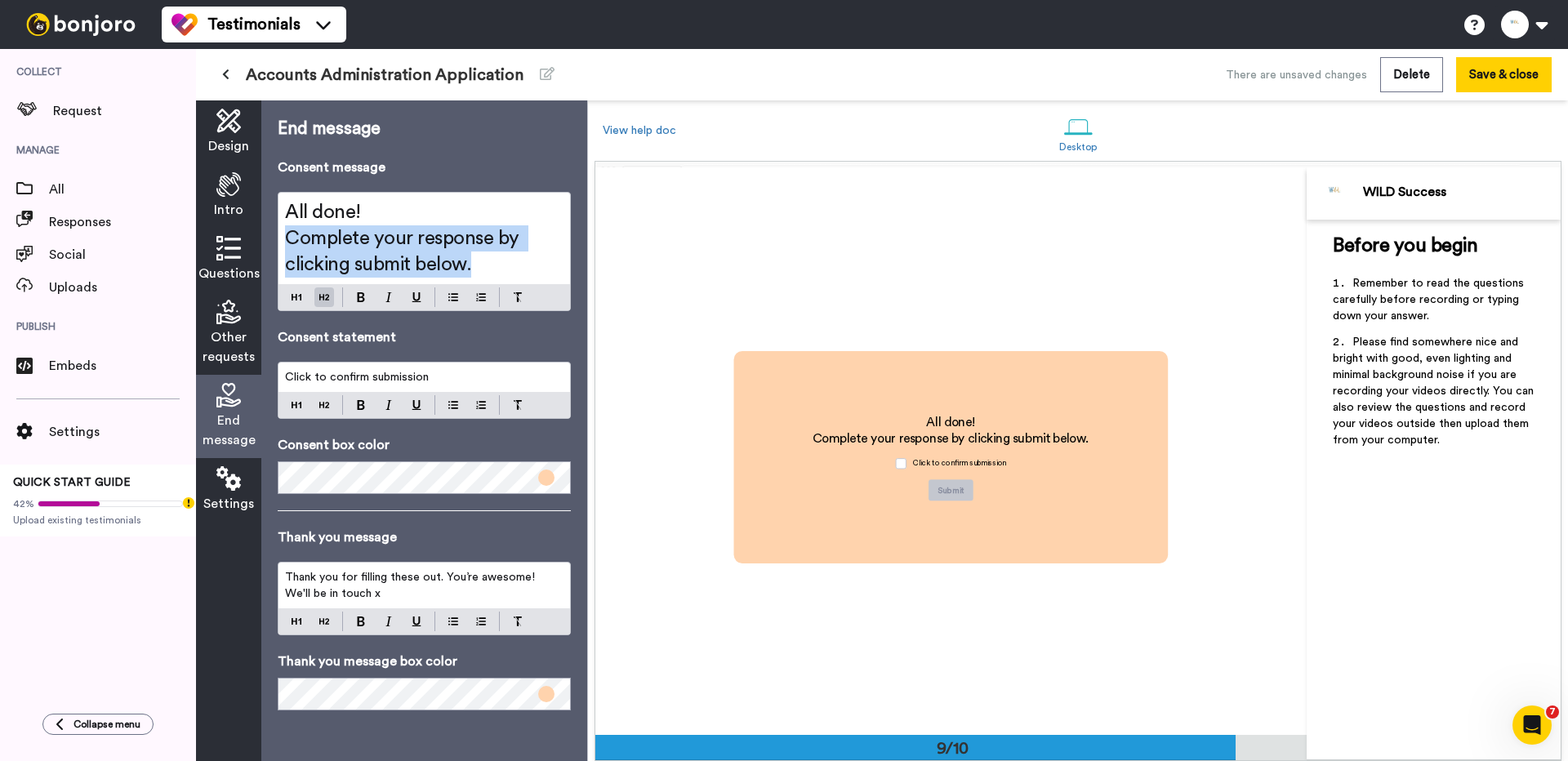
click at [400, 255] on span "Complete your response by clicking submit below." at bounding box center [405, 251] width 240 height 46
copy div "All done! Complete your response by clicking submit below."
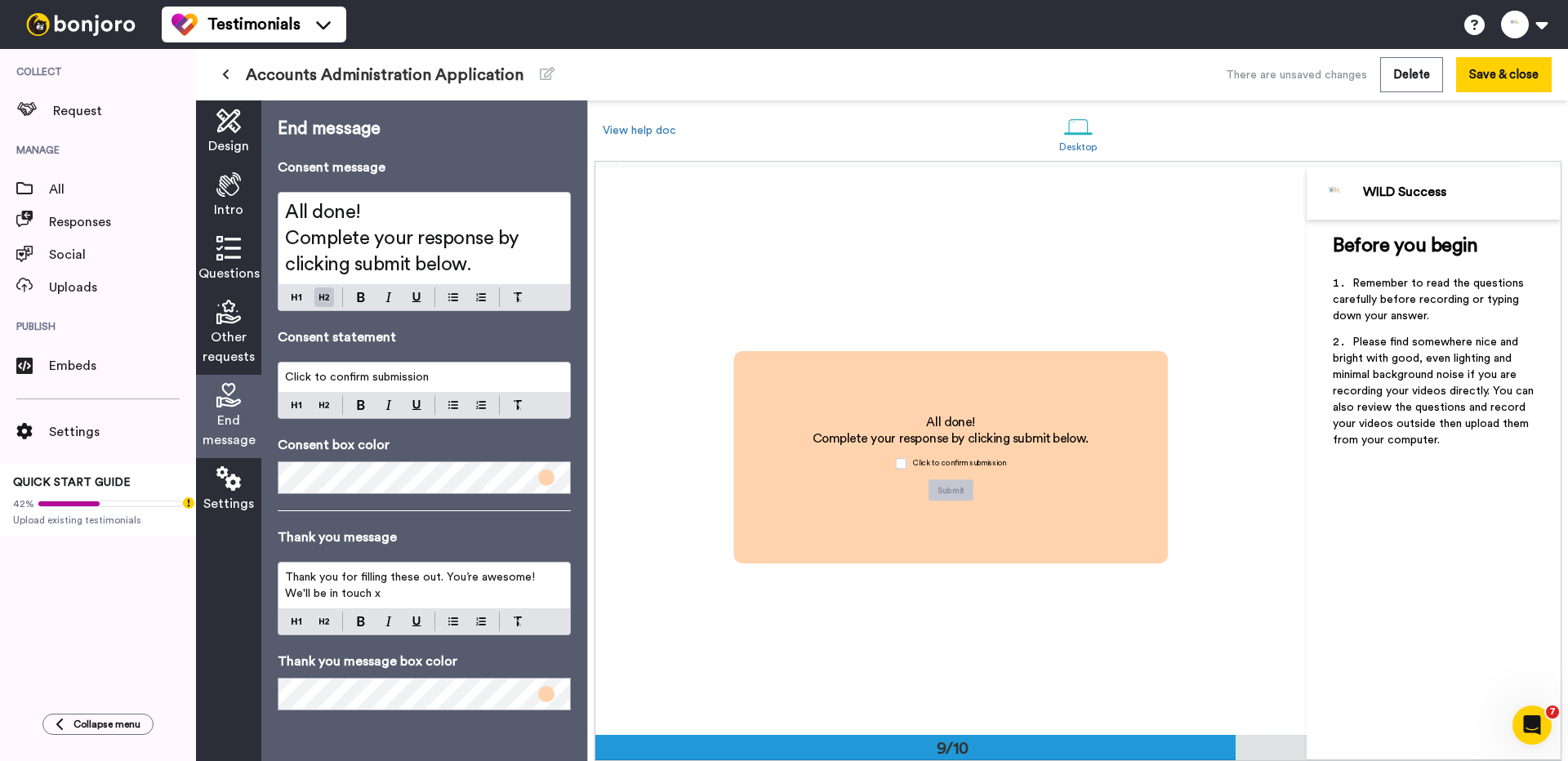
click at [410, 369] on div "Click to confirm submission" at bounding box center [424, 377] width 291 height 29
click at [410, 369] on p "Click to confirm submission" at bounding box center [424, 377] width 278 height 16
copy span "Click to confirm submission"
